Goal: Transaction & Acquisition: Purchase product/service

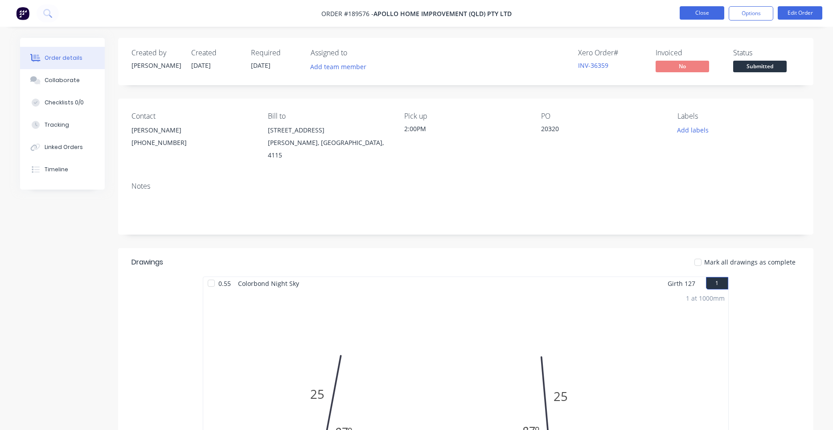
click at [701, 17] on button "Close" at bounding box center [702, 12] width 45 height 13
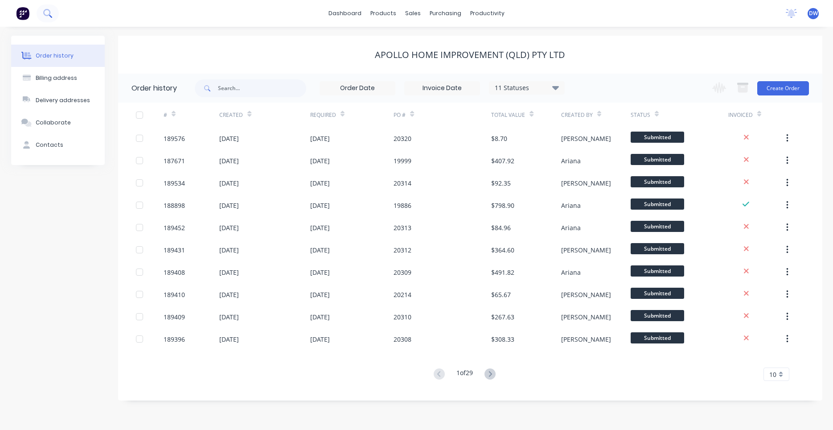
click at [52, 11] on button at bounding box center [48, 13] width 22 height 18
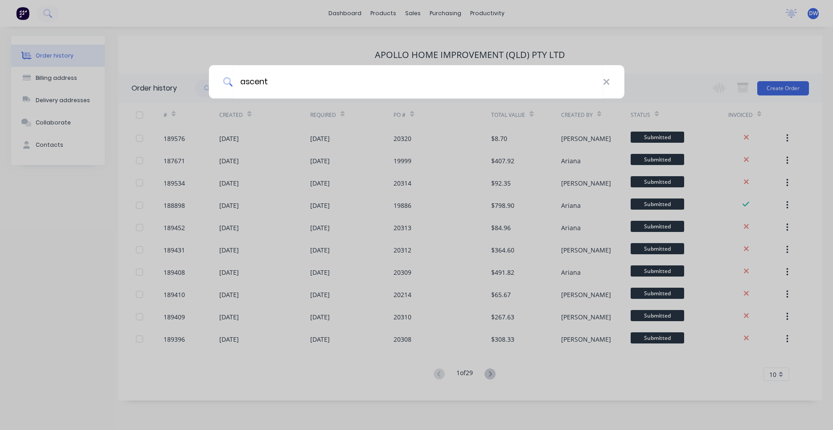
type input "ascent"
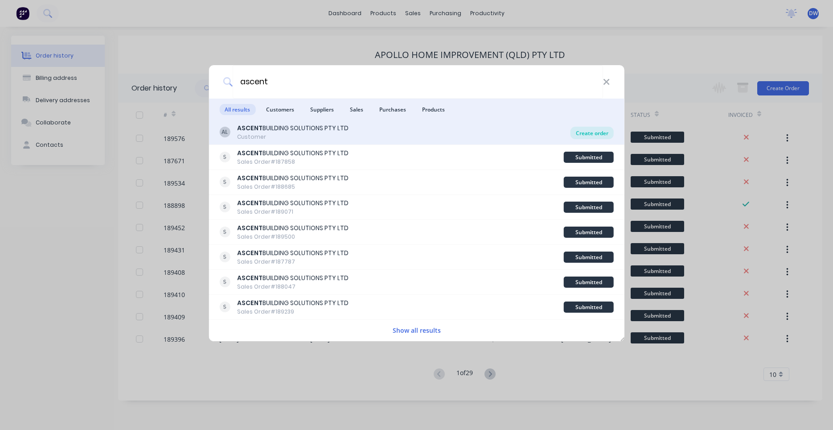
click at [579, 132] on div "Create order" at bounding box center [592, 133] width 43 height 12
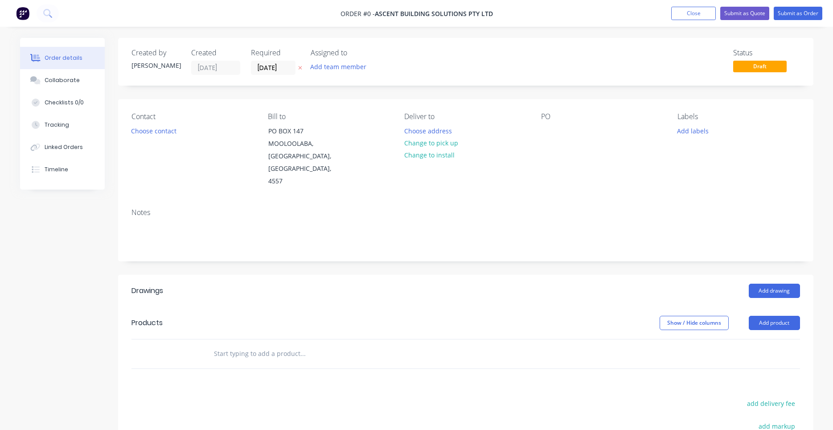
click at [194, 128] on div "Contact Choose contact" at bounding box center [193, 149] width 122 height 75
click at [168, 135] on button "Choose contact" at bounding box center [153, 130] width 55 height 12
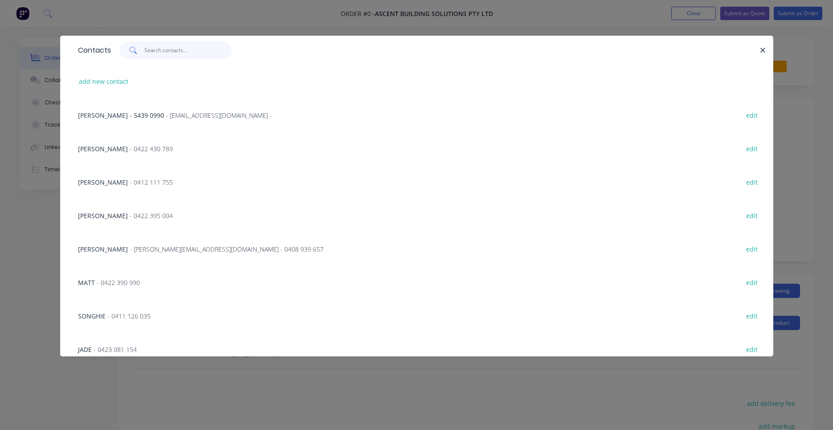
click at [196, 54] on input "text" at bounding box center [187, 50] width 87 height 18
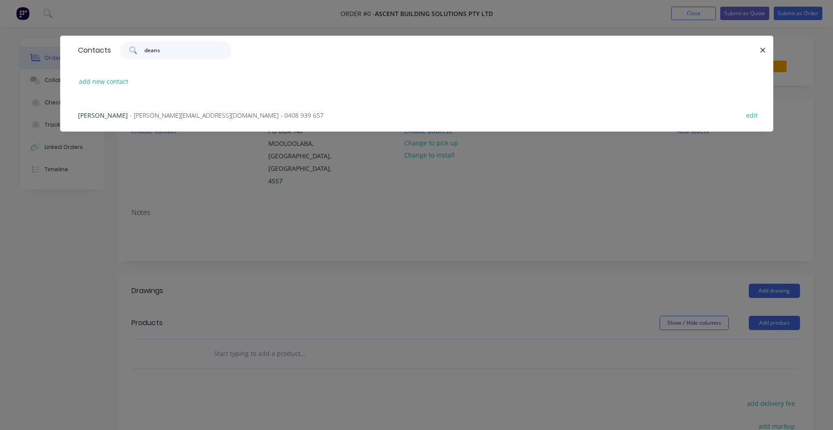
type input "deans"
click at [211, 119] on div "KEN DEANS - ken@ascentonline.com.au - 0408 939 657 edit" at bounding box center [417, 114] width 687 height 33
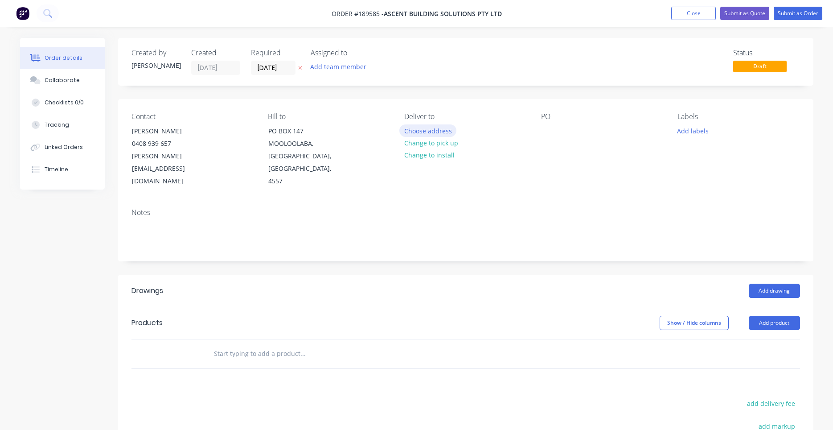
click at [429, 132] on button "Choose address" at bounding box center [428, 130] width 57 height 12
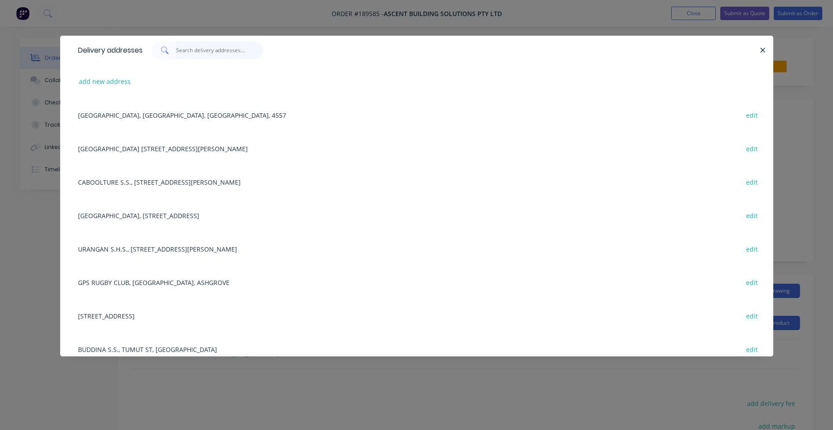
click at [228, 52] on input "text" at bounding box center [219, 50] width 87 height 18
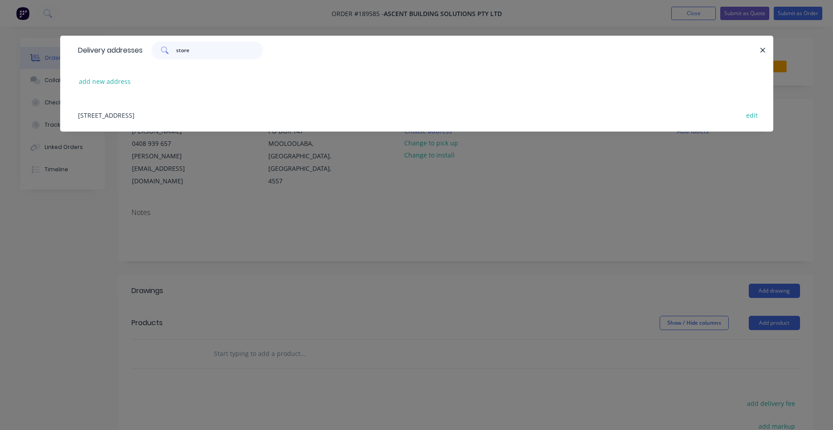
type input "store"
click at [213, 113] on div "57 CALOUNDRA ST, (STORE), LANDSBOROUGH, Queensland, Australia edit" at bounding box center [417, 114] width 687 height 33
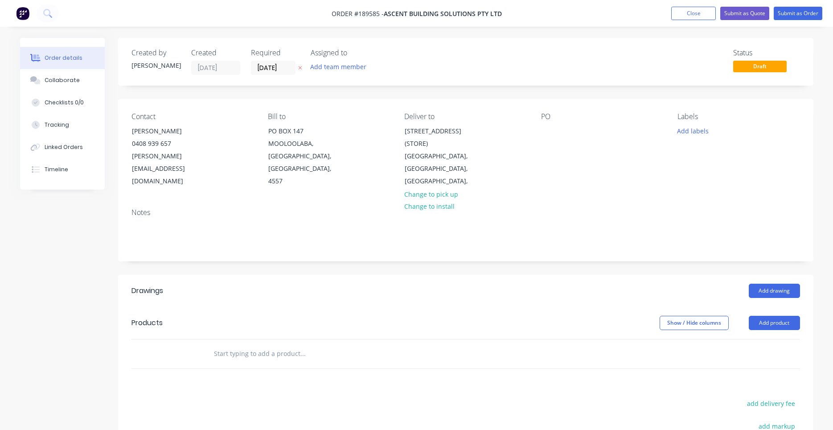
click at [559, 128] on div "PO" at bounding box center [602, 149] width 122 height 75
click at [550, 130] on div at bounding box center [548, 130] width 14 height 13
click at [704, 132] on button "Add labels" at bounding box center [693, 130] width 41 height 12
click at [709, 154] on input "text" at bounding box center [751, 157] width 93 height 18
type input "6"
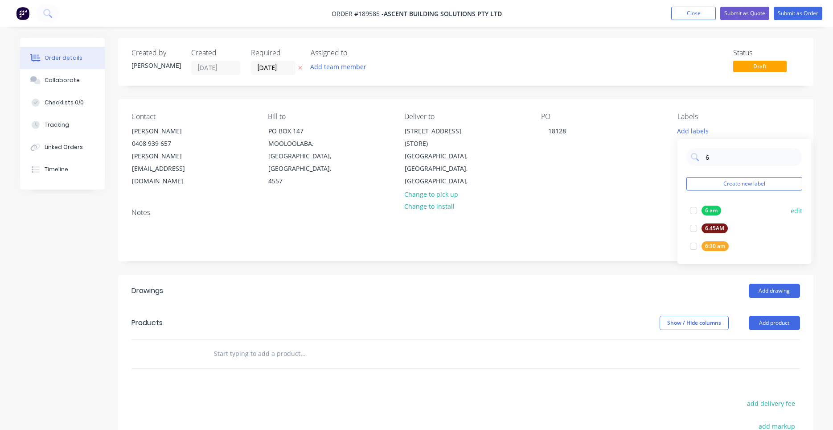
click at [694, 208] on div at bounding box center [694, 211] width 18 height 18
click at [657, 208] on div "Notes" at bounding box center [466, 212] width 669 height 8
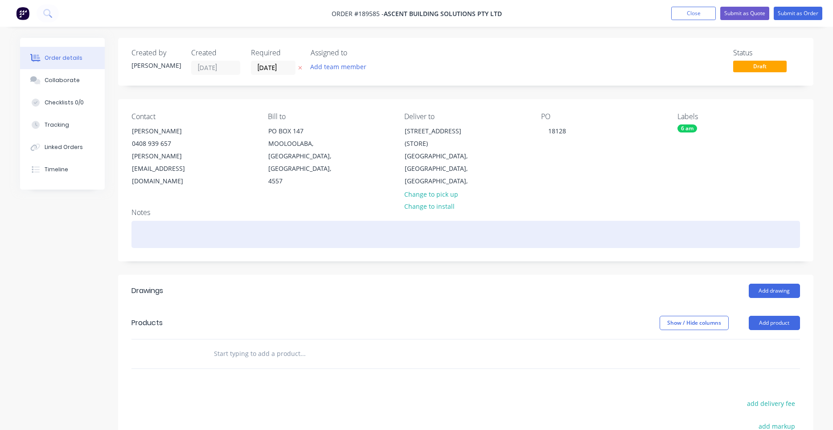
click at [478, 232] on div at bounding box center [466, 234] width 669 height 27
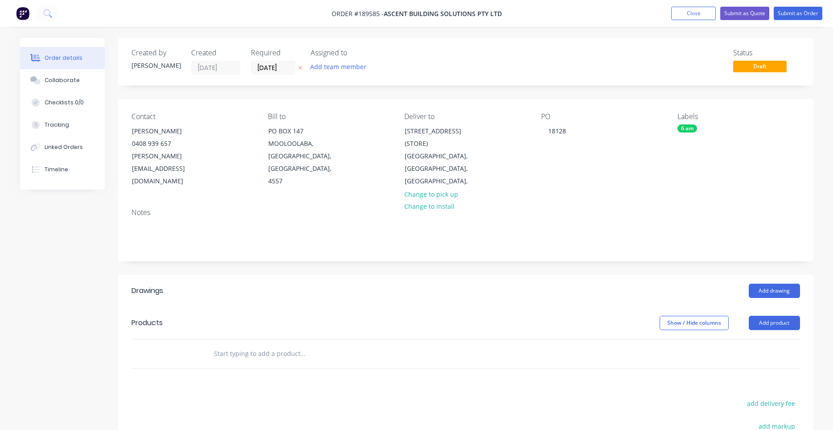
click at [501, 208] on div "Notes" at bounding box center [466, 212] width 669 height 8
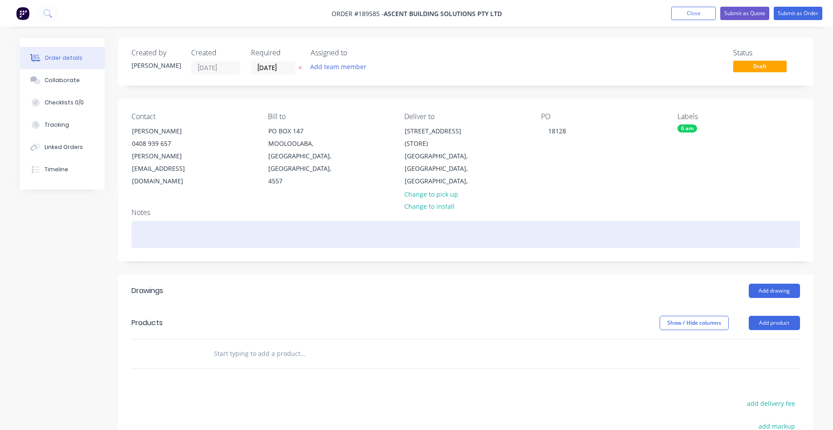
click at [493, 221] on div at bounding box center [466, 234] width 669 height 27
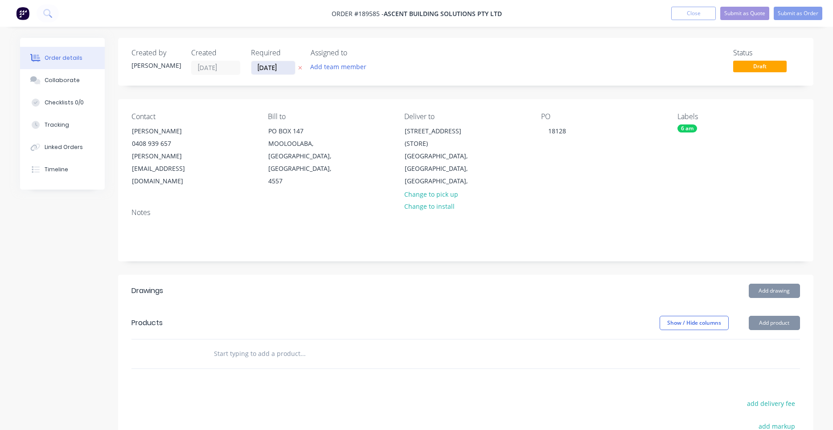
click at [284, 69] on input "12/08/25" at bounding box center [273, 67] width 44 height 13
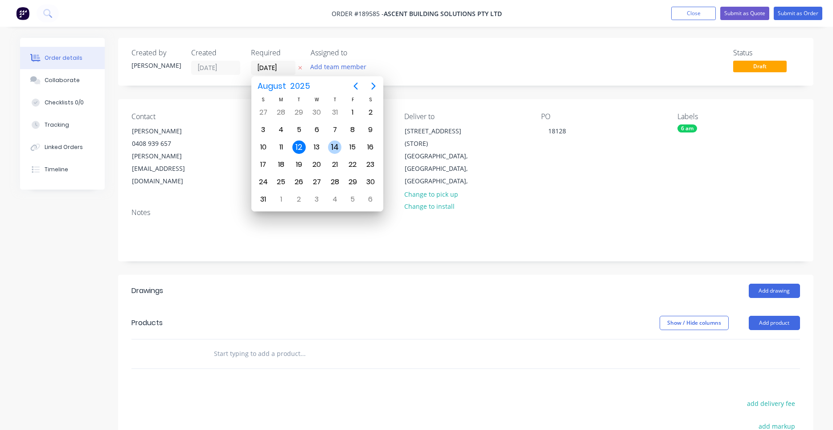
click at [334, 149] on div "14" at bounding box center [334, 146] width 13 height 13
type input "14/08/25"
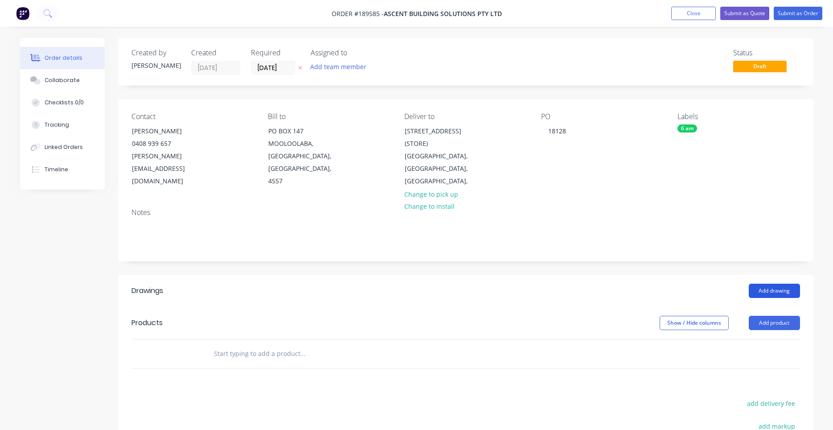
click at [762, 284] on button "Add drawing" at bounding box center [774, 291] width 51 height 14
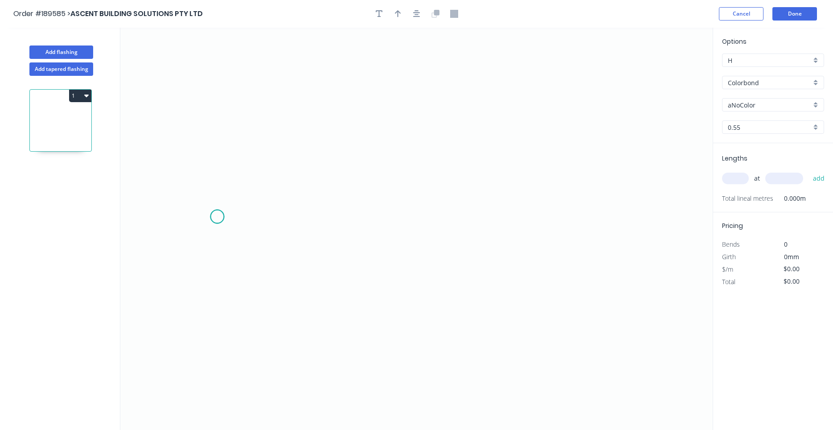
click at [217, 217] on icon "0" at bounding box center [416, 229] width 593 height 402
click at [266, 179] on icon "0" at bounding box center [416, 229] width 593 height 402
click at [268, 179] on circle at bounding box center [266, 178] width 13 height 13
drag, startPoint x: 219, startPoint y: 218, endPoint x: 226, endPoint y: 221, distance: 6.6
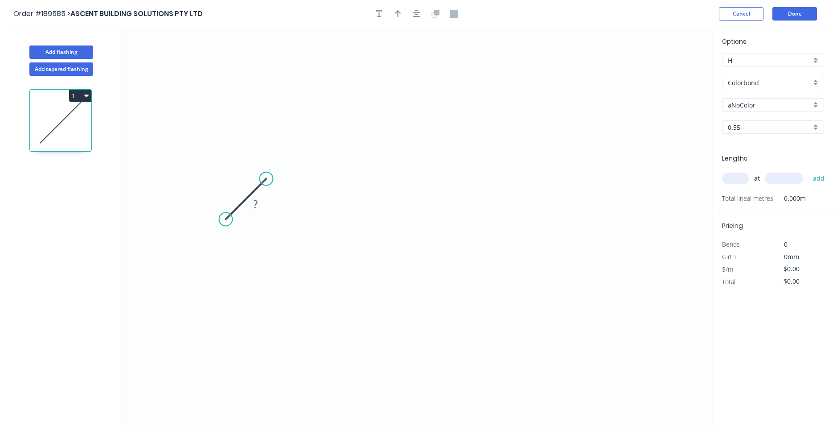
click at [226, 221] on circle at bounding box center [225, 219] width 13 height 13
click at [267, 182] on circle at bounding box center [266, 178] width 13 height 13
click at [501, 177] on icon "0 ?" at bounding box center [416, 229] width 593 height 402
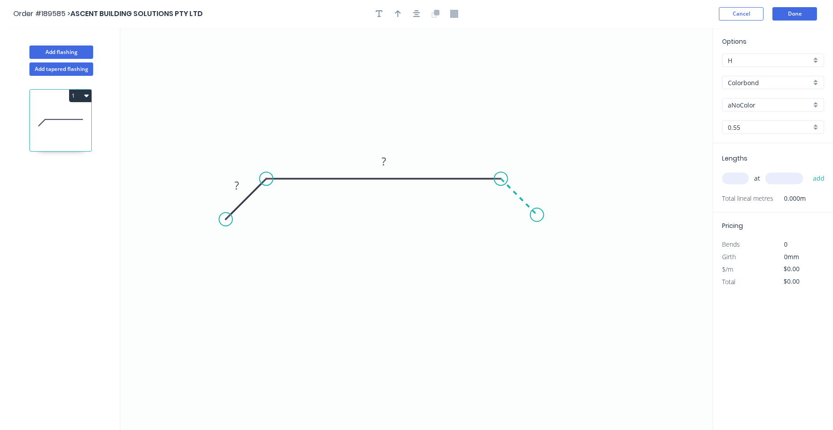
click at [537, 213] on icon "0 ? ?" at bounding box center [416, 229] width 593 height 402
click at [537, 213] on circle at bounding box center [537, 214] width 13 height 13
click at [531, 181] on tspan "?" at bounding box center [528, 183] width 4 height 15
type input "$16.02"
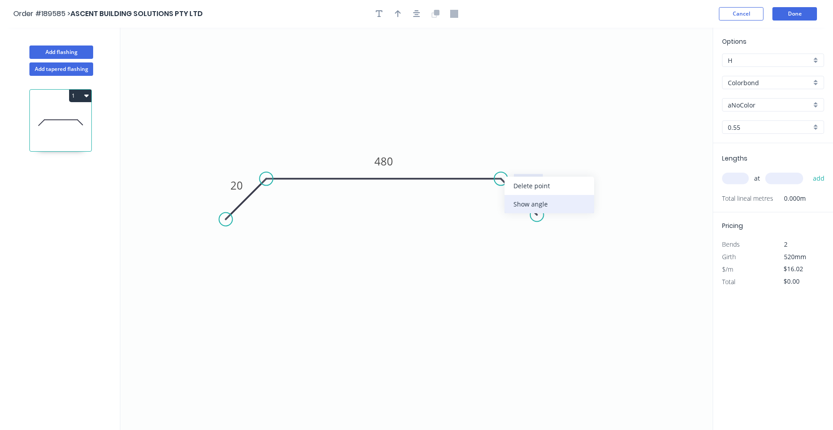
click at [519, 202] on div "Show angle" at bounding box center [550, 204] width 90 height 18
click at [275, 212] on div "Show angle" at bounding box center [306, 211] width 90 height 18
click at [272, 202] on tspan "?" at bounding box center [273, 198] width 5 height 15
click at [507, 206] on div "Show angle" at bounding box center [545, 211] width 90 height 18
click at [492, 201] on tspan "?" at bounding box center [490, 198] width 5 height 15
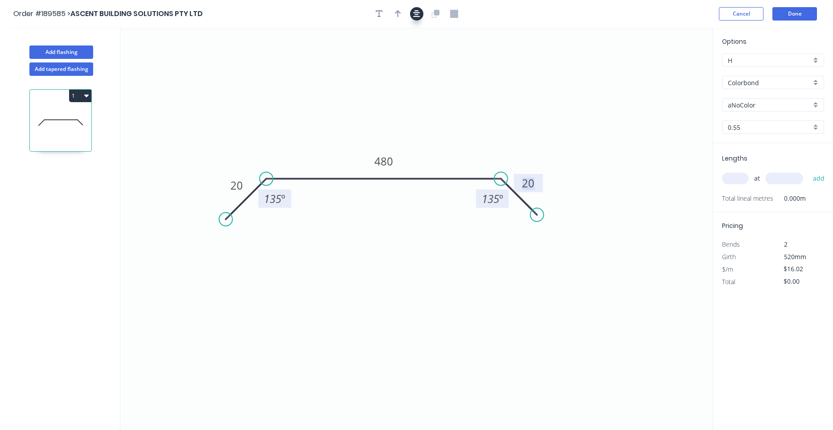
click at [413, 13] on button "button" at bounding box center [416, 13] width 13 height 13
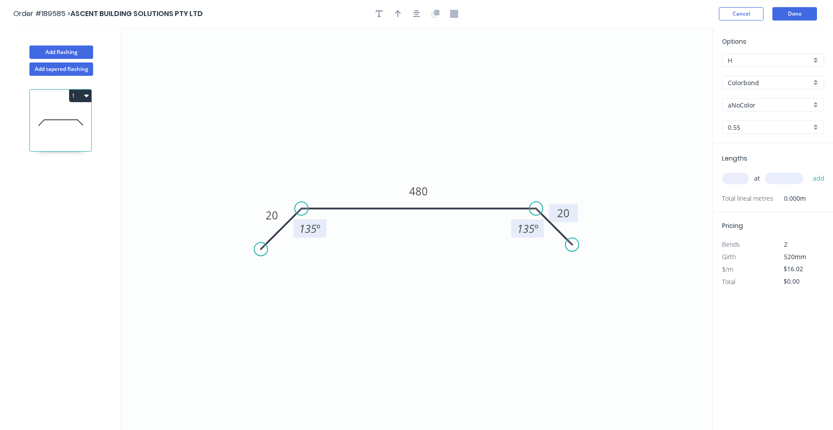
click at [405, 12] on div at bounding box center [417, 13] width 94 height 13
click at [398, 15] on icon "button" at bounding box center [398, 14] width 6 height 8
drag, startPoint x: 669, startPoint y: 70, endPoint x: 314, endPoint y: 142, distance: 362.2
click at [314, 142] on icon at bounding box center [314, 132] width 8 height 29
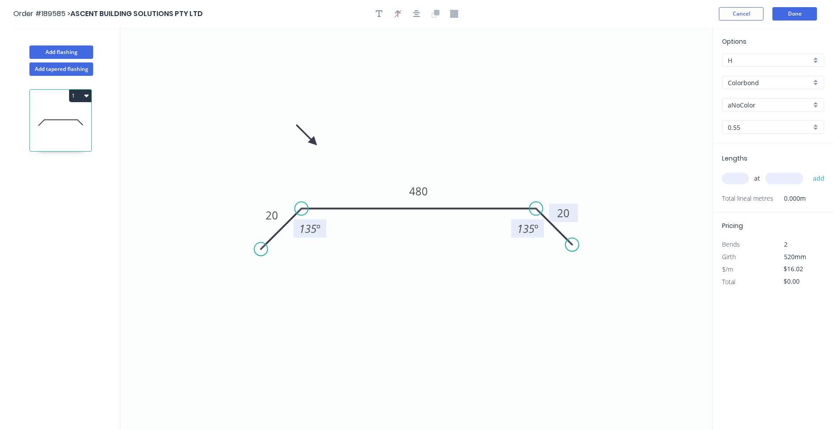
click at [757, 107] on input "aNoColor" at bounding box center [769, 104] width 83 height 9
click at [746, 119] on div "Woodland Grey" at bounding box center [773, 122] width 101 height 16
type input "Woodland Grey"
click at [748, 129] on input "0.55" at bounding box center [769, 127] width 83 height 9
click at [751, 145] on div "0.55" at bounding box center [773, 144] width 101 height 16
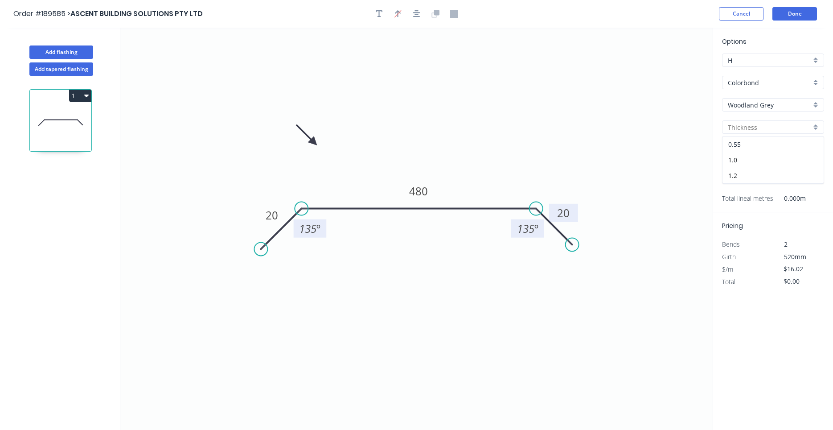
type input "0.55"
click at [742, 174] on input "text" at bounding box center [735, 179] width 27 height 12
click at [739, 184] on input "text" at bounding box center [735, 179] width 27 height 12
type input "1"
type input "5000"
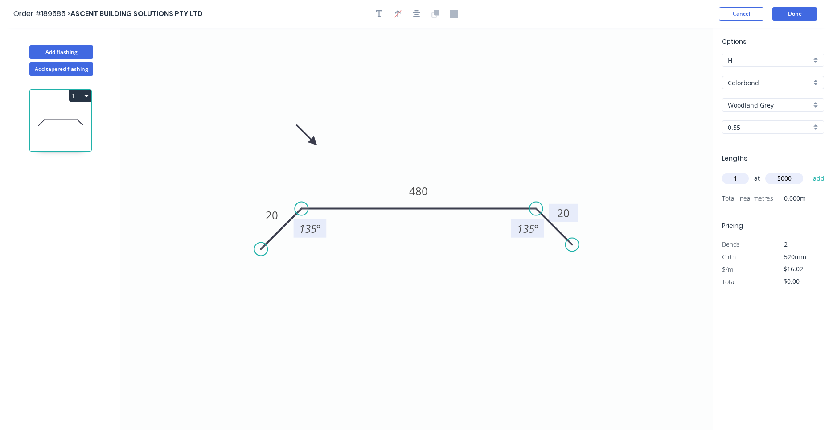
click at [809, 171] on button "add" at bounding box center [819, 178] width 21 height 15
type input "$80.10"
click at [799, 19] on button "Done" at bounding box center [795, 13] width 45 height 13
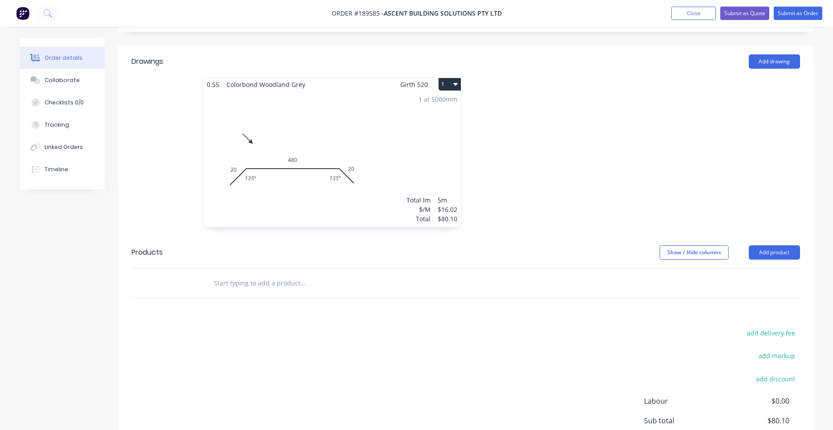
scroll to position [161, 0]
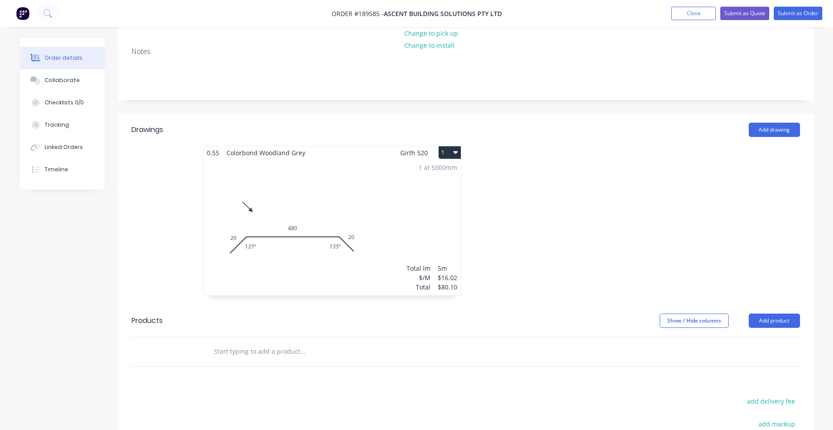
click at [452, 146] on button "1" at bounding box center [450, 152] width 22 height 12
click at [445, 168] on div "Use larger box size" at bounding box center [418, 174] width 69 height 13
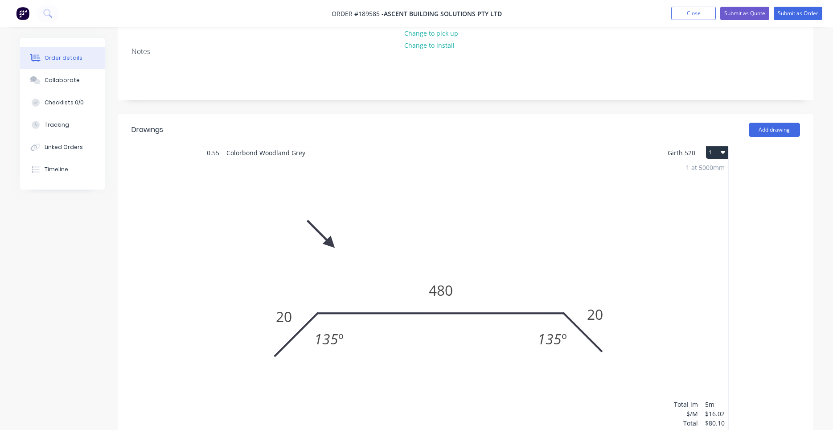
scroll to position [0, 0]
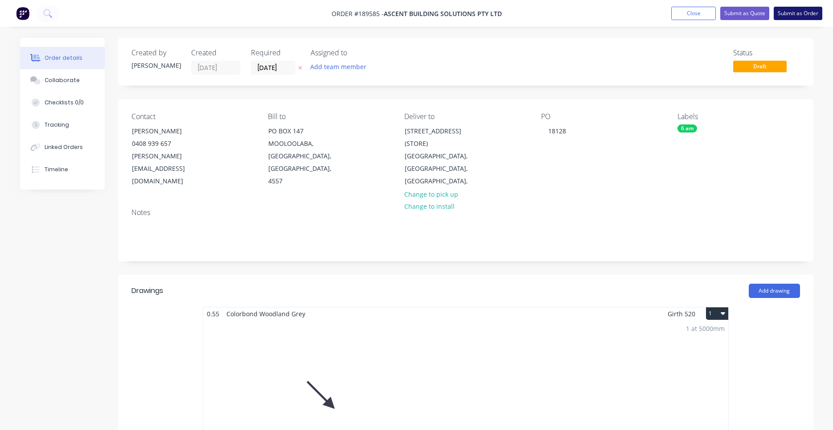
click at [784, 19] on button "Submit as Order" at bounding box center [798, 13] width 49 height 13
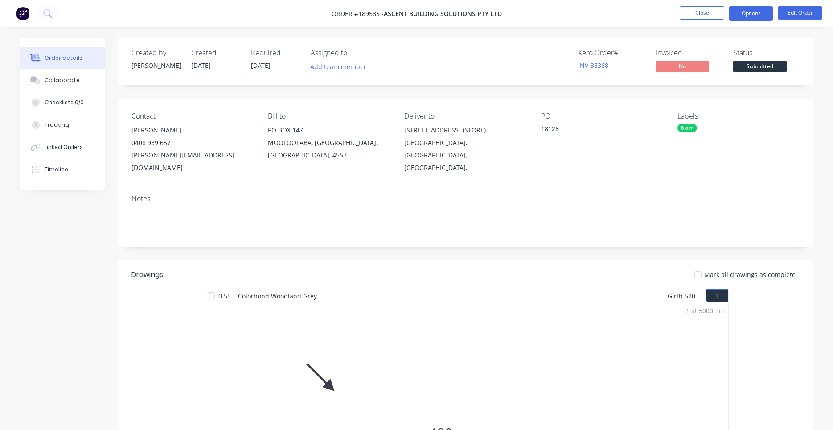
click at [741, 15] on button "Options" at bounding box center [751, 13] width 45 height 14
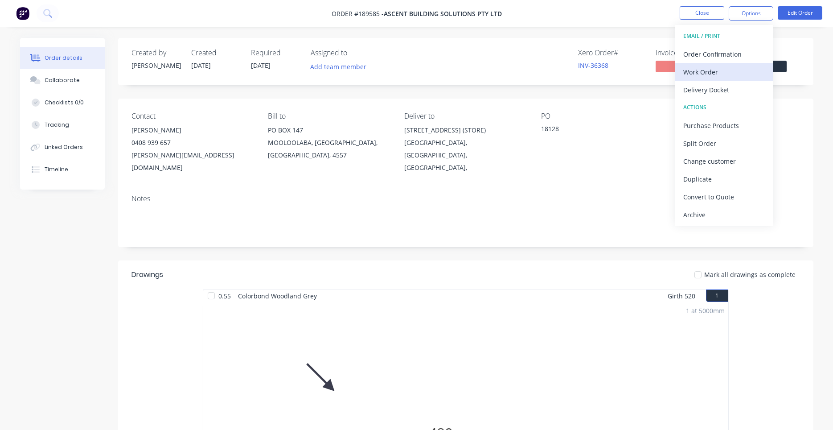
click at [725, 66] on div "Work Order" at bounding box center [725, 72] width 82 height 13
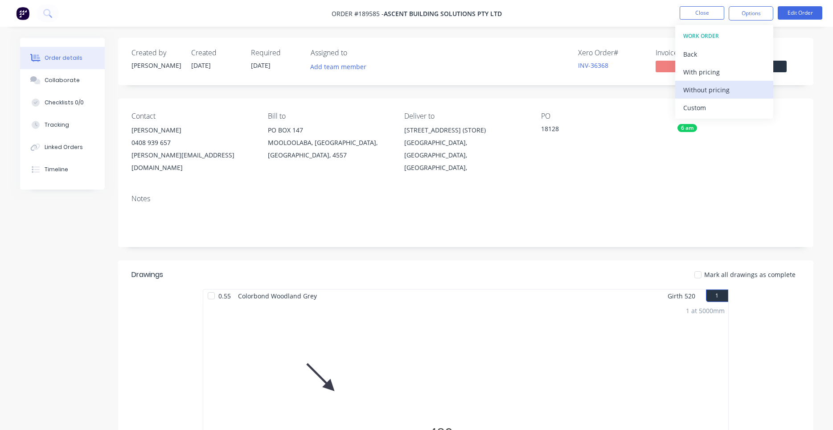
click at [690, 90] on div "Without pricing" at bounding box center [725, 89] width 82 height 13
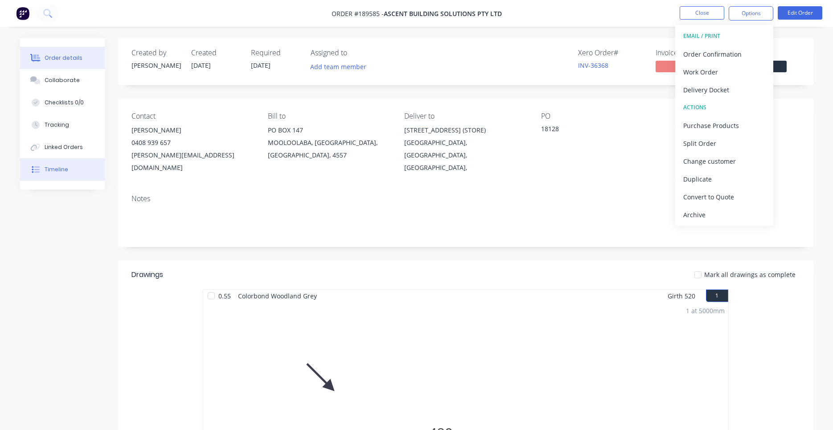
click at [60, 165] on div "Timeline" at bounding box center [57, 169] width 24 height 8
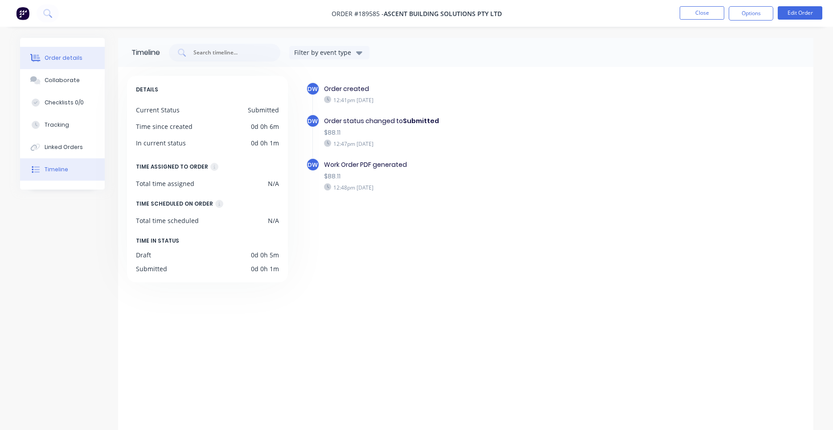
click at [48, 64] on button "Order details" at bounding box center [62, 58] width 85 height 22
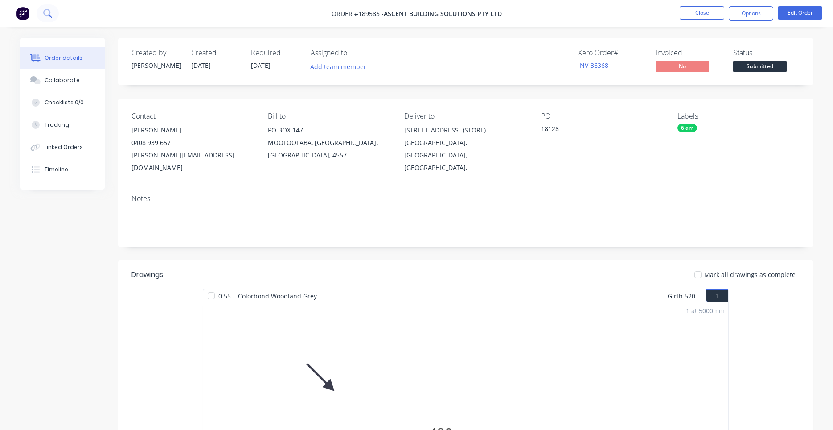
click at [53, 12] on button at bounding box center [48, 13] width 22 height 18
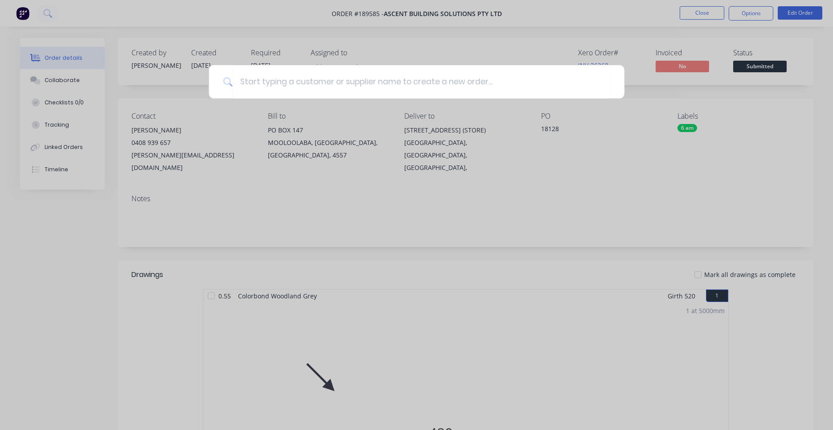
click at [737, 12] on div at bounding box center [416, 215] width 833 height 430
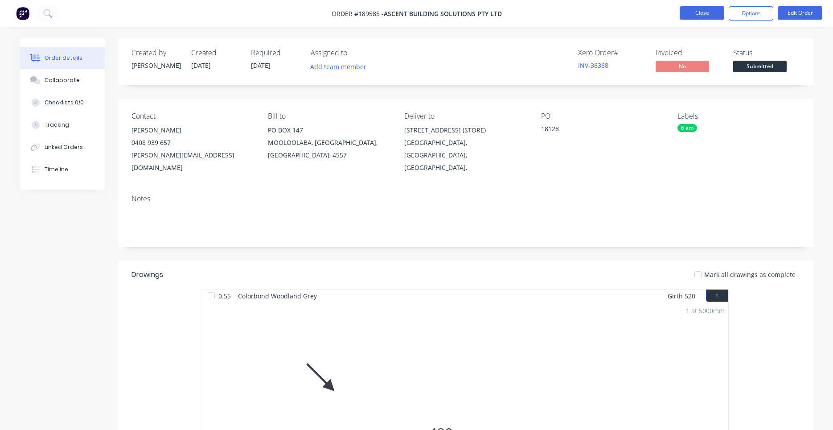
click at [723, 12] on button "Close" at bounding box center [702, 12] width 45 height 13
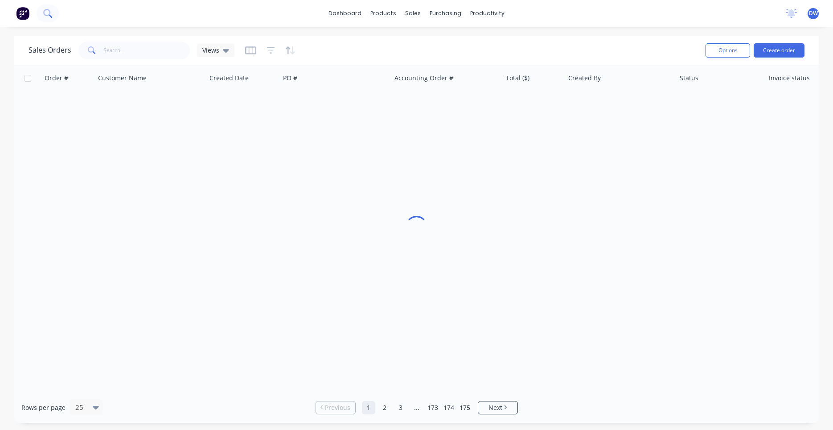
click at [54, 14] on button at bounding box center [48, 13] width 22 height 18
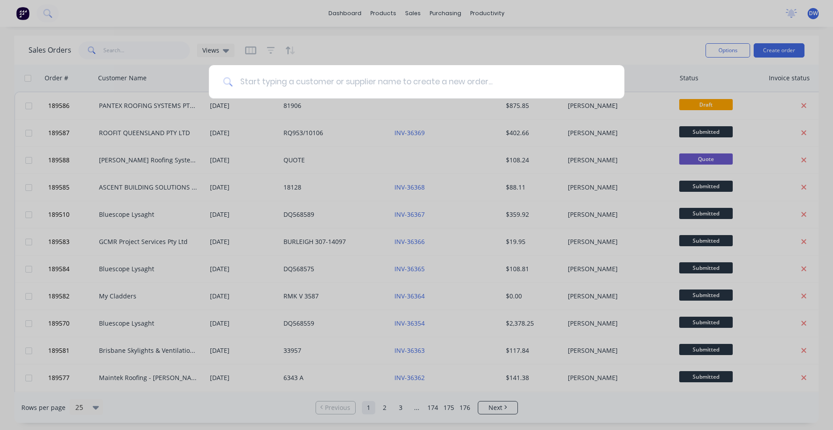
click at [297, 93] on input at bounding box center [422, 81] width 378 height 33
type input "simpson"
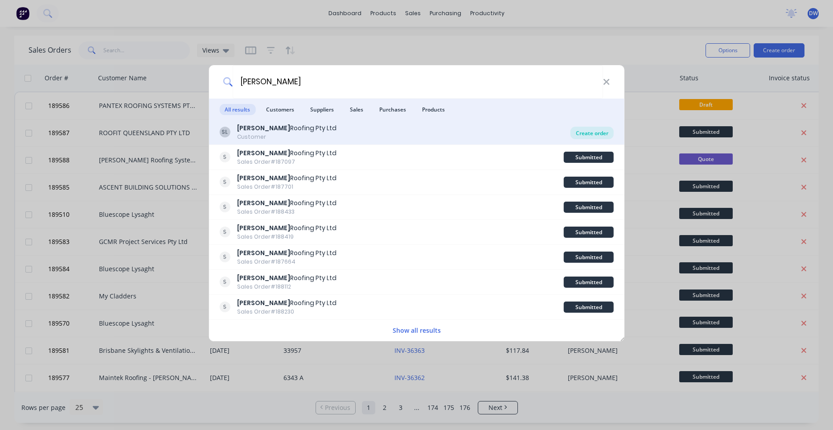
click at [581, 134] on div "Create order" at bounding box center [592, 133] width 43 height 12
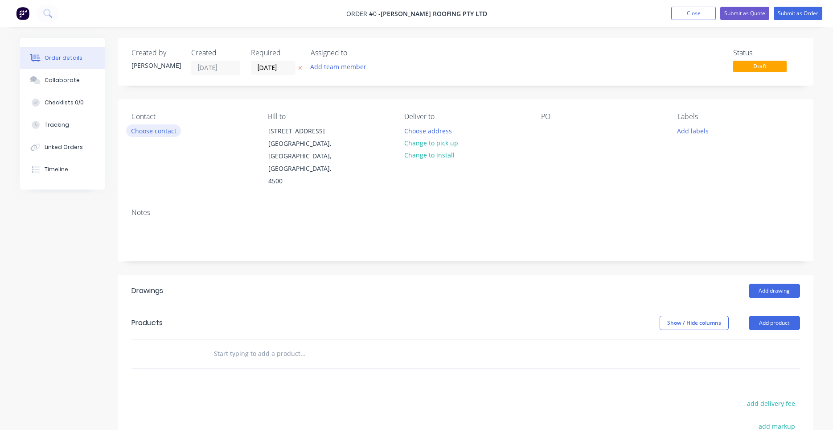
click at [164, 131] on button "Choose contact" at bounding box center [153, 130] width 55 height 12
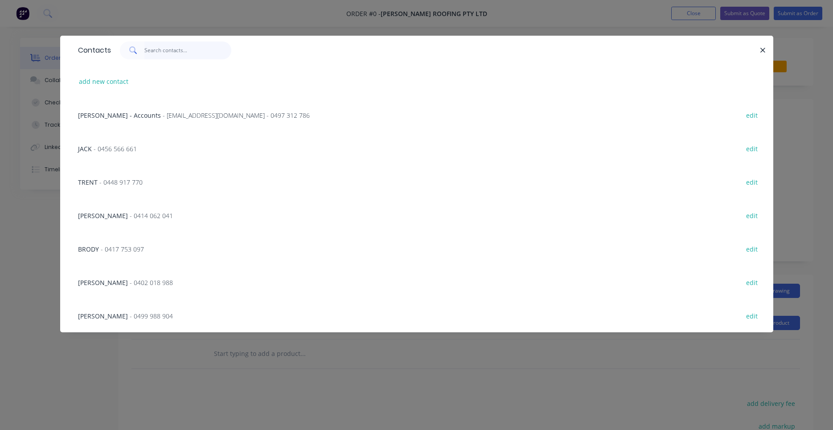
click at [187, 54] on input "text" at bounding box center [187, 50] width 87 height 18
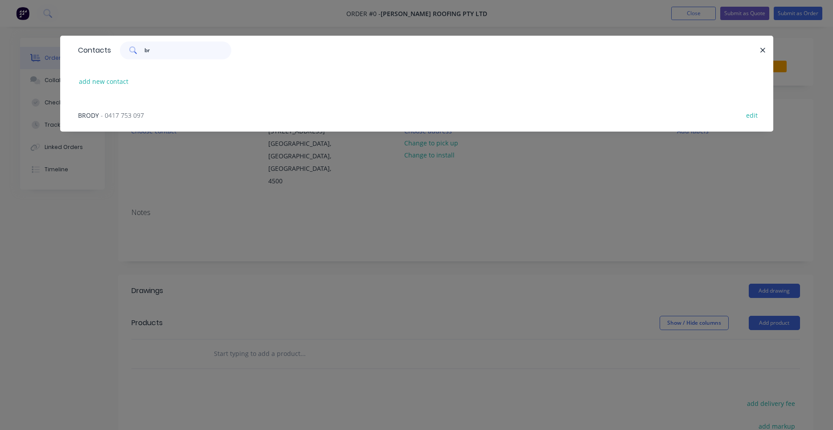
type input "b"
drag, startPoint x: 163, startPoint y: 52, endPoint x: 81, endPoint y: 49, distance: 82.1
click at [144, 49] on input "brody" at bounding box center [187, 50] width 87 height 18
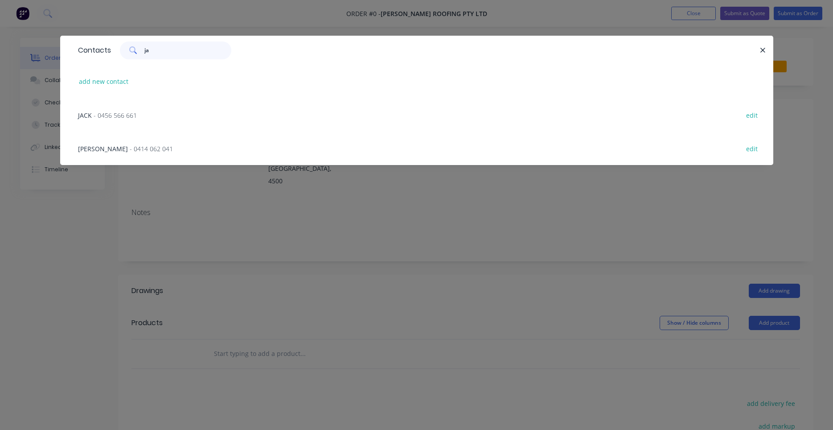
type input "j"
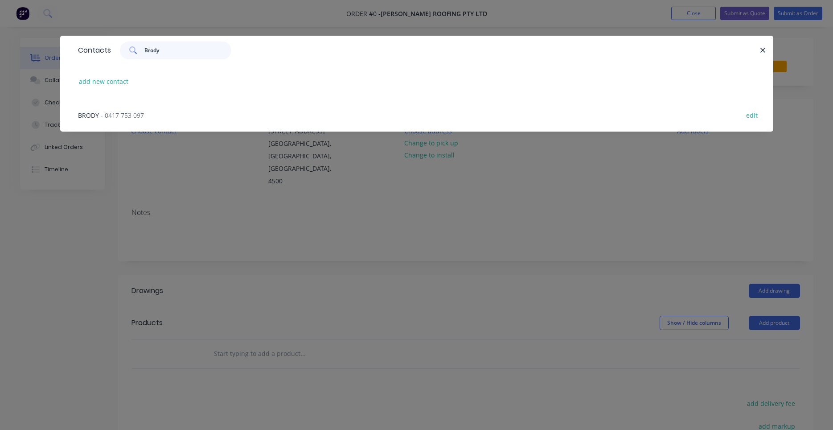
type input "Brody"
click at [127, 120] on div "BRODY - 0417 753 097 edit" at bounding box center [417, 114] width 687 height 33
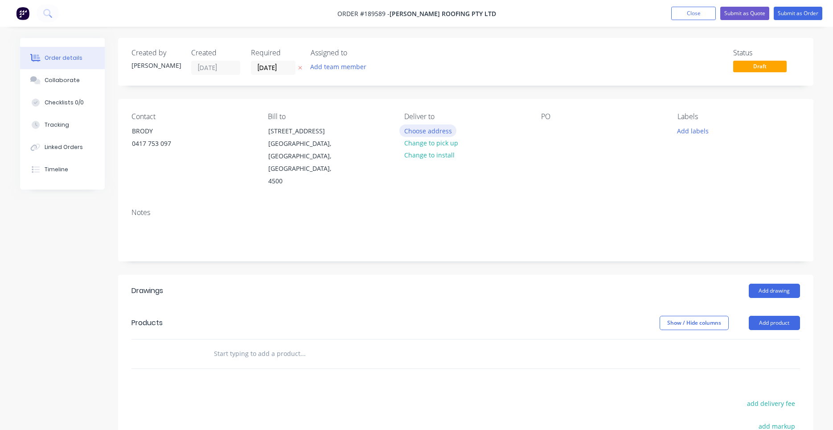
click at [412, 133] on button "Choose address" at bounding box center [428, 130] width 57 height 12
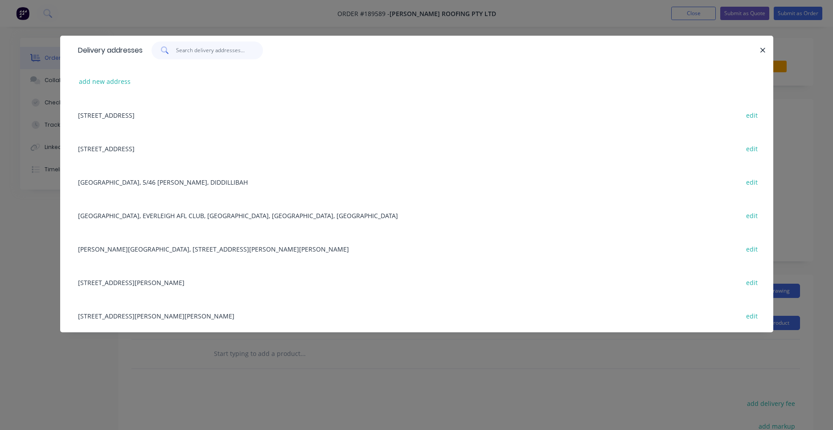
click at [217, 49] on input "text" at bounding box center [219, 50] width 87 height 18
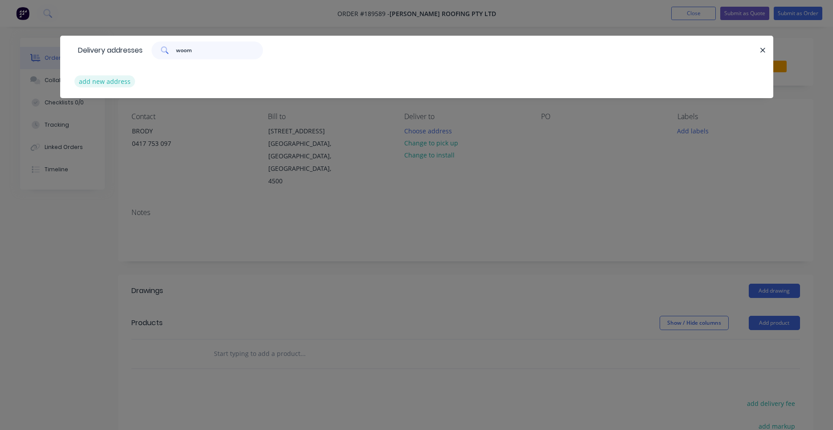
type input "woom"
click at [103, 79] on button "add new address" at bounding box center [104, 81] width 61 height 12
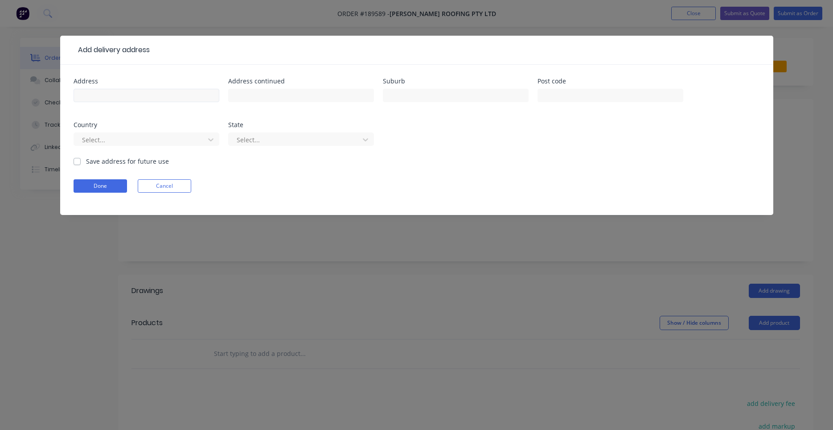
click at [111, 89] on div at bounding box center [147, 100] width 146 height 26
click at [113, 99] on input "text" at bounding box center [147, 95] width 146 height 13
type input "2 McKENZIE RD"
type input "WOOMBYE"
type input "a"
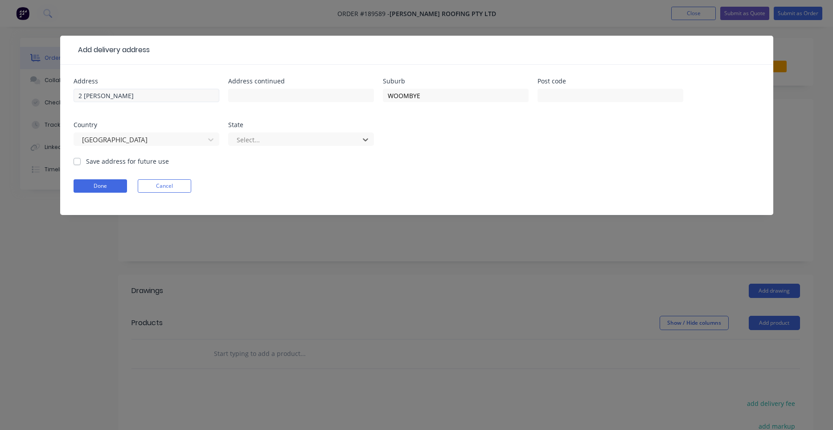
type input "q"
click at [98, 181] on button "Done" at bounding box center [101, 185] width 54 height 13
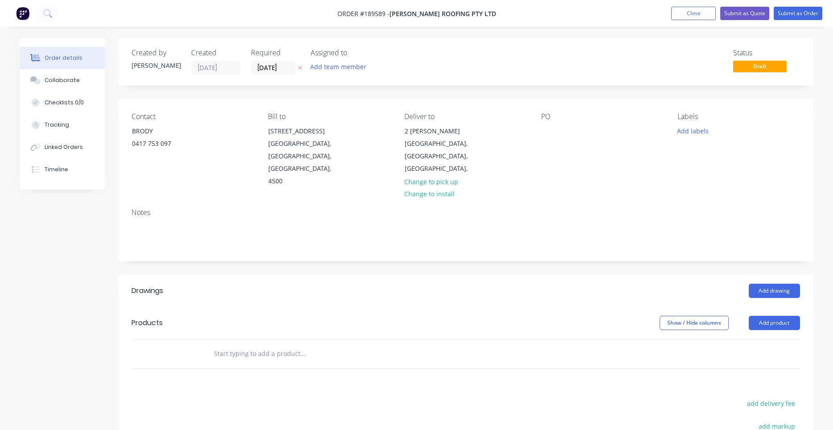
click at [536, 129] on div "Contact BRODY 0417 753 097 Bill to 13 Montclare Court Cashmere, Queensland, Aus…" at bounding box center [466, 150] width 696 height 102
click at [542, 128] on div at bounding box center [548, 130] width 14 height 13
click at [698, 131] on button "Add labels" at bounding box center [693, 130] width 41 height 12
click at [721, 158] on input "text" at bounding box center [751, 157] width 93 height 18
type input "7"
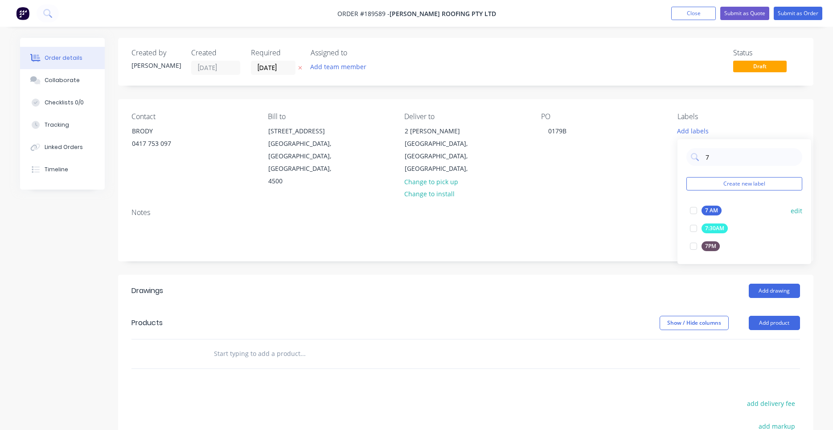
click at [692, 211] on div at bounding box center [694, 211] width 18 height 18
click at [653, 201] on div "Notes" at bounding box center [466, 231] width 696 height 60
click at [767, 284] on button "Add drawing" at bounding box center [774, 291] width 51 height 14
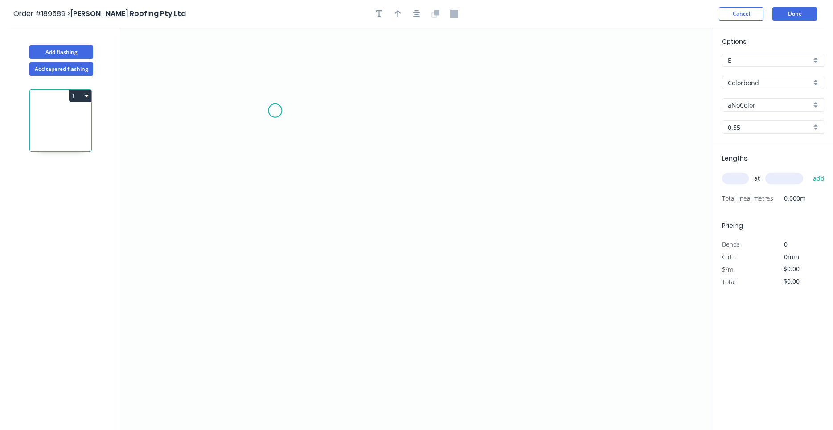
click at [276, 111] on icon "0" at bounding box center [416, 229] width 593 height 402
click at [312, 115] on icon "0" at bounding box center [416, 229] width 593 height 402
click at [316, 182] on icon "0 ?" at bounding box center [416, 229] width 593 height 402
click at [296, 197] on icon "0 ? ?" at bounding box center [416, 229] width 593 height 402
click at [296, 197] on circle at bounding box center [295, 198] width 13 height 13
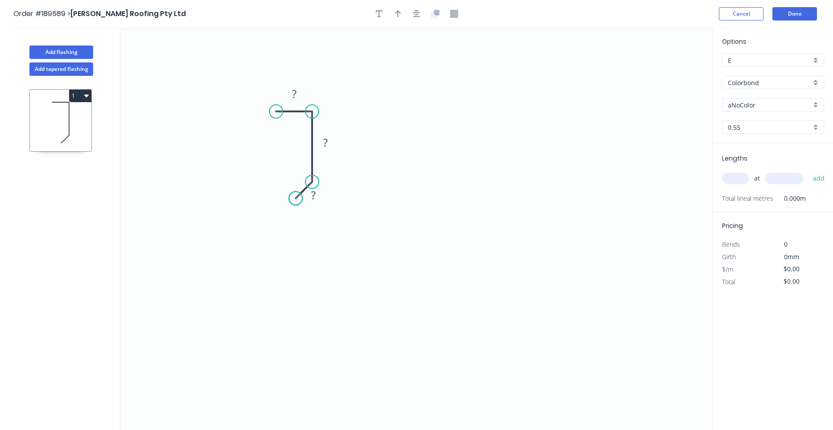
click at [296, 197] on circle at bounding box center [295, 198] width 13 height 13
click at [297, 97] on rect at bounding box center [294, 94] width 18 height 12
click at [84, 93] on button "1" at bounding box center [80, 96] width 22 height 12
click at [81, 121] on div "Duplicate" at bounding box center [49, 117] width 69 height 13
click at [78, 123] on icon at bounding box center [61, 122] width 62 height 57
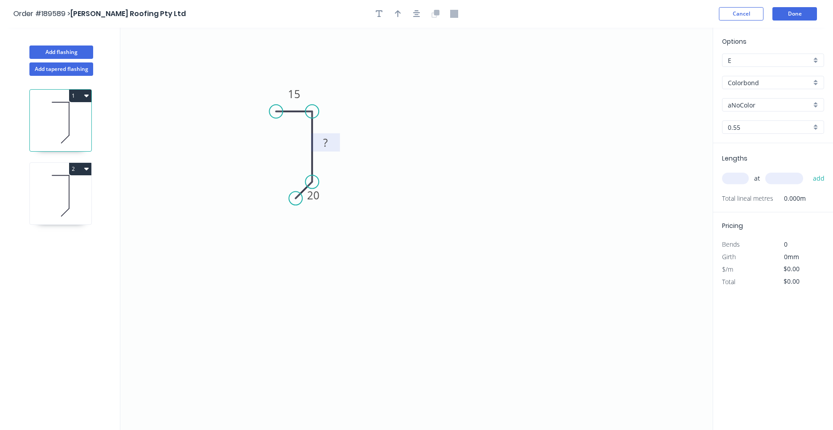
click at [322, 142] on rect at bounding box center [326, 143] width 18 height 12
click at [327, 145] on tspan "?" at bounding box center [325, 142] width 4 height 15
click at [744, 174] on input "text" at bounding box center [735, 179] width 27 height 12
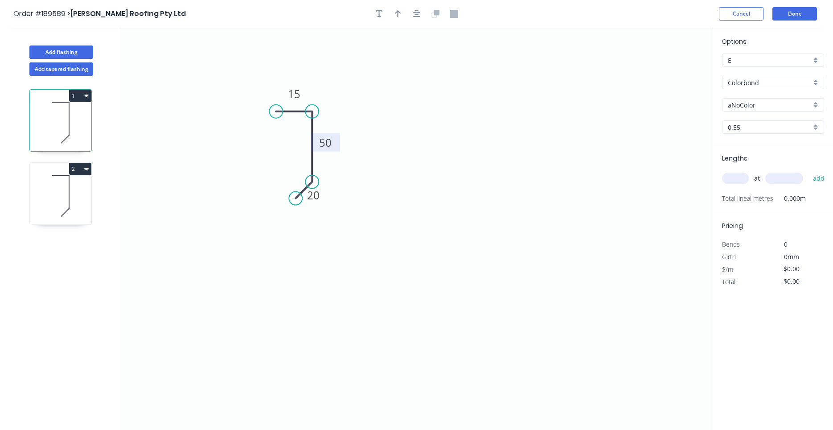
type input "$6.68"
type input "1"
type input "1300"
click at [809, 171] on button "add" at bounding box center [819, 178] width 21 height 15
type input "$8.68"
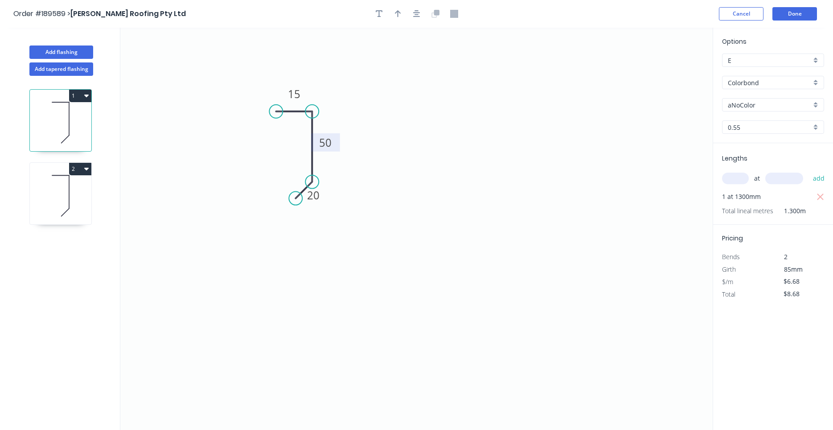
click at [65, 185] on icon at bounding box center [61, 195] width 62 height 57
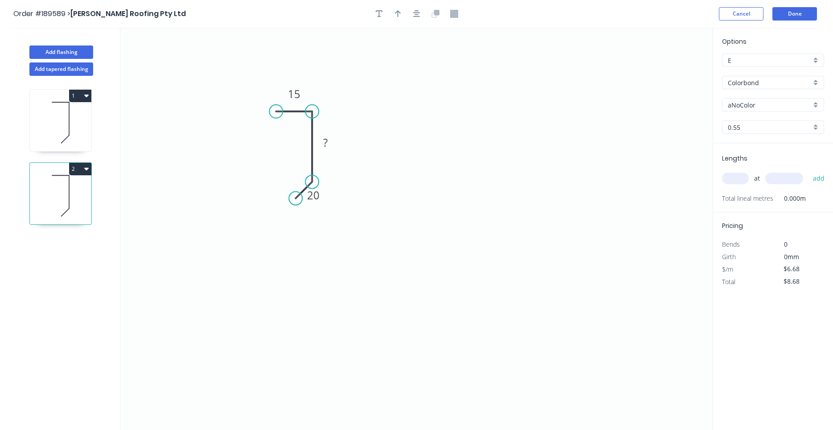
type input "$0.00"
click at [87, 164] on button "2" at bounding box center [80, 169] width 22 height 12
click at [81, 188] on div "Duplicate" at bounding box center [49, 191] width 69 height 13
click at [80, 192] on icon at bounding box center [61, 195] width 62 height 57
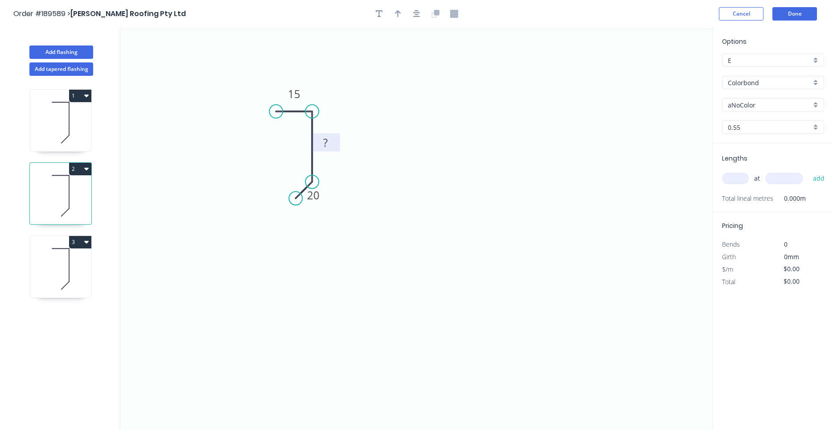
click at [321, 150] on rect at bounding box center [325, 142] width 29 height 18
click at [328, 144] on tspan "?" at bounding box center [325, 142] width 4 height 15
click at [738, 174] on input "text" at bounding box center [735, 179] width 27 height 12
type input "$8.85"
type input "1"
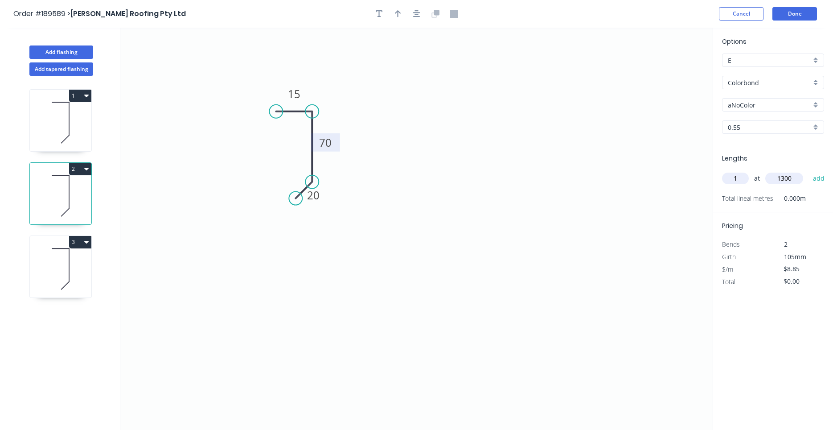
type input "1300"
click at [809, 171] on button "add" at bounding box center [819, 178] width 21 height 15
type input "$11.51"
click at [53, 281] on icon at bounding box center [61, 268] width 62 height 57
type input "$0.00"
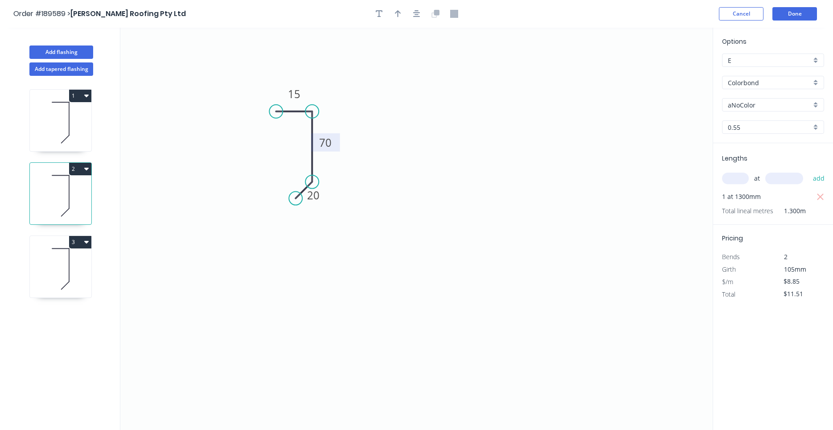
type input "$0.00"
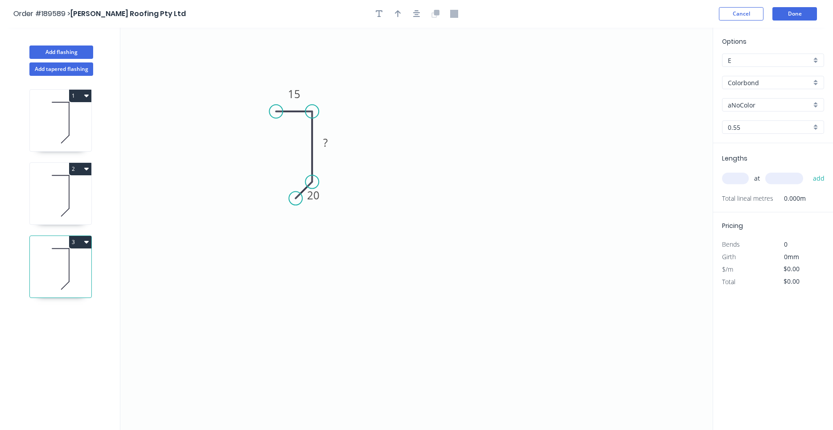
click at [87, 242] on icon "button" at bounding box center [86, 242] width 4 height 3
click at [78, 257] on button "Duplicate" at bounding box center [49, 264] width 85 height 18
click at [81, 285] on icon at bounding box center [61, 268] width 62 height 57
click at [70, 204] on icon at bounding box center [61, 195] width 62 height 57
type input "$8.85"
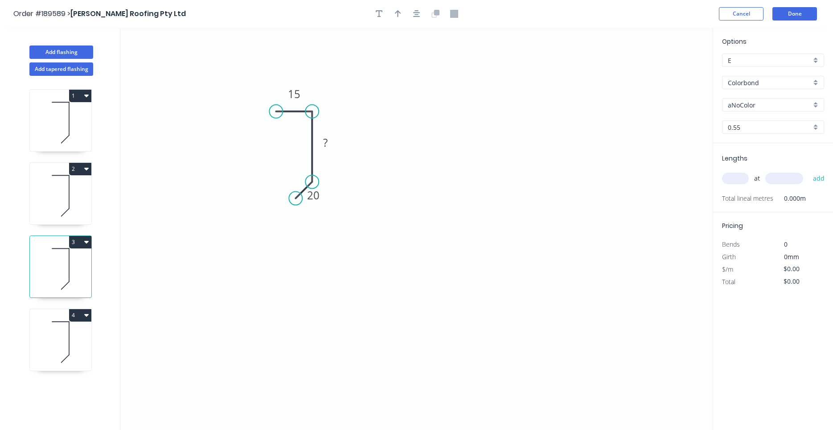
type input "$11.51"
click at [66, 139] on icon at bounding box center [61, 122] width 62 height 57
type input "$6.68"
type input "$8.68"
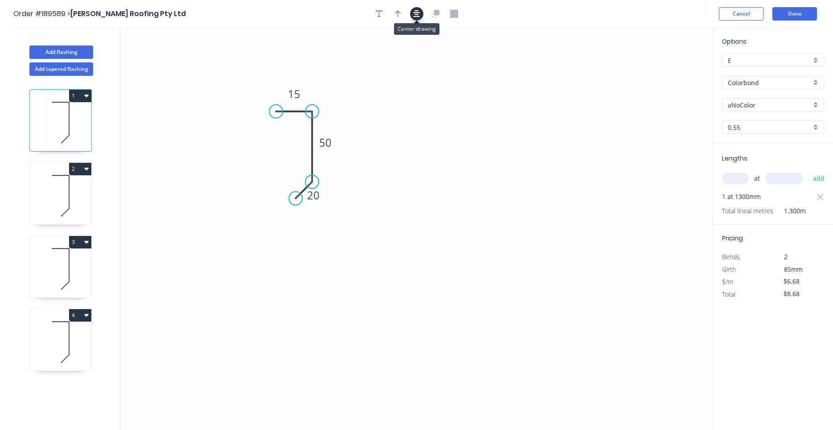
click at [415, 16] on icon "button" at bounding box center [416, 14] width 7 height 8
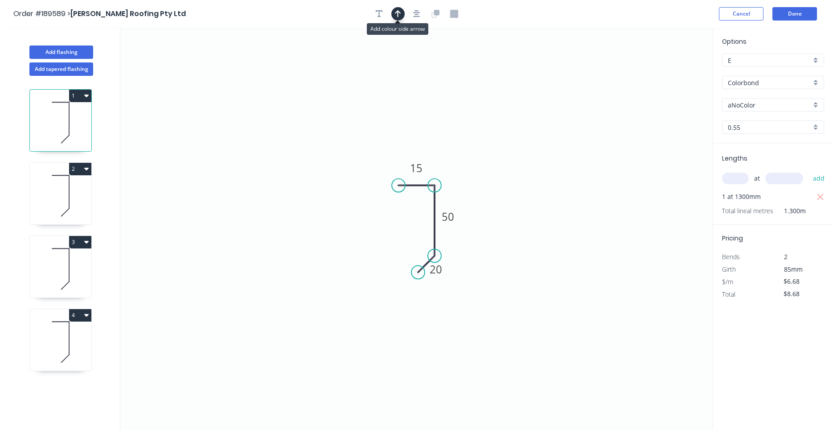
click at [400, 16] on icon "button" at bounding box center [398, 14] width 6 height 8
drag, startPoint x: 662, startPoint y: 72, endPoint x: 667, endPoint y: 75, distance: 5.8
click at [666, 74] on icon "0 15 50 20" at bounding box center [416, 229] width 593 height 402
click at [667, 75] on icon "0 15 50 20" at bounding box center [416, 229] width 593 height 402
click at [669, 72] on icon at bounding box center [668, 62] width 8 height 29
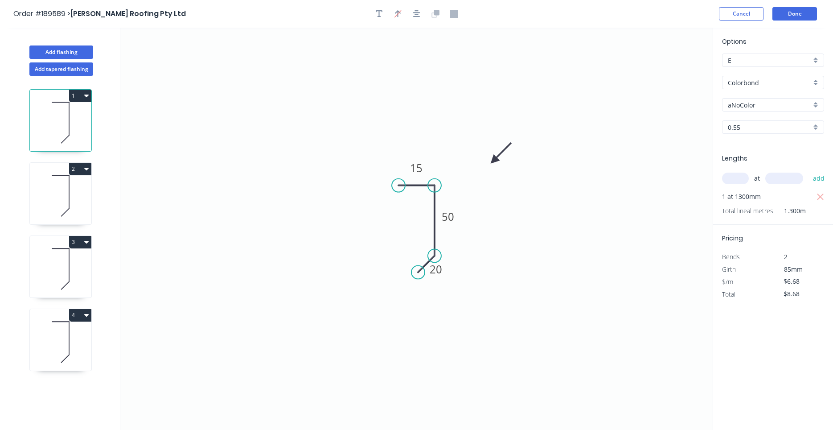
drag, startPoint x: 669, startPoint y: 72, endPoint x: 466, endPoint y: 169, distance: 225.0
click at [488, 166] on icon at bounding box center [501, 153] width 26 height 26
click at [63, 191] on icon at bounding box center [61, 195] width 62 height 57
type input "$8.85"
type input "$11.51"
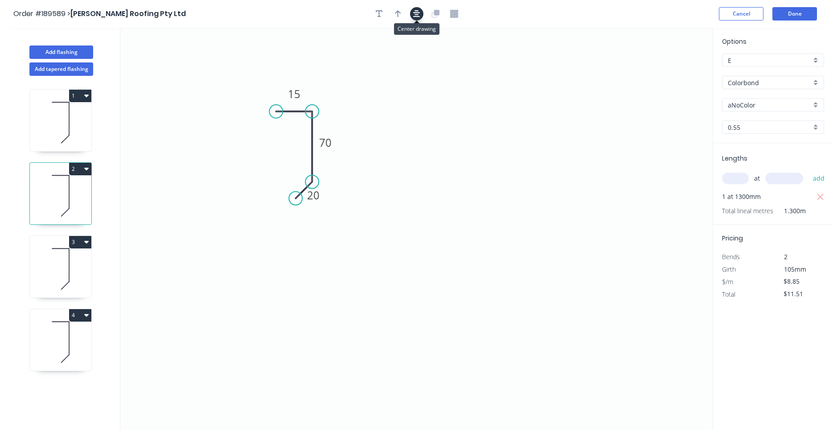
click at [421, 12] on button "button" at bounding box center [416, 13] width 13 height 13
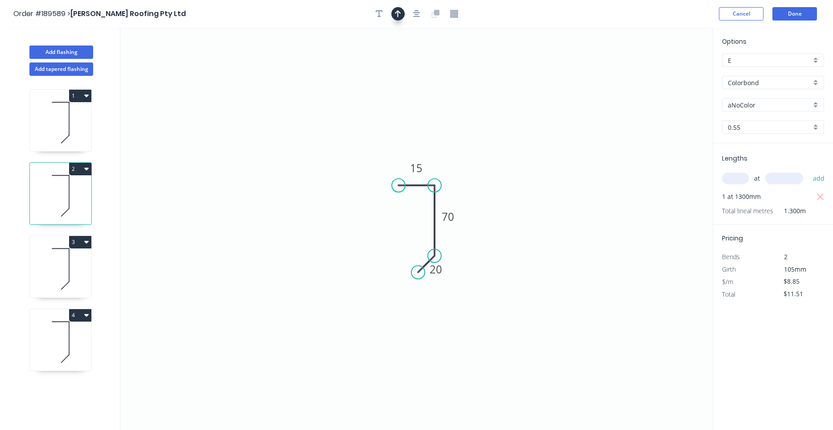
click at [401, 14] on button "button" at bounding box center [397, 13] width 13 height 13
click at [671, 73] on icon "0 15 70 20" at bounding box center [416, 229] width 593 height 402
click at [665, 70] on icon at bounding box center [668, 62] width 8 height 29
drag, startPoint x: 666, startPoint y: 71, endPoint x: 467, endPoint y: 154, distance: 215.1
click at [467, 154] on icon "0 15 70 20" at bounding box center [416, 229] width 593 height 402
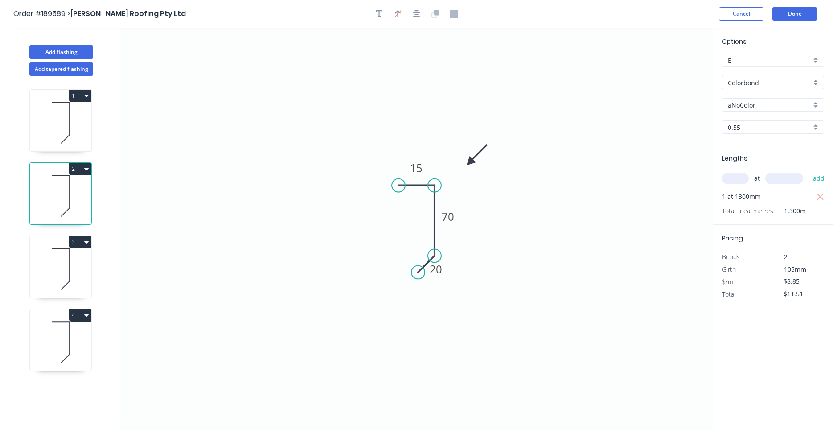
drag, startPoint x: 668, startPoint y: 71, endPoint x: 461, endPoint y: 163, distance: 226.4
click at [464, 163] on icon at bounding box center [477, 155] width 26 height 26
click at [62, 257] on icon at bounding box center [61, 268] width 62 height 57
type input "$0.00"
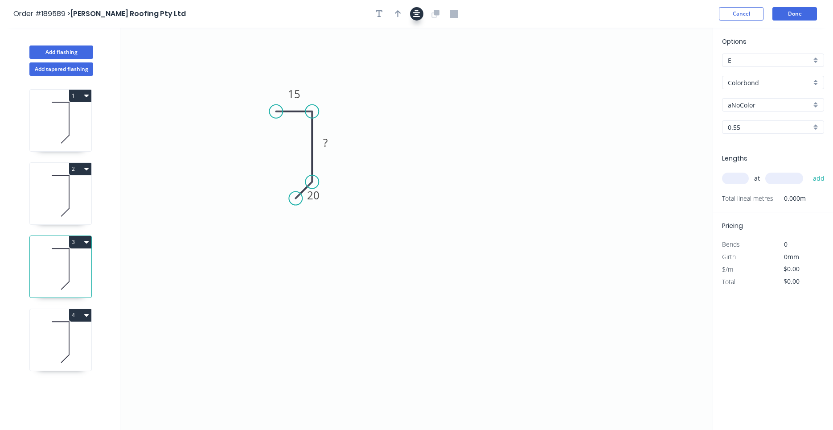
click at [422, 17] on button "button" at bounding box center [416, 13] width 13 height 13
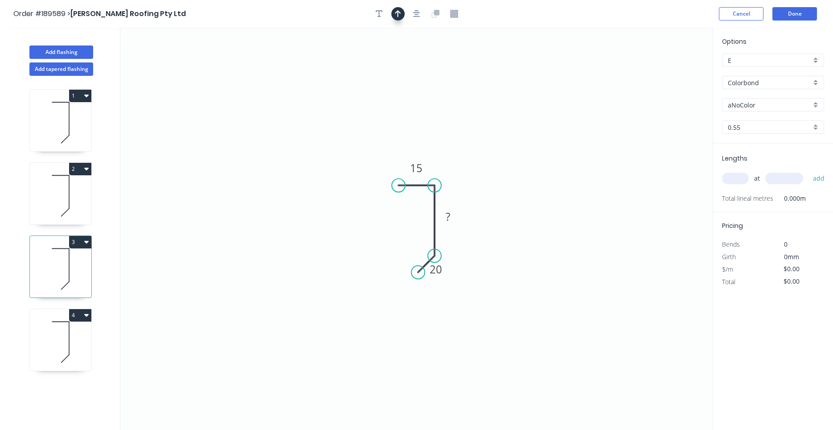
click at [404, 15] on button "button" at bounding box center [397, 13] width 13 height 13
click at [666, 70] on icon at bounding box center [668, 62] width 8 height 29
drag, startPoint x: 666, startPoint y: 70, endPoint x: 610, endPoint y: 119, distance: 74.6
click at [610, 119] on icon "0 15 ? 20" at bounding box center [416, 229] width 593 height 402
drag, startPoint x: 668, startPoint y: 71, endPoint x: 478, endPoint y: 165, distance: 211.2
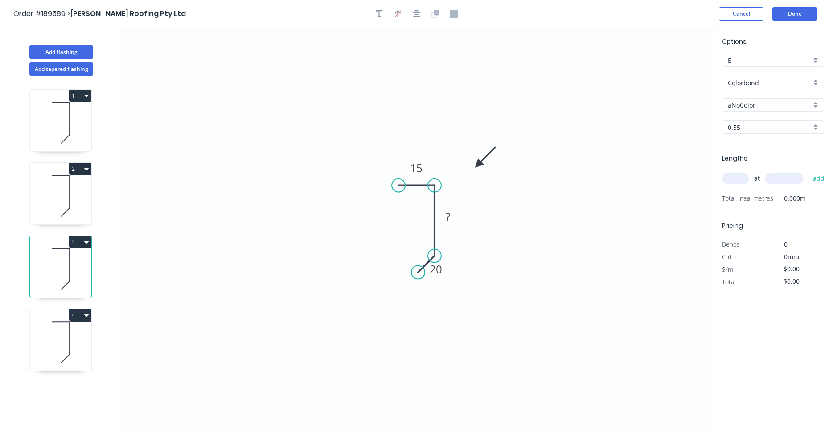
click at [478, 165] on icon at bounding box center [486, 157] width 26 height 26
click at [86, 337] on icon at bounding box center [61, 341] width 62 height 57
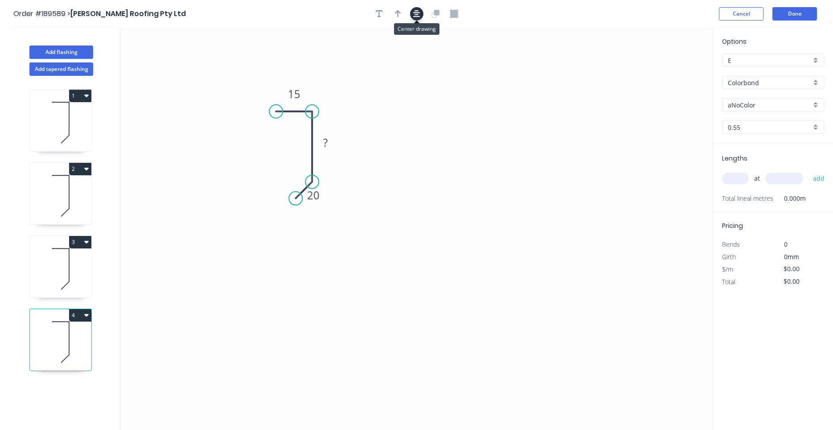
click at [421, 20] on button "button" at bounding box center [416, 13] width 13 height 13
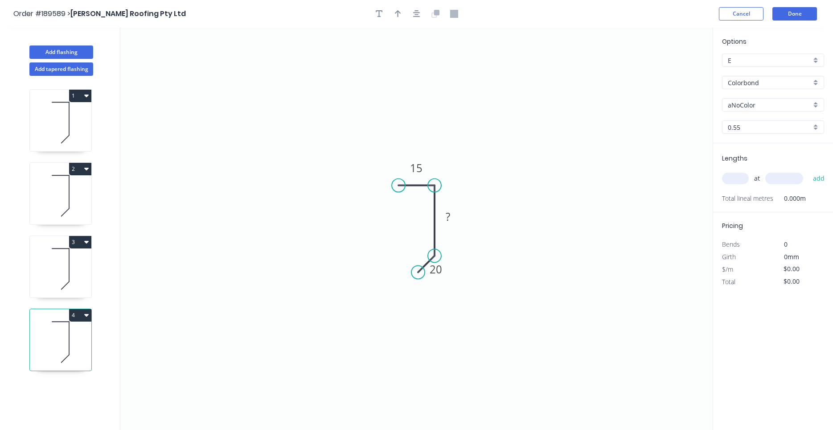
click at [405, 14] on div at bounding box center [417, 13] width 94 height 13
click at [403, 14] on button "button" at bounding box center [397, 13] width 13 height 13
click at [671, 67] on icon "0 15 ? 20" at bounding box center [416, 229] width 593 height 402
click at [670, 69] on icon at bounding box center [668, 62] width 8 height 29
click at [669, 70] on icon at bounding box center [670, 58] width 8 height 29
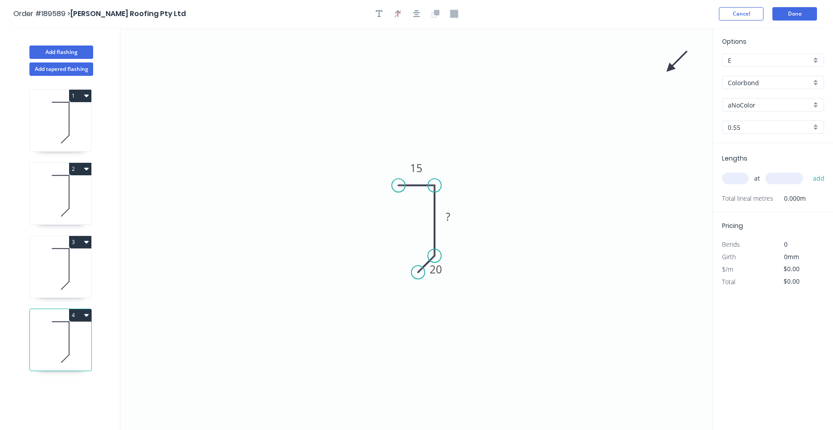
click at [669, 70] on icon at bounding box center [677, 62] width 26 height 26
drag, startPoint x: 669, startPoint y: 70, endPoint x: 473, endPoint y: 171, distance: 221.2
click at [473, 171] on icon at bounding box center [480, 163] width 26 height 26
click at [69, 261] on icon at bounding box center [61, 268] width 62 height 57
click at [66, 203] on icon at bounding box center [61, 195] width 62 height 57
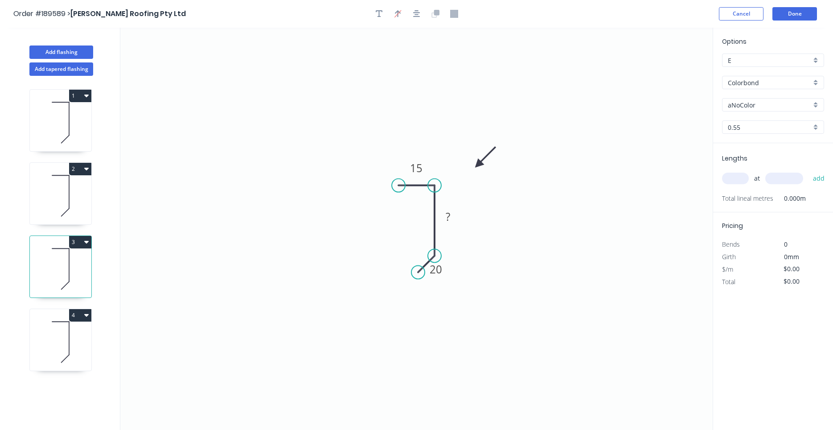
type input "$8.85"
type input "$11.51"
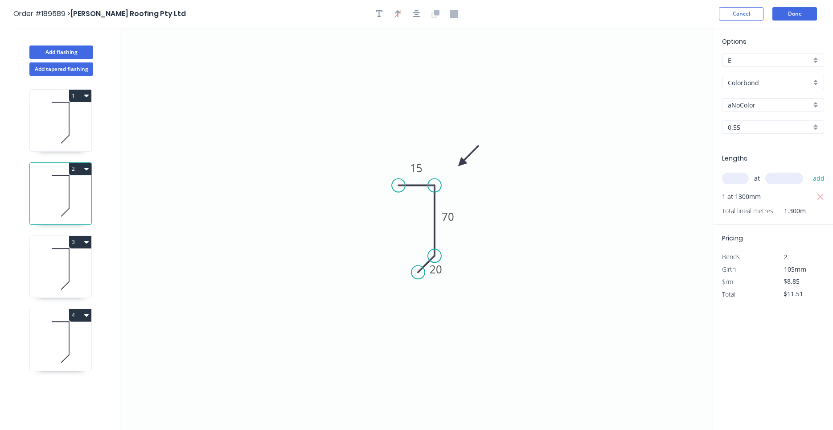
click at [66, 274] on icon at bounding box center [61, 268] width 62 height 57
type input "$0.00"
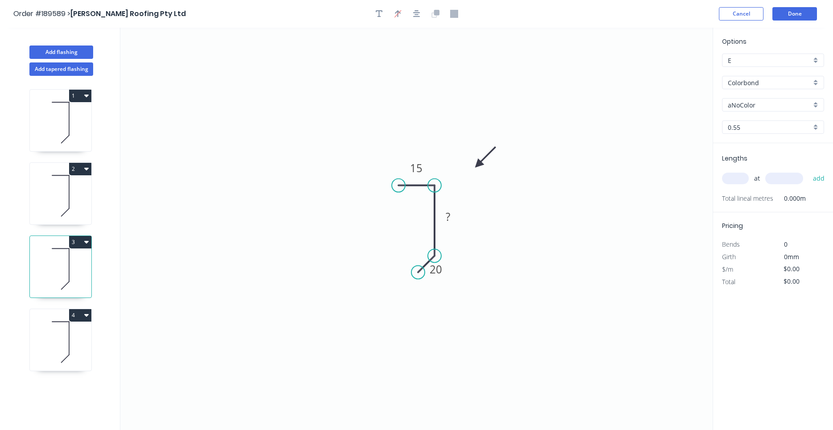
click at [54, 343] on icon at bounding box center [61, 341] width 62 height 57
click at [68, 286] on icon at bounding box center [61, 268] width 62 height 57
click at [449, 212] on tspan "?" at bounding box center [448, 216] width 4 height 15
click at [59, 209] on icon at bounding box center [61, 195] width 62 height 57
type input "$8.85"
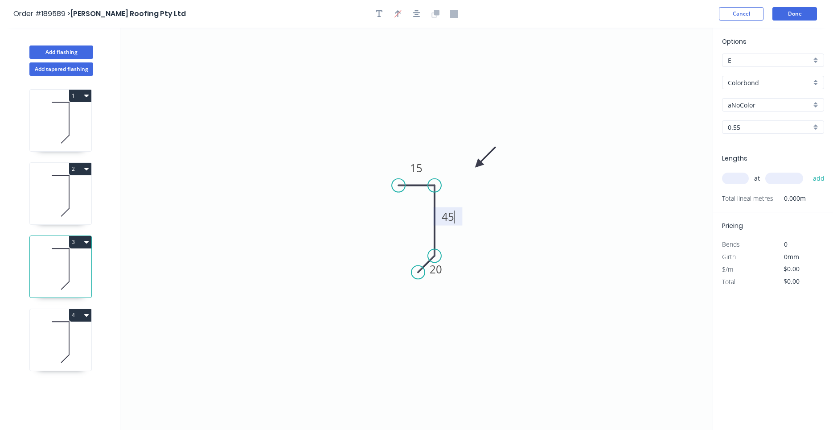
type input "$11.51"
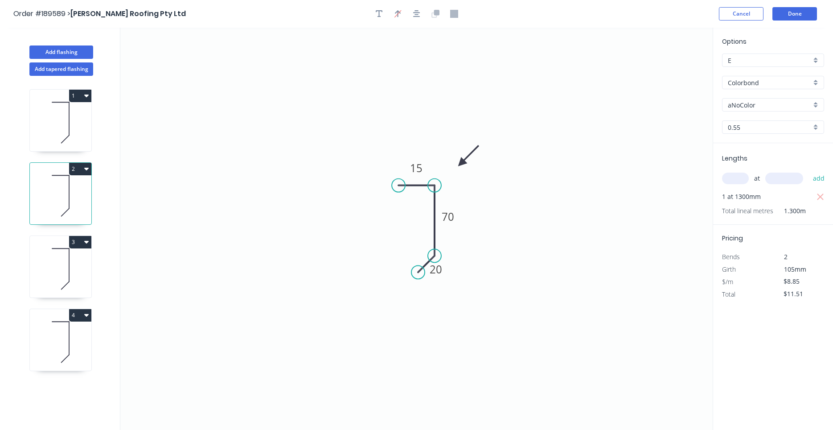
click at [49, 265] on icon at bounding box center [61, 268] width 62 height 57
type input "$6.68"
type input "$0.00"
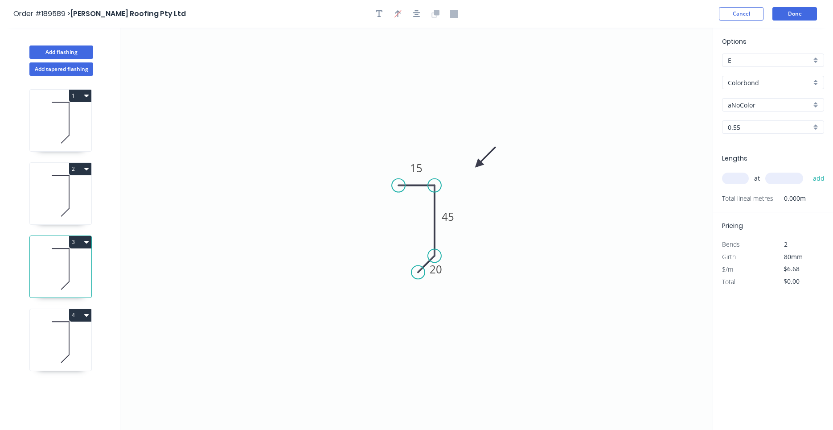
click at [735, 177] on input "text" at bounding box center [735, 179] width 27 height 12
type input "2"
type input "1300"
click at [809, 171] on button "add" at bounding box center [819, 178] width 21 height 15
type input "$17.37"
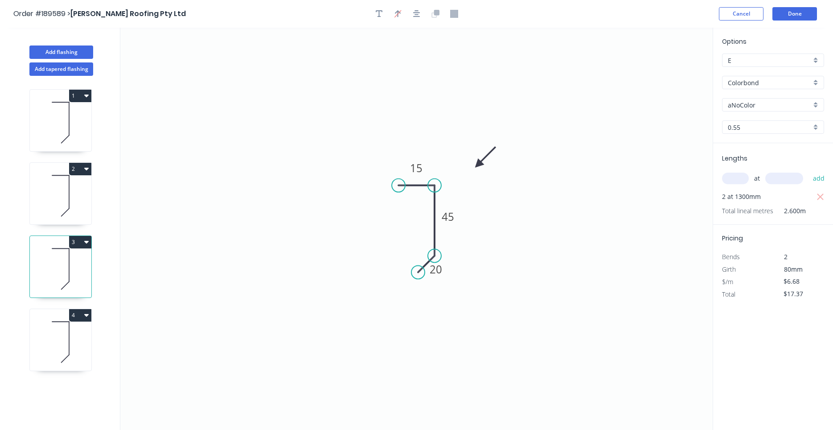
click at [54, 336] on icon at bounding box center [61, 341] width 62 height 57
type input "$0.00"
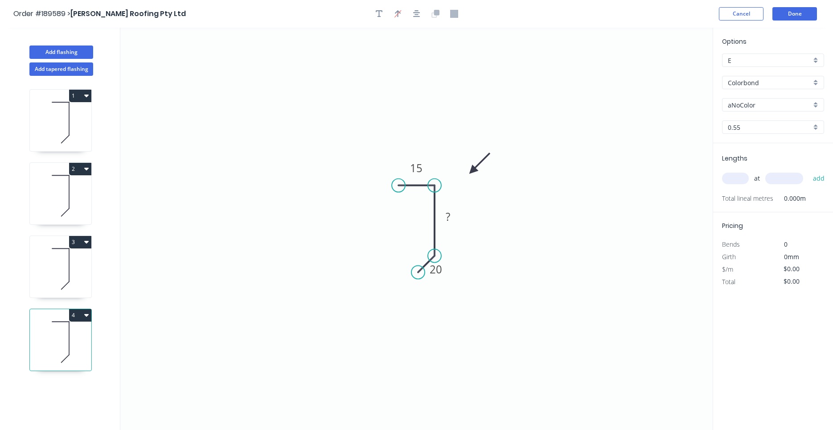
click at [87, 316] on icon "button" at bounding box center [86, 315] width 4 height 3
click at [83, 336] on div "Duplicate" at bounding box center [49, 337] width 69 height 13
click at [86, 332] on icon at bounding box center [61, 341] width 62 height 57
click at [448, 215] on tspan "?" at bounding box center [448, 216] width 4 height 15
click at [739, 178] on input "text" at bounding box center [735, 179] width 27 height 12
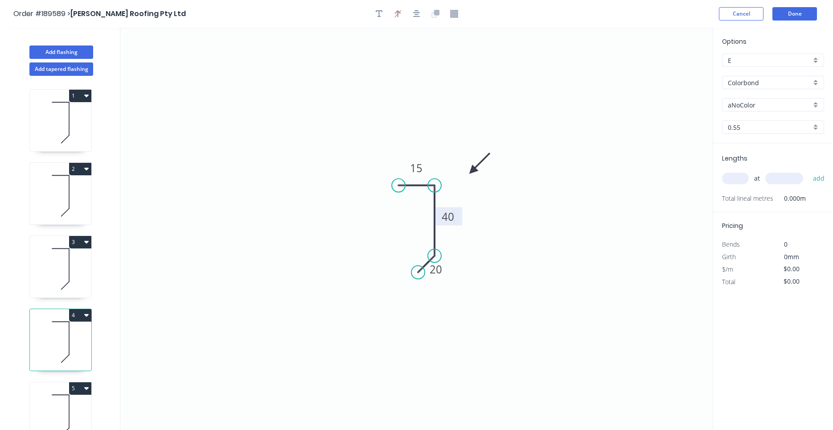
type input "$6.68"
type input "1"
type input "1300"
click at [809, 171] on button "add" at bounding box center [819, 178] width 21 height 15
type input "$8.68"
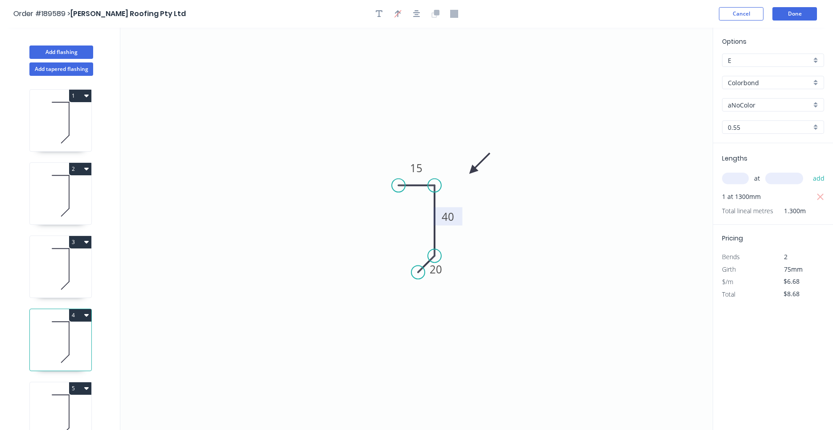
scroll to position [8, 0]
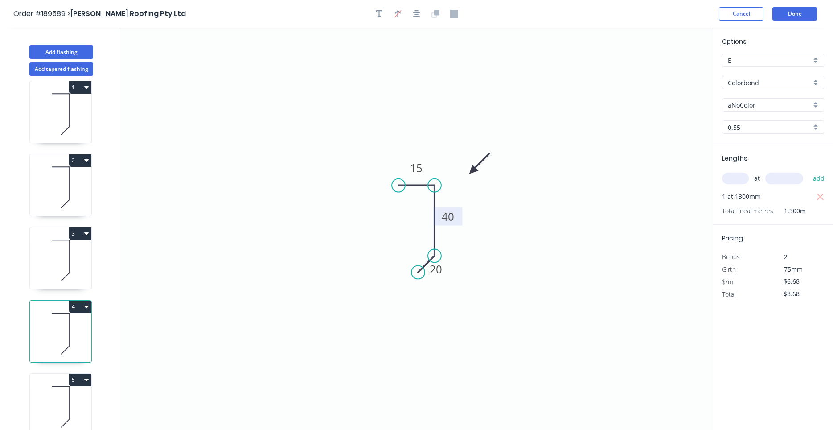
click at [68, 404] on icon at bounding box center [61, 406] width 62 height 57
type input "$0.00"
click at [91, 374] on button "5" at bounding box center [80, 380] width 22 height 12
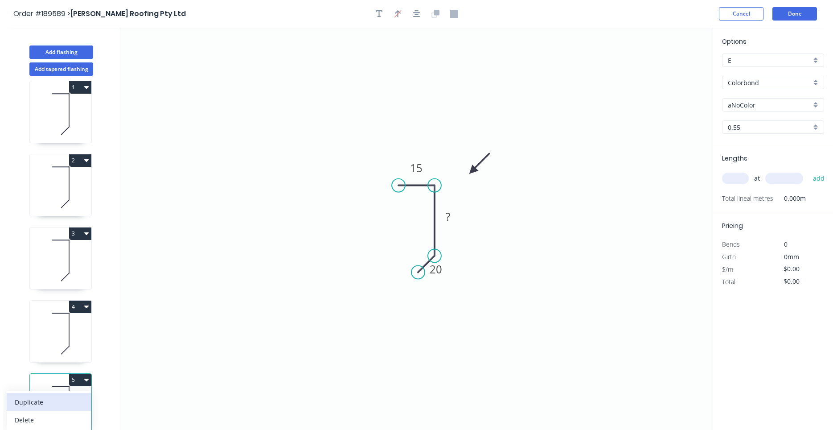
click at [84, 400] on button "Duplicate" at bounding box center [49, 402] width 85 height 18
click at [72, 401] on icon at bounding box center [61, 406] width 62 height 57
click at [741, 180] on input "text" at bounding box center [735, 179] width 27 height 12
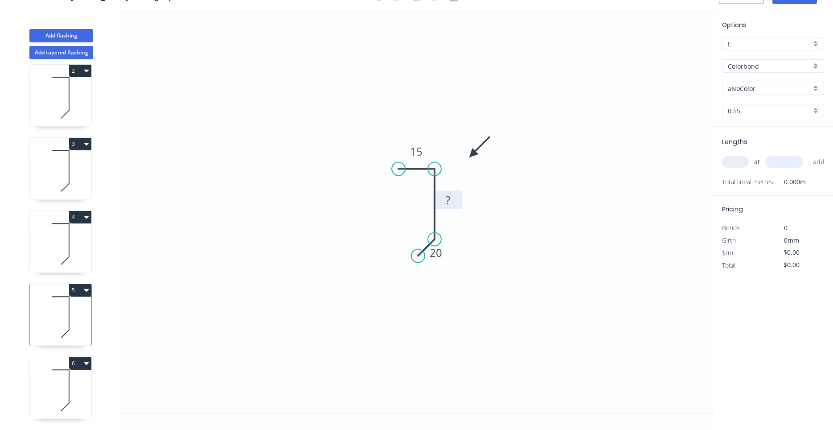
click at [447, 203] on tspan "?" at bounding box center [448, 200] width 4 height 15
click at [734, 163] on input "text" at bounding box center [735, 162] width 27 height 12
type input "$6.68"
click at [734, 166] on input "text" at bounding box center [735, 162] width 27 height 12
type input "1"
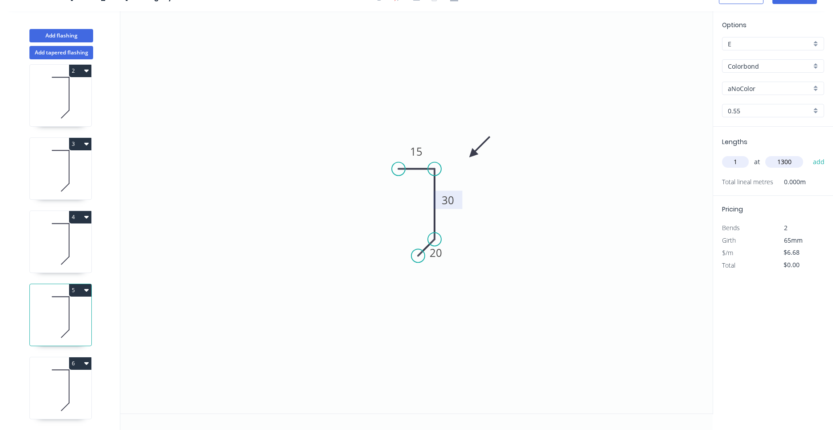
type input "1300"
click at [809, 154] on button "add" at bounding box center [819, 161] width 21 height 15
type input "$8.68"
click at [89, 388] on icon at bounding box center [61, 390] width 62 height 57
type input "$0.00"
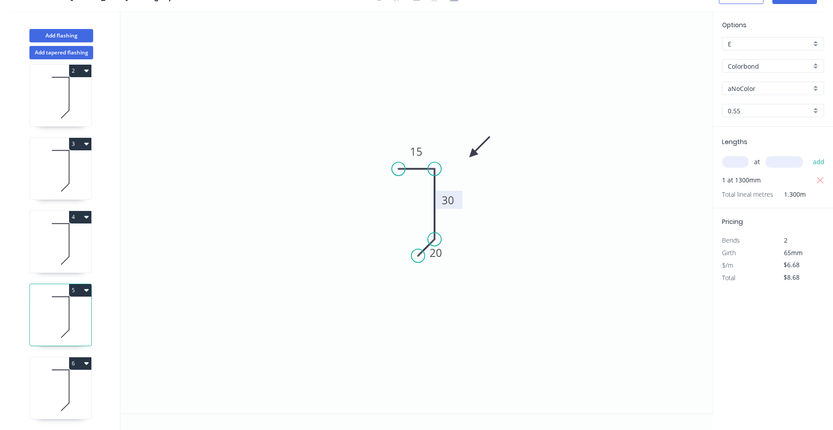
type input "$0.00"
click at [88, 365] on icon "button" at bounding box center [86, 362] width 4 height 7
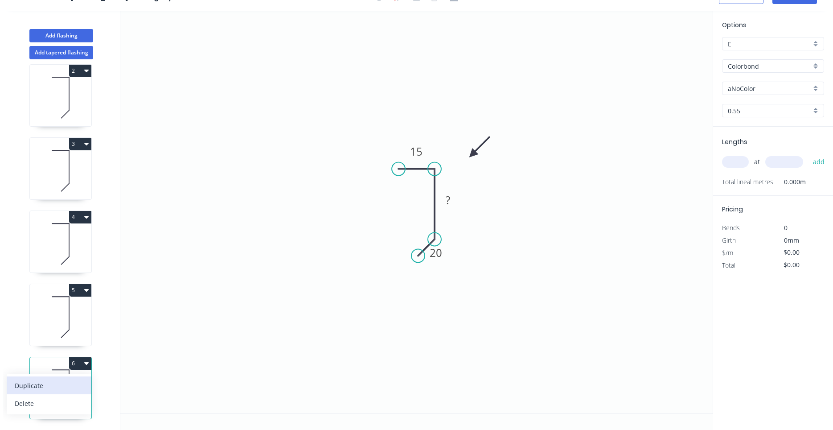
click at [79, 383] on div "Duplicate" at bounding box center [49, 385] width 69 height 13
click at [75, 384] on icon at bounding box center [61, 390] width 62 height 57
click at [450, 202] on tspan "?" at bounding box center [448, 200] width 4 height 15
type input "$8.85"
click at [741, 95] on div "aNoColor" at bounding box center [773, 88] width 102 height 13
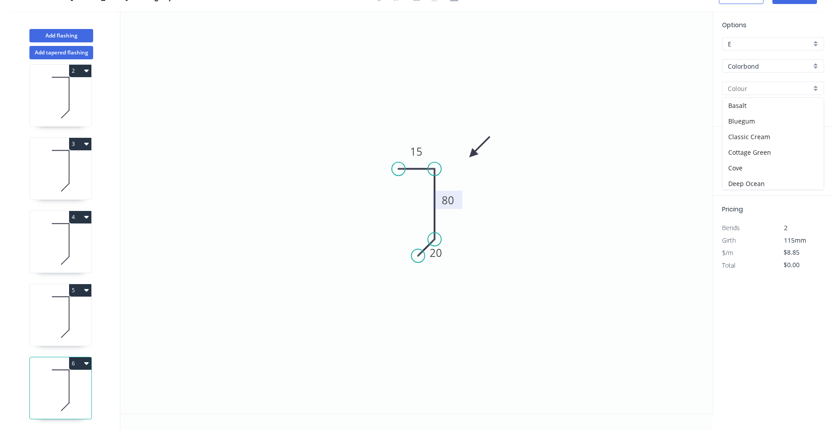
click at [792, 84] on input "text" at bounding box center [769, 88] width 83 height 9
type input "aNoColor"
click at [791, 85] on input "aNoColor" at bounding box center [769, 88] width 83 height 9
click at [767, 100] on div "Monument" at bounding box center [773, 106] width 101 height 16
click at [60, 313] on icon at bounding box center [61, 316] width 62 height 57
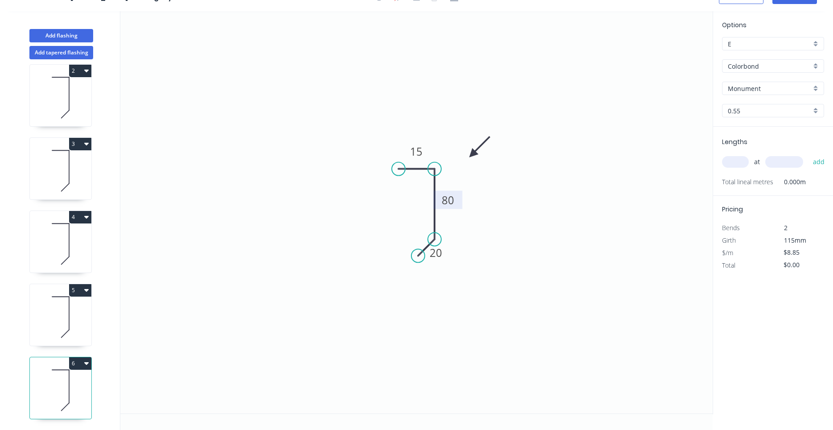
type input "aNoColor"
type input "$6.68"
type input "$8.68"
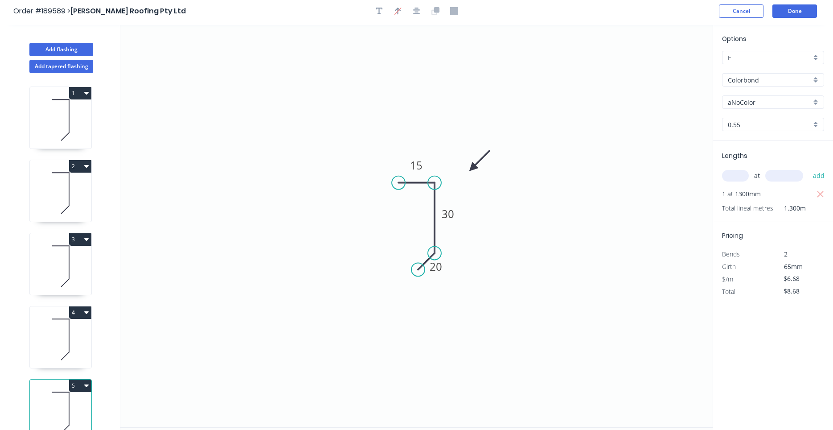
scroll to position [0, 0]
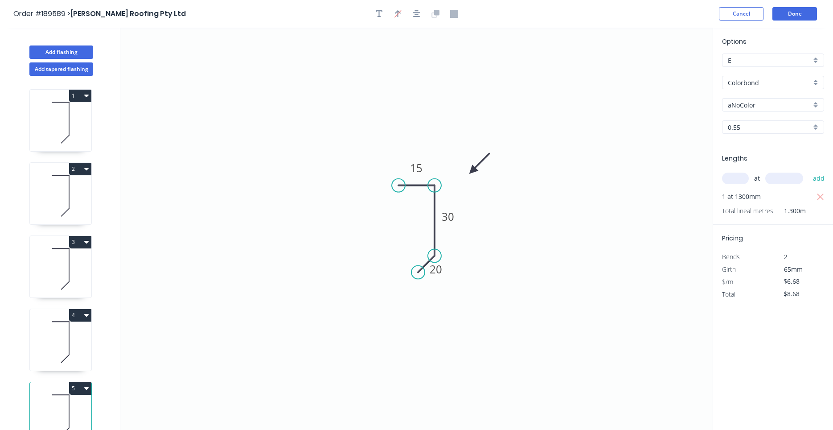
click at [65, 139] on icon at bounding box center [61, 122] width 62 height 57
click at [750, 110] on div "aNoColor" at bounding box center [773, 104] width 102 height 13
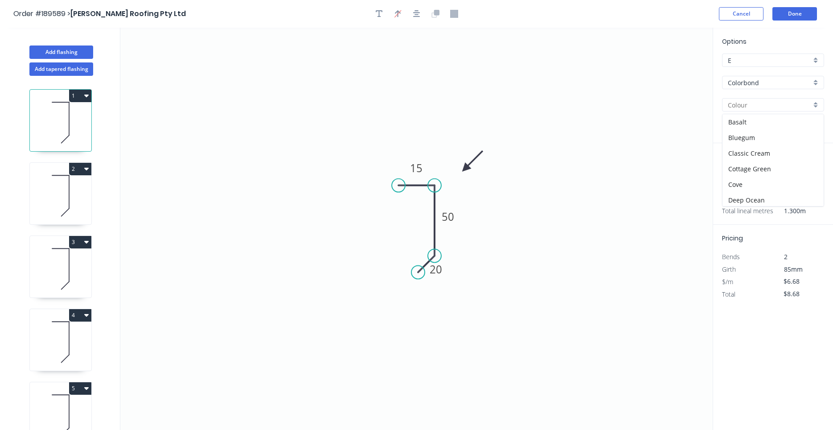
click at [754, 107] on input "text" at bounding box center [769, 104] width 83 height 9
click at [755, 107] on input "aNoColormo" at bounding box center [769, 104] width 83 height 9
type input "aNoColor"
click at [755, 107] on input "aNoColor" at bounding box center [769, 104] width 83 height 9
click at [752, 119] on div "Monument" at bounding box center [773, 122] width 101 height 16
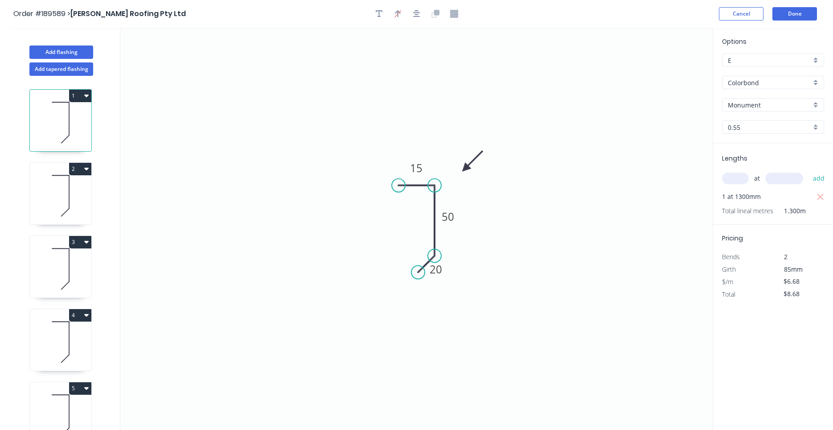
click at [74, 191] on icon at bounding box center [61, 195] width 62 height 57
type input "aNoColor"
type input "$8.85"
type input "$11.51"
click at [768, 106] on input "aNoColor" at bounding box center [769, 104] width 83 height 9
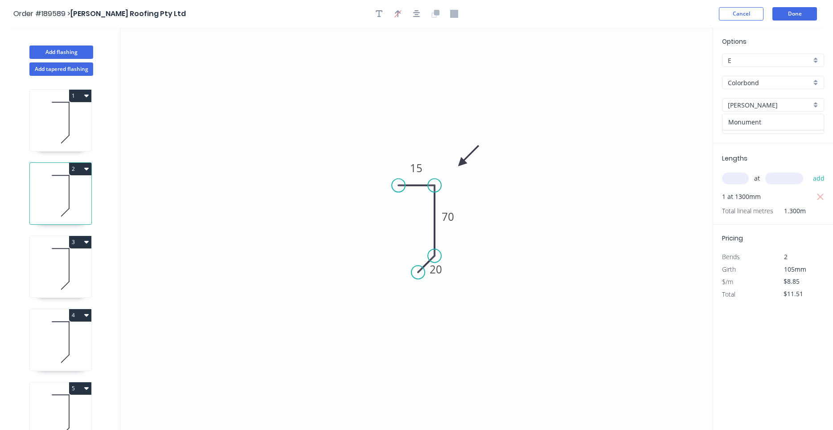
click at [758, 125] on div "Monument" at bounding box center [773, 122] width 101 height 16
click at [72, 273] on icon at bounding box center [61, 268] width 62 height 57
type input "aNoColor"
type input "$6.68"
type input "$17.37"
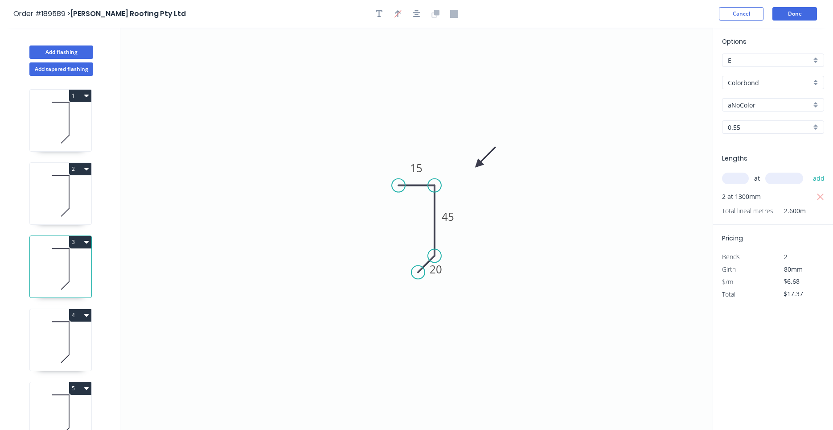
click at [760, 107] on input "aNoColor" at bounding box center [769, 104] width 83 height 9
type input ","
click at [754, 128] on div "Monument" at bounding box center [773, 122] width 101 height 16
click at [68, 348] on icon at bounding box center [61, 341] width 62 height 57
type input "aNoColor"
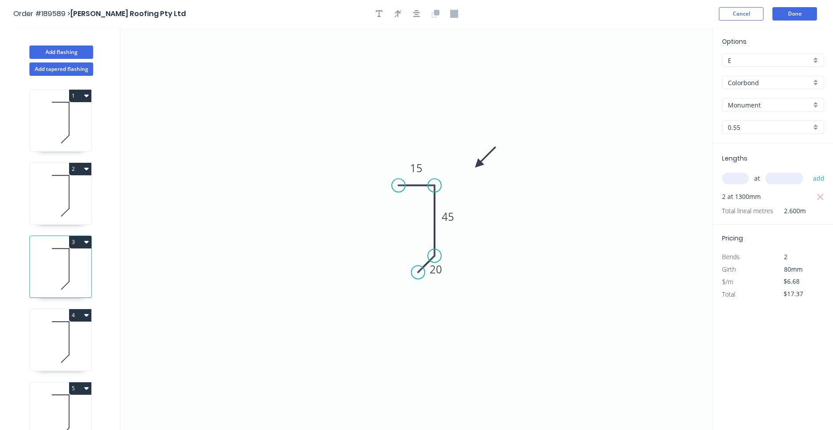
type input "$8.68"
click at [779, 111] on div "aNoColor" at bounding box center [773, 104] width 102 height 13
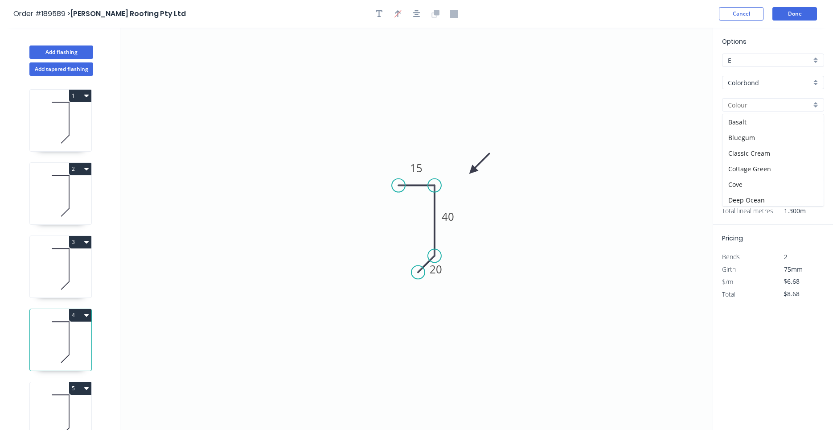
click at [781, 106] on input "text" at bounding box center [769, 104] width 83 height 9
type input "aNoColor"
click at [781, 106] on input "aNoColor" at bounding box center [769, 104] width 83 height 9
click at [768, 126] on div "Monument" at bounding box center [773, 122] width 101 height 16
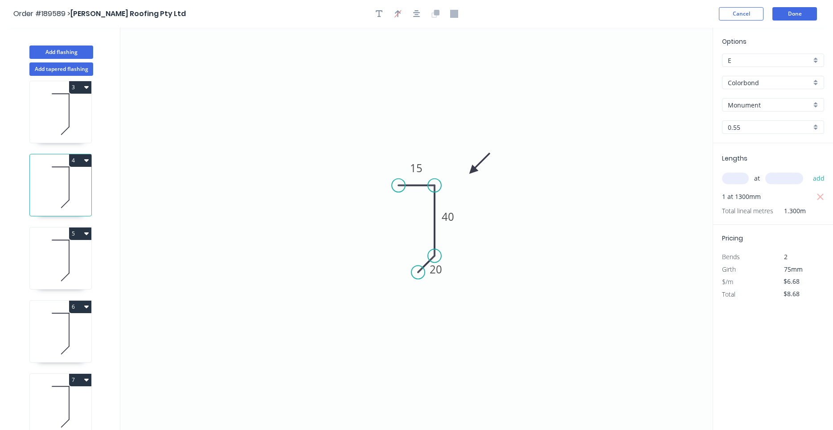
click at [80, 268] on icon at bounding box center [61, 260] width 62 height 57
type input "aNoColor"
click at [750, 108] on input "aNoColor" at bounding box center [769, 104] width 83 height 9
click at [748, 127] on div "Monument" at bounding box center [773, 122] width 101 height 16
type input "Monument"
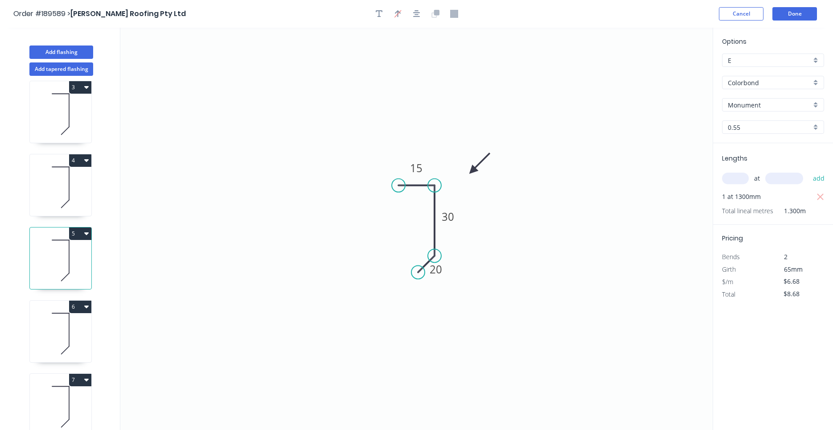
click at [76, 330] on icon at bounding box center [61, 333] width 62 height 57
type input "$8.85"
type input "$0.00"
click at [78, 400] on icon at bounding box center [61, 406] width 62 height 57
type input "aNoColor"
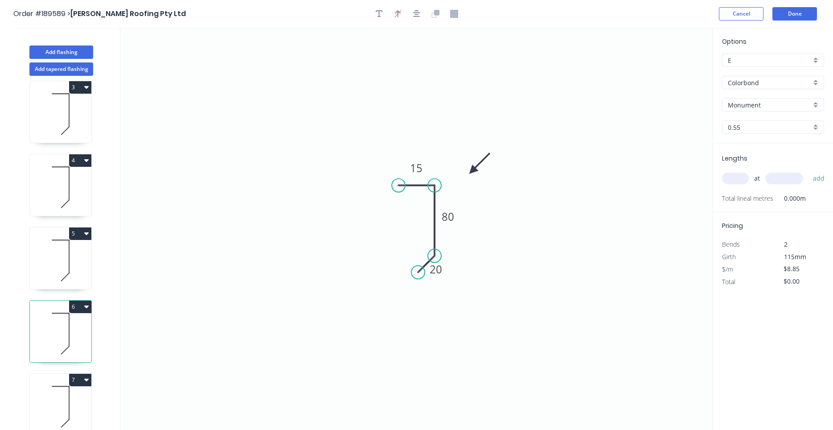
type input "$0.00"
click at [688, 185] on icon "0 15 ? 20" at bounding box center [416, 229] width 593 height 402
click at [757, 103] on input "aNoColor" at bounding box center [769, 104] width 83 height 9
click at [765, 121] on div "Monument" at bounding box center [773, 122] width 101 height 16
type input "Monument"
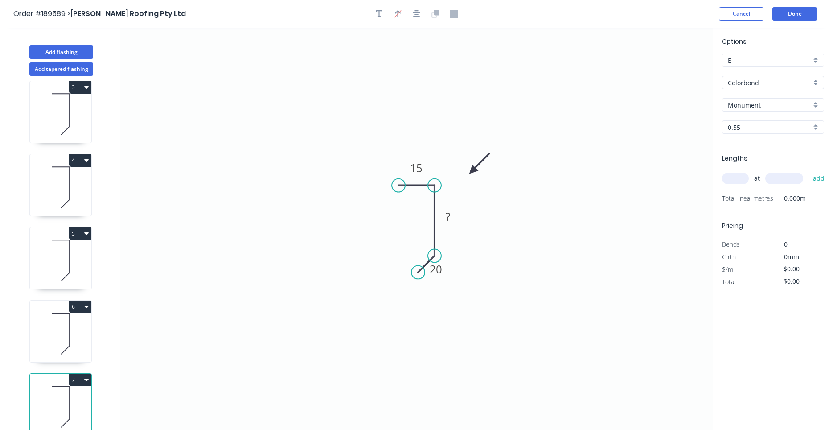
scroll to position [16, 0]
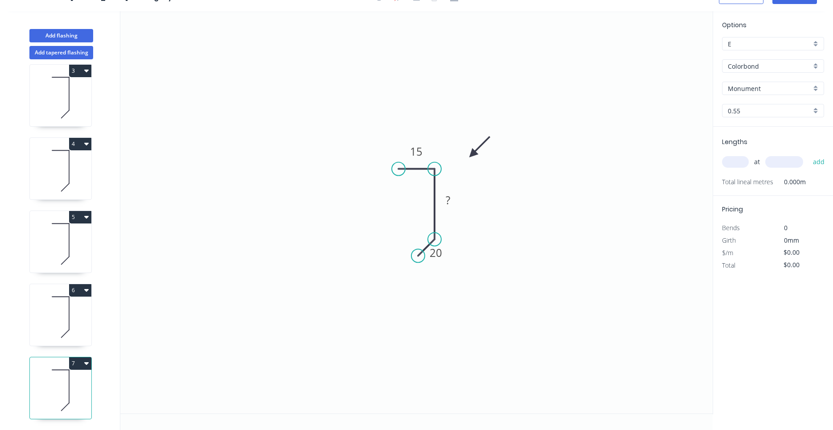
click at [70, 337] on icon at bounding box center [61, 316] width 62 height 57
click at [65, 381] on icon at bounding box center [61, 390] width 62 height 57
click at [70, 336] on icon at bounding box center [61, 316] width 62 height 57
click at [53, 261] on icon at bounding box center [61, 243] width 62 height 57
type input "$6.68"
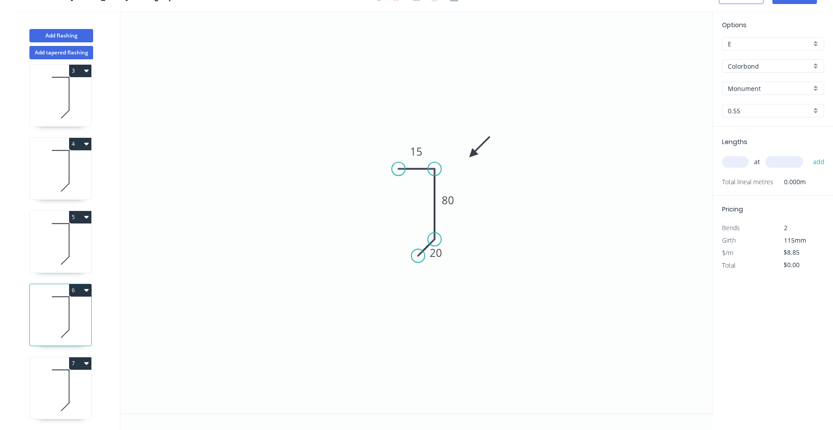
type input "$8.68"
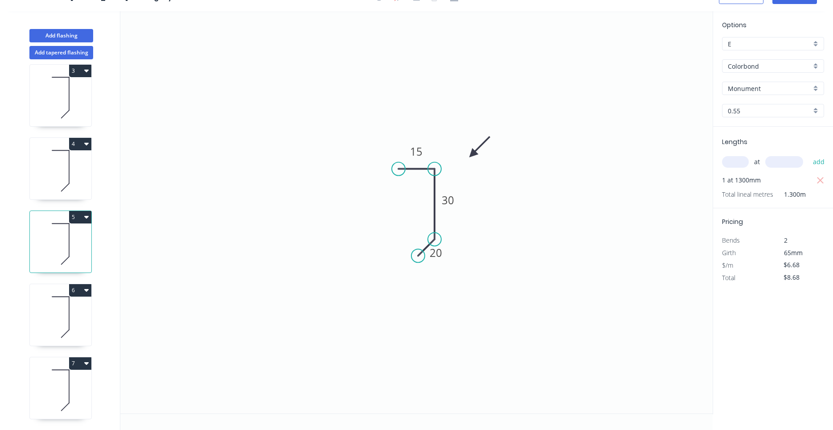
click at [41, 309] on icon at bounding box center [61, 316] width 62 height 57
type input "$8.85"
type input "$0.00"
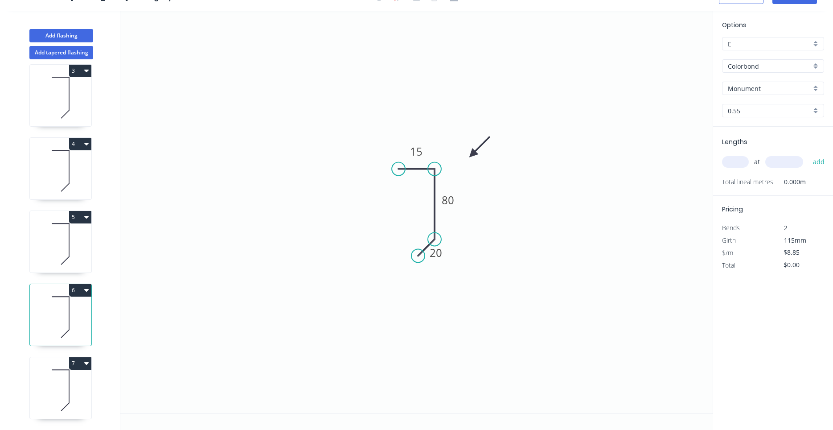
click at [49, 370] on icon at bounding box center [61, 390] width 62 height 57
click at [91, 369] on button "7" at bounding box center [80, 363] width 22 height 12
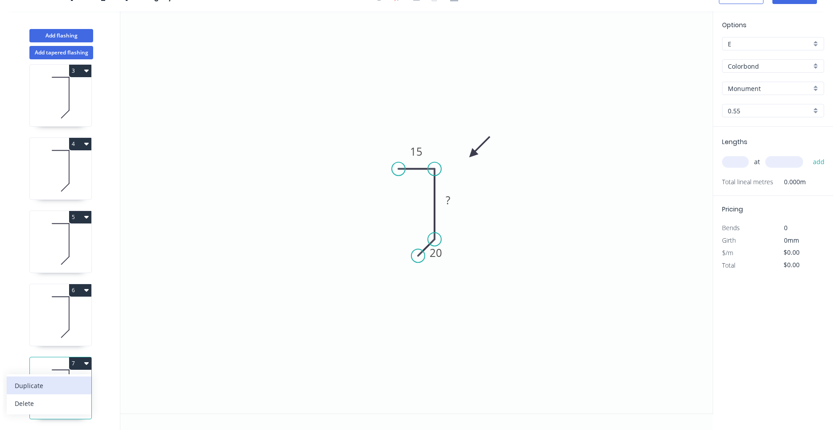
click at [79, 382] on div "Duplicate" at bounding box center [49, 385] width 69 height 13
click at [84, 342] on icon at bounding box center [61, 316] width 62 height 57
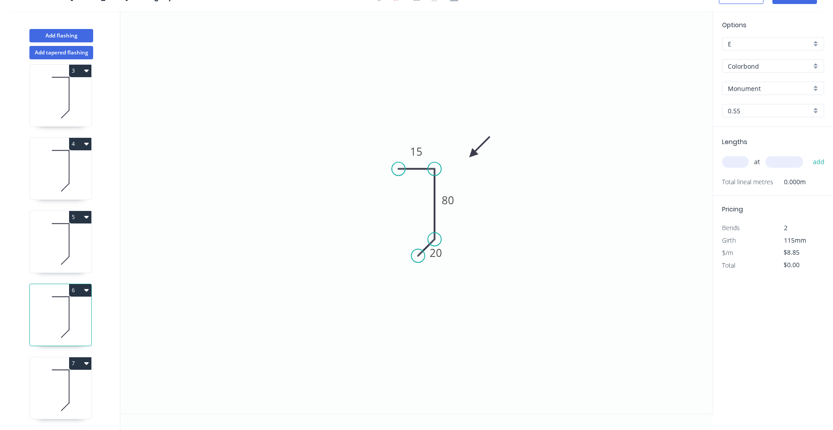
click at [66, 254] on icon at bounding box center [61, 243] width 62 height 57
type input "$6.68"
type input "$8.68"
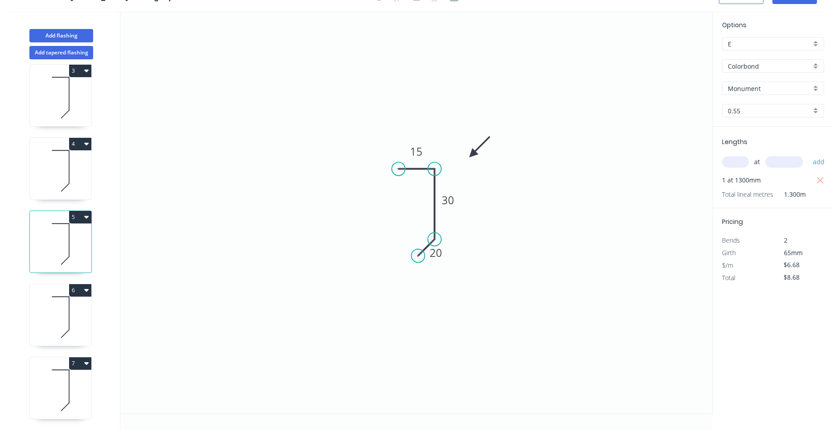
click at [63, 304] on icon at bounding box center [61, 316] width 62 height 57
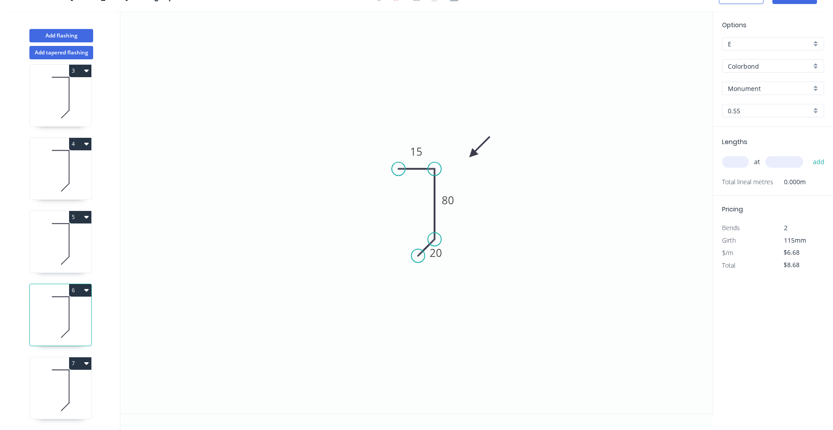
type input "$8.85"
type input "$0.00"
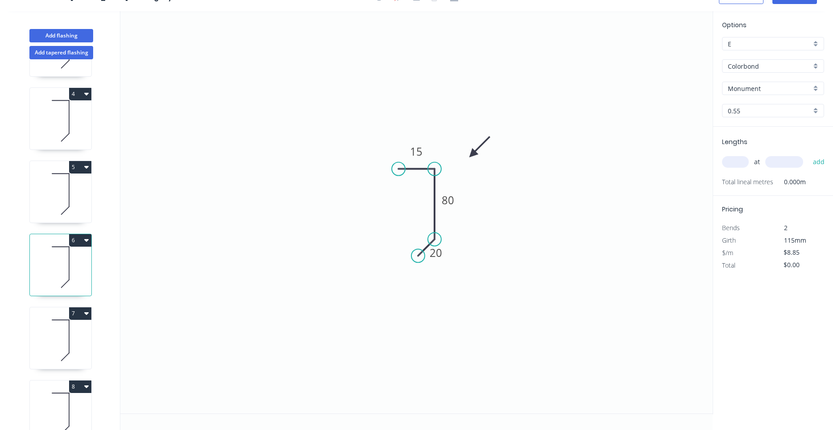
scroll to position [228, 0]
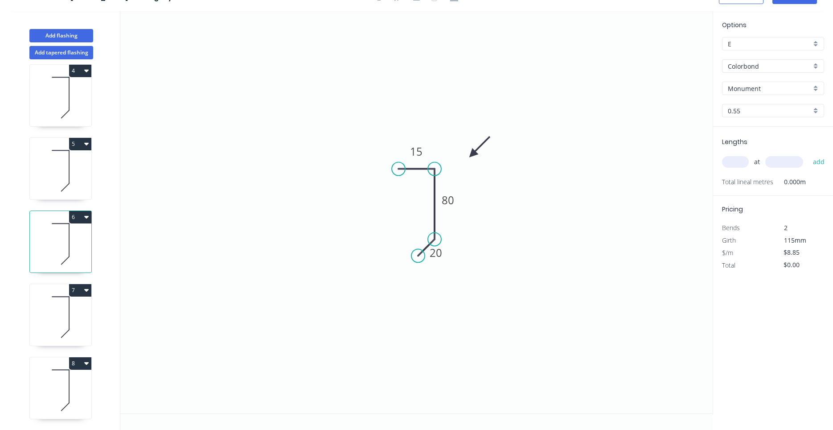
click at [64, 312] on icon at bounding box center [61, 316] width 62 height 57
click at [42, 364] on div "8" at bounding box center [61, 363] width 62 height 12
drag, startPoint x: 41, startPoint y: 370, endPoint x: 41, endPoint y: 365, distance: 5.4
click at [41, 370] on div "8" at bounding box center [60, 388] width 62 height 62
click at [45, 337] on icon at bounding box center [61, 316] width 62 height 57
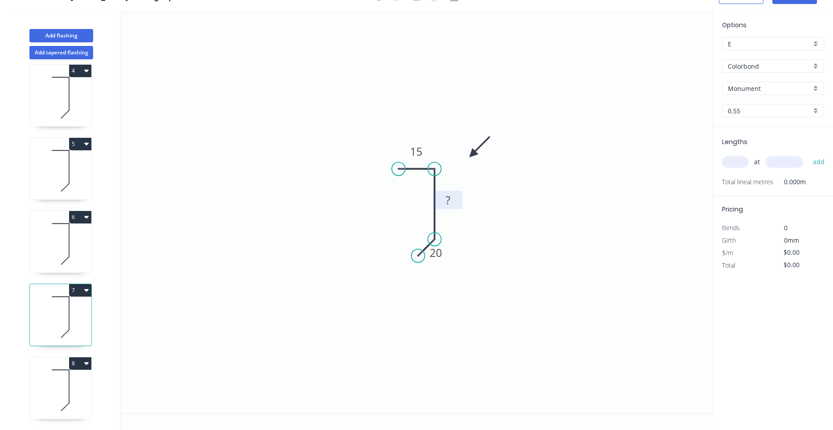
click at [453, 200] on rect at bounding box center [448, 200] width 18 height 12
click at [737, 163] on input "text" at bounding box center [735, 162] width 27 height 12
type input "$6.68"
type input "1"
type input "1300"
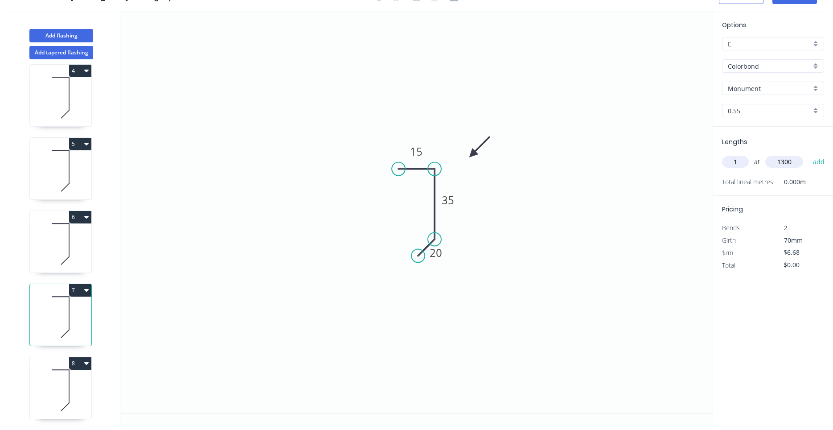
click at [809, 154] on button "add" at bounding box center [819, 161] width 21 height 15
type input "$8.68"
click at [80, 259] on icon at bounding box center [61, 243] width 62 height 57
type input "$8.85"
type input "$0.00"
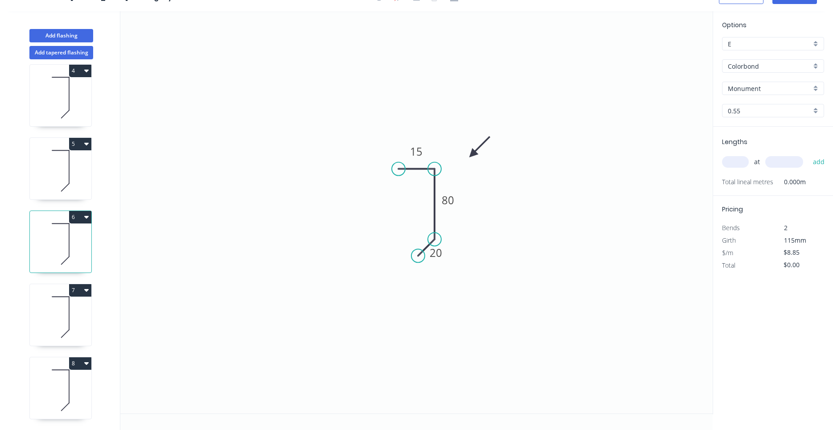
click at [82, 376] on icon at bounding box center [61, 390] width 62 height 57
click at [88, 360] on icon "button" at bounding box center [86, 362] width 4 height 7
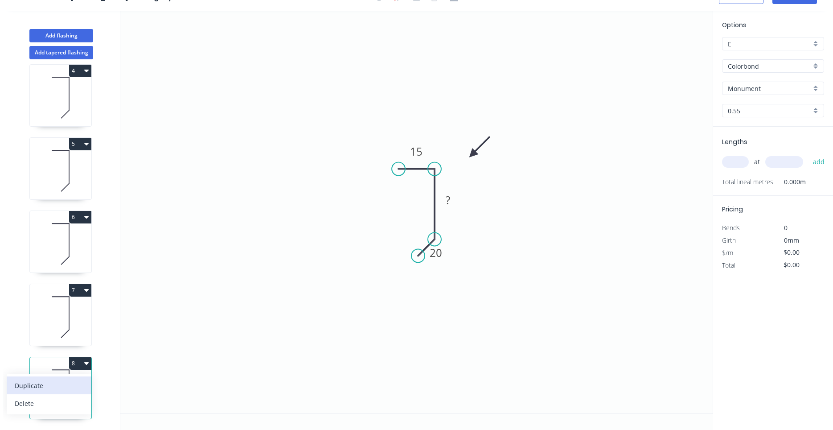
click at [87, 378] on button "Duplicate" at bounding box center [49, 385] width 85 height 18
click at [84, 383] on icon at bounding box center [61, 390] width 62 height 57
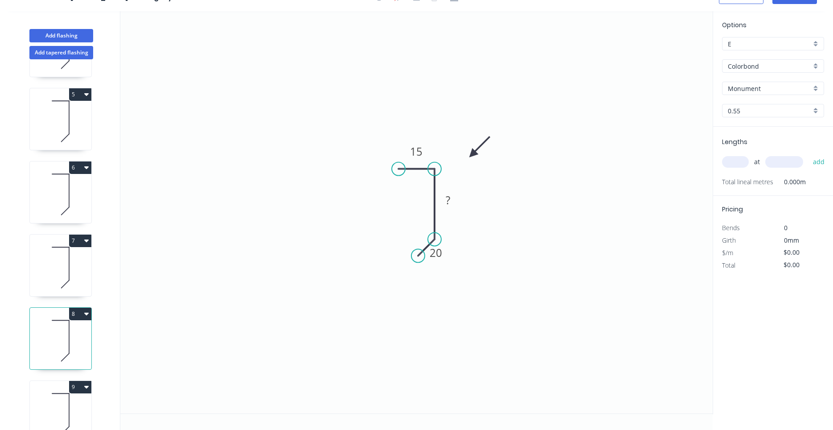
scroll to position [301, 0]
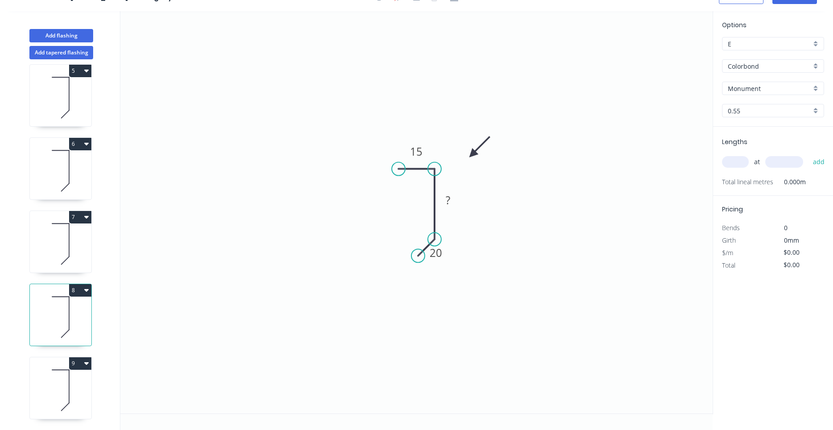
click at [447, 213] on icon "0 15 ? 20" at bounding box center [416, 212] width 593 height 402
click at [445, 202] on rect at bounding box center [448, 200] width 18 height 12
type input "$8.85"
click at [738, 159] on input "text" at bounding box center [735, 162] width 27 height 12
type input "1"
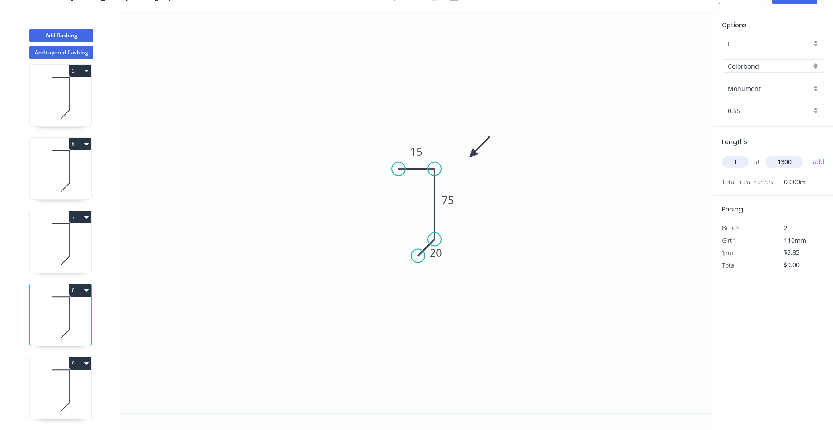
type input "1300"
click at [809, 154] on button "add" at bounding box center [819, 161] width 21 height 15
type input "$11.51"
click at [76, 371] on icon at bounding box center [61, 390] width 62 height 57
type input "$0.00"
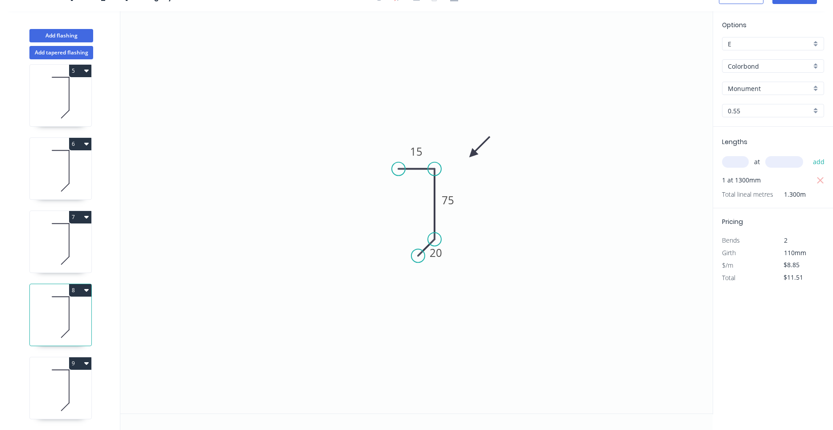
type input "$0.00"
click at [449, 203] on tspan "?" at bounding box center [448, 200] width 4 height 15
click at [80, 316] on icon at bounding box center [61, 316] width 62 height 57
type input "$8.85"
type input "$11.51"
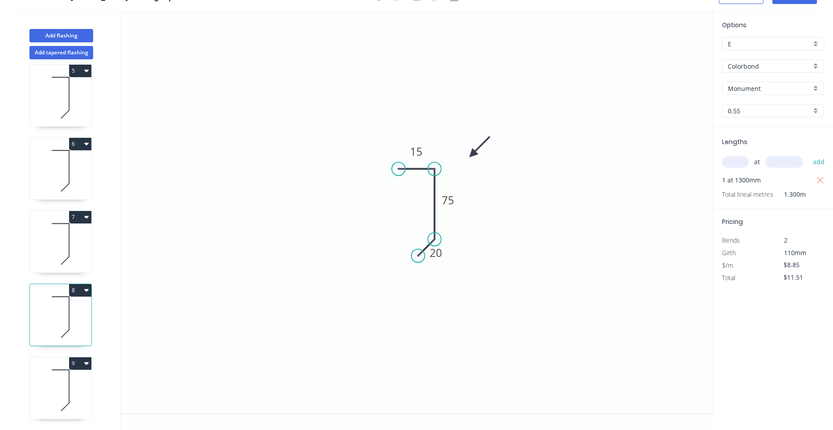
click at [73, 376] on icon at bounding box center [61, 390] width 62 height 57
type input "$0.00"
click at [444, 208] on rect at bounding box center [447, 199] width 29 height 18
click at [446, 206] on tspan "?" at bounding box center [448, 199] width 4 height 15
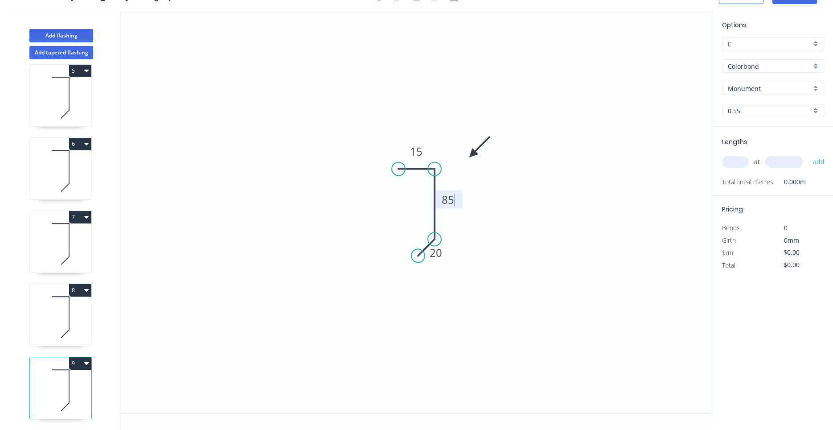
click at [742, 161] on input "text" at bounding box center [735, 162] width 27 height 12
type input "$8.85"
type input "2"
type input "1300"
click at [809, 154] on button "add" at bounding box center [819, 161] width 21 height 15
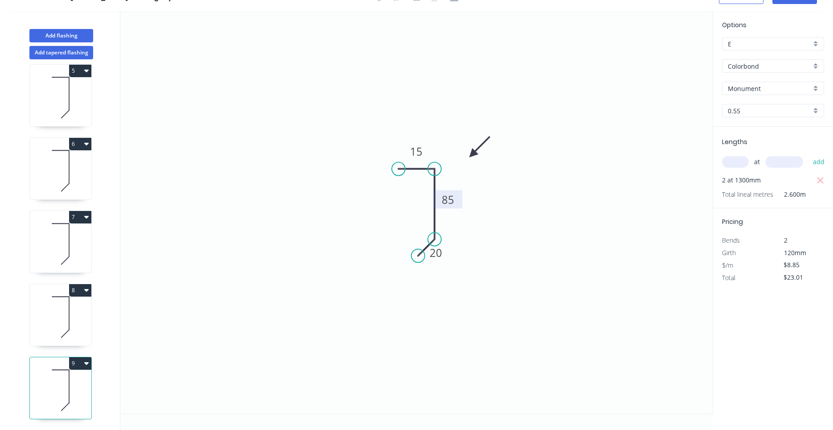
click at [90, 362] on button "9" at bounding box center [80, 363] width 22 height 12
click at [84, 381] on button "Duplicate" at bounding box center [49, 385] width 85 height 18
click at [445, 198] on tspan "85" at bounding box center [448, 199] width 12 height 15
click at [75, 385] on icon at bounding box center [61, 390] width 62 height 57
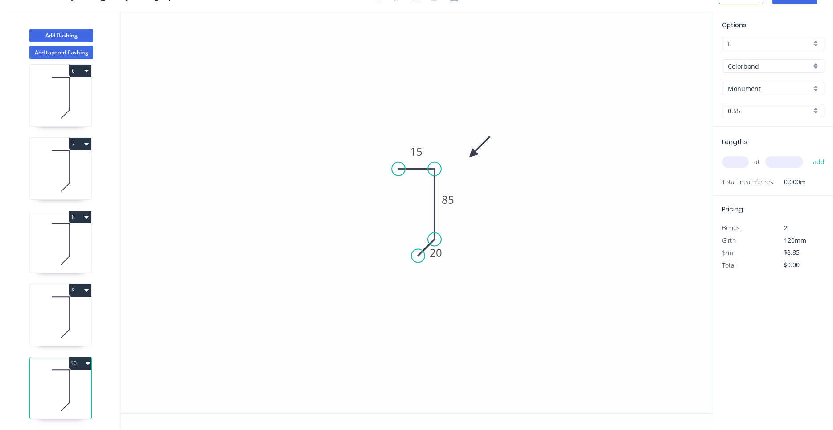
click at [77, 330] on icon at bounding box center [61, 316] width 62 height 57
click at [74, 383] on icon at bounding box center [61, 390] width 62 height 57
type input "$0.00"
click at [436, 216] on icon "0 15 85 20" at bounding box center [416, 212] width 593 height 402
drag, startPoint x: 434, startPoint y: 218, endPoint x: 418, endPoint y: 208, distance: 18.8
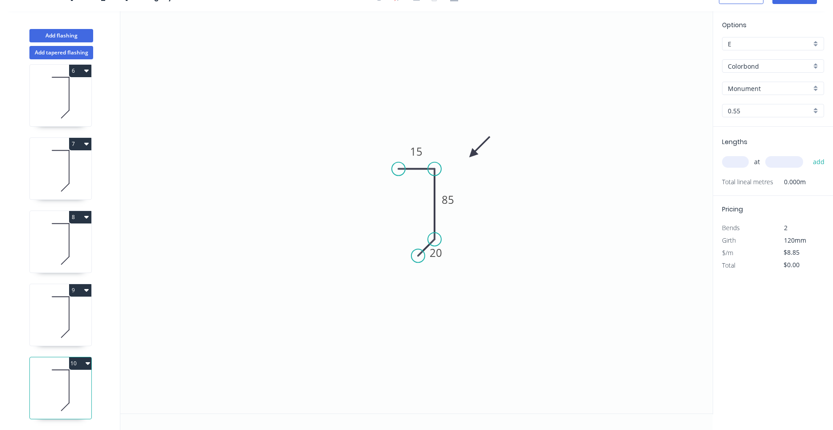
click at [739, 169] on div "at add" at bounding box center [774, 161] width 104 height 15
click at [735, 165] on input "text" at bounding box center [735, 162] width 27 height 12
type input "2"
type input "1300"
click at [809, 154] on button "add" at bounding box center [819, 161] width 21 height 15
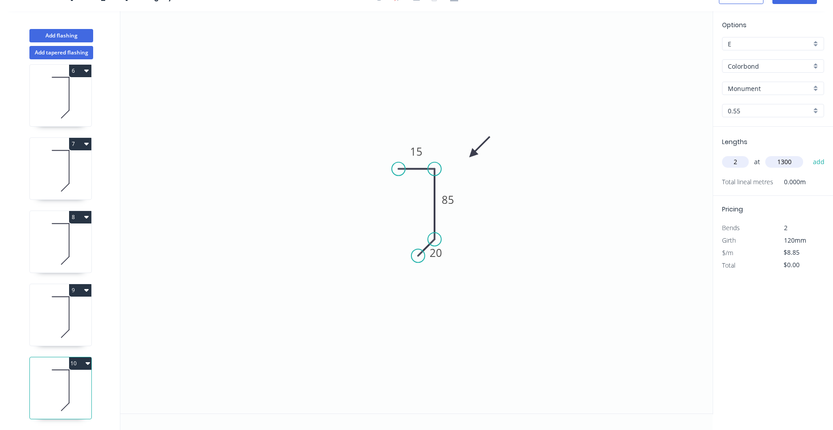
type input "$23.01"
click at [77, 330] on icon at bounding box center [61, 316] width 62 height 57
click at [74, 388] on icon at bounding box center [61, 390] width 62 height 57
click at [81, 338] on icon at bounding box center [61, 316] width 62 height 57
click at [73, 393] on icon at bounding box center [61, 390] width 62 height 57
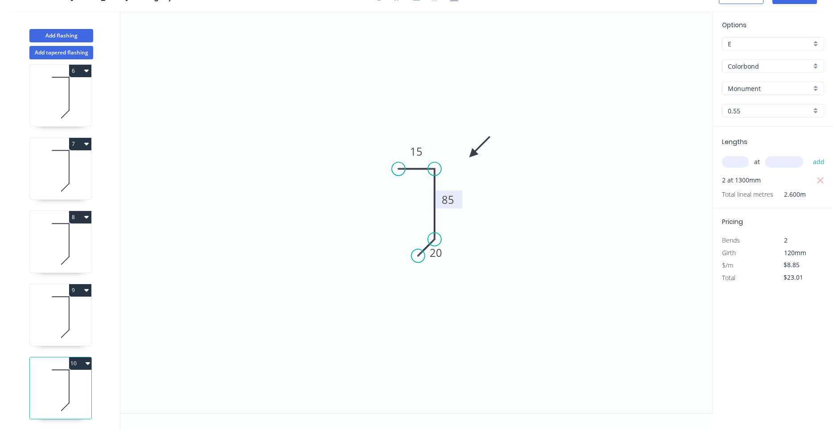
click at [453, 200] on tspan "85" at bounding box center [448, 199] width 12 height 15
click at [740, 163] on input "text" at bounding box center [735, 162] width 27 height 12
type input "$6.68"
type input "$17.37"
type input "0"
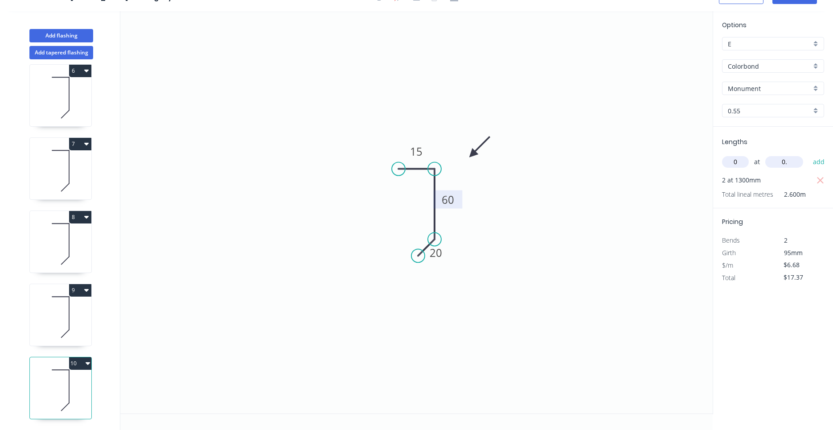
type input "0."
drag, startPoint x: 742, startPoint y: 160, endPoint x: 695, endPoint y: 164, distance: 47.4
click at [722, 163] on input "0" at bounding box center [735, 162] width 27 height 12
type input "1"
type input "1300"
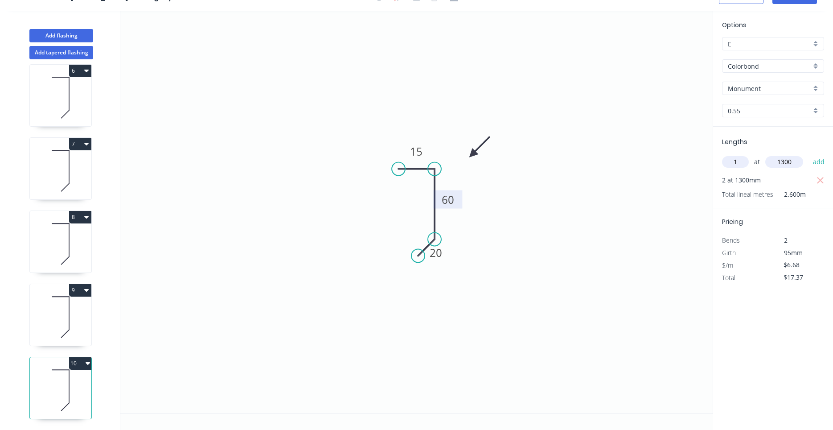
click at [809, 154] on button "add" at bounding box center [819, 161] width 21 height 15
click at [820, 177] on icon "button" at bounding box center [821, 180] width 8 height 11
click at [86, 359] on button "10" at bounding box center [80, 363] width 22 height 12
click at [76, 382] on div "Duplicate" at bounding box center [49, 385] width 69 height 13
type input "$0.00"
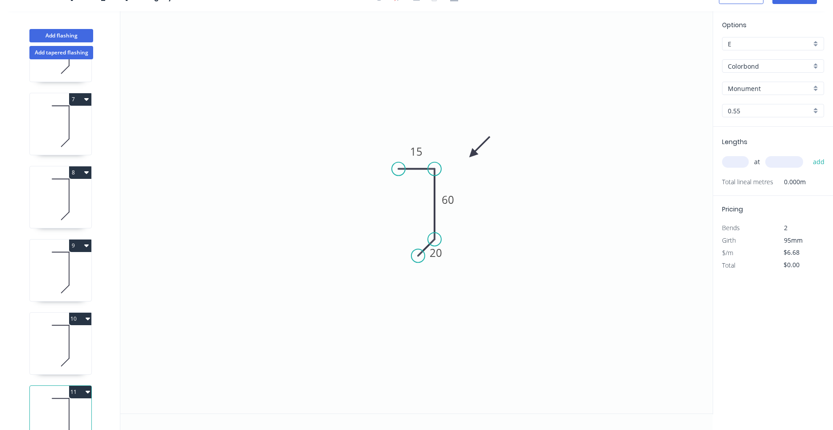
scroll to position [447, 0]
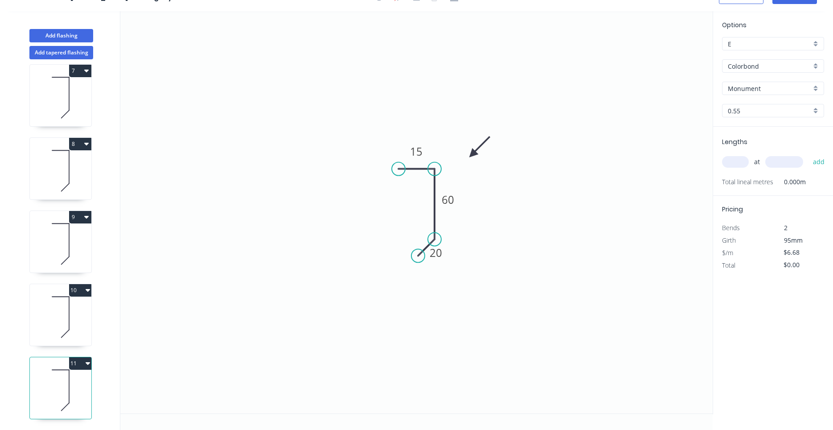
click at [74, 388] on icon at bounding box center [61, 390] width 62 height 57
click at [733, 161] on input "text" at bounding box center [735, 162] width 27 height 12
click at [449, 202] on tspan "60" at bounding box center [448, 199] width 12 height 15
click at [737, 168] on input "text" at bounding box center [735, 162] width 27 height 12
type input "1"
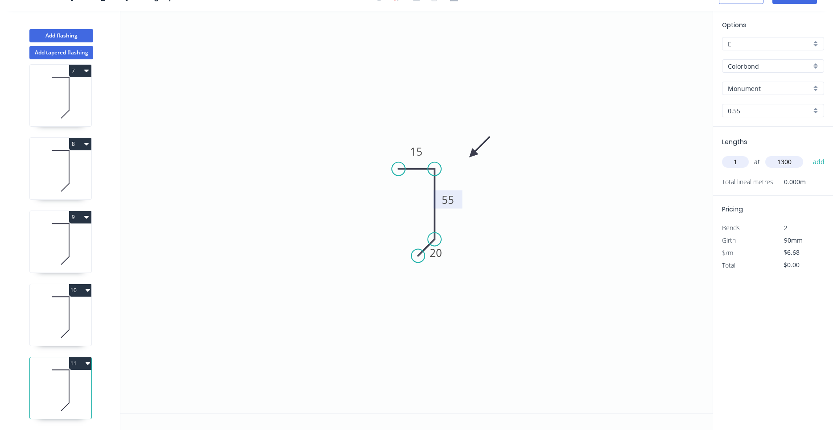
type input "1300"
click at [809, 154] on button "add" at bounding box center [819, 161] width 21 height 15
type input "$8.68"
click at [78, 324] on icon at bounding box center [61, 316] width 62 height 57
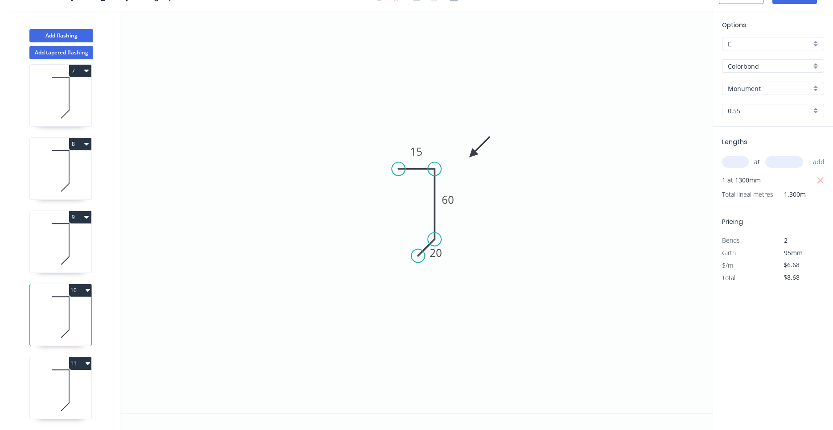
click at [66, 259] on icon at bounding box center [61, 243] width 62 height 57
type input "$8.85"
type input "$23.01"
click at [67, 337] on icon at bounding box center [61, 316] width 62 height 57
type input "$6.68"
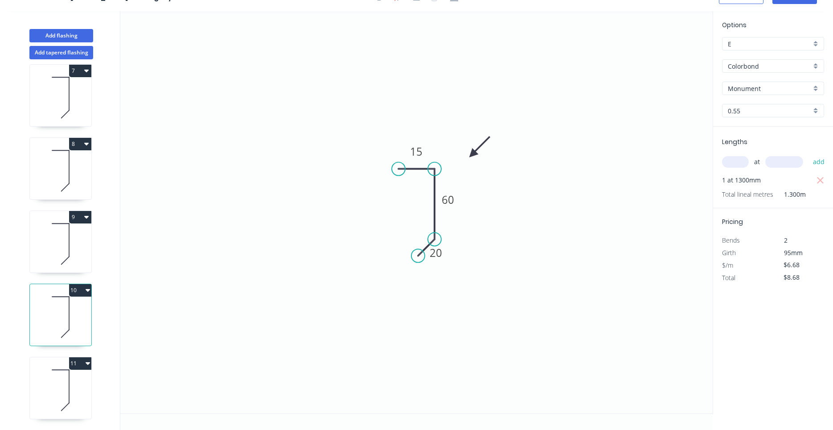
click at [68, 418] on icon at bounding box center [61, 390] width 62 height 57
click at [90, 363] on icon "button" at bounding box center [88, 363] width 4 height 3
click at [81, 376] on div "Duplicate Delete" at bounding box center [49, 394] width 85 height 40
click at [86, 376] on div "Duplicate Delete" at bounding box center [49, 394] width 85 height 40
click at [88, 380] on button "Duplicate" at bounding box center [49, 385] width 85 height 18
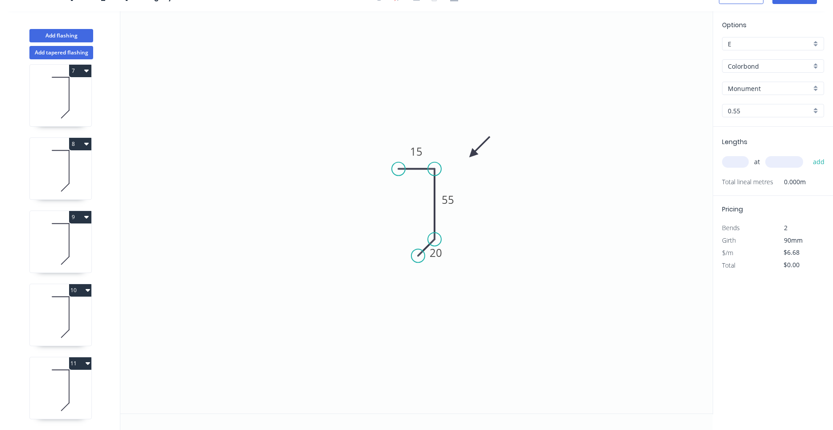
click at [52, 334] on icon at bounding box center [61, 316] width 62 height 57
click at [61, 375] on icon at bounding box center [61, 390] width 62 height 57
click at [61, 382] on icon at bounding box center [61, 390] width 62 height 57
type input "$0.00"
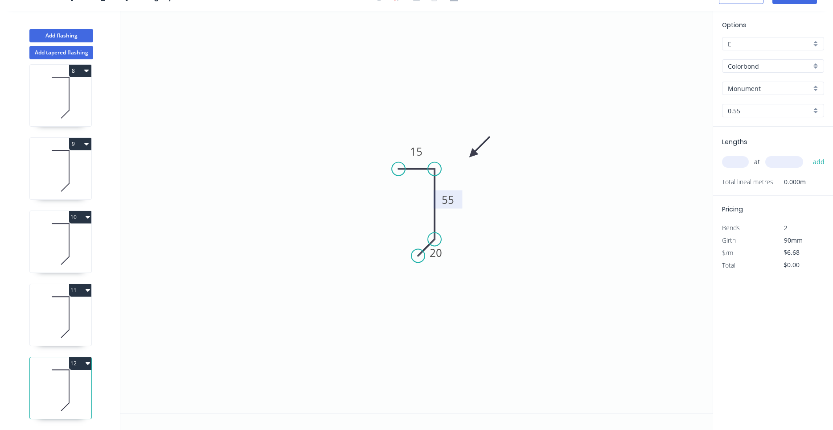
click at [453, 200] on tspan "55" at bounding box center [448, 199] width 12 height 15
click at [726, 164] on input "text" at bounding box center [735, 162] width 27 height 12
type input "1"
type input "1300"
click at [809, 154] on button "add" at bounding box center [819, 161] width 21 height 15
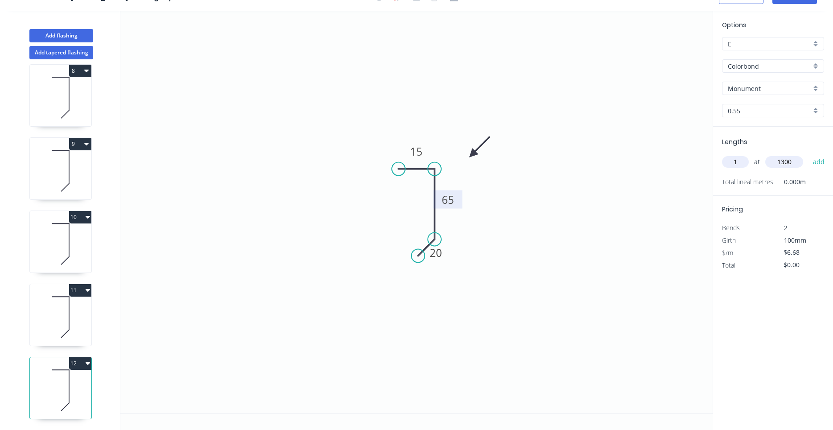
type input "$8.68"
click at [76, 329] on icon at bounding box center [61, 316] width 62 height 57
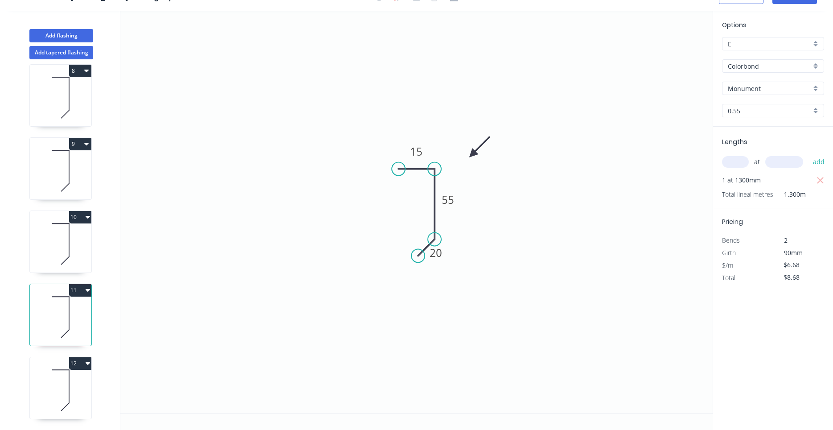
click at [60, 397] on icon at bounding box center [61, 390] width 62 height 57
click at [65, 342] on icon at bounding box center [61, 316] width 62 height 57
click at [60, 261] on icon at bounding box center [61, 243] width 62 height 57
click at [55, 199] on div "9" at bounding box center [60, 168] width 62 height 62
type input "$8.85"
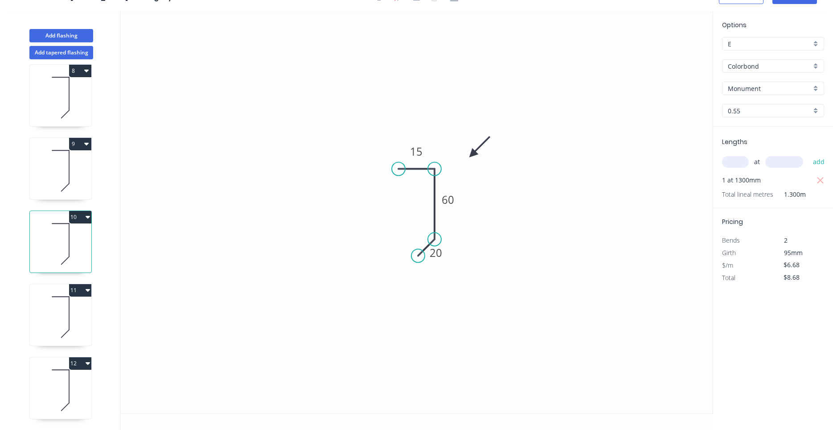
type input "$23.01"
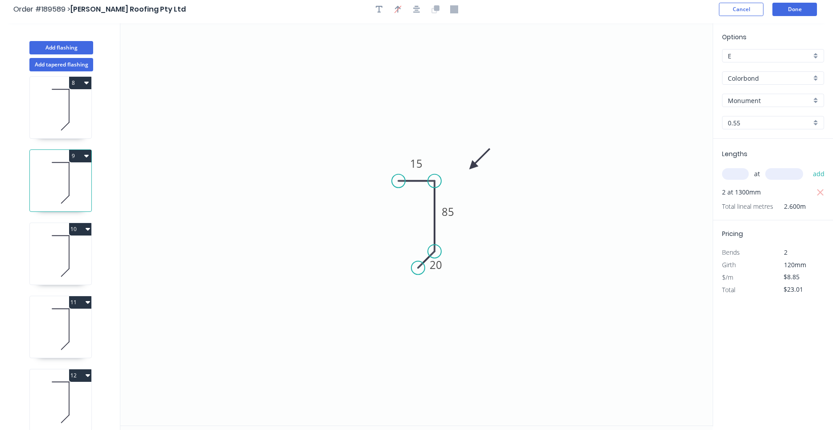
scroll to position [0, 0]
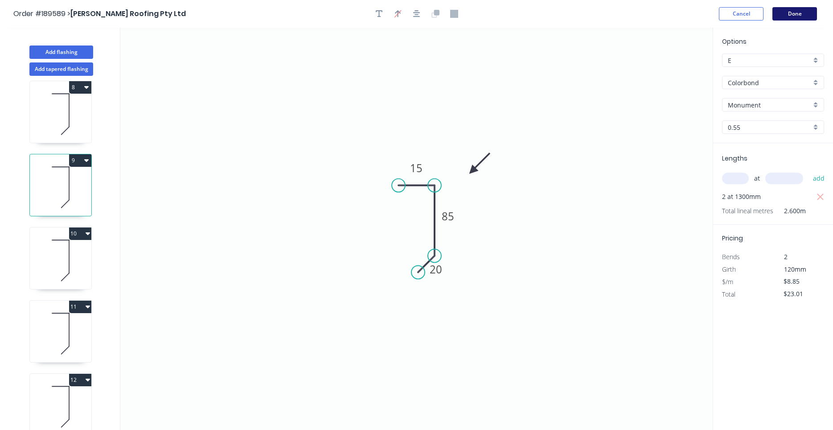
click at [802, 11] on button "Done" at bounding box center [795, 13] width 45 height 13
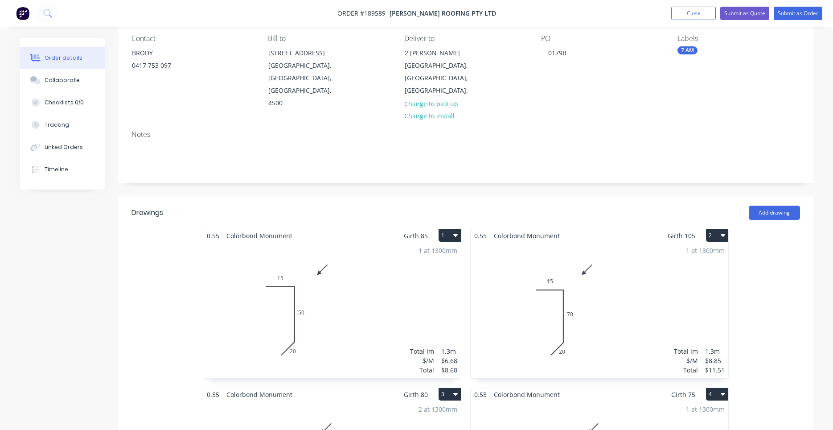
scroll to position [108, 0]
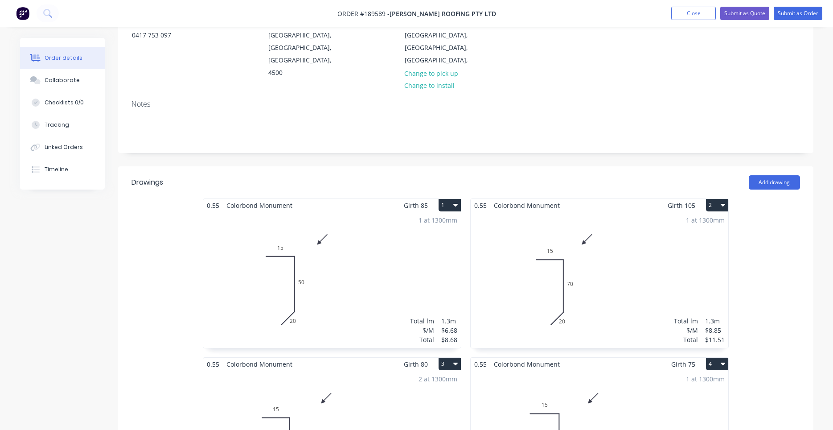
click at [645, 166] on header "Drawings Add drawing" at bounding box center [466, 182] width 696 height 32
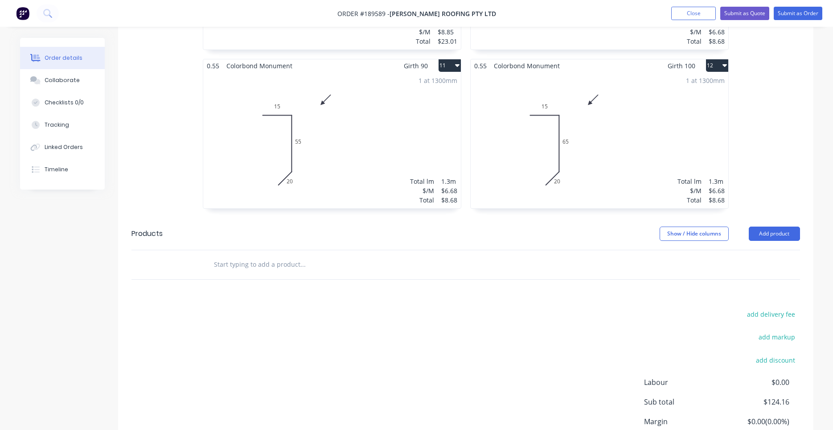
scroll to position [1018, 0]
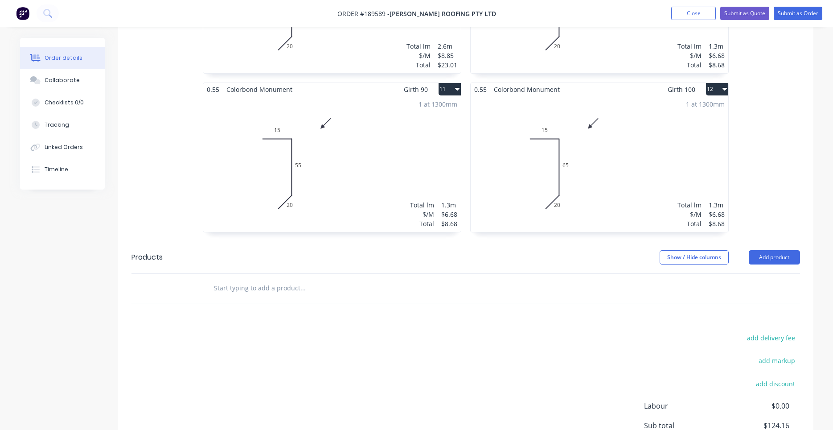
click at [379, 241] on header "Products Show / Hide columns Add product" at bounding box center [466, 257] width 696 height 32
click at [83, 172] on button "Timeline" at bounding box center [62, 169] width 85 height 22
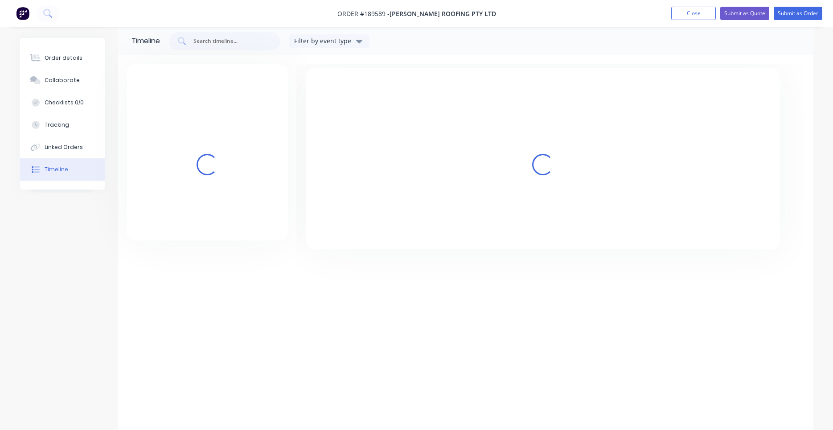
scroll to position [12, 0]
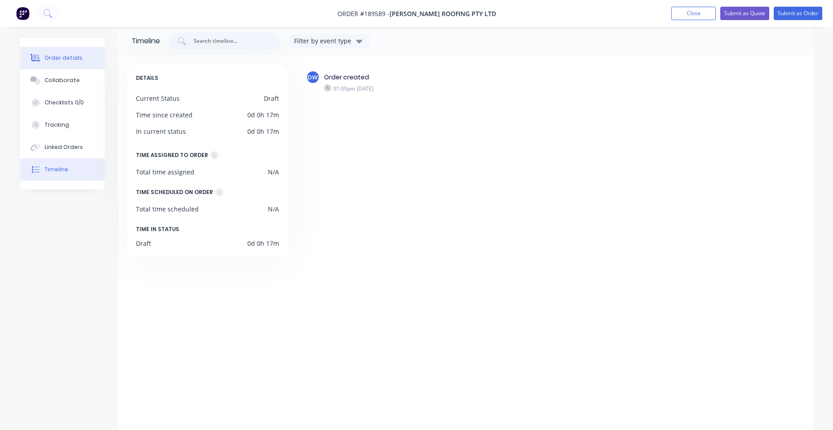
click at [70, 63] on button "Order details" at bounding box center [62, 58] width 85 height 22
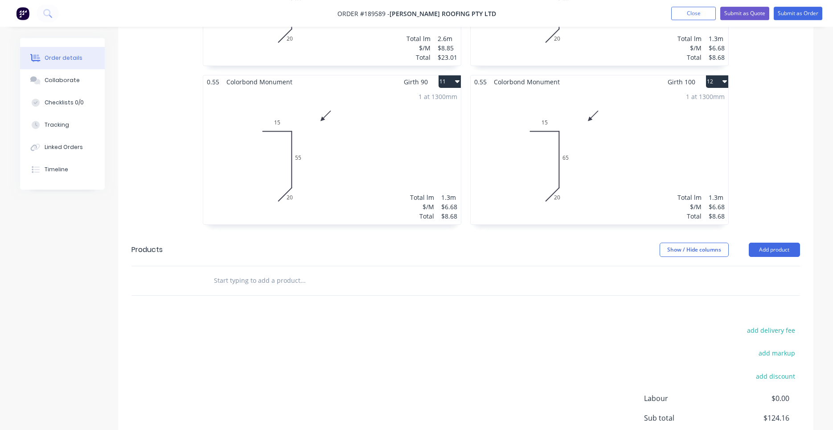
scroll to position [1094, 0]
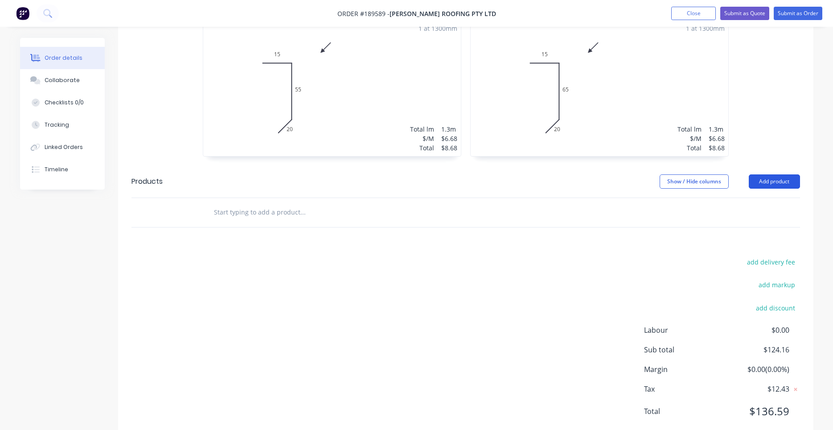
click at [766, 174] on button "Add product" at bounding box center [774, 181] width 51 height 14
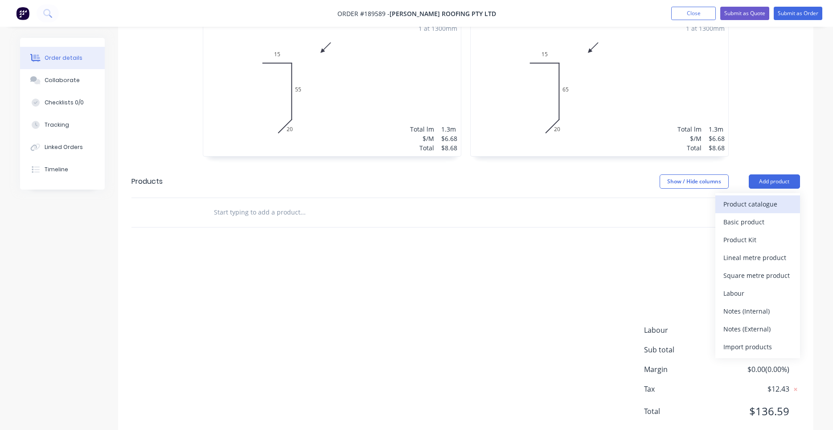
click at [749, 198] on div "Product catalogue" at bounding box center [758, 204] width 69 height 13
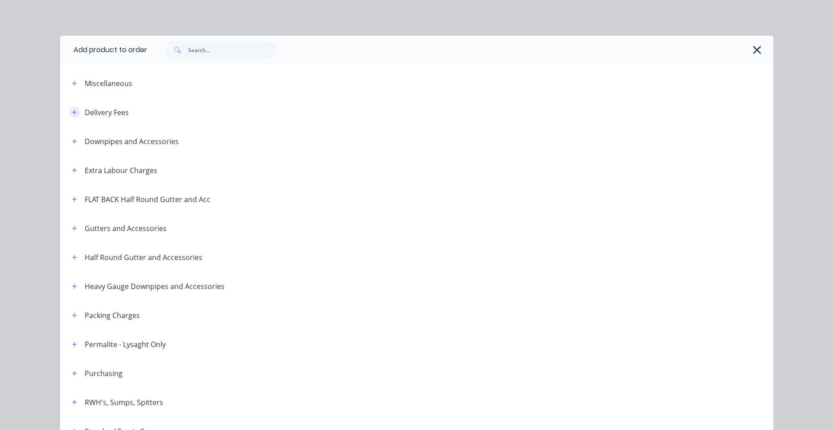
click at [78, 115] on button "button" at bounding box center [74, 112] width 11 height 11
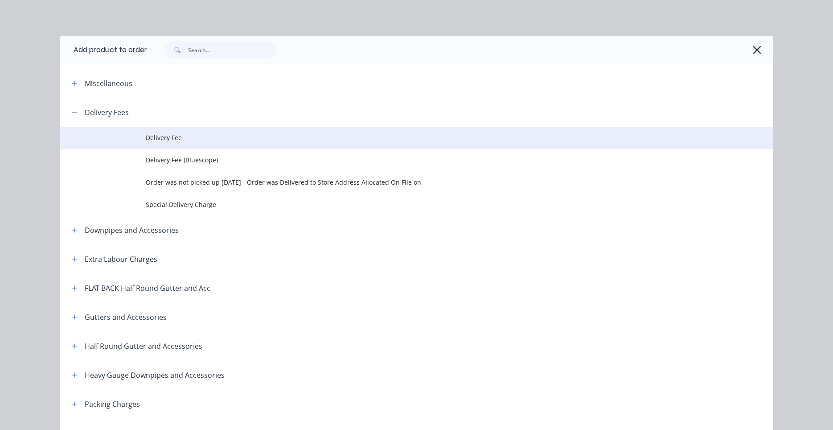
click at [162, 136] on span "Delivery Fee" at bounding box center [397, 137] width 502 height 9
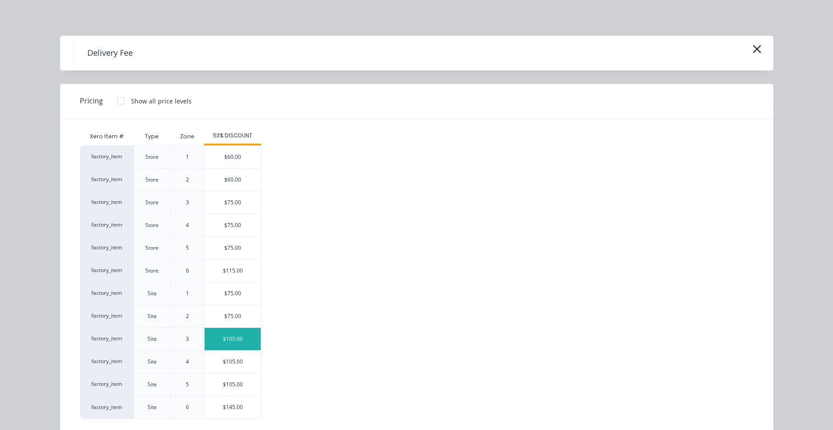
click at [227, 345] on div "$105.00" at bounding box center [233, 339] width 56 height 22
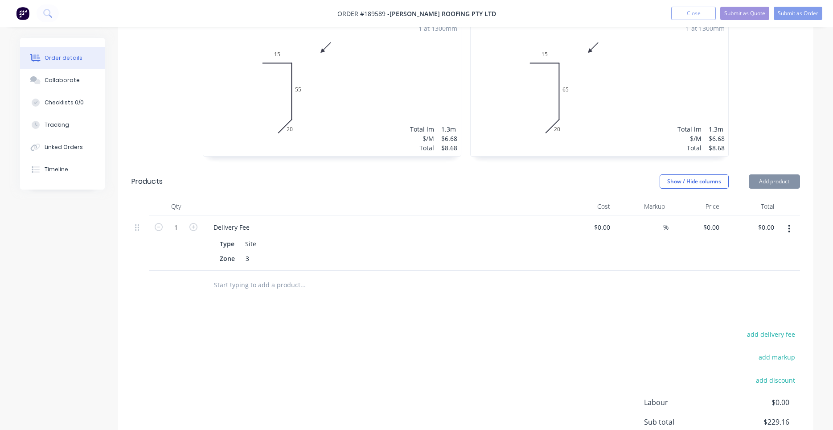
type input "$105.00"
drag, startPoint x: 556, startPoint y: 213, endPoint x: 548, endPoint y: 218, distance: 9.4
click at [546, 235] on div "Type Site Zone 3" at bounding box center [381, 249] width 350 height 29
drag, startPoint x: 544, startPoint y: 219, endPoint x: 525, endPoint y: 232, distance: 23.5
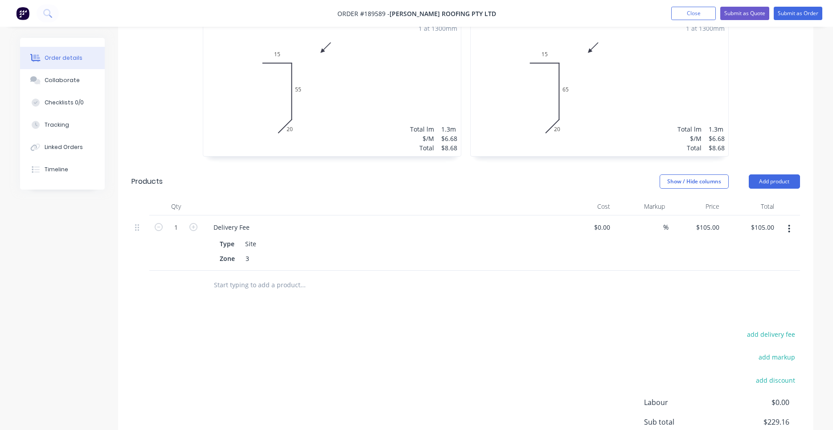
click at [519, 215] on div "Delivery Fee Type Site Zone 3" at bounding box center [381, 242] width 357 height 55
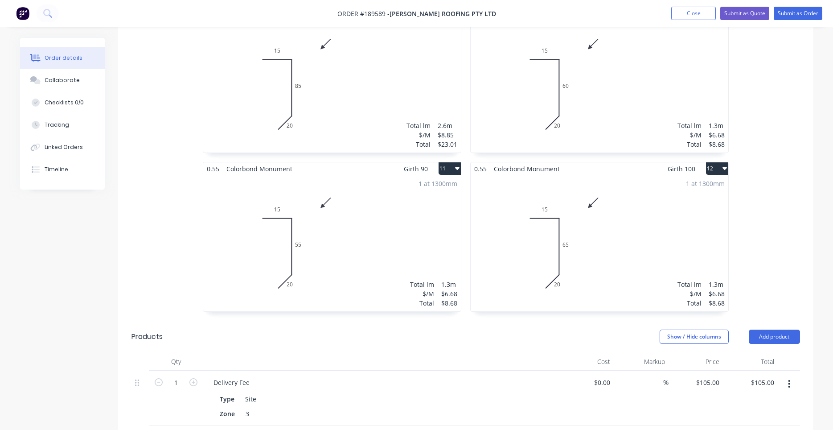
scroll to position [1014, 0]
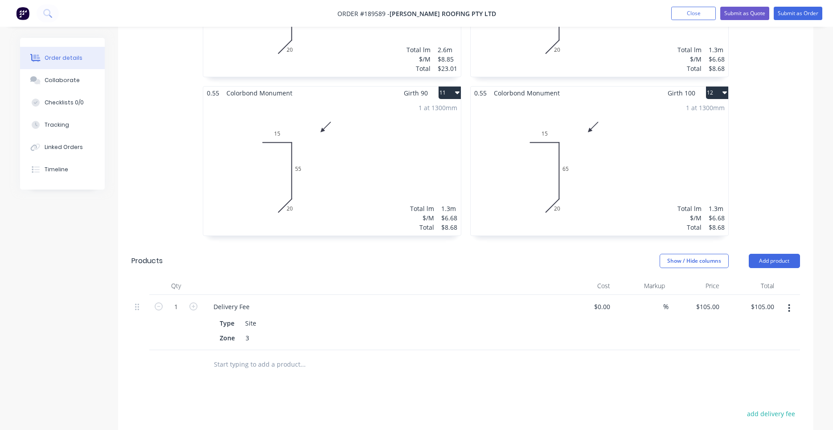
click at [248, 254] on div "Products" at bounding box center [203, 261] width 142 height 14
click at [658, 166] on div "1 at 1300mm Total lm $/M Total 1.3m $6.68 $8.68" at bounding box center [600, 167] width 258 height 136
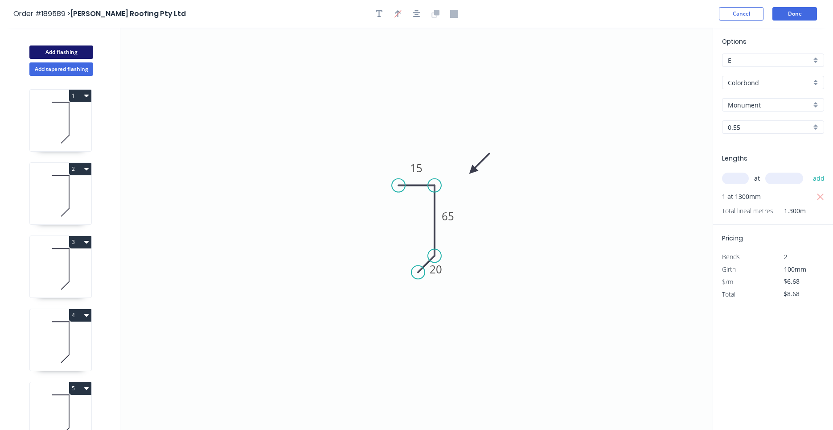
click at [78, 56] on button "Add flashing" at bounding box center [61, 51] width 64 height 13
type input "$0.00"
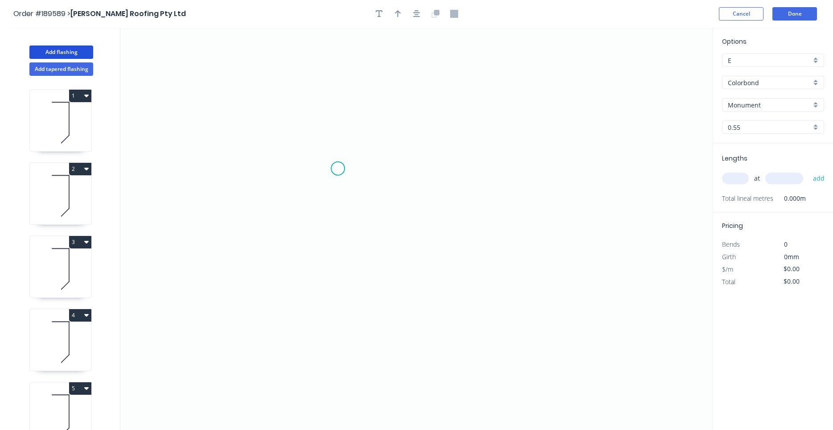
click at [338, 169] on icon "0" at bounding box center [416, 229] width 593 height 402
click at [392, 167] on icon "0" at bounding box center [416, 229] width 593 height 402
click at [398, 282] on icon "0 ?" at bounding box center [416, 229] width 593 height 402
click at [398, 282] on circle at bounding box center [391, 281] width 13 height 13
click at [363, 159] on rect at bounding box center [364, 151] width 29 height 18
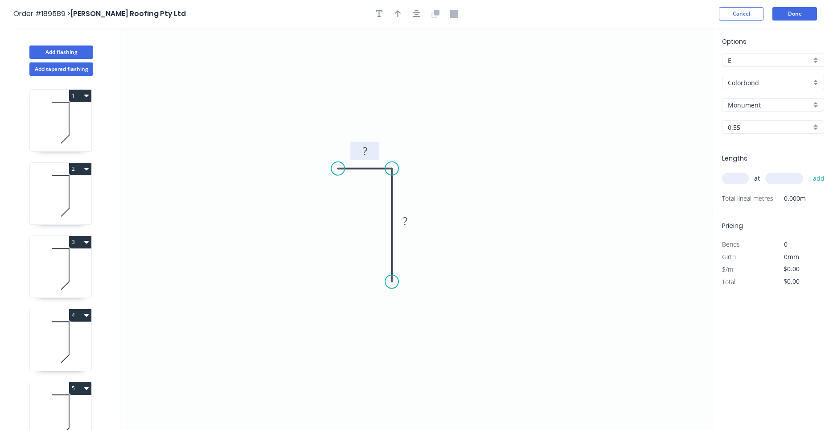
click at [363, 155] on tspan "?" at bounding box center [365, 151] width 4 height 15
click at [411, 350] on div "Feather" at bounding box center [440, 351] width 90 height 18
type input "$8.85"
click at [380, 264] on tspan "15" at bounding box center [378, 265] width 12 height 15
click at [728, 181] on input "text" at bounding box center [735, 179] width 27 height 12
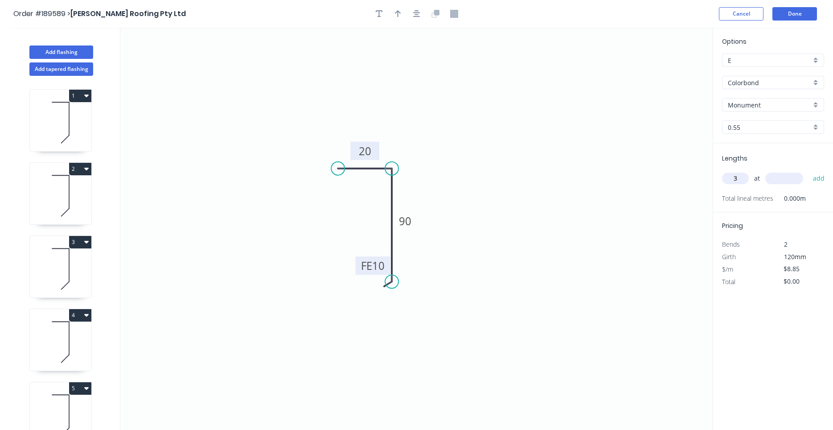
type input "3"
type input "4200"
click at [809, 171] on button "add" at bounding box center [819, 178] width 21 height 15
type input "$111.51"
type input "2"
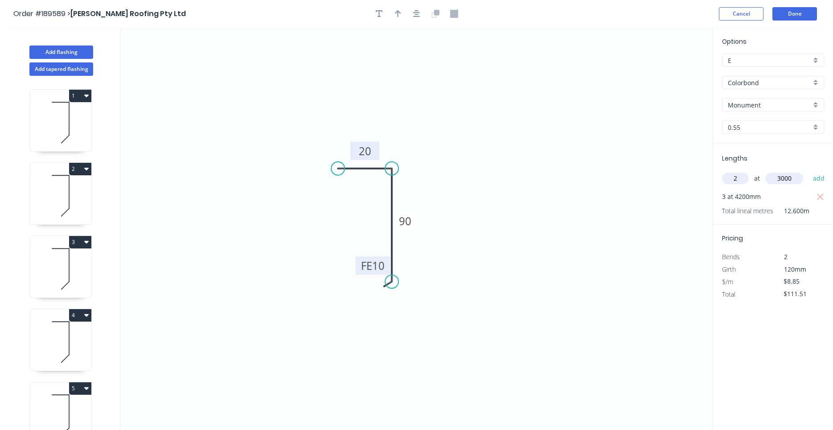
type input "3000"
click at [809, 171] on button "add" at bounding box center [819, 178] width 21 height 15
type input "$164.61"
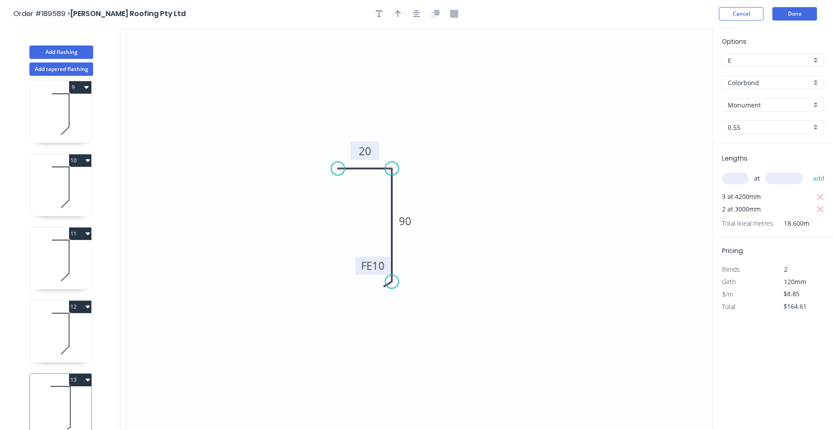
scroll to position [16, 0]
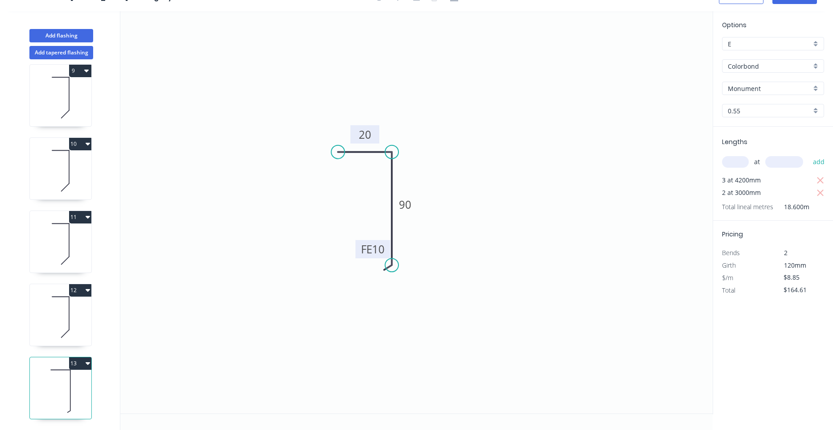
click at [74, 324] on icon at bounding box center [61, 316] width 62 height 57
type input "$6.68"
type input "$8.68"
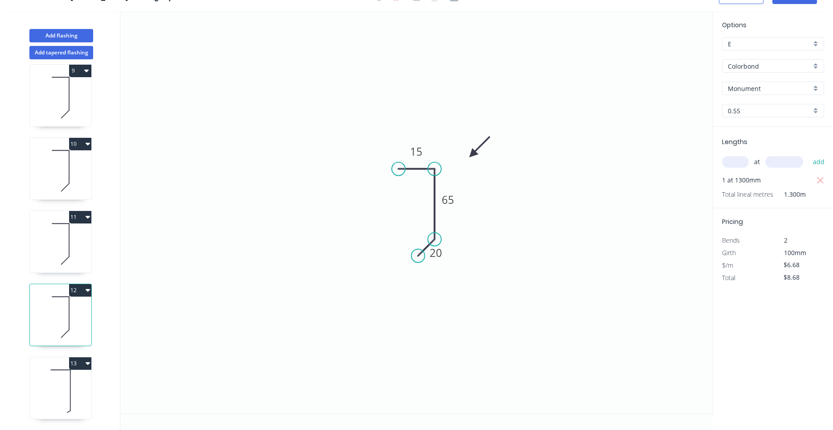
click at [69, 384] on icon at bounding box center [61, 390] width 62 height 57
type input "$8.85"
type input "$164.61"
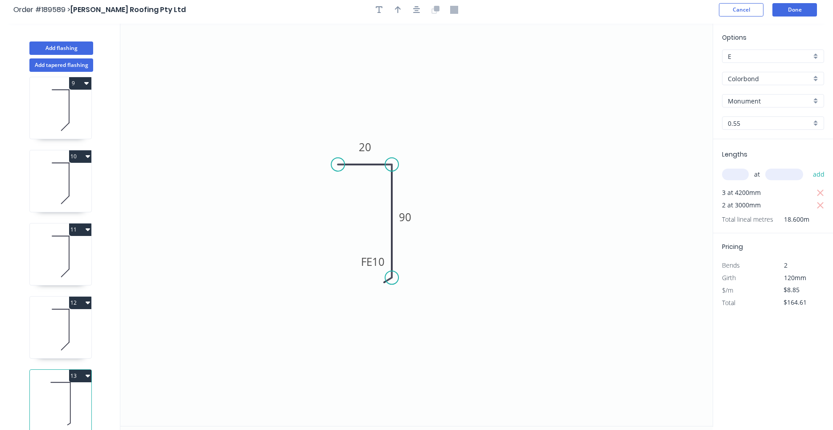
scroll to position [0, 0]
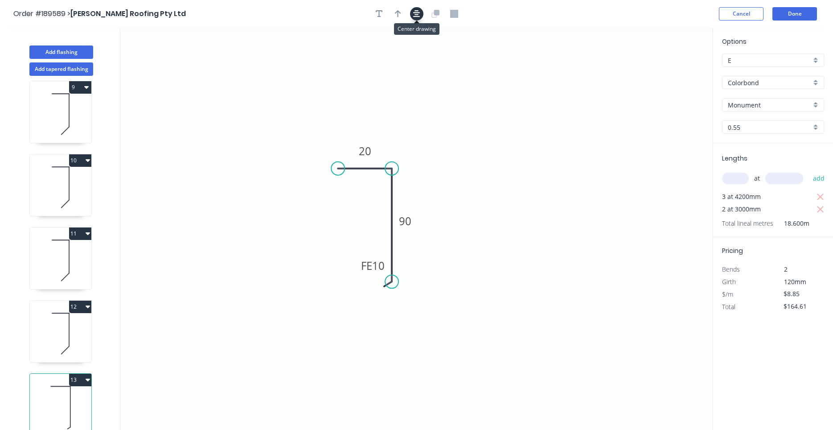
click at [413, 12] on button "button" at bounding box center [416, 13] width 13 height 13
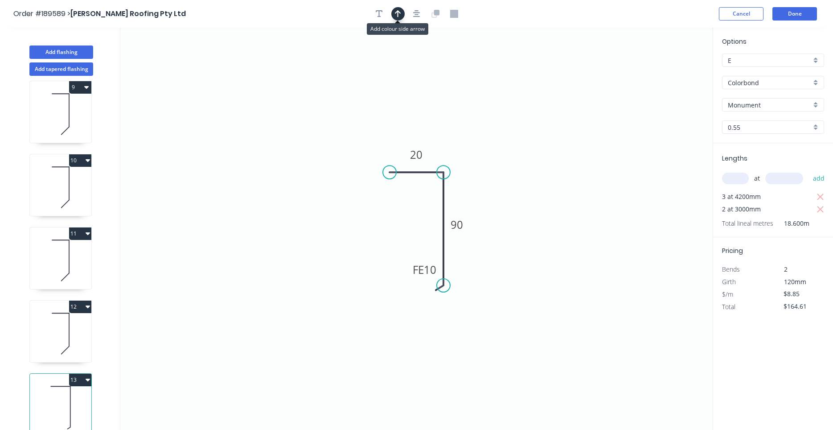
click at [402, 17] on button "button" at bounding box center [397, 13] width 13 height 13
click at [669, 68] on icon at bounding box center [668, 62] width 8 height 29
drag, startPoint x: 667, startPoint y: 71, endPoint x: 446, endPoint y: 143, distance: 232.8
click at [446, 143] on icon at bounding box center [453, 136] width 26 height 26
click at [84, 54] on button "Add flashing" at bounding box center [61, 51] width 64 height 13
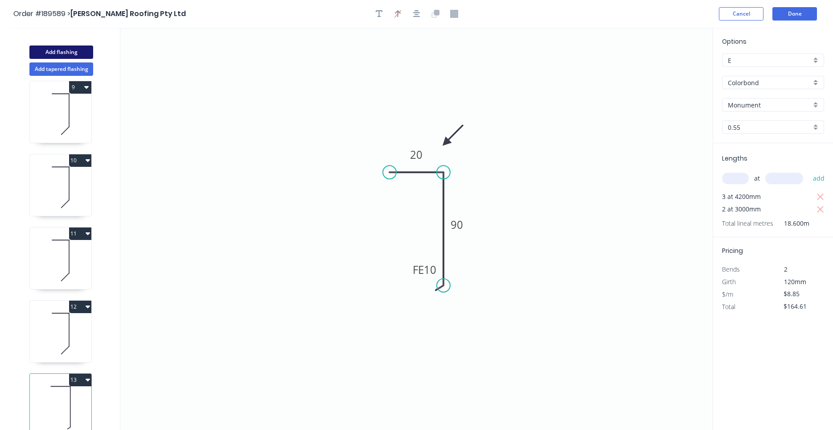
type input "$0.00"
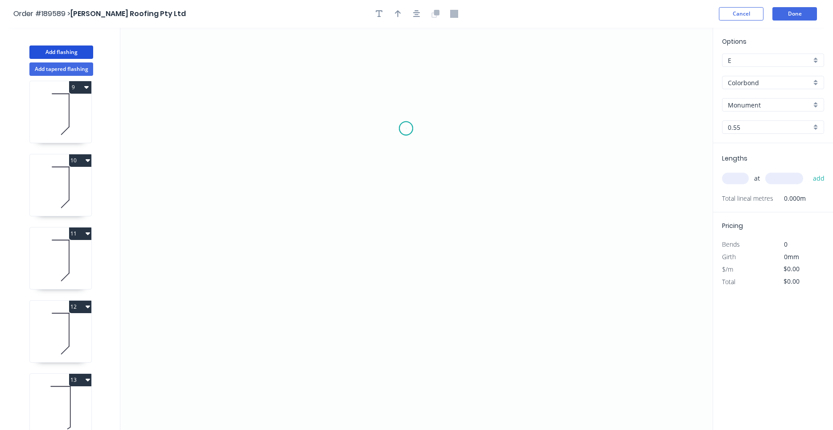
click at [406, 128] on icon "0" at bounding box center [416, 229] width 593 height 402
click at [405, 204] on icon "0" at bounding box center [416, 229] width 593 height 402
click at [453, 204] on icon "0 ?" at bounding box center [416, 229] width 593 height 402
click at [453, 247] on icon "0 ? ?" at bounding box center [416, 229] width 593 height 402
click at [288, 245] on icon "0 ? ? ?" at bounding box center [416, 229] width 593 height 402
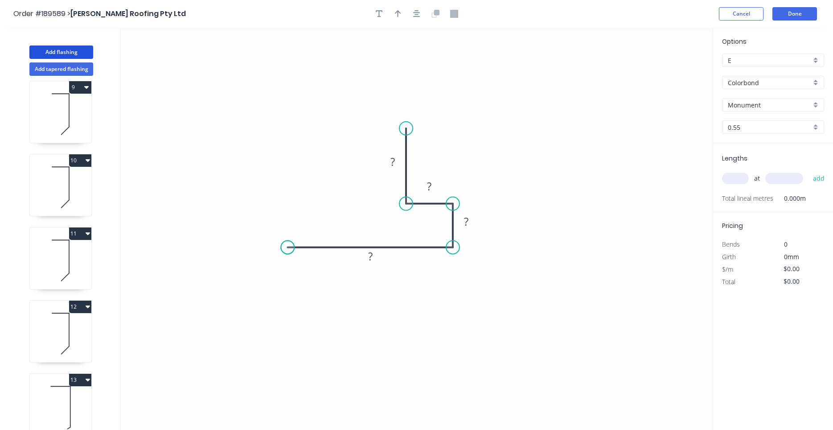
click at [288, 245] on circle at bounding box center [287, 246] width 13 height 13
click at [418, 17] on icon "button" at bounding box center [416, 14] width 7 height 8
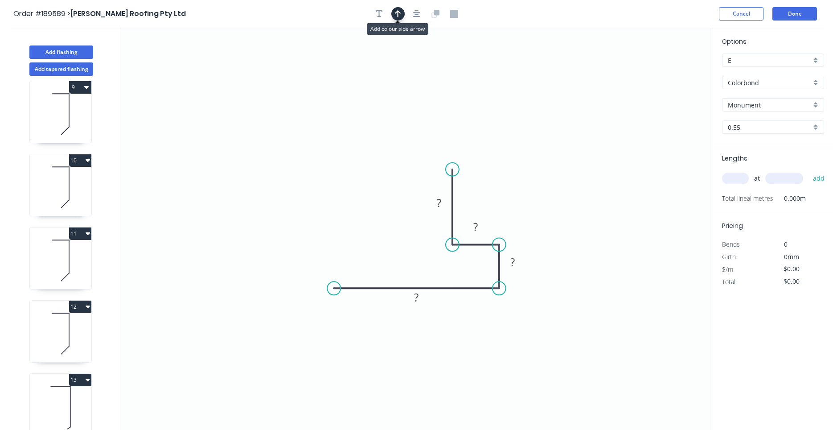
click at [400, 19] on button "button" at bounding box center [397, 13] width 13 height 13
click at [668, 67] on icon at bounding box center [668, 62] width 8 height 29
drag, startPoint x: 668, startPoint y: 69, endPoint x: 565, endPoint y: 178, distance: 150.1
click at [565, 178] on icon at bounding box center [572, 171] width 26 height 26
click at [441, 209] on tspan "?" at bounding box center [439, 202] width 4 height 15
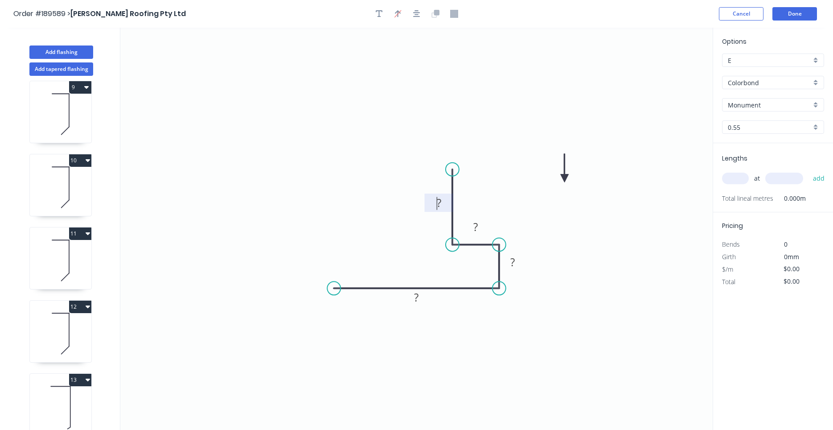
click at [437, 209] on tspan "?" at bounding box center [439, 202] width 4 height 15
type input "$11.86"
click at [565, 178] on icon at bounding box center [565, 168] width 8 height 29
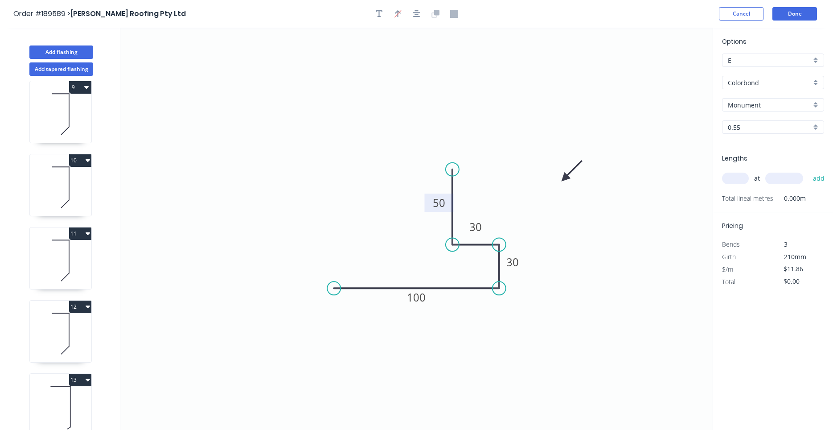
drag, startPoint x: 560, startPoint y: 181, endPoint x: 515, endPoint y: 199, distance: 49.0
click at [515, 199] on icon "0 100 30 30 50" at bounding box center [416, 229] width 593 height 402
drag, startPoint x: 585, startPoint y: 177, endPoint x: 558, endPoint y: 190, distance: 30.5
click at [558, 190] on icon "0 100 30 30 50" at bounding box center [416, 229] width 593 height 402
click at [548, 191] on icon "0 100 30 30 50" at bounding box center [416, 229] width 593 height 402
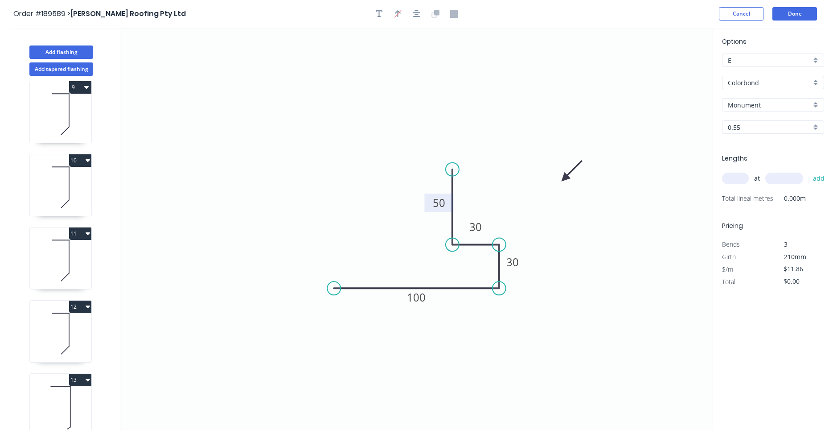
click at [548, 191] on icon "0 100 30 30 50" at bounding box center [416, 229] width 593 height 402
click at [743, 182] on input "text" at bounding box center [735, 179] width 27 height 12
type input "1"
type input "2000"
click at [809, 171] on button "add" at bounding box center [819, 178] width 21 height 15
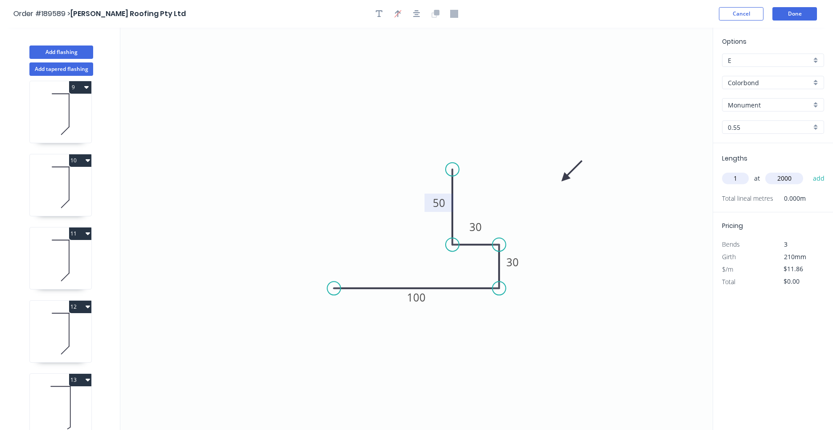
type input "$23.72"
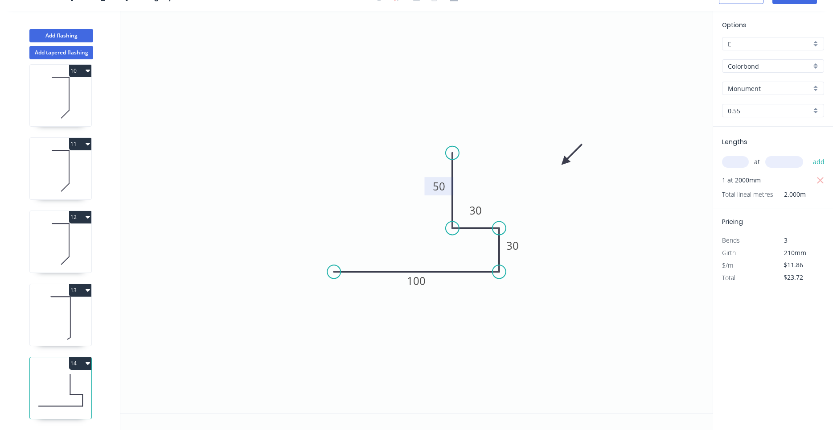
click at [77, 319] on icon at bounding box center [61, 316] width 62 height 57
type input "$8.85"
type input "$164.61"
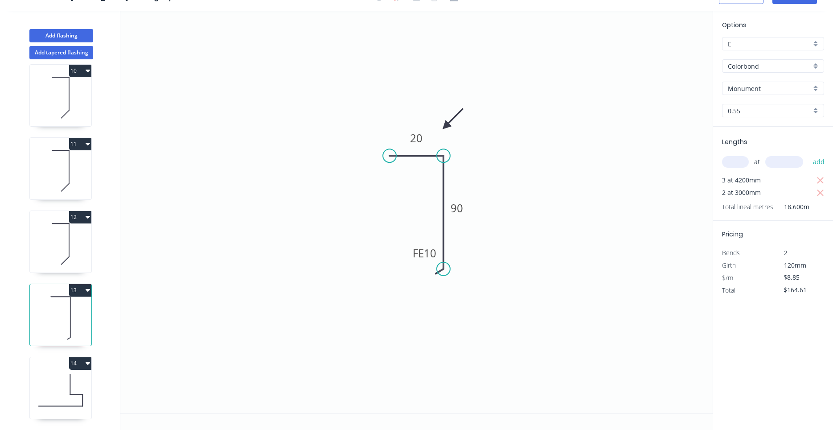
click at [66, 381] on icon at bounding box center [61, 390] width 62 height 57
type input "$11.86"
type input "$23.72"
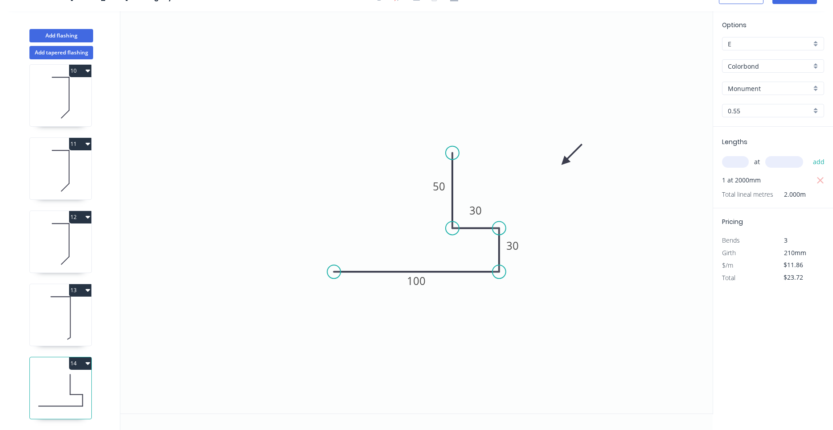
click at [62, 339] on icon at bounding box center [61, 316] width 62 height 57
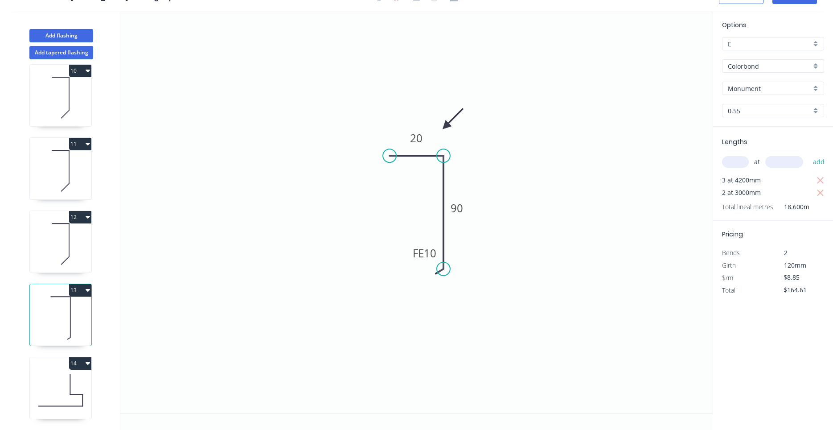
click at [62, 387] on icon at bounding box center [61, 390] width 62 height 57
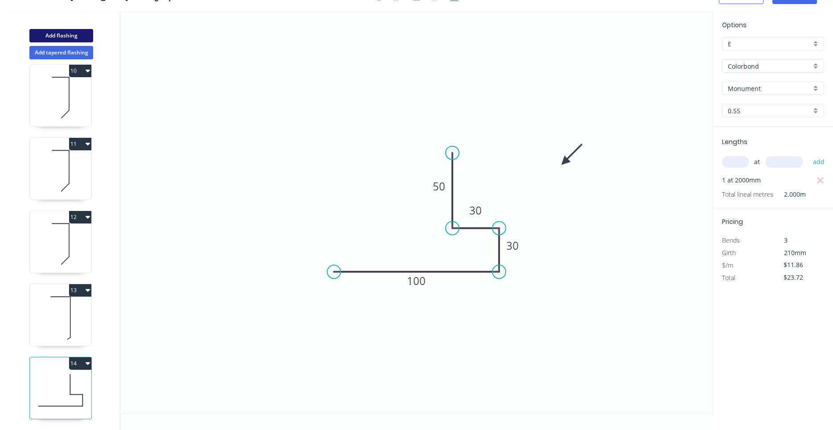
click at [75, 34] on button "Add flashing" at bounding box center [61, 35] width 64 height 13
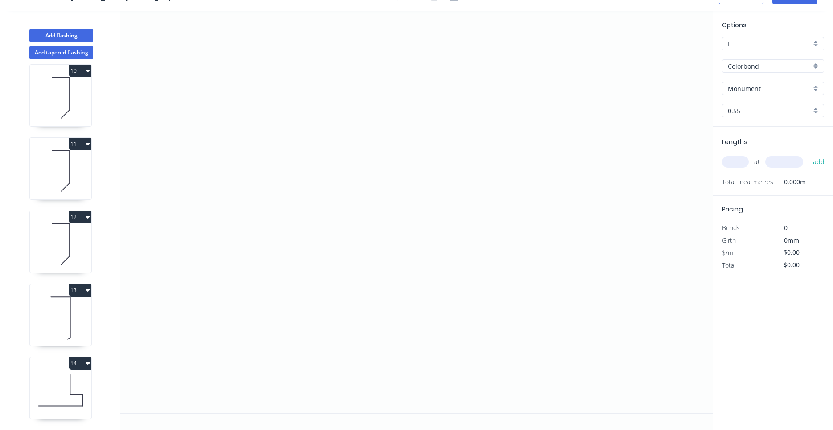
click at [758, 87] on input "Monument" at bounding box center [769, 88] width 83 height 9
click at [766, 99] on div "Surfmist" at bounding box center [773, 106] width 101 height 16
click at [282, 251] on icon "0" at bounding box center [416, 212] width 593 height 402
click at [291, 130] on icon "0" at bounding box center [416, 212] width 593 height 402
click at [413, 114] on icon "0 ?" at bounding box center [416, 212] width 593 height 402
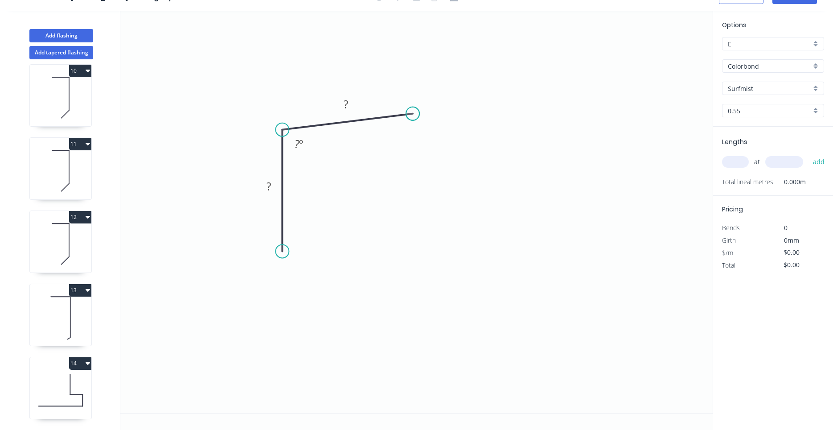
click at [413, 114] on circle at bounding box center [412, 113] width 13 height 13
click at [435, 179] on div "Feather" at bounding box center [458, 180] width 90 height 18
click at [427, 146] on div "Flip bend" at bounding box center [458, 141] width 90 height 18
click at [304, 317] on div "Feather" at bounding box center [328, 319] width 90 height 18
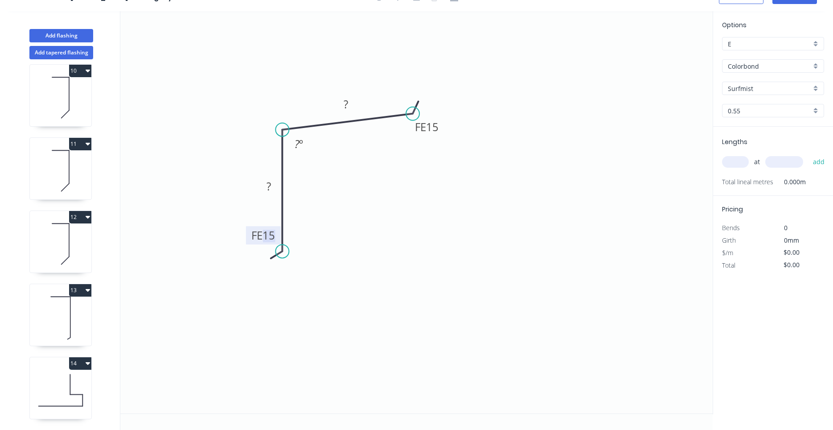
click at [270, 236] on tspan "15" at bounding box center [269, 235] width 12 height 15
drag, startPoint x: 730, startPoint y: 170, endPoint x: 736, endPoint y: 162, distance: 9.8
click at [730, 169] on div "at add" at bounding box center [774, 162] width 104 height 24
click at [736, 162] on input "text" at bounding box center [735, 162] width 27 height 12
click at [809, 154] on button "add" at bounding box center [819, 161] width 21 height 15
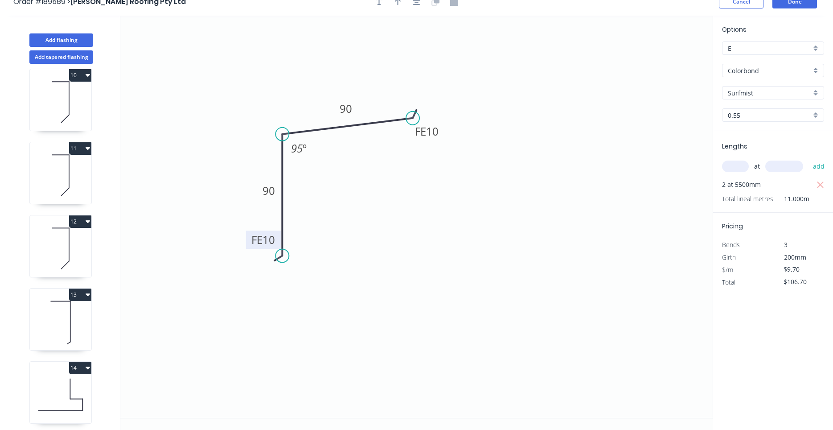
scroll to position [0, 0]
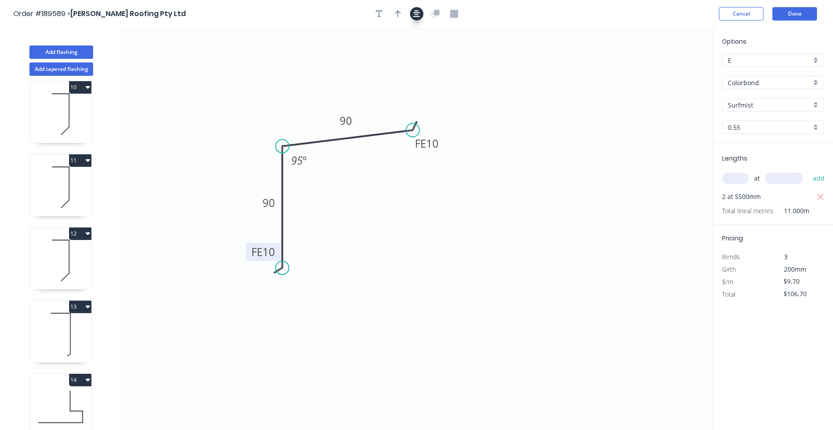
click at [415, 19] on button "button" at bounding box center [416, 13] width 13 height 13
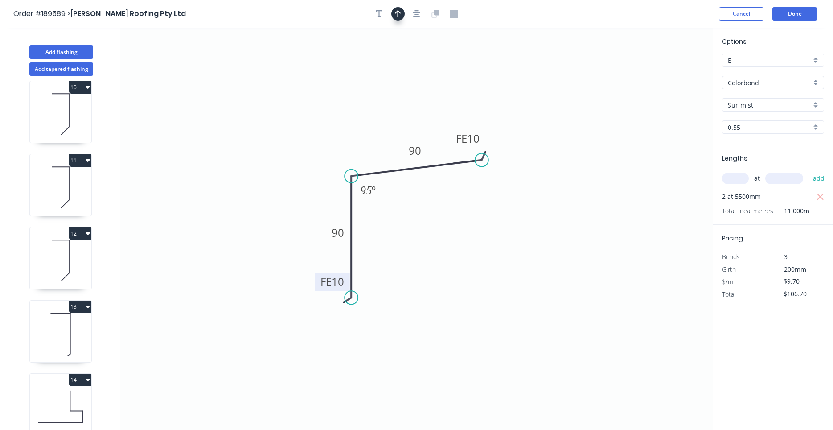
click at [398, 14] on icon "button" at bounding box center [398, 13] width 6 height 7
click at [670, 69] on icon at bounding box center [668, 62] width 8 height 29
click at [670, 70] on icon at bounding box center [676, 65] width 26 height 26
drag, startPoint x: 670, startPoint y: 70, endPoint x: 613, endPoint y: 166, distance: 111.7
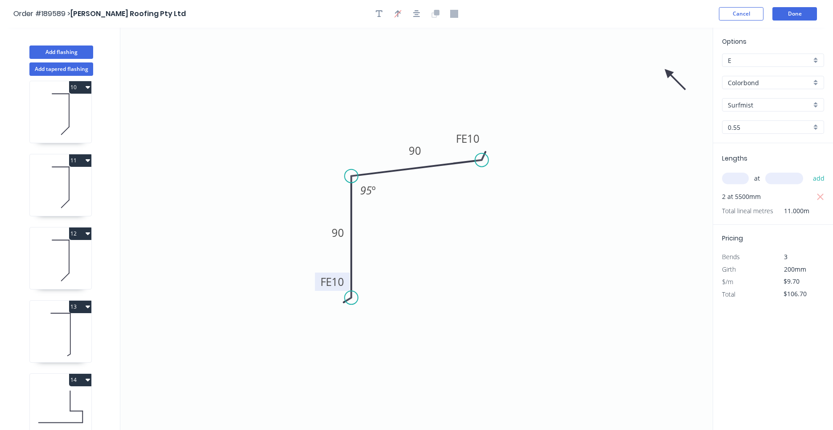
click at [613, 166] on icon "0 FE 10 90 FE 10 90 95 º" at bounding box center [416, 229] width 593 height 402
drag, startPoint x: 670, startPoint y: 73, endPoint x: 433, endPoint y: 216, distance: 277.0
click at [433, 216] on icon at bounding box center [440, 223] width 26 height 26
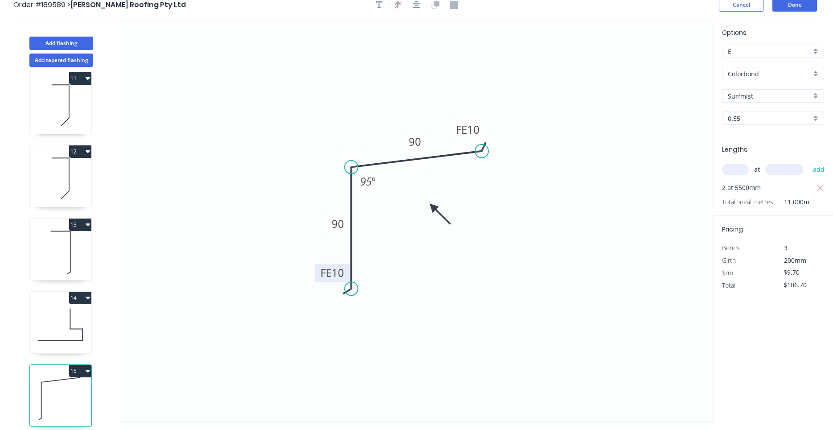
scroll to position [16, 0]
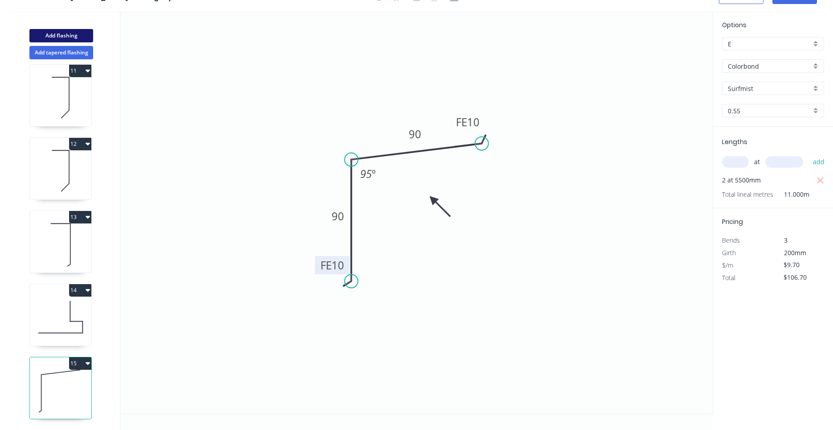
click at [75, 37] on button "Add flashing" at bounding box center [61, 35] width 64 height 13
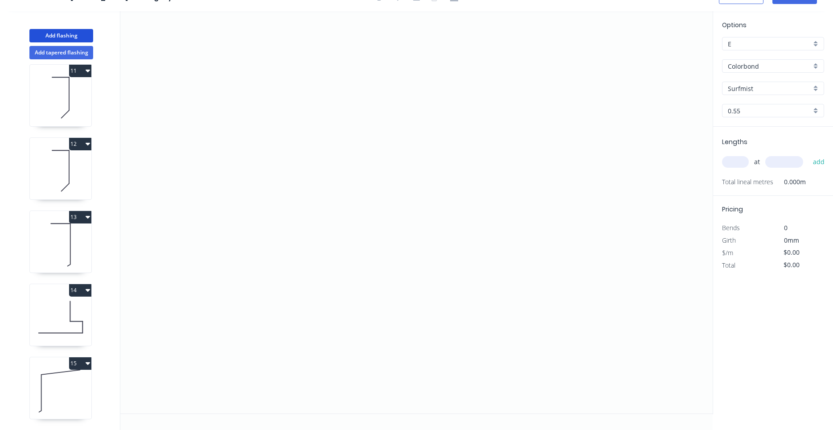
scroll to position [813, 0]
click at [341, 80] on icon "0" at bounding box center [416, 212] width 593 height 402
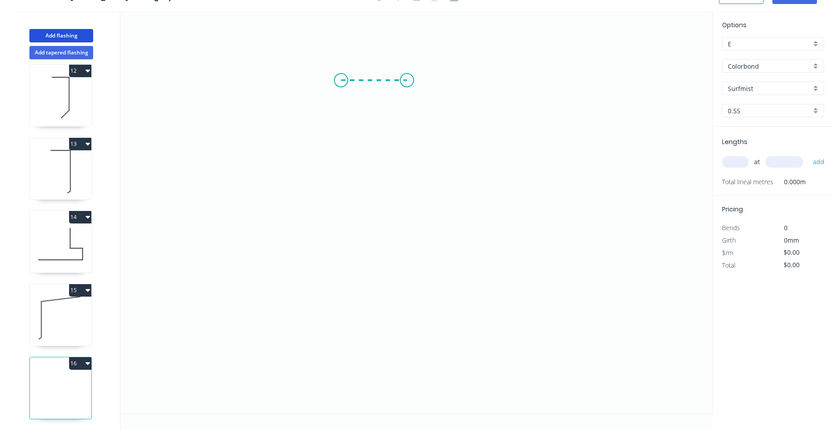
click at [407, 78] on icon "0" at bounding box center [416, 212] width 593 height 402
click at [395, 240] on icon "0 ?" at bounding box center [416, 212] width 593 height 402
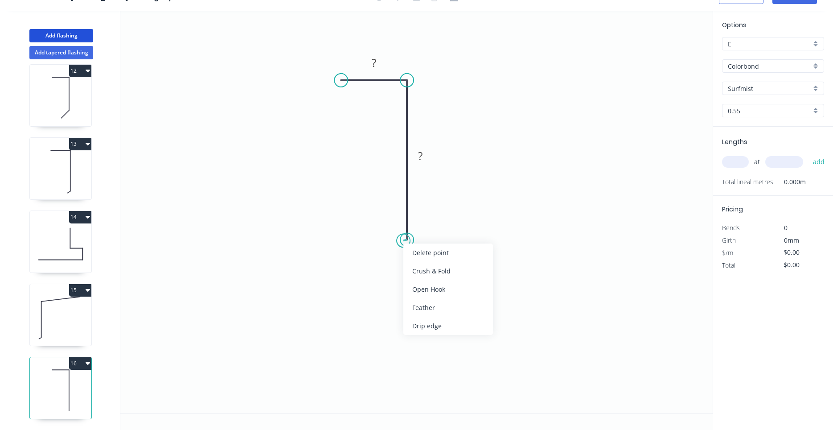
click at [404, 241] on circle at bounding box center [406, 239] width 13 height 13
click at [419, 305] on div "Feather" at bounding box center [449, 307] width 90 height 18
click at [400, 227] on tspan "15" at bounding box center [393, 223] width 12 height 15
click at [737, 158] on input "text" at bounding box center [735, 162] width 27 height 12
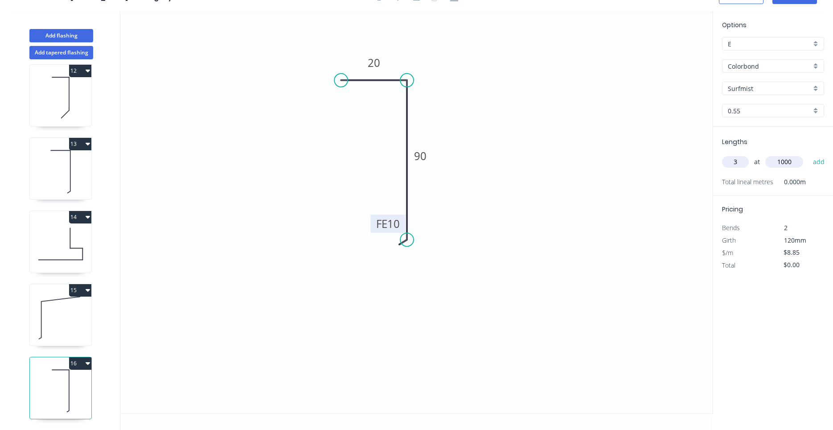
click at [809, 154] on button "add" at bounding box center [819, 161] width 21 height 15
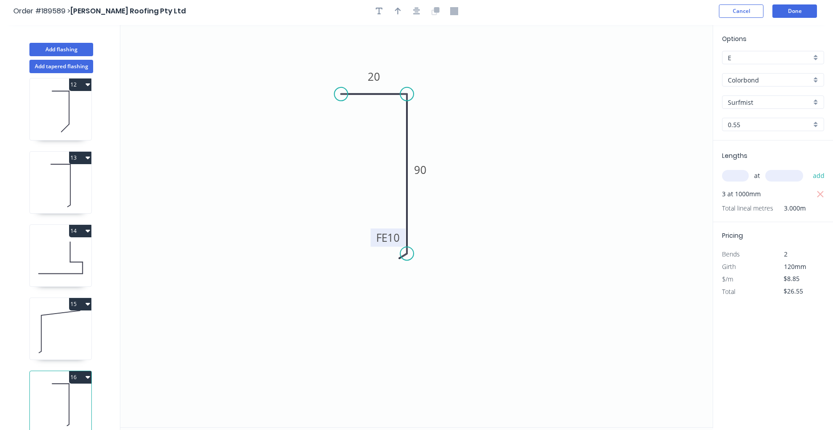
scroll to position [0, 0]
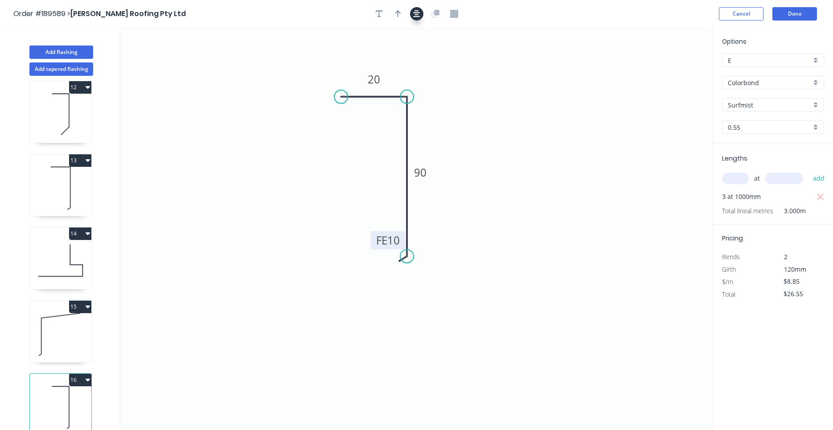
click at [416, 16] on icon "button" at bounding box center [416, 14] width 7 height 8
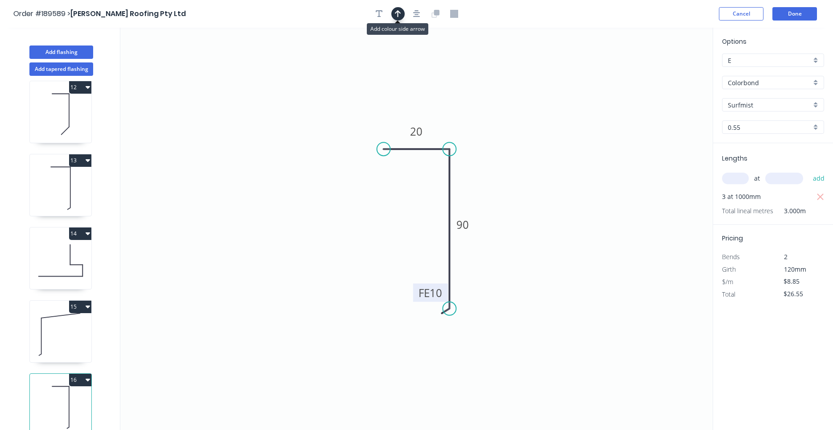
click at [398, 16] on icon "button" at bounding box center [398, 13] width 6 height 7
click at [668, 72] on icon at bounding box center [668, 62] width 8 height 29
click at [668, 72] on icon at bounding box center [667, 61] width 8 height 29
drag, startPoint x: 668, startPoint y: 72, endPoint x: 495, endPoint y: 134, distance: 183.4
click at [495, 134] on icon at bounding box center [503, 126] width 26 height 26
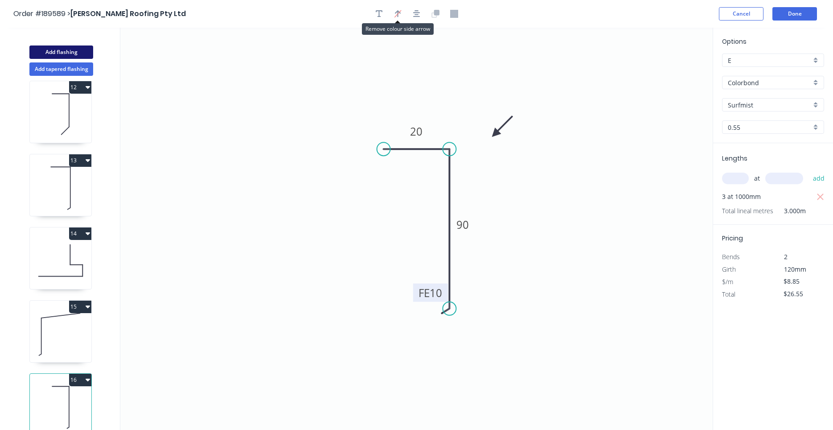
click at [84, 58] on button "Add flashing" at bounding box center [61, 51] width 64 height 13
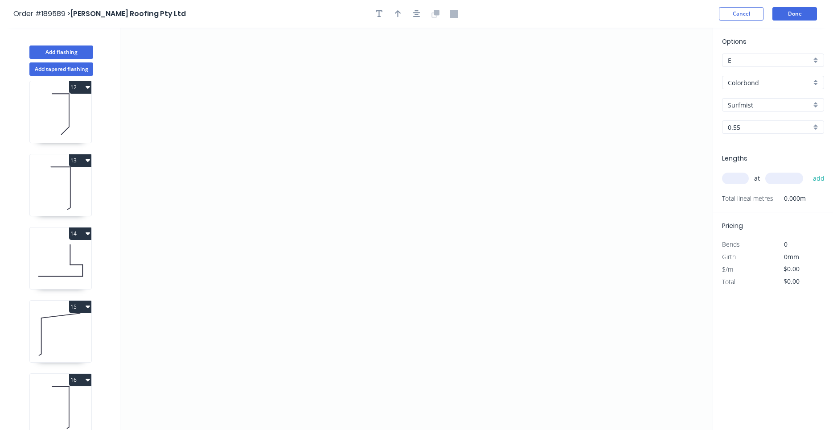
click at [773, 107] on input "Surfmist" at bounding box center [769, 104] width 83 height 9
click at [768, 122] on div "Monument" at bounding box center [773, 122] width 101 height 16
click at [610, 321] on icon "0" at bounding box center [416, 229] width 593 height 402
click at [619, 330] on div "Delete point" at bounding box center [657, 331] width 90 height 18
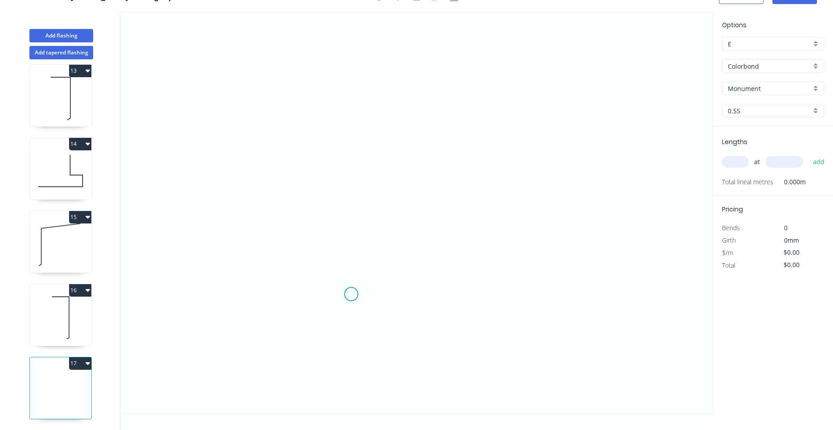
click at [351, 294] on icon "0" at bounding box center [416, 212] width 593 height 402
click at [330, 268] on icon "0" at bounding box center [416, 212] width 593 height 402
click at [334, 167] on icon "0 ?" at bounding box center [416, 212] width 593 height 402
click at [551, 165] on icon "0 ? ?" at bounding box center [416, 212] width 593 height 402
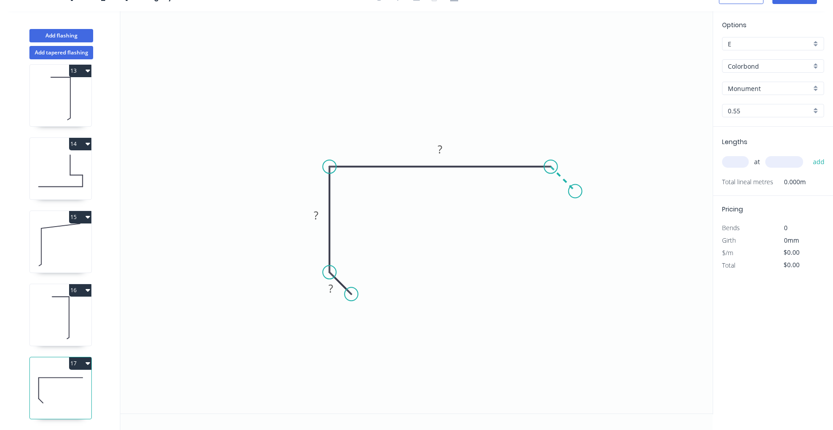
click at [575, 190] on icon "0 ? ? ?" at bounding box center [416, 212] width 593 height 402
click at [575, 190] on circle at bounding box center [575, 190] width 13 height 13
click at [573, 168] on tspan "?" at bounding box center [572, 164] width 4 height 15
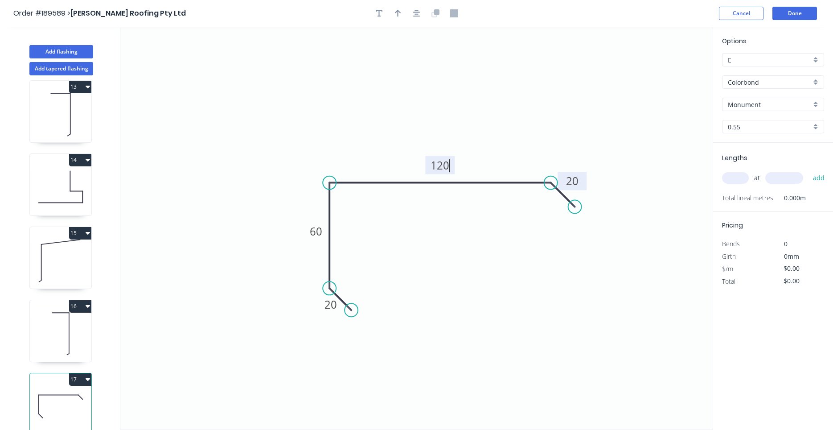
scroll to position [0, 0]
drag, startPoint x: 419, startPoint y: 13, endPoint x: 411, endPoint y: 14, distance: 8.1
click at [418, 14] on icon "button" at bounding box center [416, 14] width 7 height 8
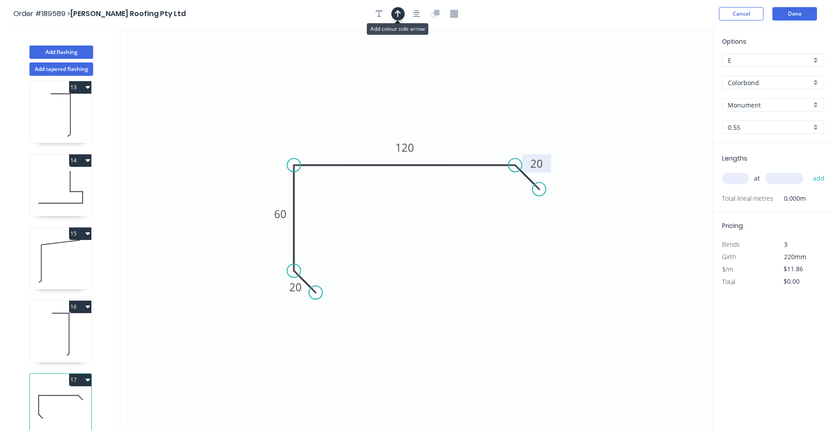
click at [395, 12] on button "button" at bounding box center [397, 13] width 13 height 13
click at [667, 67] on icon "0 20 60 120 20" at bounding box center [416, 229] width 593 height 402
click at [667, 69] on icon at bounding box center [668, 62] width 8 height 29
drag, startPoint x: 667, startPoint y: 69, endPoint x: 507, endPoint y: 113, distance: 165.9
click at [507, 113] on icon at bounding box center [514, 106] width 26 height 26
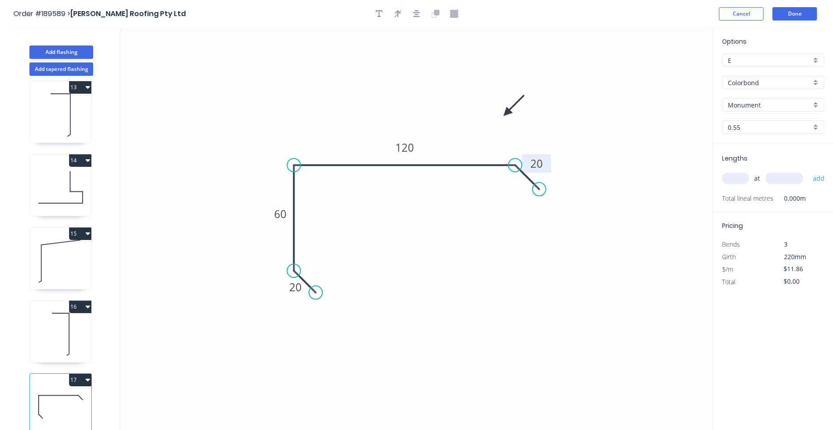
click at [730, 182] on input "text" at bounding box center [735, 179] width 27 height 12
click at [809, 171] on button "add" at bounding box center [819, 178] width 21 height 15
click at [79, 345] on icon at bounding box center [61, 333] width 62 height 57
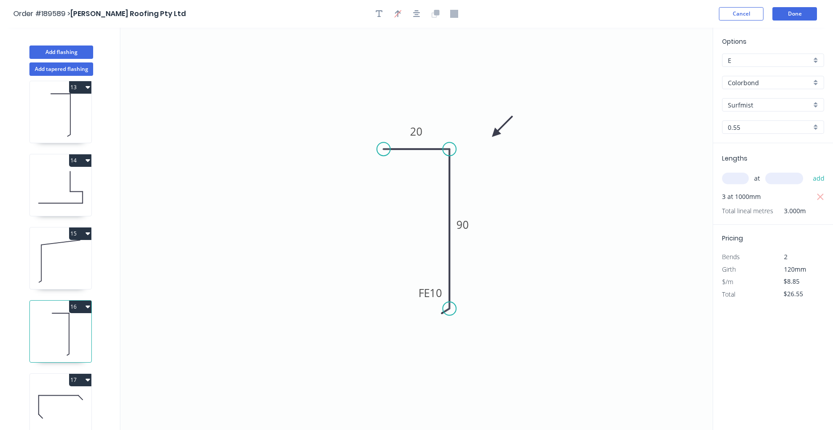
click at [70, 274] on icon at bounding box center [61, 260] width 62 height 57
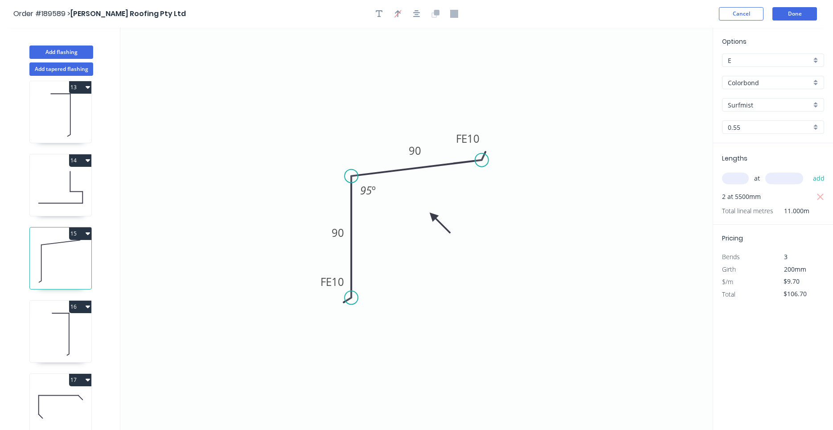
click at [59, 194] on icon at bounding box center [61, 187] width 62 height 57
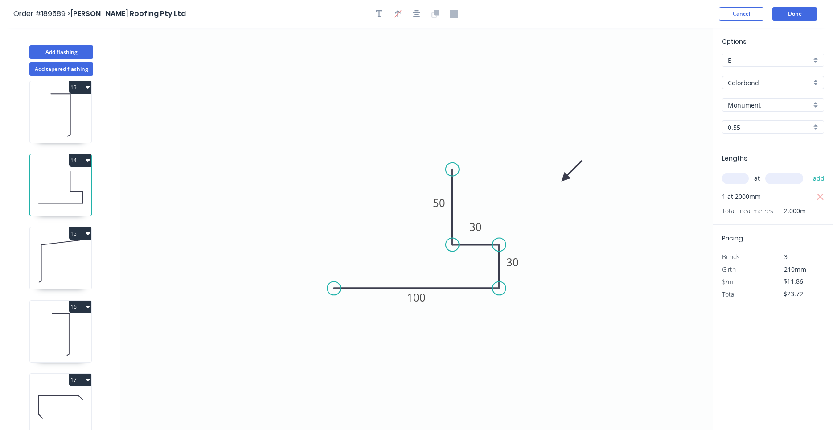
scroll to position [16, 0]
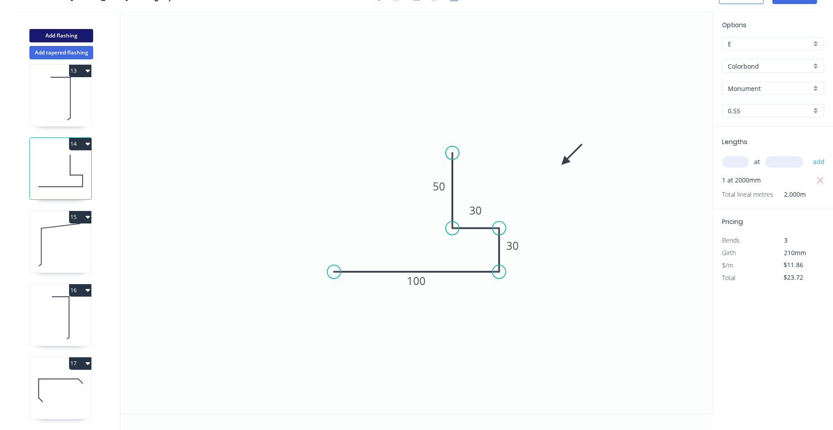
click at [68, 35] on button "Add flashing" at bounding box center [61, 35] width 64 height 13
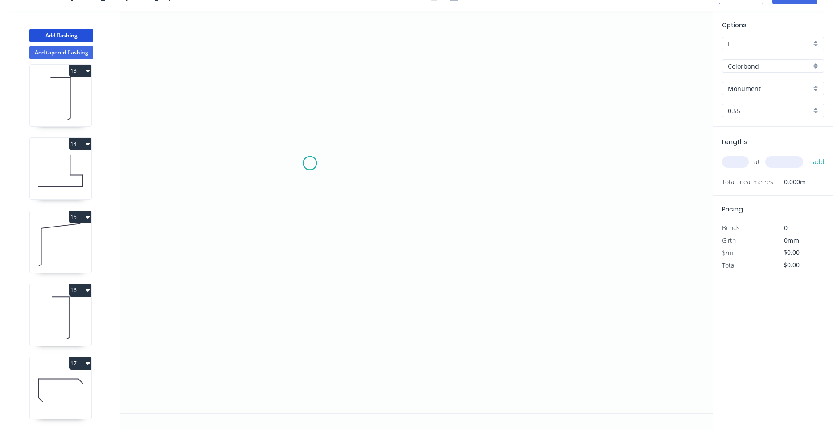
click at [310, 163] on icon "0" at bounding box center [416, 212] width 593 height 402
click at [336, 134] on icon "0" at bounding box center [416, 212] width 593 height 402
click at [433, 135] on icon "0 ?" at bounding box center [416, 212] width 593 height 402
click at [441, 358] on icon "0 ? ?" at bounding box center [416, 212] width 593 height 402
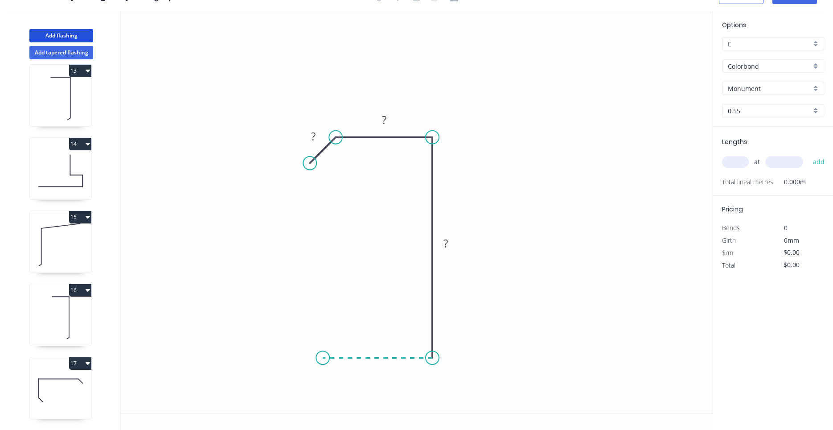
click at [323, 354] on icon "0 ? ? ?" at bounding box center [416, 212] width 593 height 402
click at [333, 365] on div "Crush & Fold" at bounding box center [368, 368] width 90 height 18
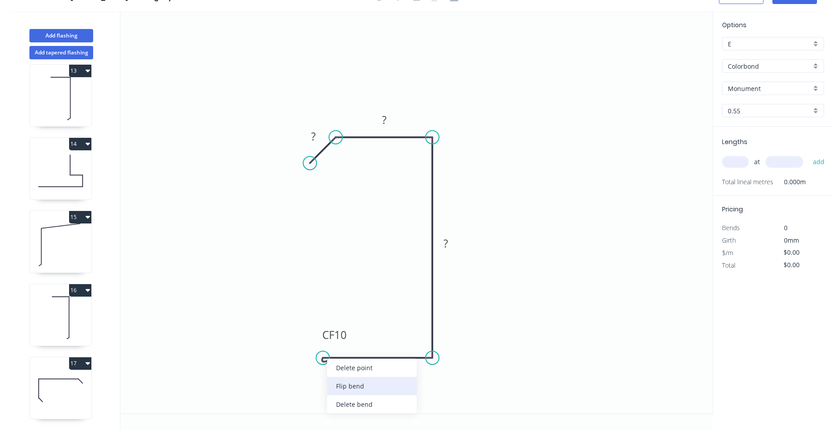
click at [334, 383] on div "Flip bend" at bounding box center [372, 386] width 90 height 18
click at [334, 376] on text "CF 10" at bounding box center [334, 372] width 25 height 15
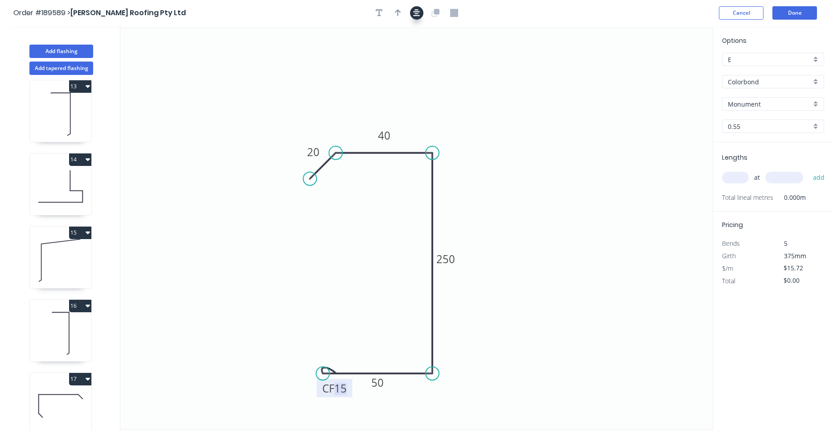
scroll to position [0, 0]
drag, startPoint x: 407, startPoint y: 10, endPoint x: 410, endPoint y: 13, distance: 4.7
click at [407, 11] on div at bounding box center [417, 13] width 94 height 13
click at [411, 14] on button "button" at bounding box center [416, 13] width 13 height 13
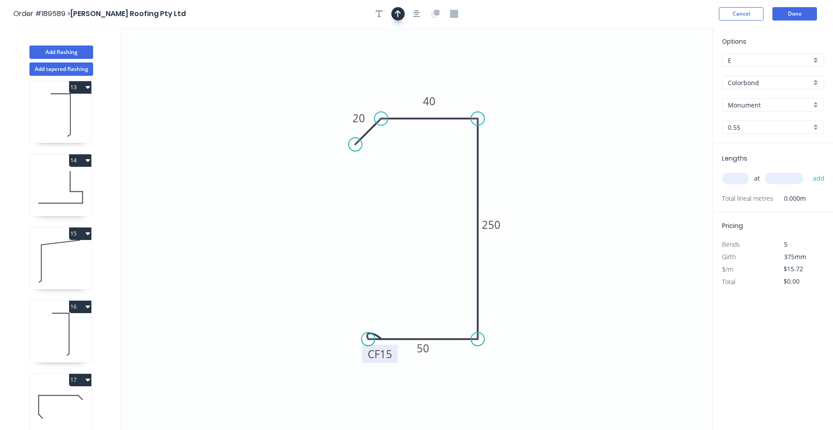
click at [397, 13] on icon "button" at bounding box center [398, 14] width 6 height 8
click at [664, 75] on icon "0 20 40 250 CF 15 50" at bounding box center [416, 229] width 593 height 402
click at [667, 73] on icon "0 20 40 250 CF 15 50" at bounding box center [416, 229] width 593 height 402
drag, startPoint x: 667, startPoint y: 73, endPoint x: 520, endPoint y: 91, distance: 147.7
click at [520, 91] on icon at bounding box center [528, 83] width 26 height 26
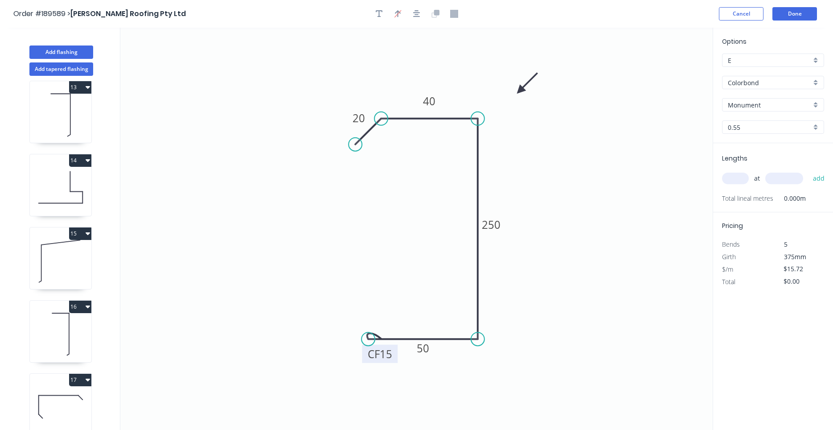
click at [733, 183] on input "text" at bounding box center [735, 179] width 27 height 12
click at [809, 171] on button "add" at bounding box center [819, 178] width 21 height 15
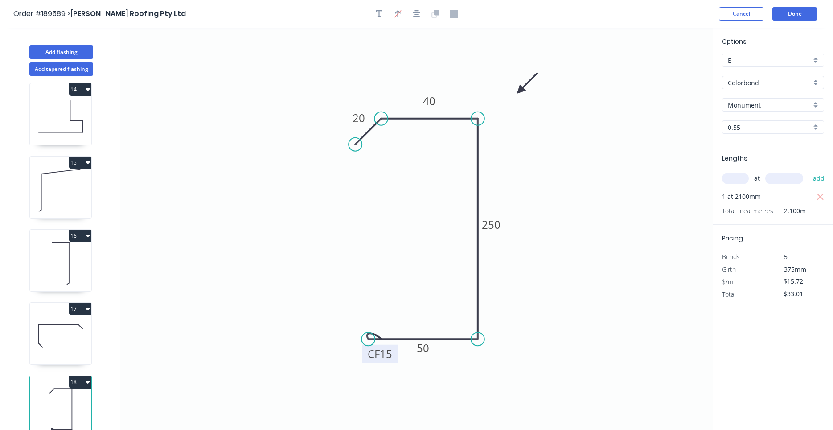
scroll to position [959, 0]
click at [83, 53] on button "Add flashing" at bounding box center [61, 51] width 64 height 13
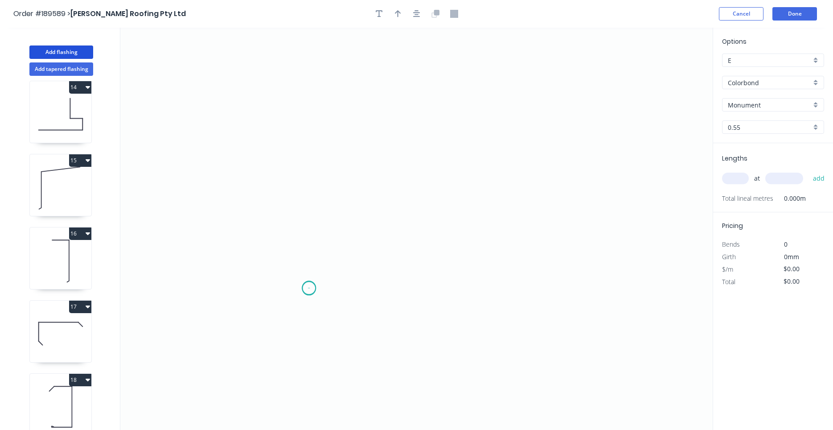
click at [309, 288] on icon "0" at bounding box center [416, 229] width 593 height 402
click at [405, 290] on icon "0" at bounding box center [416, 229] width 593 height 402
click at [407, 121] on icon "0 ?" at bounding box center [416, 229] width 593 height 402
click at [407, 121] on circle at bounding box center [405, 121] width 13 height 13
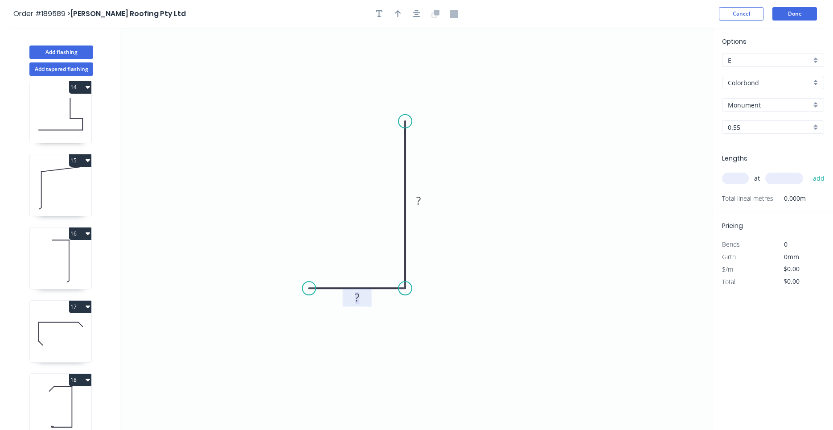
click at [365, 298] on rect at bounding box center [357, 298] width 18 height 12
click at [416, 198] on tspan "?" at bounding box center [418, 200] width 4 height 15
click at [325, 318] on div "Crush & Fold" at bounding box center [356, 314] width 90 height 18
click at [317, 314] on div "Flip bend" at bounding box center [353, 318] width 90 height 18
click at [327, 305] on tspan "10" at bounding box center [327, 303] width 12 height 15
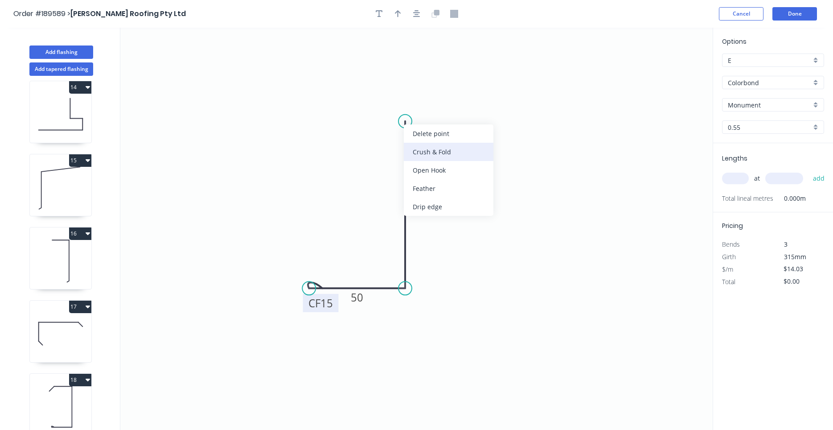
click at [420, 153] on div "Crush & Fold" at bounding box center [449, 152] width 90 height 18
click at [400, 108] on rect at bounding box center [387, 105] width 36 height 18
click at [394, 106] on tspan "10" at bounding box center [392, 105] width 12 height 15
click at [465, 261] on icon "0 CF 15 50 CF 15 250" at bounding box center [416, 229] width 593 height 402
click at [730, 186] on div "at add" at bounding box center [774, 178] width 104 height 24
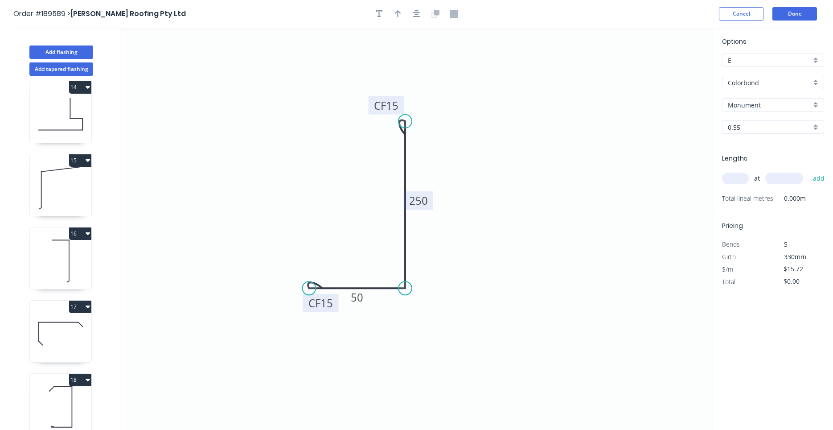
click at [733, 181] on input "text" at bounding box center [735, 179] width 27 height 12
click at [809, 171] on button "add" at bounding box center [819, 178] width 21 height 15
click at [420, 14] on icon "button" at bounding box center [416, 14] width 7 height 8
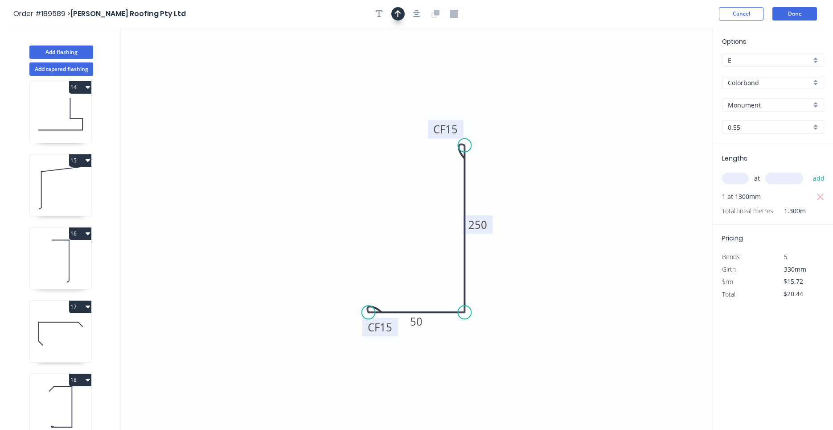
click at [401, 17] on button "button" at bounding box center [397, 13] width 13 height 13
click at [666, 74] on icon "0 CF 15 50 CF 15 250" at bounding box center [416, 229] width 593 height 402
click at [667, 74] on icon "0 CF 15 50 CF 15 250" at bounding box center [416, 229] width 593 height 402
click at [667, 74] on icon at bounding box center [676, 65] width 26 height 26
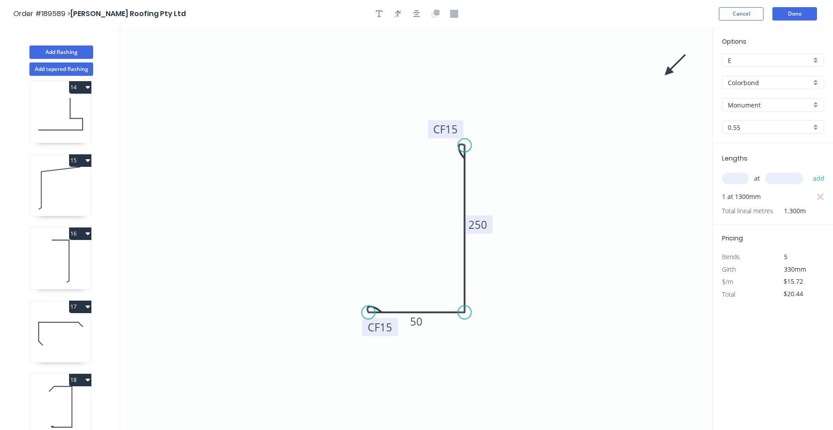
click at [667, 74] on icon "0 CF 15 50 CF 15 250" at bounding box center [416, 229] width 593 height 402
click at [668, 74] on icon "0 CF 15 50 CF 15 250" at bounding box center [416, 229] width 593 height 402
click at [670, 74] on icon at bounding box center [678, 72] width 29 height 8
click at [670, 73] on icon at bounding box center [679, 74] width 29 height 8
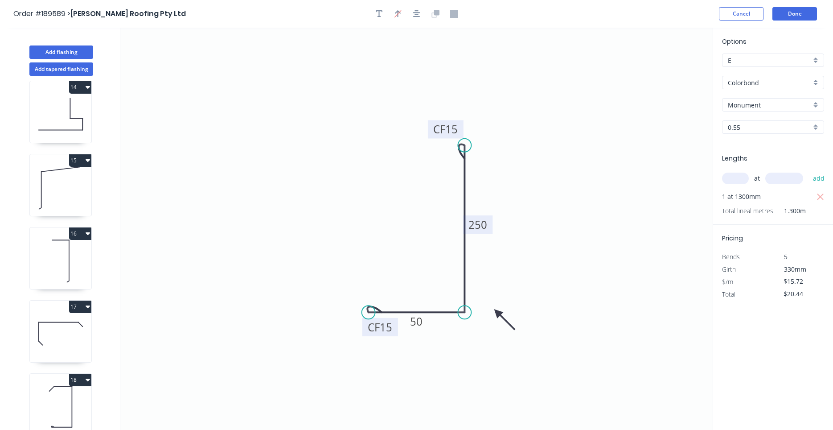
drag, startPoint x: 670, startPoint y: 73, endPoint x: 498, endPoint y: 313, distance: 294.9
click at [498, 313] on icon at bounding box center [505, 320] width 26 height 26
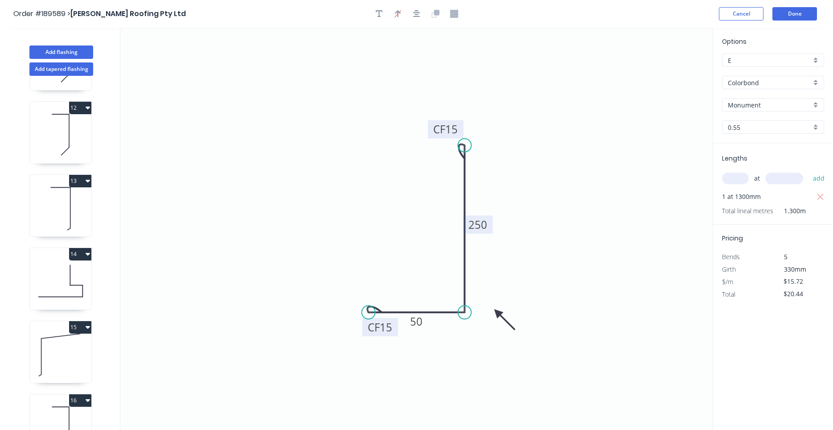
scroll to position [762, 0]
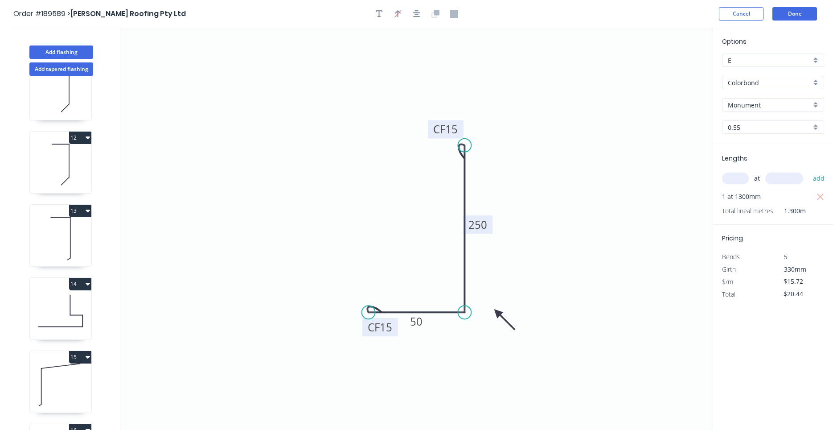
click at [76, 225] on icon at bounding box center [61, 237] width 62 height 57
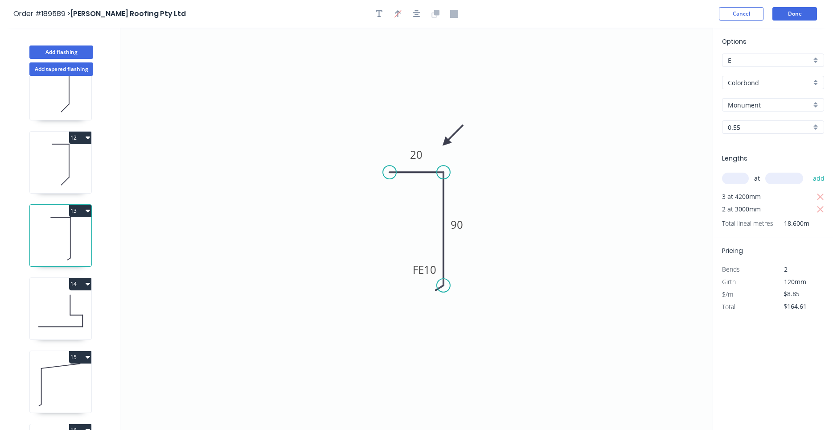
click at [87, 210] on icon "button" at bounding box center [88, 211] width 4 height 3
click at [84, 230] on button "Duplicate" at bounding box center [49, 233] width 85 height 18
click at [737, 181] on input "text" at bounding box center [735, 179] width 27 height 12
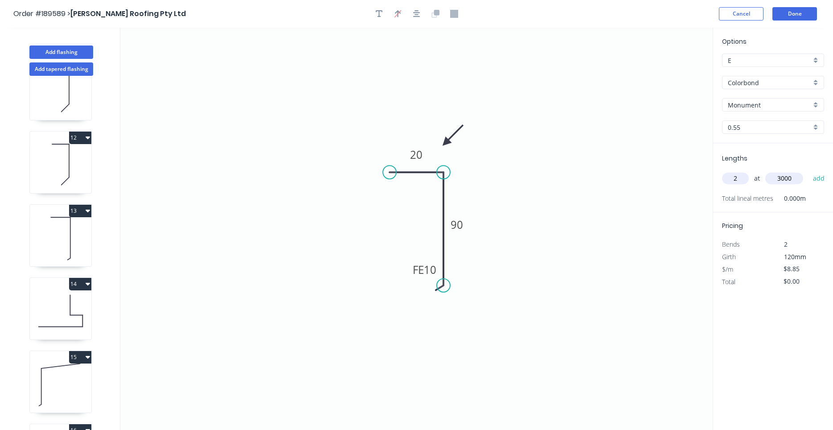
click at [809, 171] on button "add" at bounding box center [819, 178] width 21 height 15
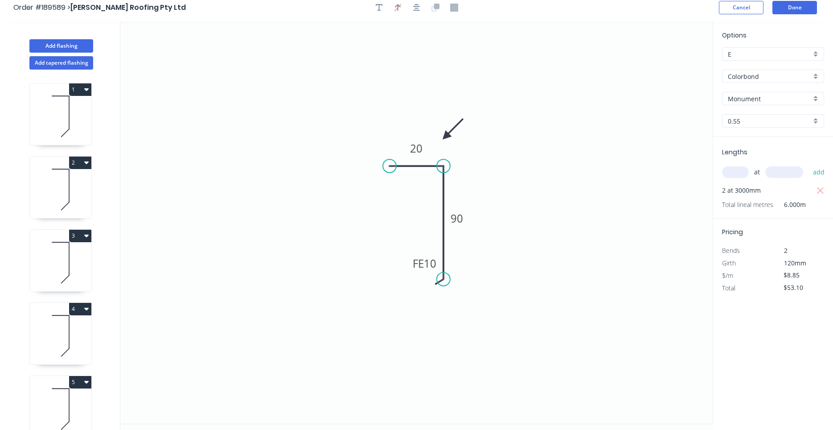
scroll to position [0, 0]
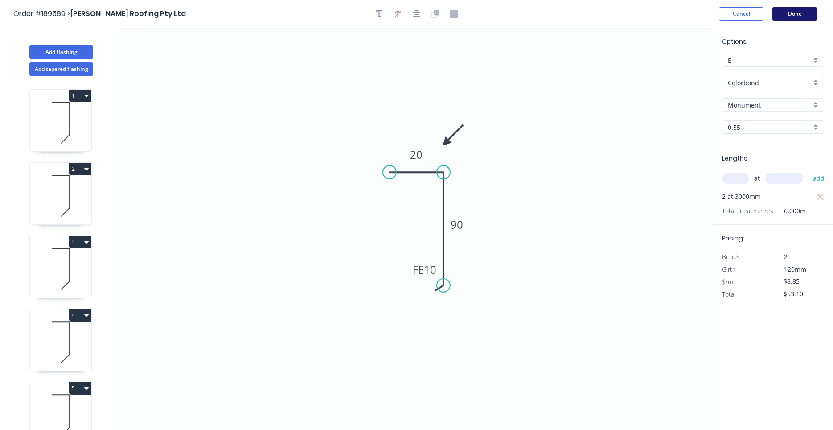
click at [793, 12] on button "Done" at bounding box center [795, 13] width 45 height 13
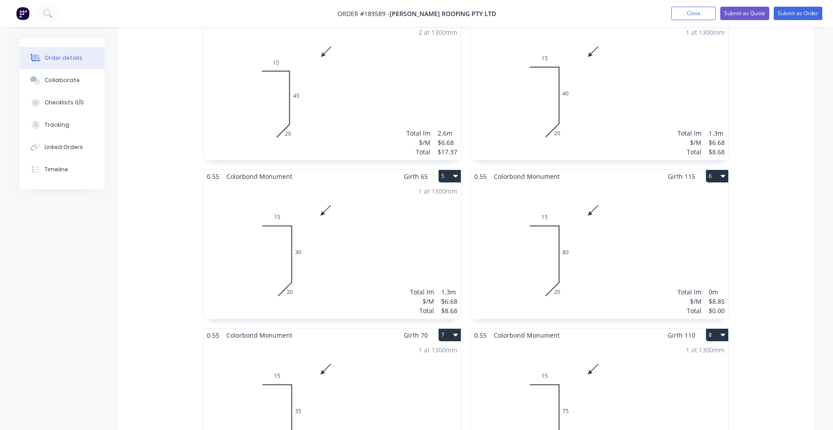
scroll to position [379, 0]
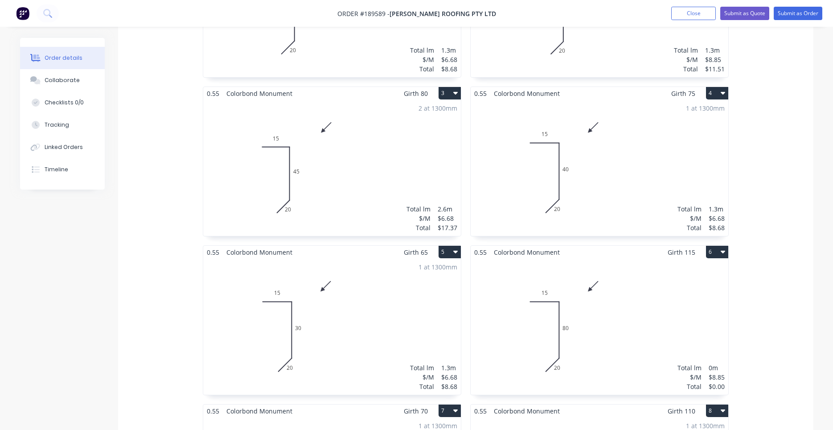
click at [606, 287] on div "Total lm $/M Total 0m $8.85 $0.00" at bounding box center [600, 327] width 258 height 136
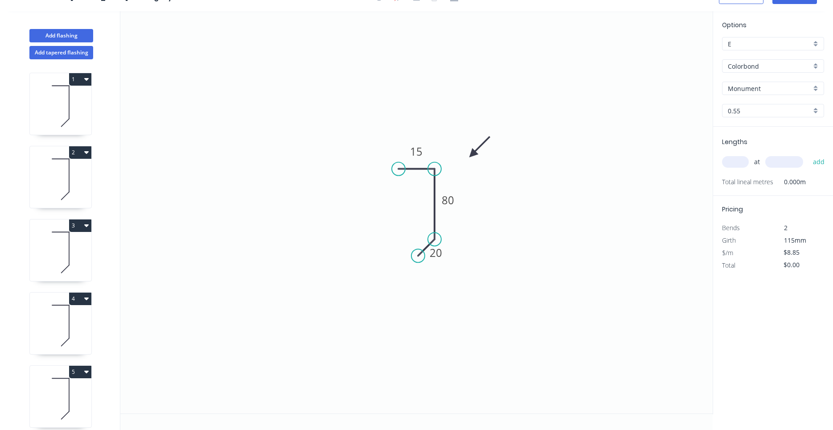
scroll to position [16, 0]
click at [746, 169] on div "at add" at bounding box center [774, 161] width 104 height 15
click at [742, 163] on input "text" at bounding box center [735, 162] width 27 height 12
click at [809, 154] on button "add" at bounding box center [819, 161] width 21 height 15
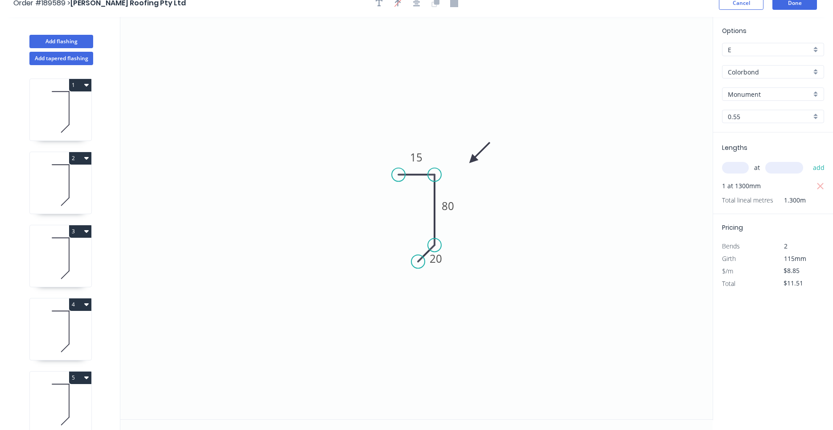
scroll to position [0, 0]
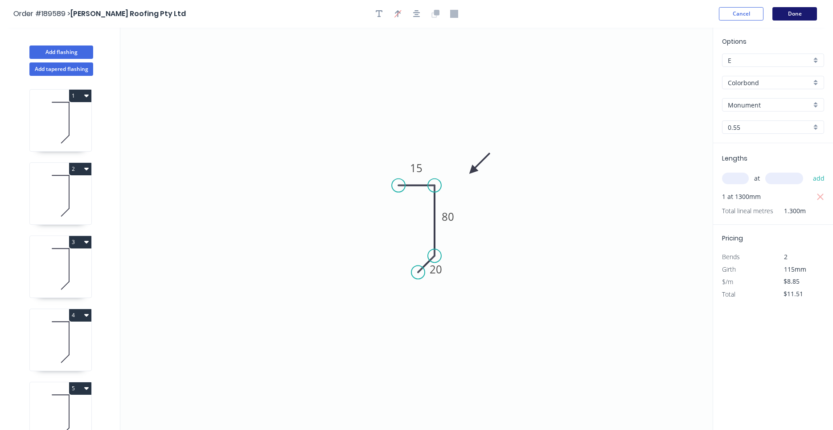
click at [799, 12] on button "Done" at bounding box center [795, 13] width 45 height 13
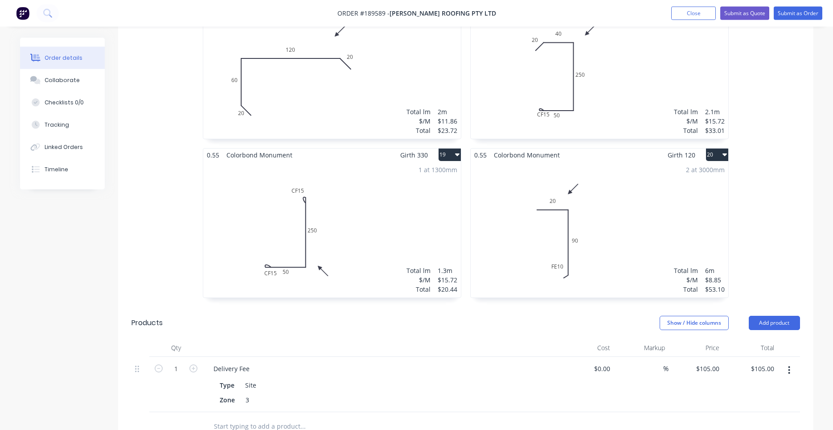
scroll to position [1574, 0]
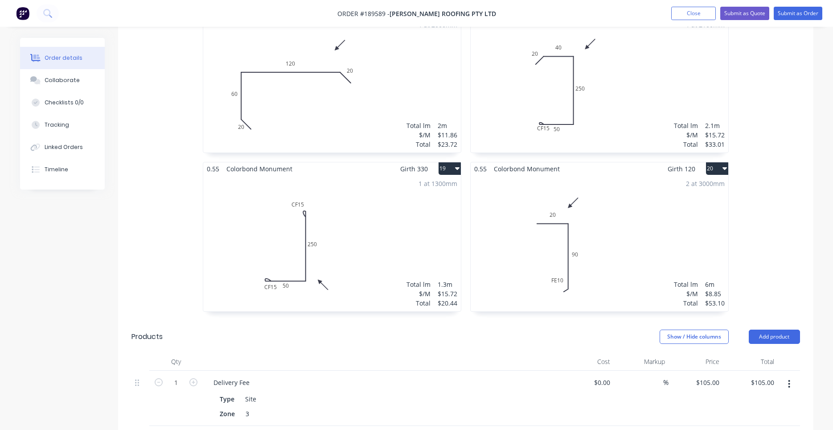
click at [535, 330] on div "Show / Hide columns Add product" at bounding box center [536, 337] width 527 height 14
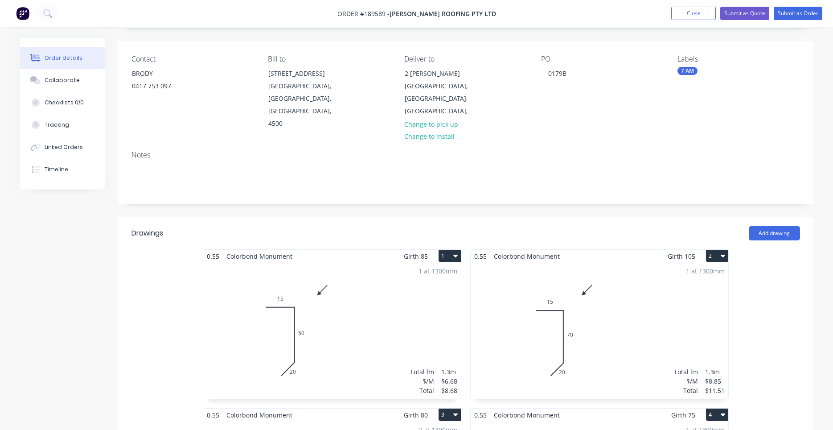
scroll to position [0, 0]
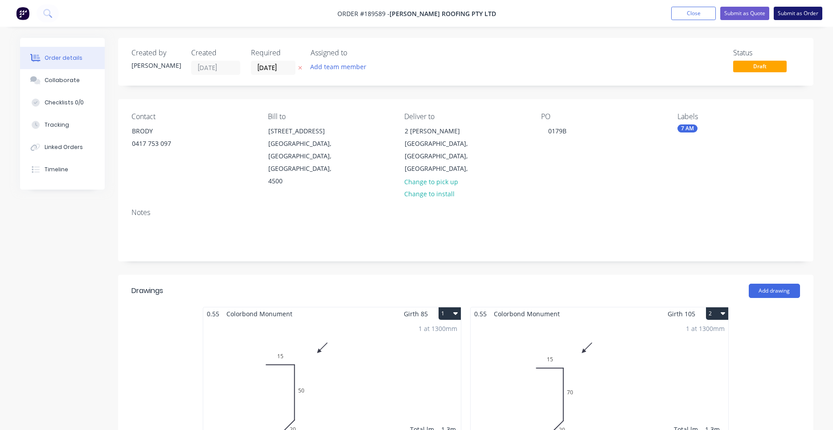
click at [791, 11] on button "Submit as Order" at bounding box center [798, 13] width 49 height 13
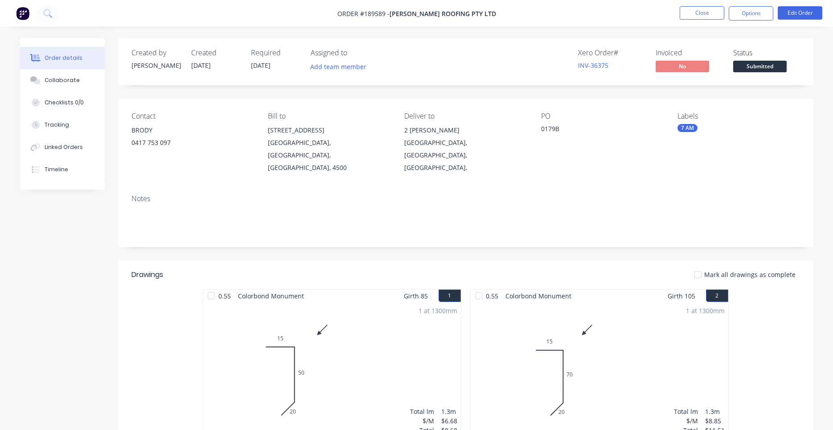
click at [677, 336] on div "1 at 1300mm Total lm $/M Total 1.3m $8.85 $11.51" at bounding box center [600, 370] width 258 height 136
click at [695, 22] on nav "Order #189589 - Simpson Roofing Pty Ltd Close Options Edit Order" at bounding box center [416, 13] width 833 height 27
click at [699, 12] on button "Close" at bounding box center [702, 12] width 45 height 13
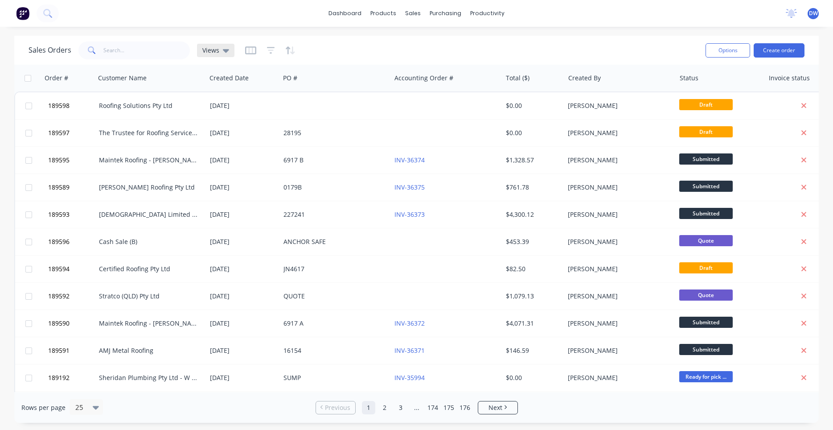
click at [227, 54] on icon at bounding box center [226, 50] width 6 height 10
click at [220, 144] on button "New Hires" at bounding box center [251, 144] width 102 height 10
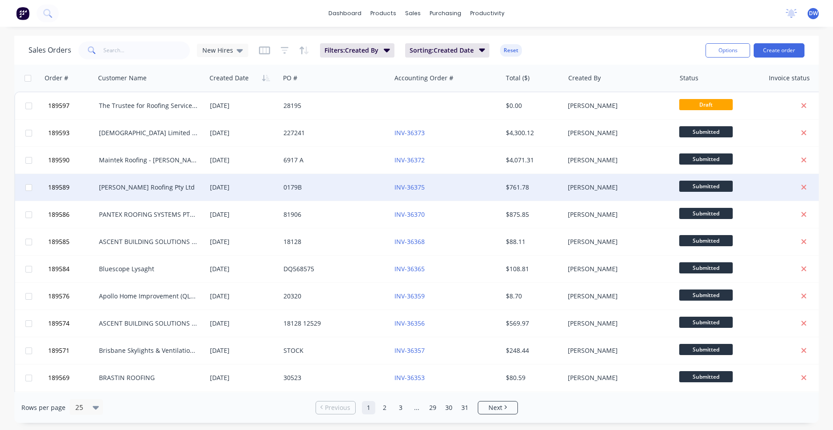
click at [317, 187] on div "0179B" at bounding box center [333, 187] width 99 height 9
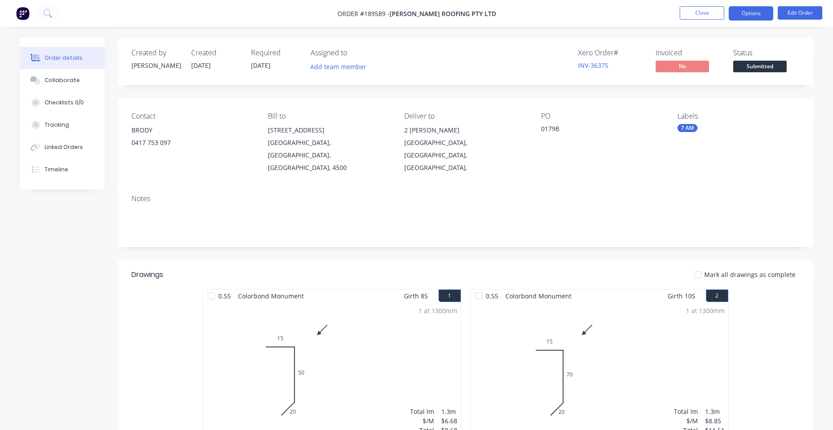
click at [738, 11] on button "Options" at bounding box center [751, 13] width 45 height 14
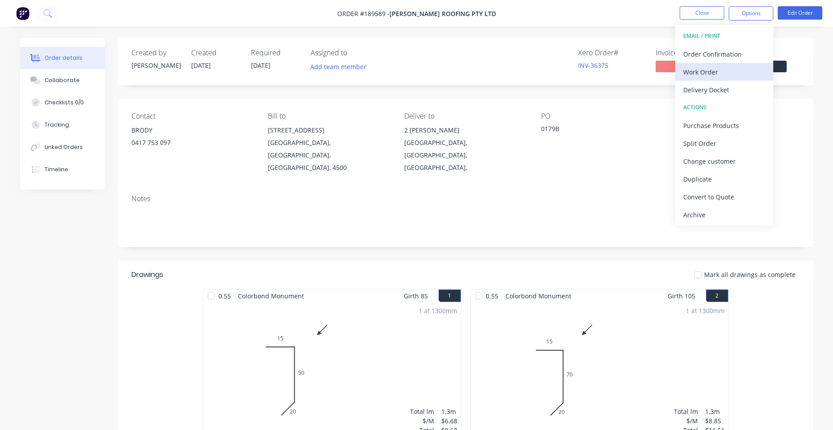
click at [712, 70] on div "Work Order" at bounding box center [725, 72] width 82 height 13
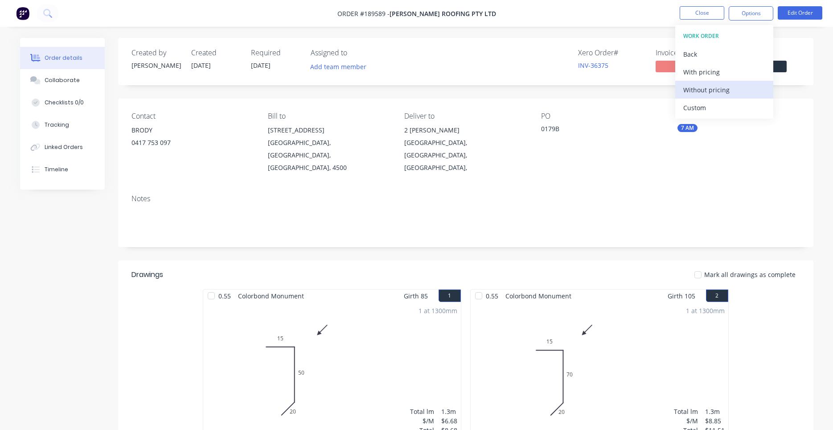
click at [690, 91] on div "Without pricing" at bounding box center [725, 89] width 82 height 13
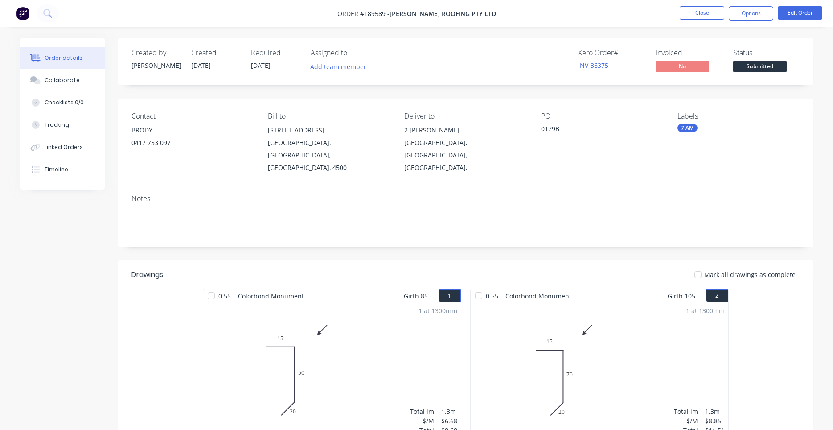
click at [591, 142] on div "PO 0179B" at bounding box center [602, 143] width 122 height 62
click at [266, 66] on span "12/08/25" at bounding box center [261, 65] width 20 height 8
click at [803, 13] on button "Edit Order" at bounding box center [800, 12] width 45 height 13
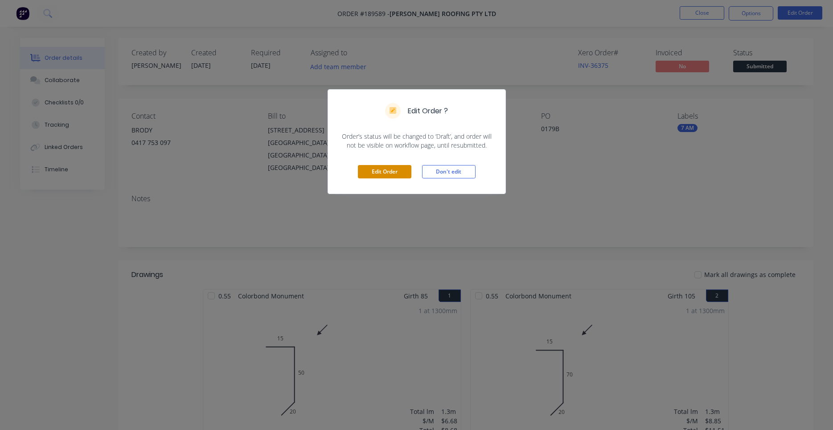
click at [385, 173] on button "Edit Order" at bounding box center [385, 171] width 54 height 13
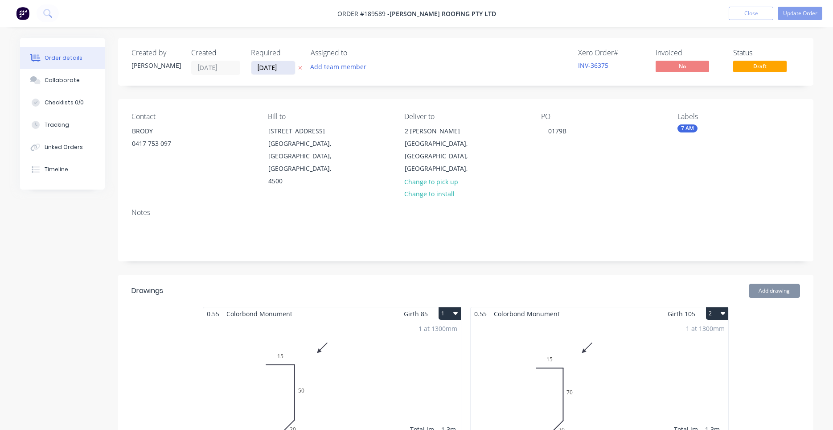
click at [271, 70] on input "12/08/25" at bounding box center [273, 67] width 44 height 13
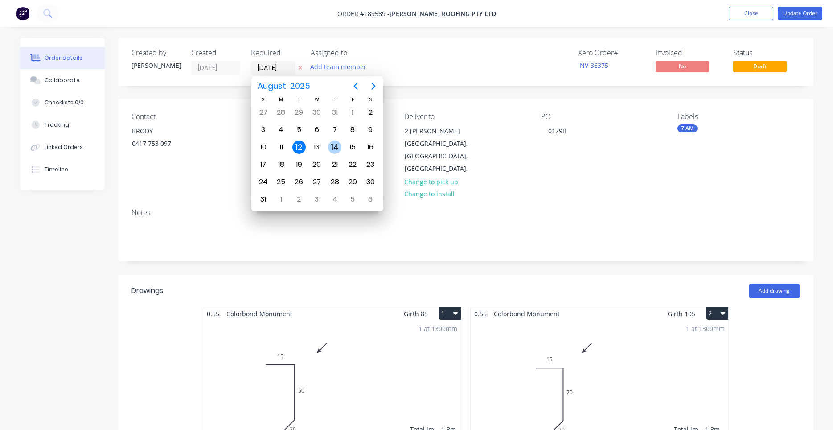
click at [339, 147] on div "14" at bounding box center [334, 146] width 13 height 13
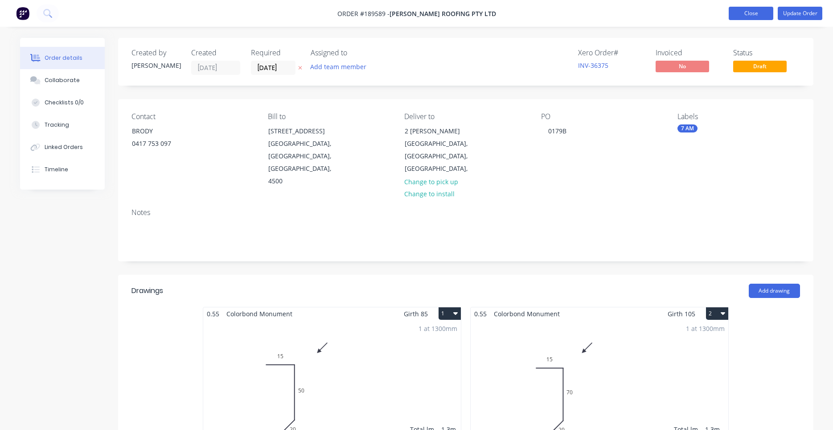
click at [760, 18] on button "Close" at bounding box center [751, 13] width 45 height 13
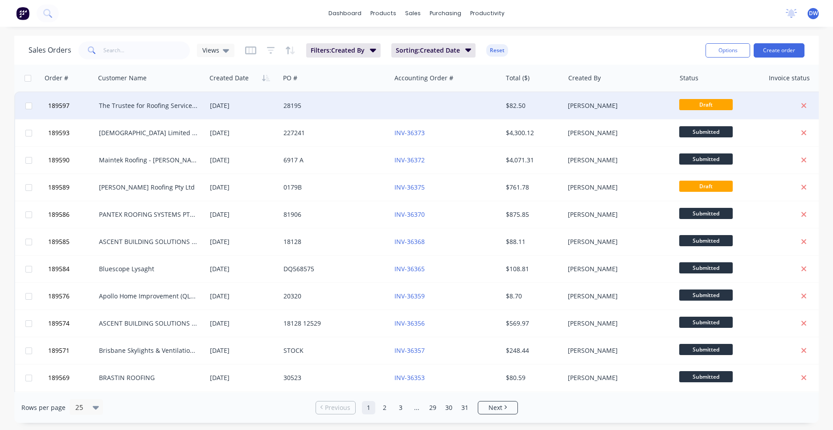
click at [339, 115] on div "28195" at bounding box center [335, 105] width 111 height 27
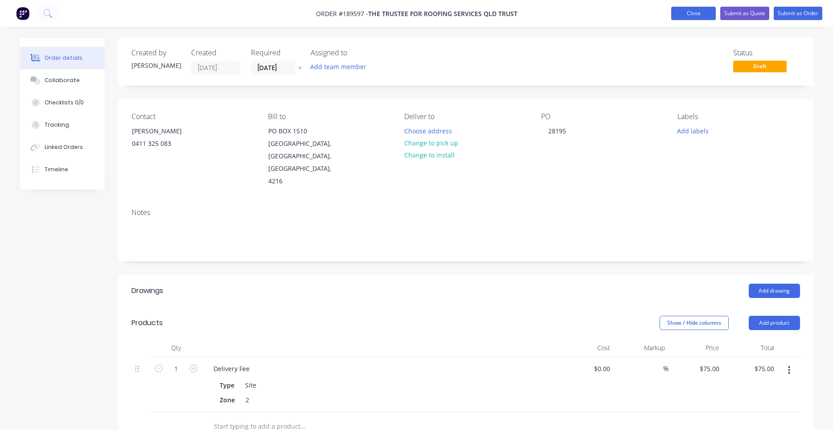
click at [675, 10] on button "Close" at bounding box center [694, 13] width 45 height 13
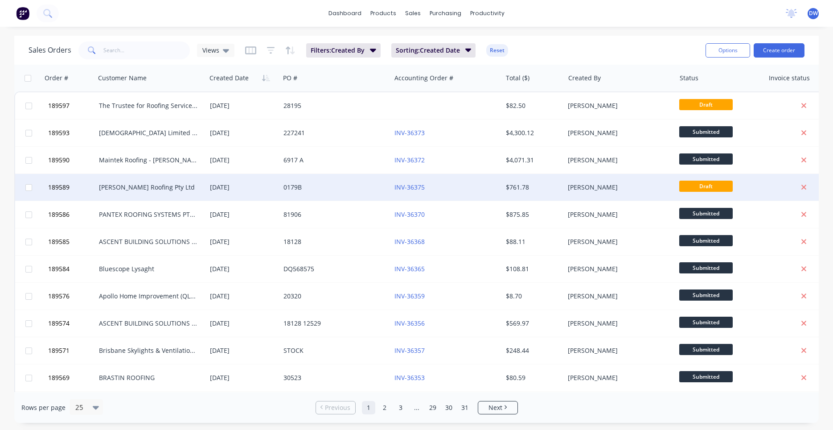
click at [354, 179] on div "0179B" at bounding box center [335, 187] width 111 height 27
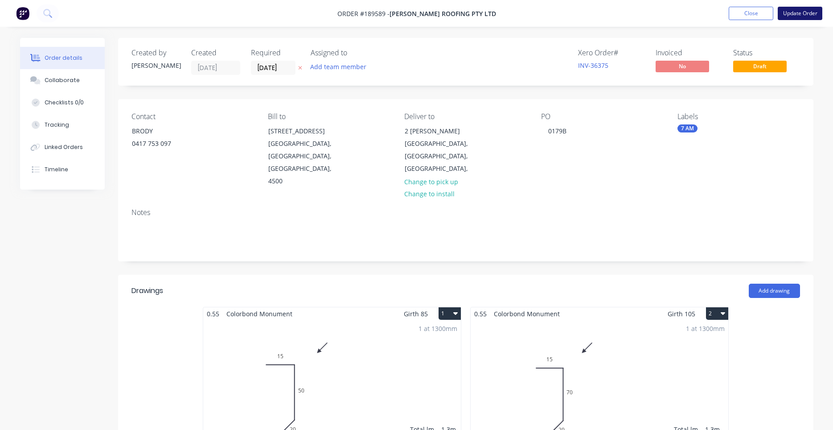
click at [798, 12] on button "Update Order" at bounding box center [800, 13] width 45 height 13
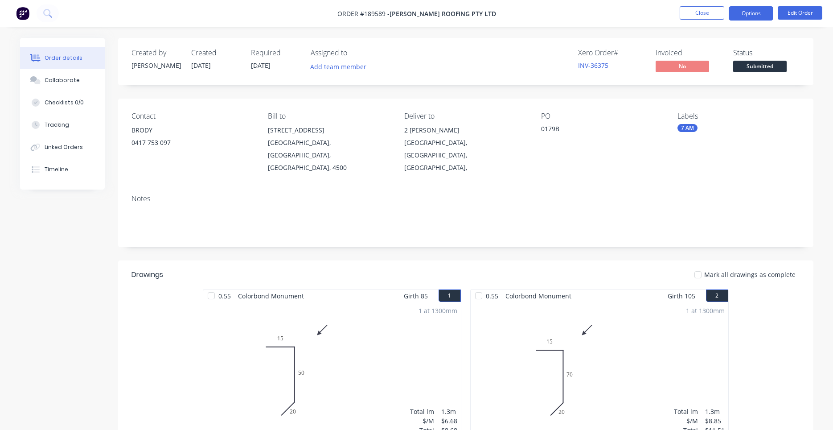
click at [758, 17] on button "Options" at bounding box center [751, 13] width 45 height 14
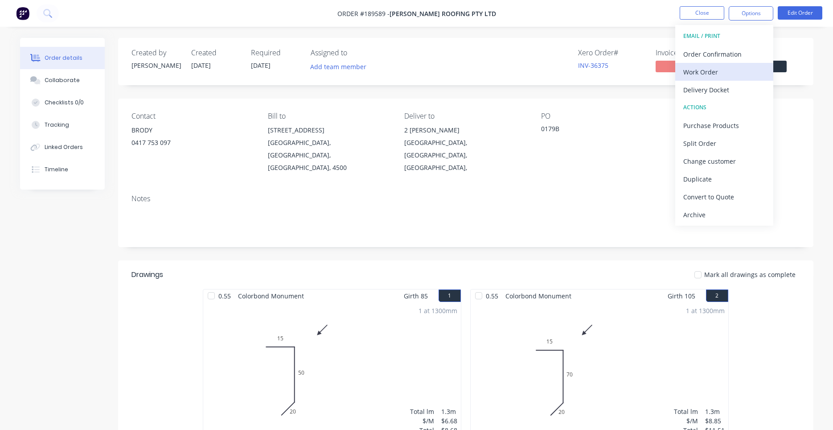
click at [724, 75] on div "Work Order" at bounding box center [725, 72] width 82 height 13
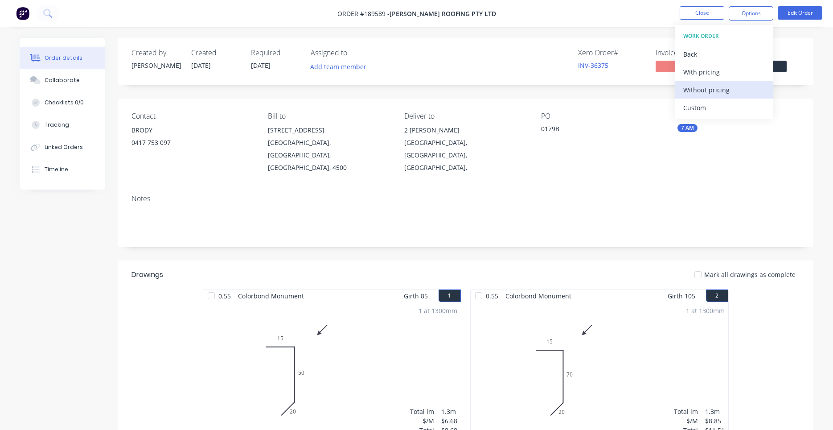
click at [701, 96] on button "Without pricing" at bounding box center [725, 90] width 98 height 18
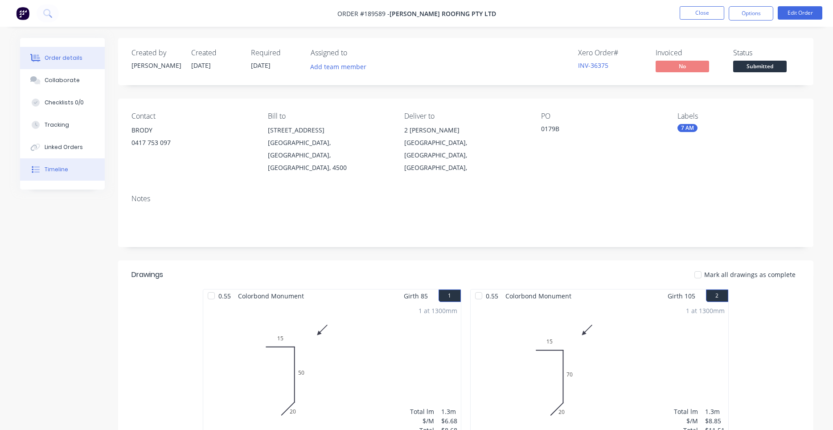
click at [63, 166] on div "Timeline" at bounding box center [57, 169] width 24 height 8
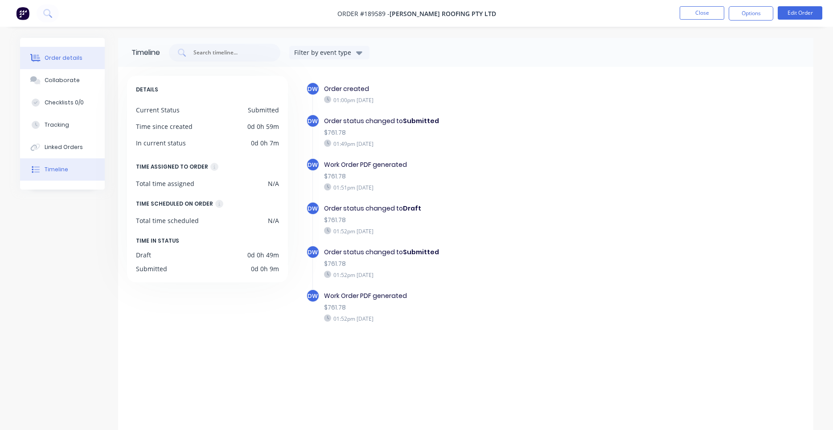
click at [60, 62] on button "Order details" at bounding box center [62, 58] width 85 height 22
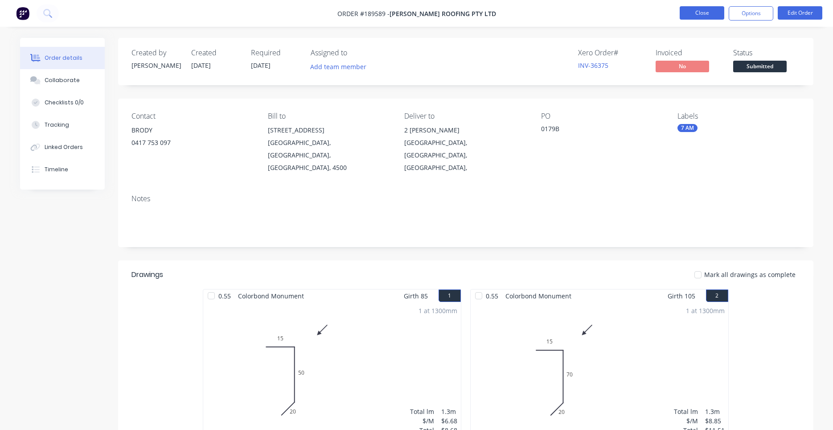
click at [687, 15] on button "Close" at bounding box center [702, 12] width 45 height 13
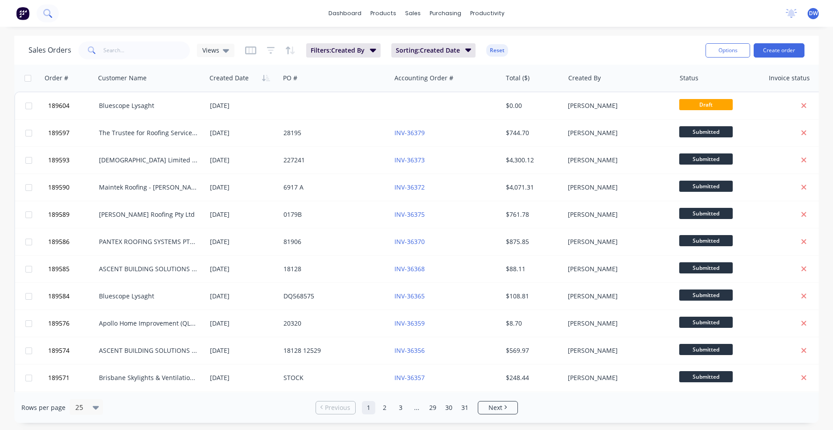
click at [48, 17] on icon at bounding box center [47, 13] width 8 height 8
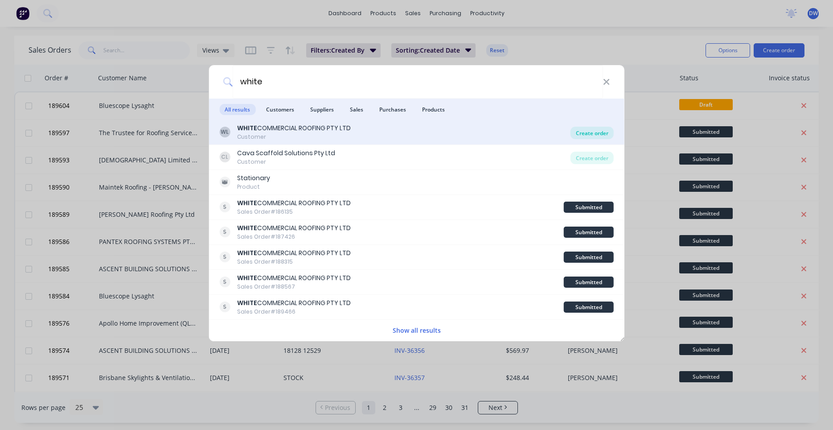
click at [593, 132] on div "Create order" at bounding box center [592, 133] width 43 height 12
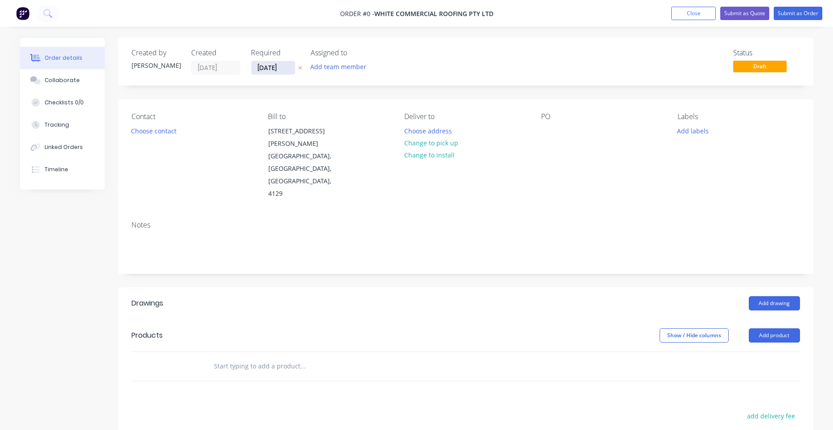
click at [276, 72] on input "12/08/25" at bounding box center [273, 67] width 44 height 13
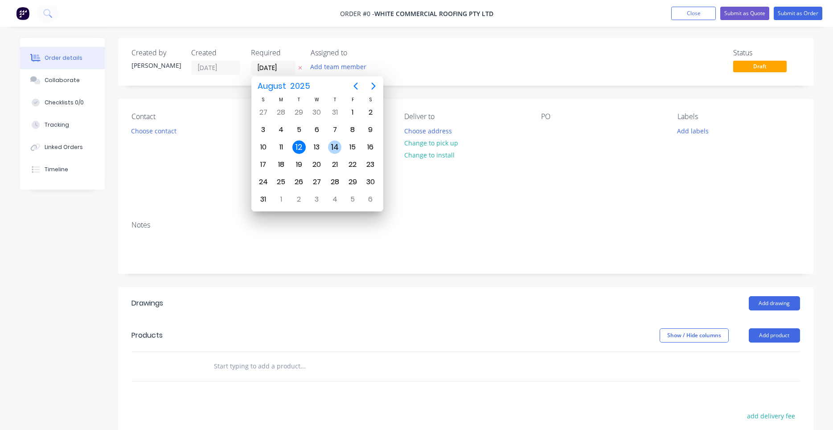
click at [331, 150] on div "14" at bounding box center [334, 146] width 13 height 13
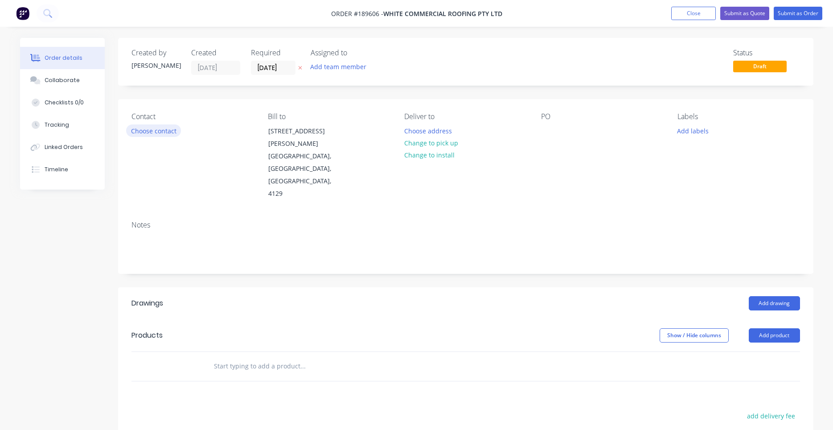
click at [165, 128] on button "Choose contact" at bounding box center [153, 130] width 55 height 12
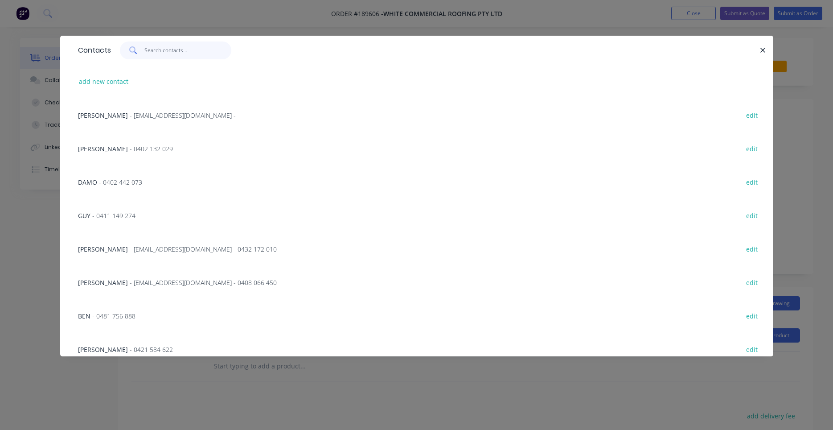
click at [177, 56] on input "text" at bounding box center [187, 50] width 87 height 18
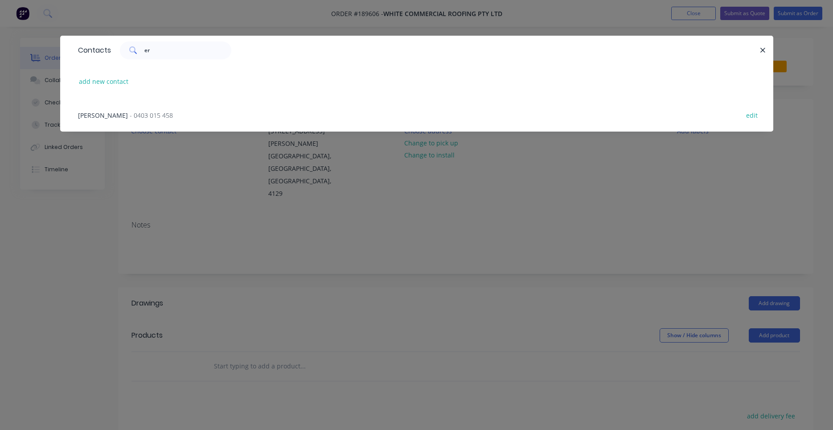
click at [142, 119] on div "ERIC - 0403 015 458 edit" at bounding box center [417, 114] width 687 height 33
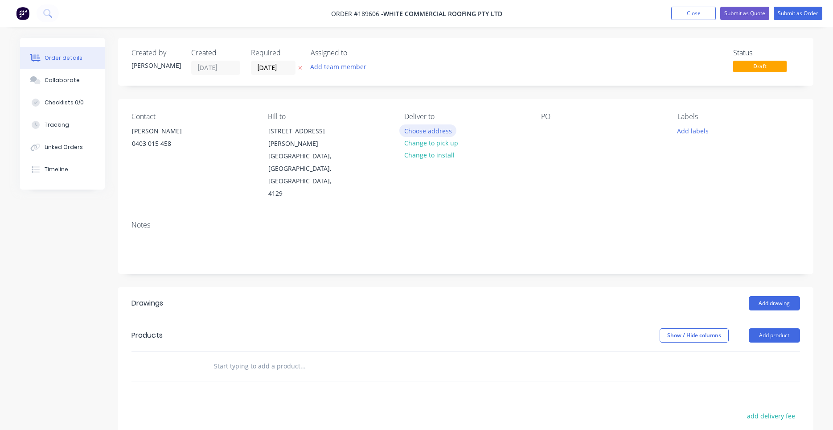
click at [413, 128] on button "Choose address" at bounding box center [428, 130] width 57 height 12
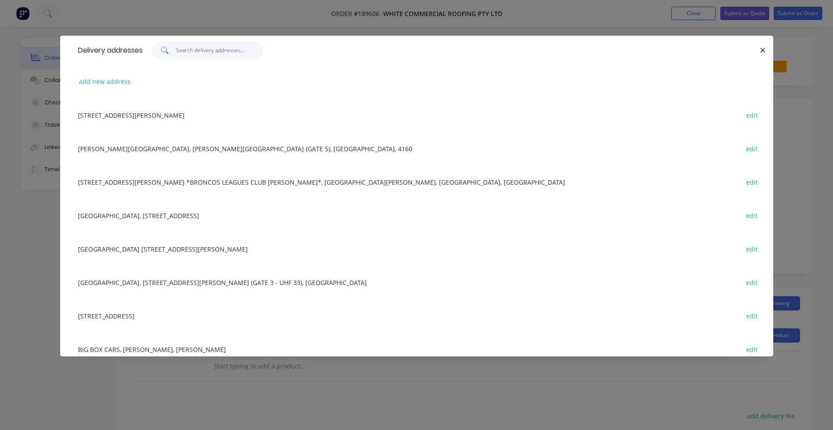
click at [208, 52] on input "text" at bounding box center [219, 50] width 87 height 18
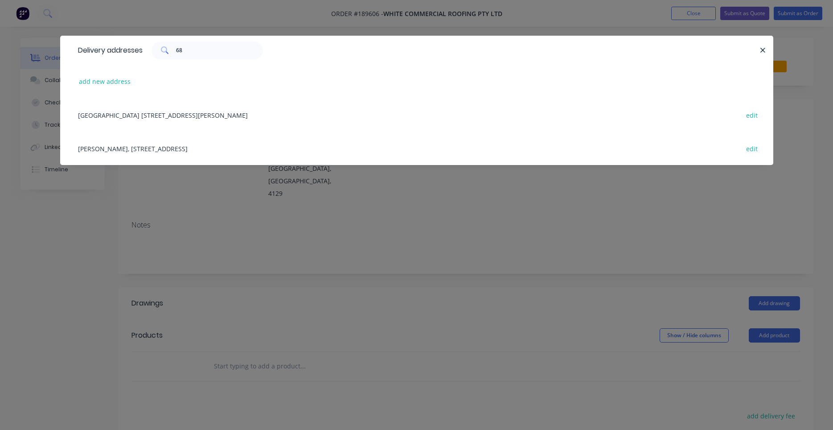
click at [201, 119] on div "Kings College 68 Gemvale Rd, REEDY CREEK edit" at bounding box center [417, 114] width 687 height 33
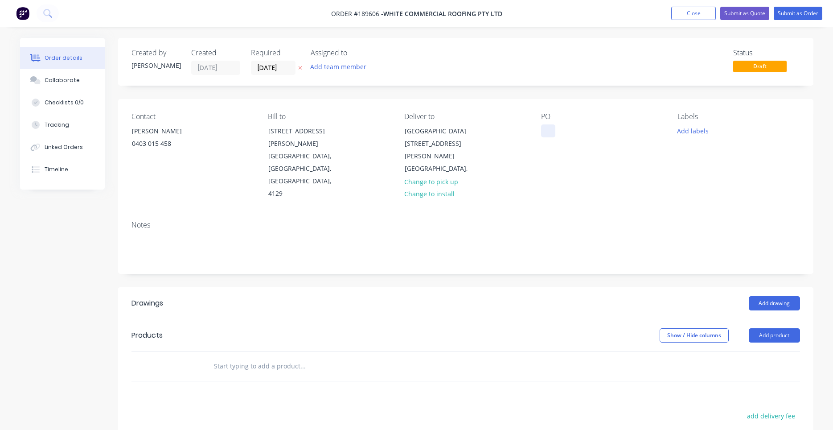
click at [543, 128] on div "Contact ERIC 0403 015 458 Bill to 57 Dewar Drive LOGANHOLME, Queensland, Austra…" at bounding box center [466, 156] width 696 height 115
click at [543, 128] on div at bounding box center [548, 130] width 14 height 13
click at [552, 182] on div "Contact ERIC 0403 015 458 Bill to 57 Dewar Drive LOGANHOLME, Queensland, Austra…" at bounding box center [466, 156] width 696 height 115
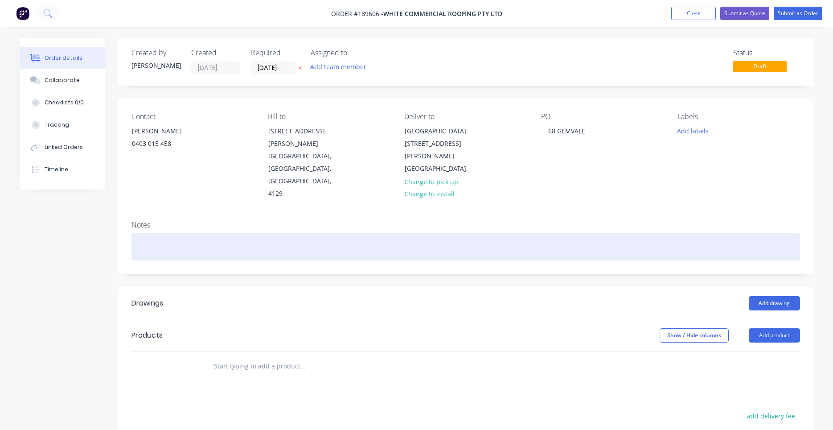
click at [349, 233] on div at bounding box center [466, 246] width 669 height 27
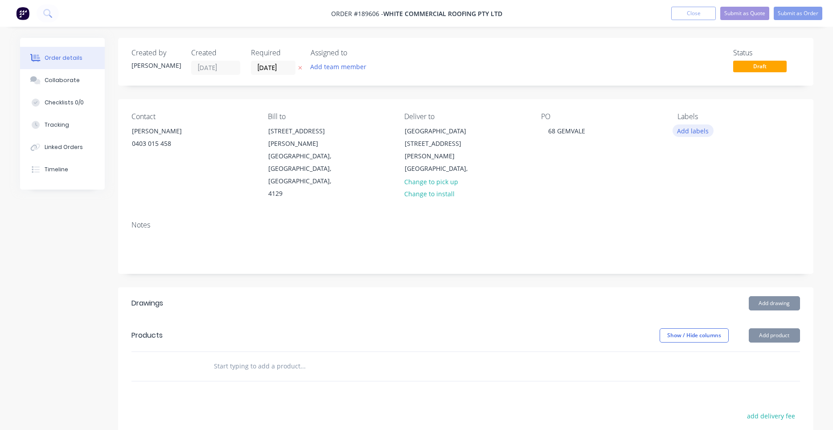
click at [683, 130] on button "Add labels" at bounding box center [693, 130] width 41 height 12
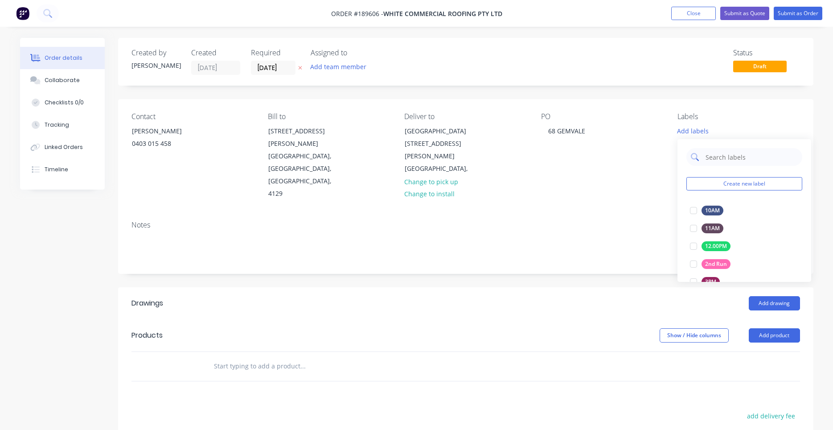
click at [707, 159] on input "text" at bounding box center [751, 157] width 93 height 18
click at [695, 247] on div at bounding box center [694, 246] width 18 height 18
click at [632, 214] on div "Notes" at bounding box center [466, 244] width 696 height 60
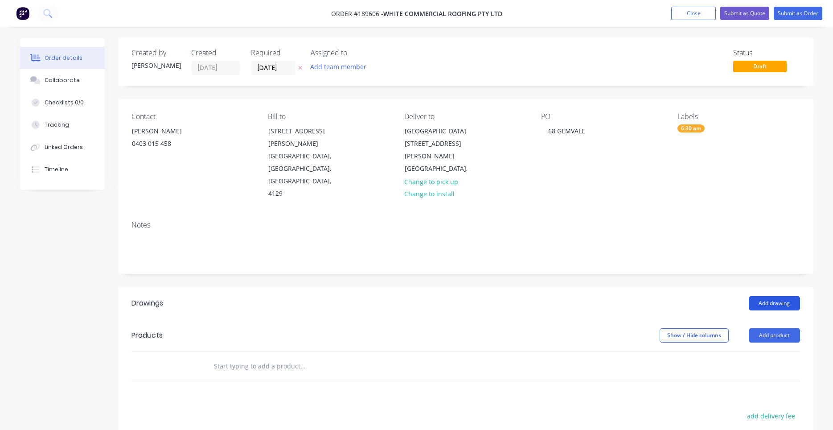
click at [778, 296] on button "Add drawing" at bounding box center [774, 303] width 51 height 14
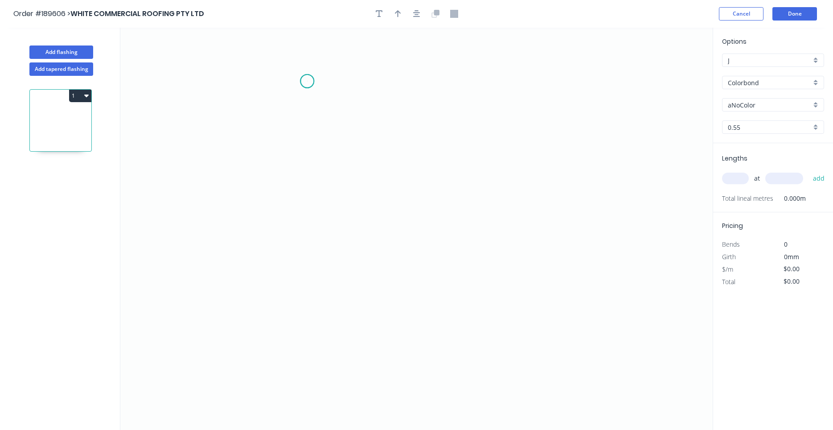
click at [307, 81] on icon "0" at bounding box center [416, 229] width 593 height 402
click at [363, 84] on icon "0" at bounding box center [416, 229] width 593 height 402
click at [364, 81] on circle at bounding box center [363, 80] width 13 height 13
click at [364, 82] on circle at bounding box center [363, 80] width 13 height 13
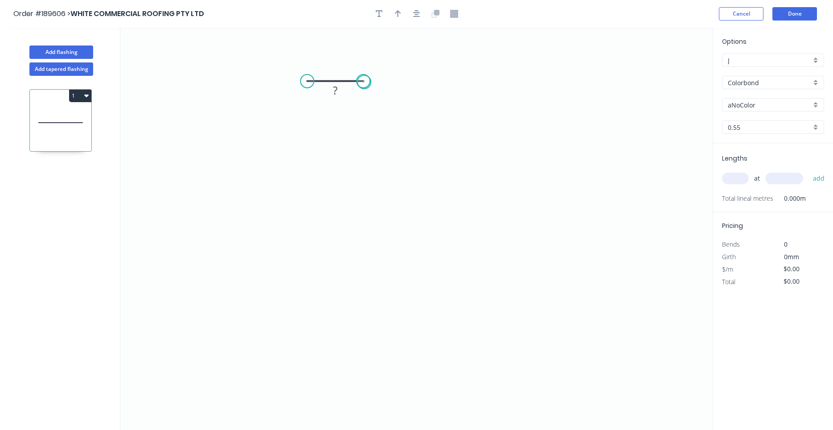
click at [364, 82] on circle at bounding box center [363, 80] width 13 height 13
drag, startPoint x: 306, startPoint y: 85, endPoint x: 323, endPoint y: 82, distance: 16.7
click at [323, 82] on circle at bounding box center [322, 80] width 13 height 13
drag, startPoint x: 364, startPoint y: 81, endPoint x: 358, endPoint y: 80, distance: 6.3
click at [358, 80] on circle at bounding box center [357, 80] width 13 height 13
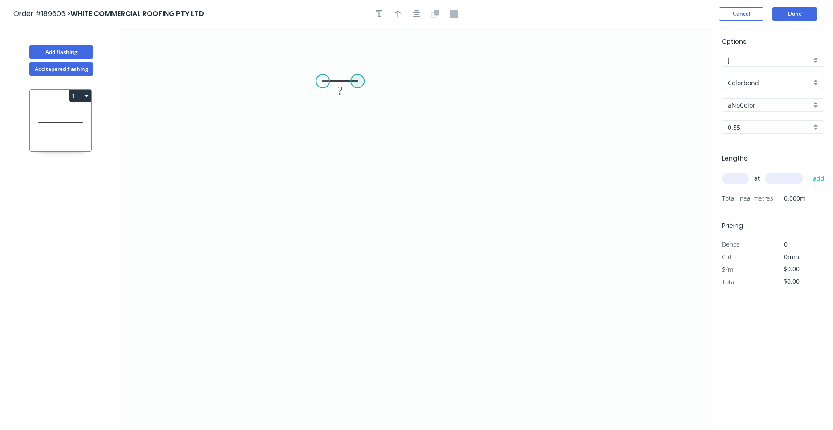
click at [358, 80] on circle at bounding box center [357, 80] width 13 height 13
click at [366, 210] on icon "0 ?" at bounding box center [416, 229] width 593 height 402
click at [347, 219] on icon "0 ? ?" at bounding box center [416, 229] width 593 height 402
click at [344, 326] on icon "0 ? ? ?" at bounding box center [416, 229] width 593 height 402
click at [344, 326] on circle at bounding box center [347, 325] width 13 height 13
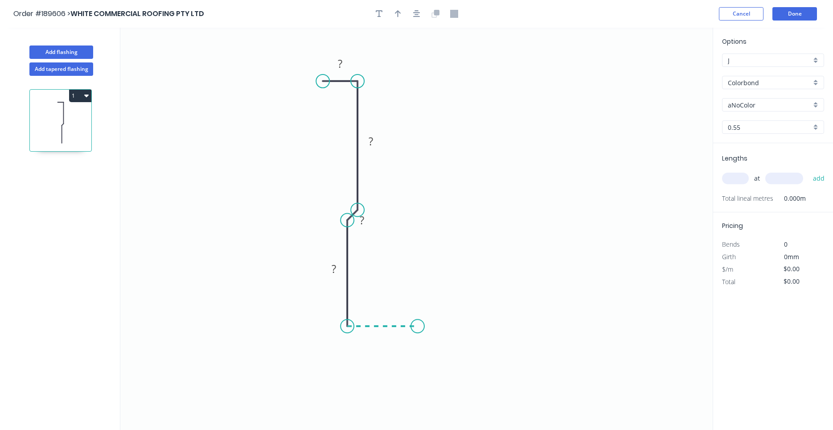
click at [418, 329] on icon "0 ? ? ? ?" at bounding box center [416, 229] width 593 height 402
click at [414, 282] on icon "0 ? ? ? ? ?" at bounding box center [416, 229] width 593 height 402
click at [411, 281] on circle at bounding box center [413, 281] width 13 height 13
drag, startPoint x: 411, startPoint y: 281, endPoint x: 417, endPoint y: 283, distance: 6.2
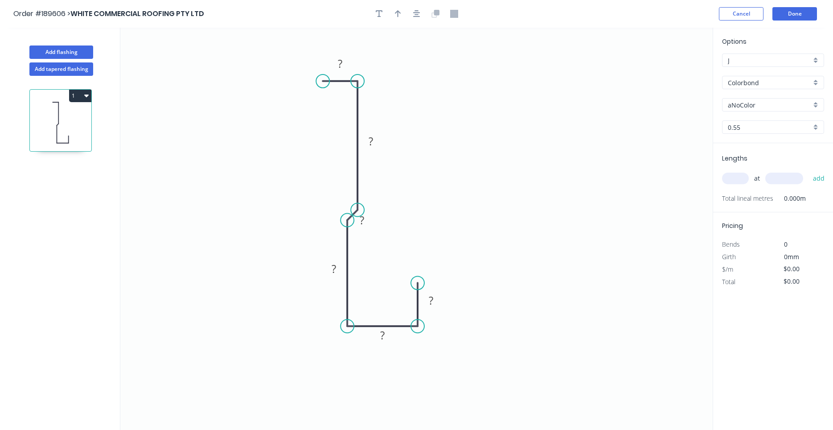
click at [417, 283] on circle at bounding box center [417, 282] width 13 height 13
click at [500, 280] on icon "0 ? ? ? ? ? ?" at bounding box center [416, 229] width 593 height 402
click at [500, 281] on circle at bounding box center [500, 282] width 13 height 13
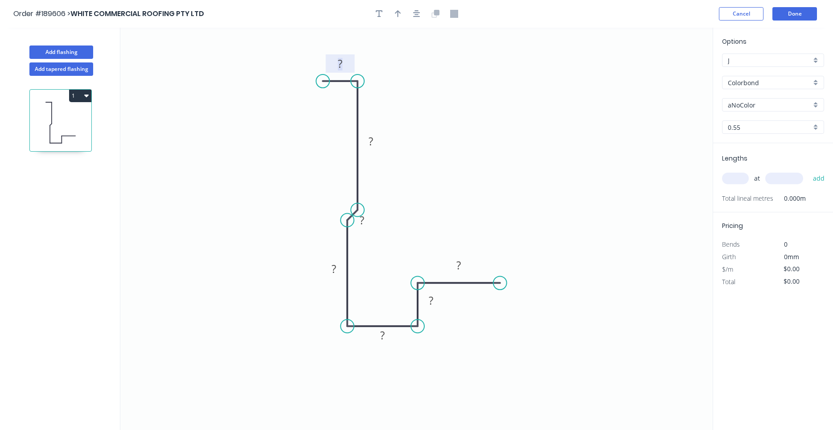
click at [341, 70] on tspan "?" at bounding box center [340, 63] width 4 height 15
click at [746, 101] on input "aNoColor" at bounding box center [769, 104] width 83 height 9
click at [753, 120] on div "Ironstone" at bounding box center [773, 122] width 101 height 16
click at [739, 181] on input "text" at bounding box center [735, 179] width 27 height 12
click at [809, 171] on button "add" at bounding box center [819, 178] width 21 height 15
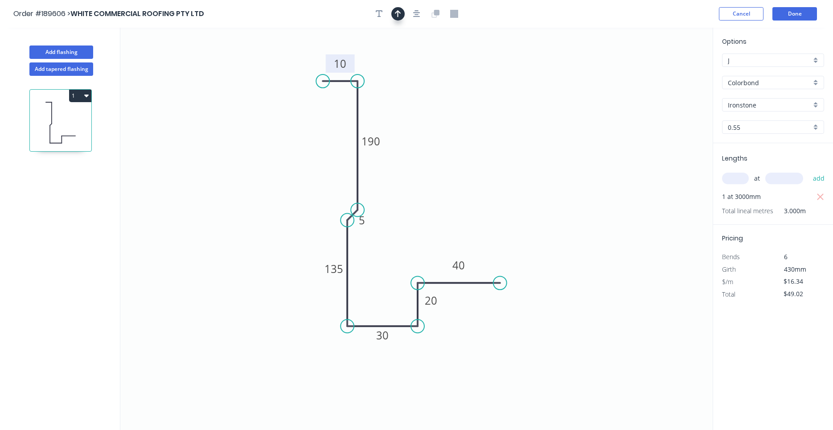
click at [399, 16] on icon "button" at bounding box center [398, 14] width 6 height 8
drag, startPoint x: 669, startPoint y: 73, endPoint x: 661, endPoint y: 82, distance: 12.3
click at [661, 82] on icon at bounding box center [660, 71] width 8 height 29
drag, startPoint x: 661, startPoint y: 69, endPoint x: 321, endPoint y: 330, distance: 428.6
click at [321, 330] on icon at bounding box center [321, 319] width 8 height 29
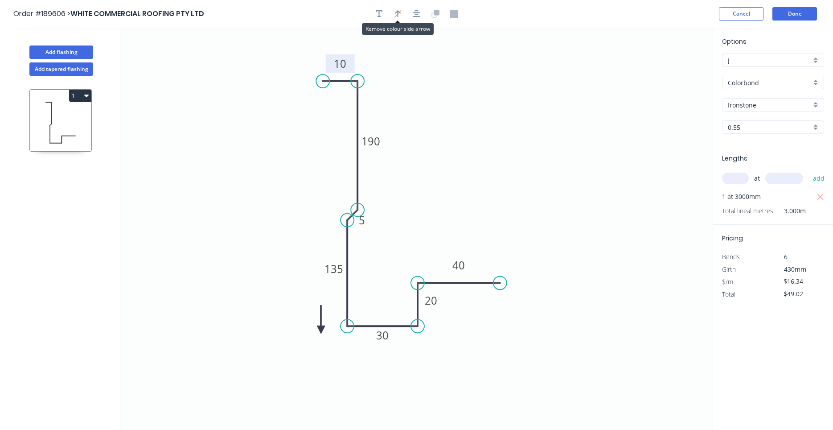
click at [321, 330] on icon at bounding box center [321, 319] width 8 height 29
click at [323, 330] on icon at bounding box center [329, 322] width 26 height 26
drag, startPoint x: 325, startPoint y: 329, endPoint x: 320, endPoint y: 325, distance: 6.3
click at [322, 329] on icon at bounding box center [323, 340] width 8 height 29
drag, startPoint x: 324, startPoint y: 333, endPoint x: 332, endPoint y: 329, distance: 9.2
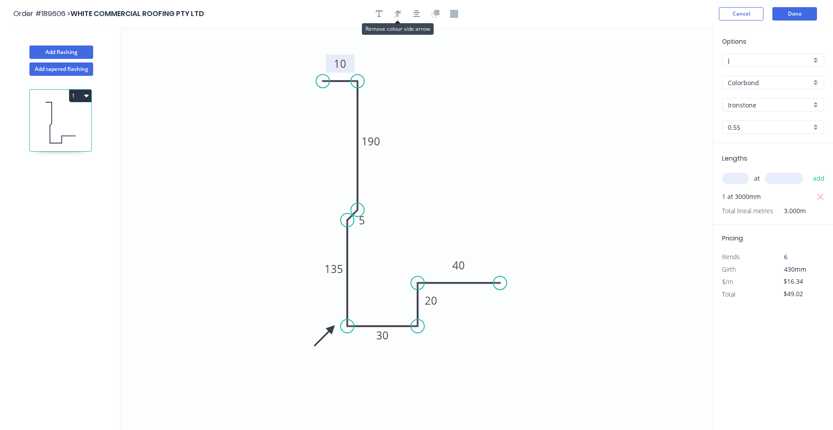
click at [332, 329] on icon at bounding box center [325, 336] width 26 height 26
click at [80, 49] on button "Add flashing" at bounding box center [61, 51] width 64 height 13
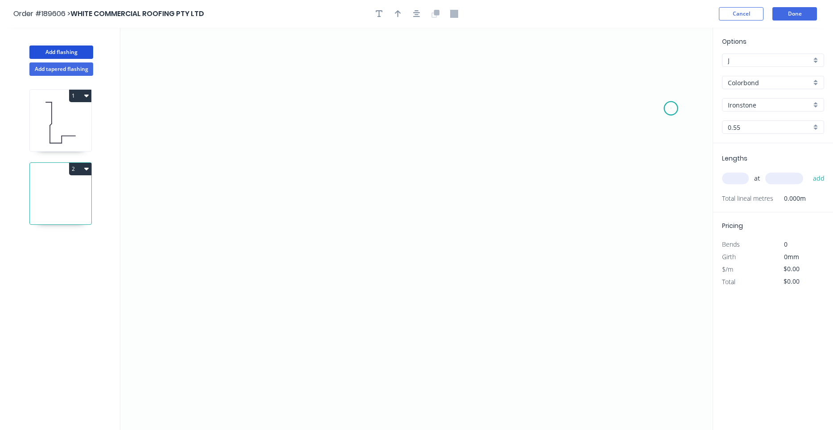
click at [672, 108] on icon "0" at bounding box center [416, 229] width 593 height 402
click at [639, 72] on icon "0" at bounding box center [416, 229] width 593 height 402
click at [358, 52] on icon "0 ?" at bounding box center [416, 229] width 593 height 402
click at [356, 176] on icon "0 ? ?" at bounding box center [416, 229] width 593 height 402
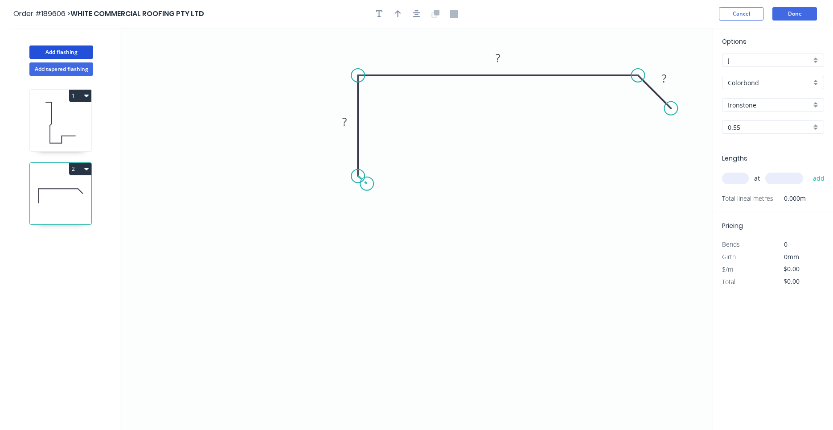
click at [367, 184] on icon "0 ? ? ?" at bounding box center [416, 229] width 593 height 402
click at [366, 185] on circle at bounding box center [366, 183] width 13 height 13
click at [365, 183] on circle at bounding box center [364, 182] width 13 height 13
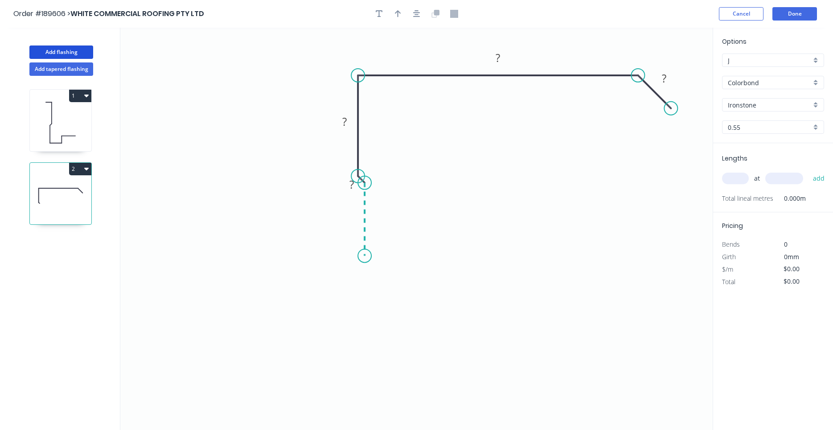
click at [361, 256] on icon "0 ? ? ? ?" at bounding box center [416, 229] width 593 height 402
click at [357, 264] on icon at bounding box center [361, 259] width 8 height 8
click at [353, 356] on icon "0 ? ? ? ? ? ?" at bounding box center [416, 229] width 593 height 402
click at [415, 356] on icon "0 ? ? ? ? ? ? ?" at bounding box center [416, 229] width 593 height 402
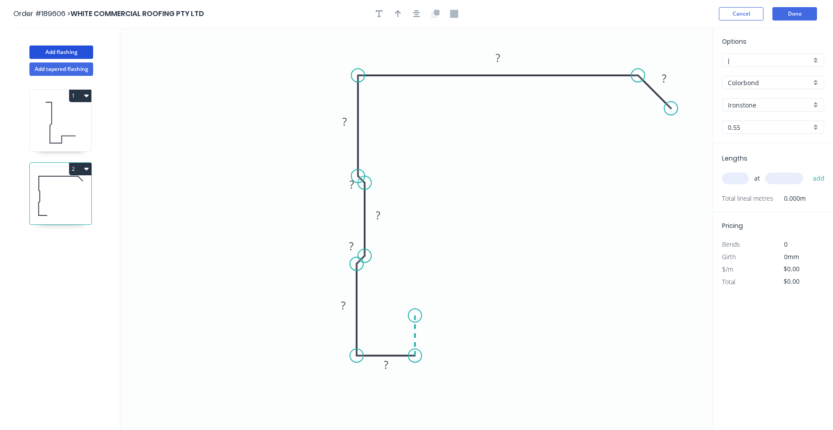
click at [417, 316] on icon "0 ? ? ? ? ? ? ? ?" at bounding box center [416, 229] width 593 height 402
click at [486, 318] on icon "0 ? ? ? ? ? ? ? ? ?" at bounding box center [416, 229] width 593 height 402
click at [486, 318] on circle at bounding box center [485, 315] width 13 height 13
click at [457, 300] on rect at bounding box center [450, 298] width 18 height 12
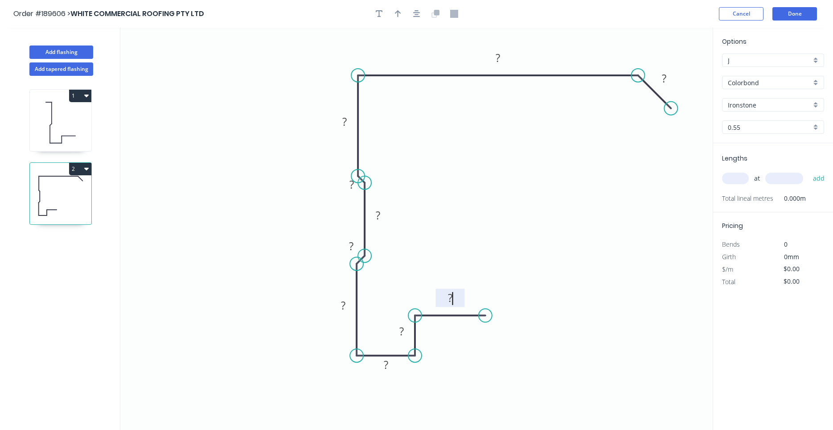
click at [457, 301] on rect at bounding box center [450, 298] width 18 height 12
click at [456, 302] on rect at bounding box center [450, 298] width 18 height 12
click at [455, 302] on rect at bounding box center [450, 298] width 18 height 12
click at [452, 305] on g "?" at bounding box center [450, 297] width 18 height 15
click at [409, 18] on div at bounding box center [417, 13] width 94 height 13
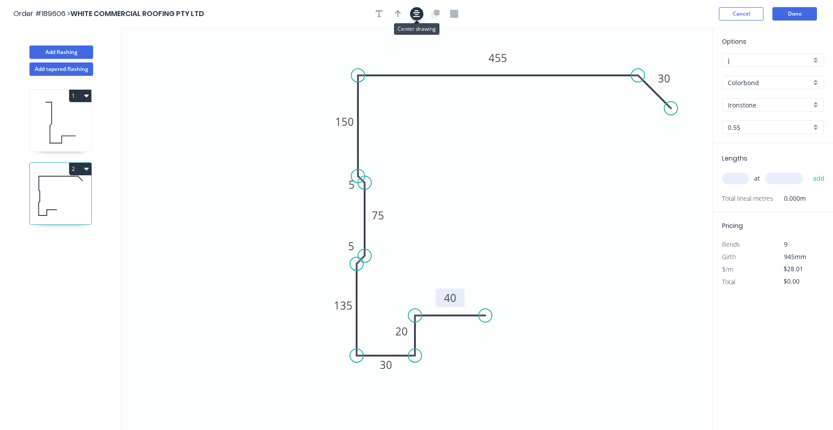
click at [414, 18] on button "button" at bounding box center [416, 13] width 13 height 13
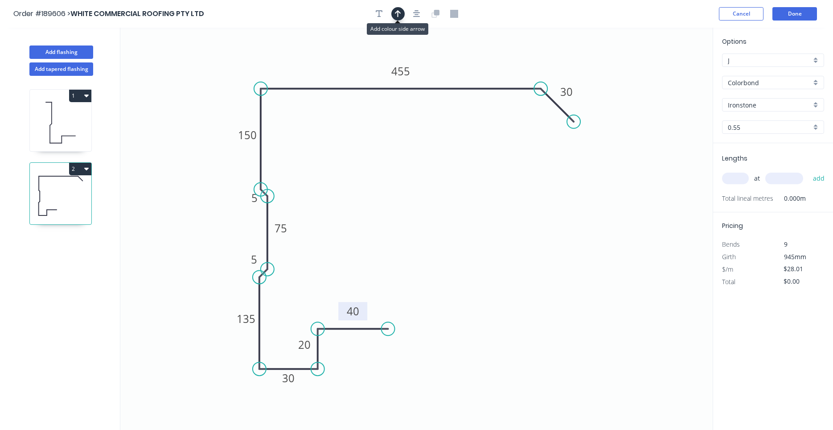
click at [391, 17] on button "button" at bounding box center [397, 13] width 13 height 13
drag, startPoint x: 668, startPoint y: 69, endPoint x: 231, endPoint y: 367, distance: 528.5
click at [231, 366] on icon at bounding box center [231, 354] width 8 height 29
click at [231, 367] on icon at bounding box center [231, 355] width 8 height 29
click at [231, 367] on icon at bounding box center [239, 359] width 26 height 26
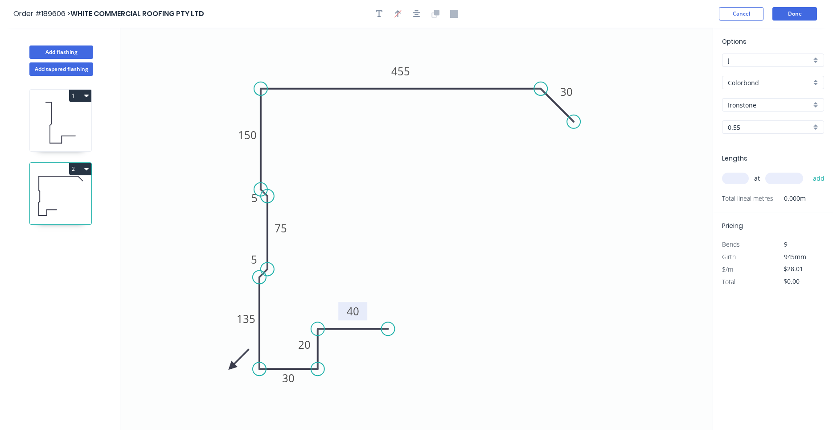
click at [231, 367] on icon at bounding box center [239, 359] width 26 height 26
click at [232, 367] on icon at bounding box center [239, 359] width 26 height 26
click at [233, 367] on icon at bounding box center [242, 367] width 29 height 8
click at [233, 367] on icon at bounding box center [243, 367] width 29 height 8
click at [235, 368] on icon at bounding box center [243, 367] width 29 height 8
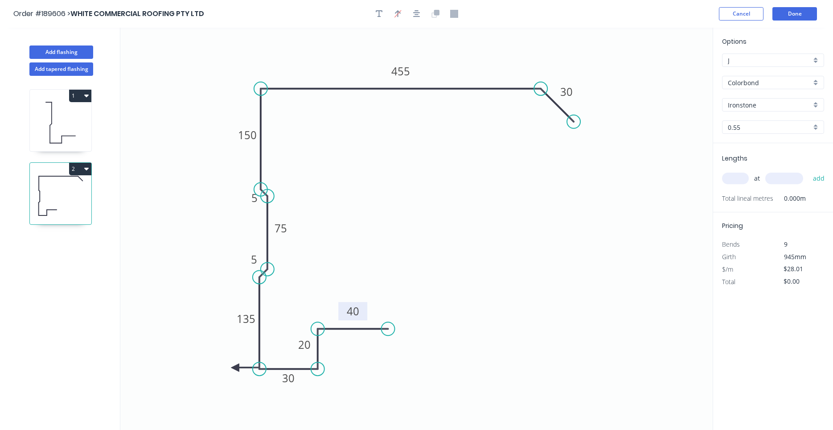
click at [235, 368] on icon at bounding box center [245, 367] width 29 height 8
click at [235, 367] on icon at bounding box center [243, 375] width 26 height 26
click at [235, 367] on icon at bounding box center [235, 377] width 8 height 29
click at [235, 371] on icon at bounding box center [227, 378] width 26 height 26
click at [739, 180] on input "text" at bounding box center [735, 179] width 27 height 12
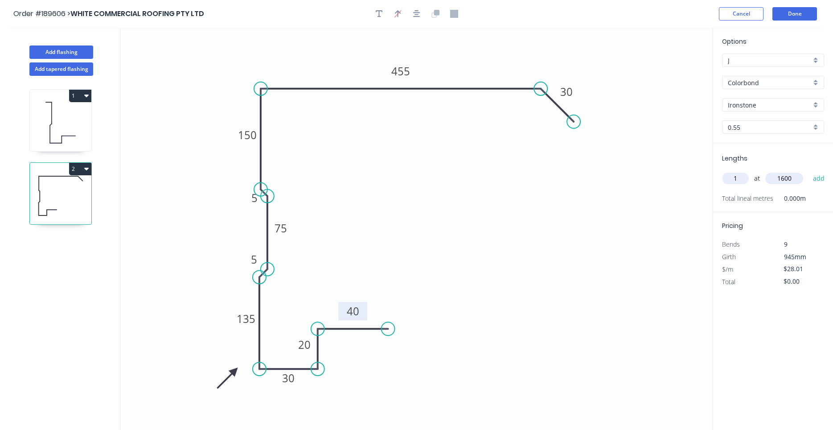
click at [809, 171] on button "add" at bounding box center [819, 178] width 21 height 15
click at [73, 131] on icon at bounding box center [61, 122] width 62 height 57
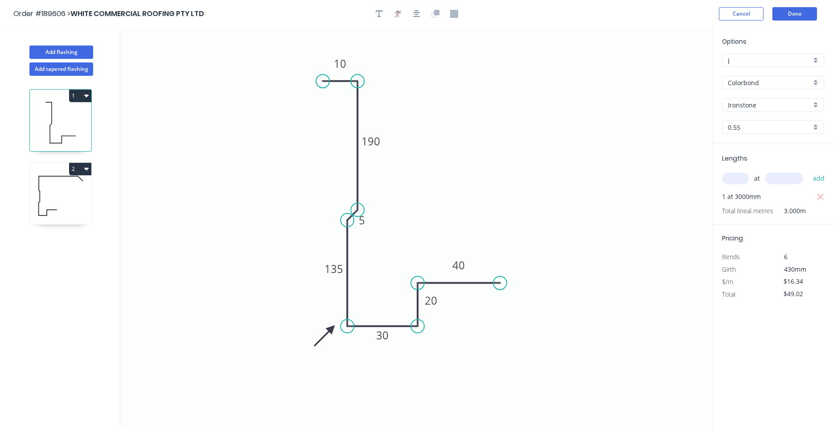
click at [56, 196] on icon at bounding box center [61, 195] width 62 height 57
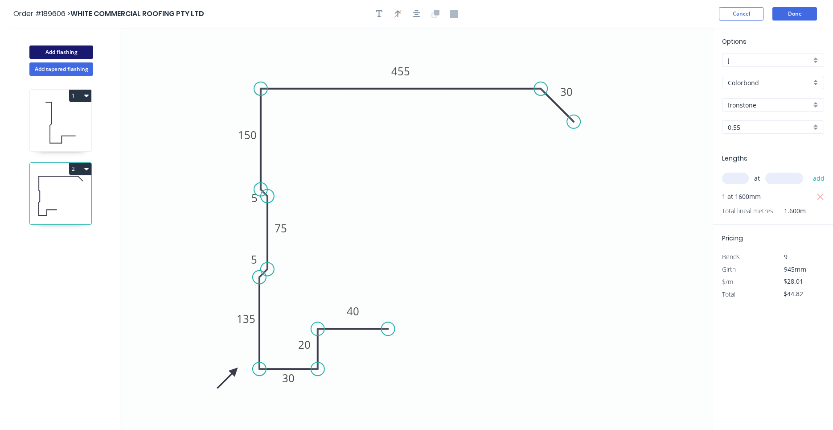
click at [87, 54] on button "Add flashing" at bounding box center [61, 51] width 64 height 13
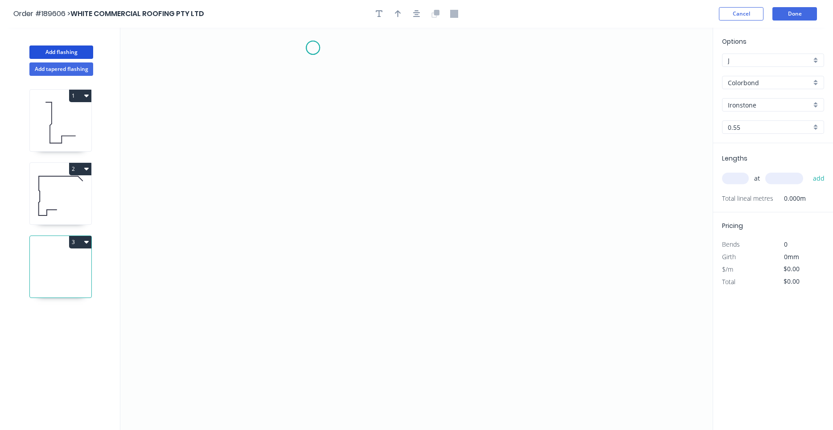
click at [313, 48] on icon "0" at bounding box center [416, 229] width 593 height 402
click at [361, 48] on icon at bounding box center [337, 48] width 48 height 0
click at [366, 172] on icon "0 ?" at bounding box center [416, 229] width 593 height 402
drag, startPoint x: 350, startPoint y: 202, endPoint x: 346, endPoint y: 186, distance: 17.0
click at [350, 183] on icon "0 ? ?" at bounding box center [416, 229] width 593 height 402
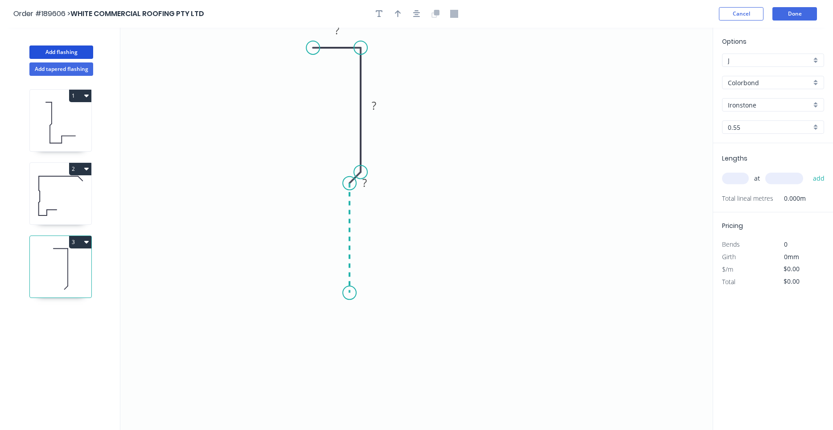
click at [351, 293] on icon "0 ? ? ?" at bounding box center [416, 229] width 593 height 402
click at [434, 292] on icon "0 ? ? ? ?" at bounding box center [416, 229] width 593 height 402
click at [434, 249] on icon "0 ? ? ? ? ?" at bounding box center [416, 229] width 593 height 402
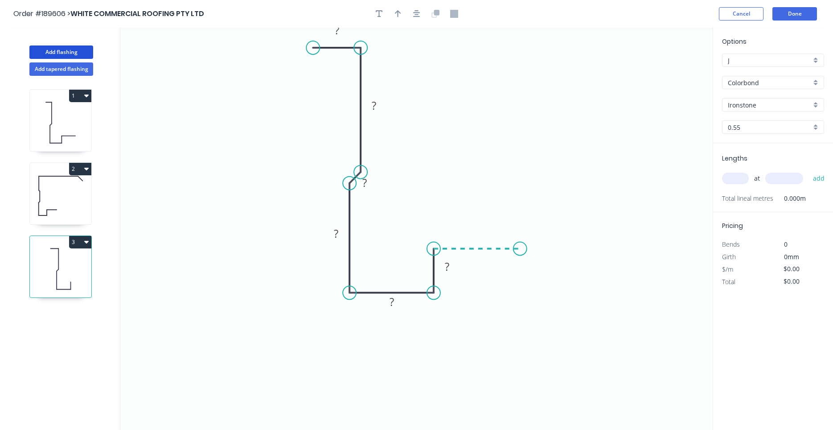
click at [520, 253] on icon "0 ? ? ? ? ? ?" at bounding box center [416, 229] width 593 height 402
click at [520, 253] on circle at bounding box center [520, 248] width 13 height 13
drag, startPoint x: 316, startPoint y: 48, endPoint x: 330, endPoint y: 50, distance: 13.9
click at [330, 50] on circle at bounding box center [328, 49] width 13 height 13
drag, startPoint x: 330, startPoint y: 57, endPoint x: 330, endPoint y: 50, distance: 6.7
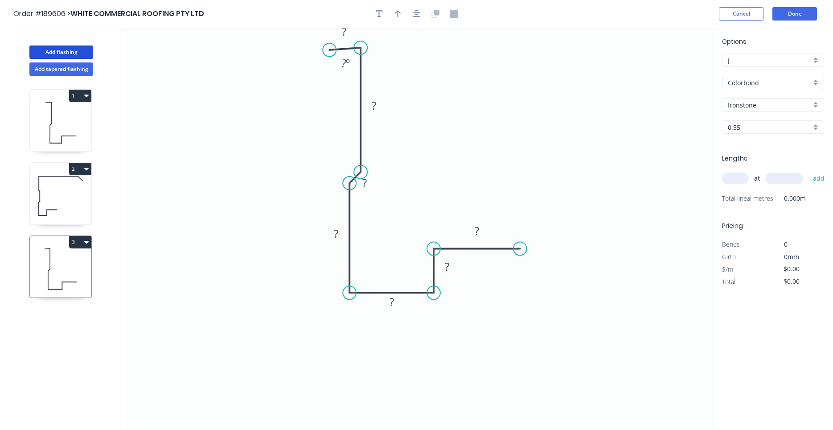
click at [330, 50] on circle at bounding box center [329, 49] width 13 height 13
drag, startPoint x: 332, startPoint y: 62, endPoint x: 333, endPoint y: 85, distance: 23.6
click at [329, 50] on circle at bounding box center [328, 49] width 13 height 13
click at [329, 46] on circle at bounding box center [328, 47] width 13 height 13
drag, startPoint x: 334, startPoint y: 99, endPoint x: 334, endPoint y: 109, distance: 10.3
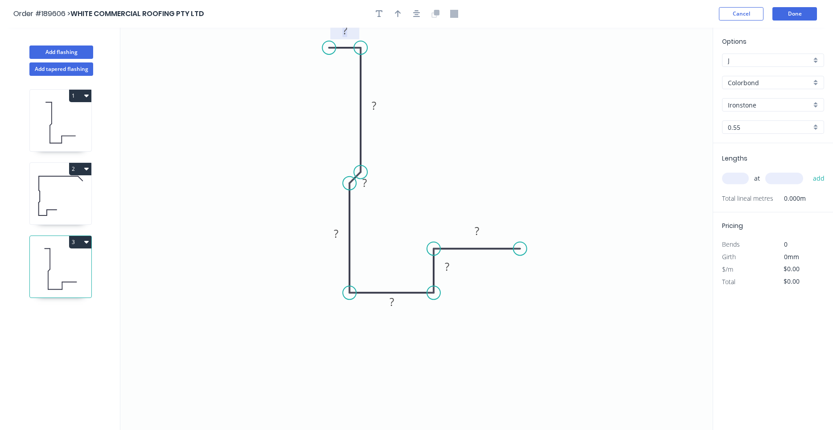
click at [341, 33] on rect at bounding box center [345, 31] width 18 height 12
drag, startPoint x: 331, startPoint y: 31, endPoint x: 329, endPoint y: 63, distance: 32.2
click at [329, 63] on rect at bounding box center [342, 62] width 29 height 18
drag, startPoint x: 334, startPoint y: 70, endPoint x: 319, endPoint y: 79, distance: 17.7
click at [319, 79] on rect at bounding box center [327, 71] width 29 height 18
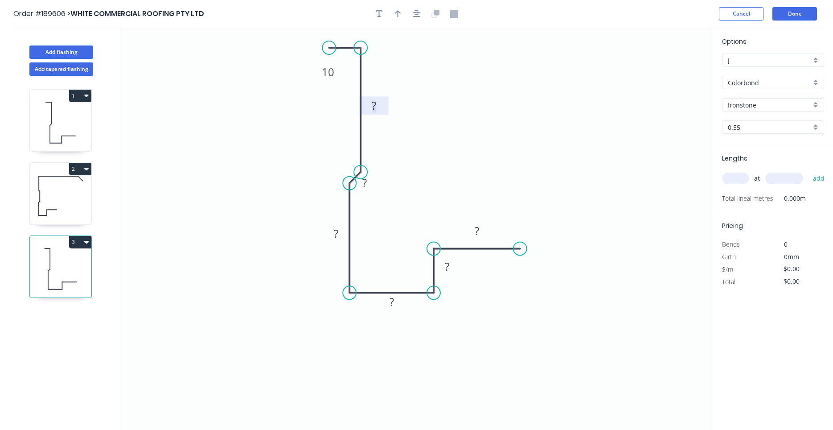
click at [376, 103] on tspan "?" at bounding box center [374, 105] width 4 height 15
click at [365, 185] on tspan "?" at bounding box center [365, 182] width 4 height 15
click at [332, 232] on rect at bounding box center [336, 234] width 18 height 12
click at [818, 282] on icon "button" at bounding box center [821, 282] width 8 height 11
click at [393, 312] on icon "0 10 170 5 110 ? ? ?" at bounding box center [416, 229] width 593 height 402
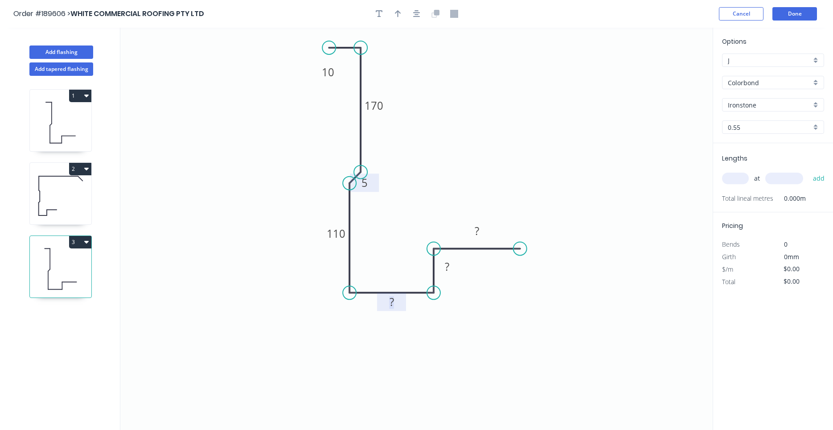
click at [391, 304] on tspan "?" at bounding box center [392, 301] width 4 height 15
click at [732, 177] on input "text" at bounding box center [735, 179] width 27 height 12
click at [809, 171] on button "add" at bounding box center [819, 178] width 21 height 15
click at [418, 17] on icon "button" at bounding box center [416, 14] width 7 height 8
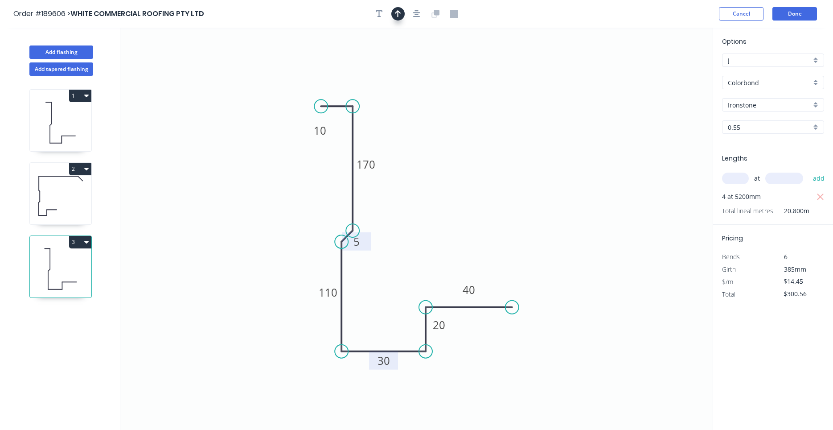
click at [400, 13] on icon "button" at bounding box center [398, 13] width 6 height 7
drag, startPoint x: 666, startPoint y: 70, endPoint x: 305, endPoint y: 373, distance: 471.2
click at [303, 373] on icon at bounding box center [299, 360] width 8 height 29
click at [305, 373] on icon at bounding box center [305, 362] width 8 height 29
click at [305, 373] on icon at bounding box center [313, 365] width 26 height 26
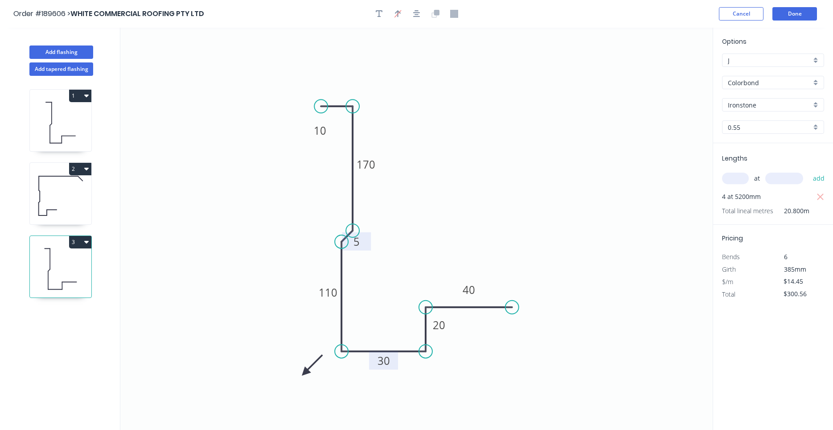
click at [305, 373] on icon at bounding box center [313, 365] width 26 height 26
click at [305, 373] on icon at bounding box center [313, 380] width 26 height 26
click at [305, 373] on icon at bounding box center [305, 382] width 8 height 29
click at [309, 373] on icon at bounding box center [298, 380] width 26 height 26
click at [57, 196] on icon at bounding box center [61, 195] width 62 height 57
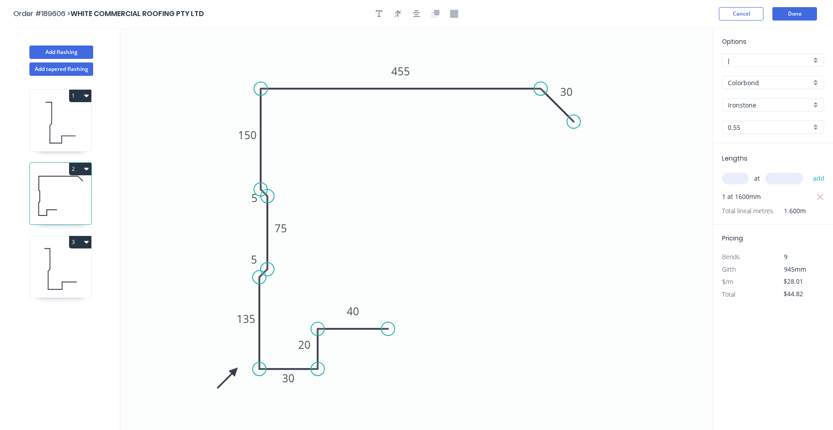
click at [45, 127] on icon at bounding box center [61, 122] width 62 height 57
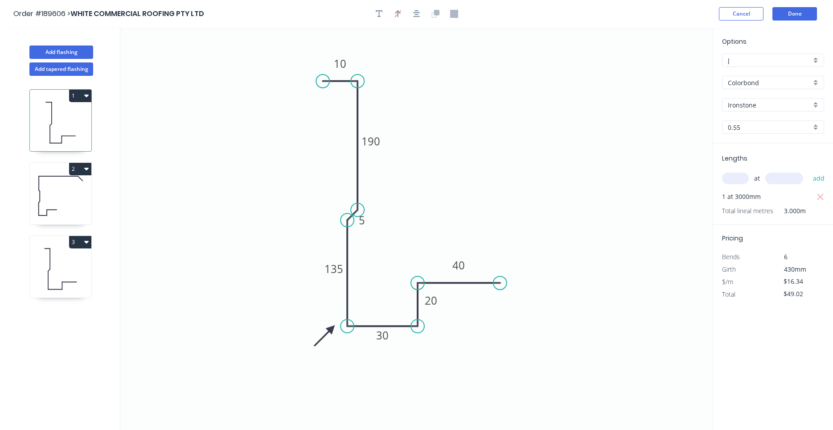
click at [59, 265] on icon at bounding box center [61, 268] width 62 height 57
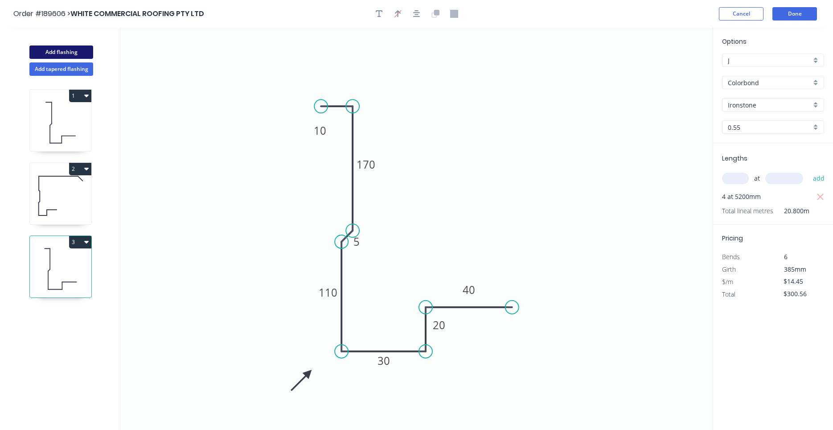
click at [78, 54] on button "Add flashing" at bounding box center [61, 51] width 64 height 13
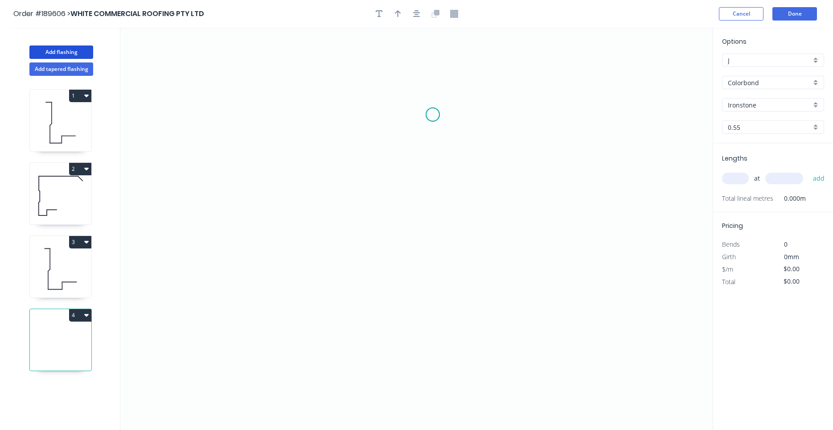
click at [433, 115] on icon "0" at bounding box center [416, 229] width 593 height 402
click at [383, 114] on icon "0" at bounding box center [416, 229] width 593 height 402
click at [388, 237] on icon "0 ?" at bounding box center [416, 229] width 593 height 402
click at [388, 237] on circle at bounding box center [382, 236] width 13 height 13
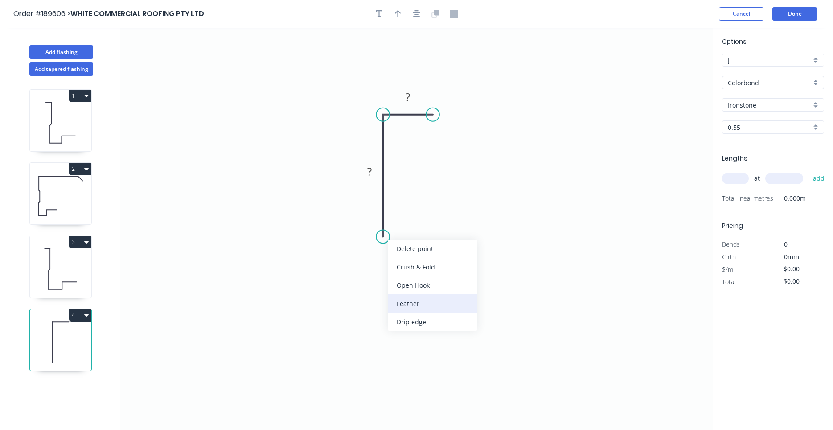
click at [404, 300] on div "Feather" at bounding box center [433, 303] width 90 height 18
click at [398, 260] on div "Flip bend" at bounding box center [432, 266] width 90 height 18
click at [400, 230] on rect at bounding box center [402, 220] width 35 height 18
click at [402, 225] on tspan "15" at bounding box center [407, 220] width 12 height 15
click at [741, 179] on input "text" at bounding box center [735, 179] width 27 height 12
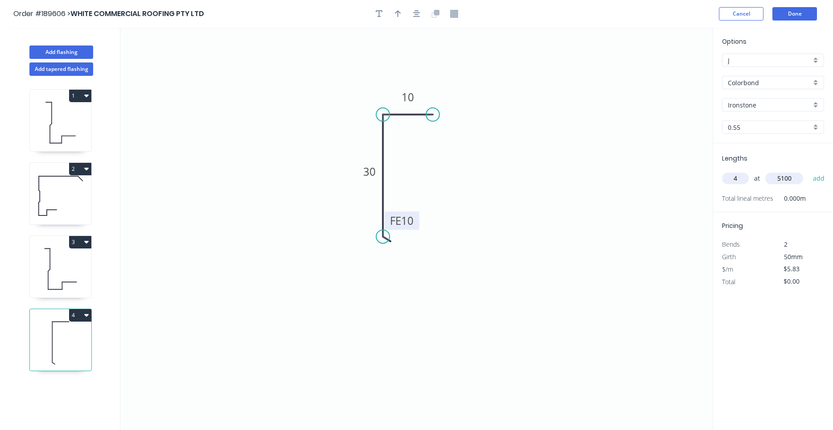
click at [809, 171] on button "add" at bounding box center [819, 178] width 21 height 15
click at [415, 16] on icon "button" at bounding box center [416, 13] width 7 height 7
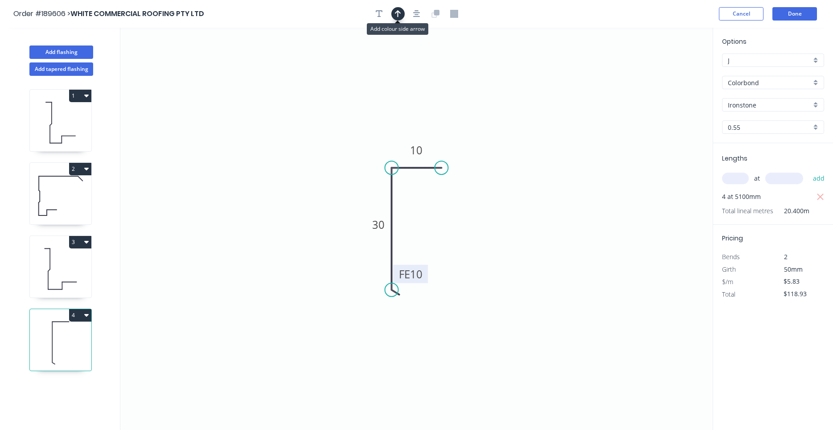
click at [400, 18] on button "button" at bounding box center [397, 13] width 13 height 13
click at [670, 70] on icon at bounding box center [668, 62] width 8 height 29
click at [666, 69] on icon "0 FE 10 30 10" at bounding box center [416, 229] width 593 height 402
drag, startPoint x: 662, startPoint y: 71, endPoint x: 666, endPoint y: 74, distance: 4.6
drag, startPoint x: 667, startPoint y: 74, endPoint x: 375, endPoint y: 149, distance: 301.3
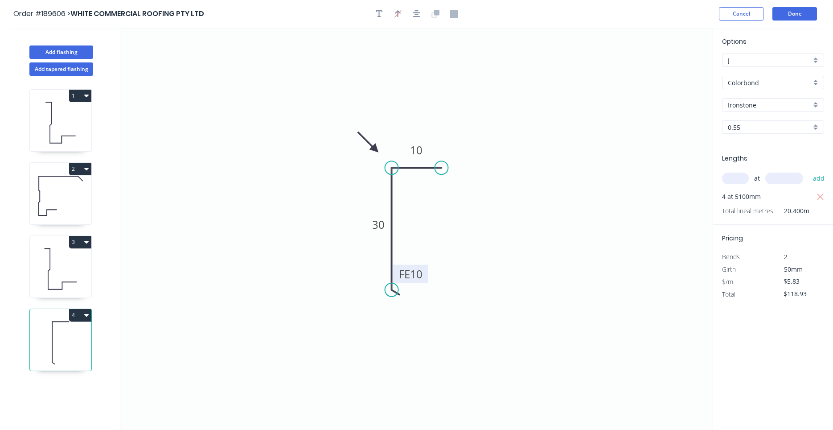
click at [375, 149] on icon at bounding box center [368, 142] width 26 height 26
click at [770, 14] on div "Cancel Done" at bounding box center [769, 13] width 101 height 13
click at [780, 14] on button "Done" at bounding box center [795, 13] width 45 height 13
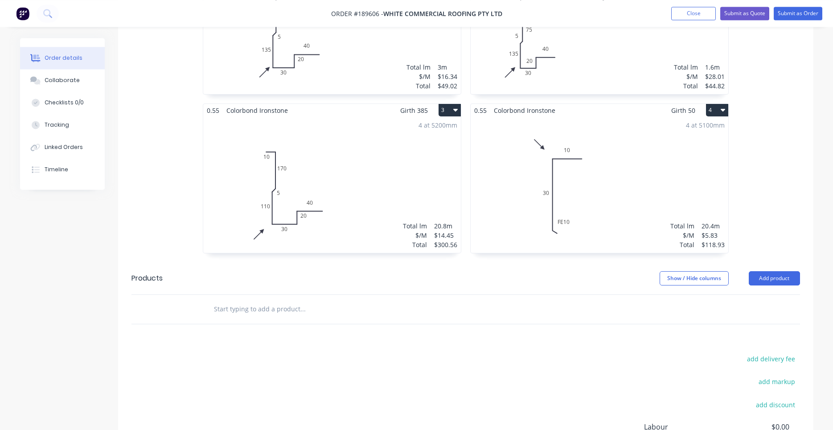
scroll to position [379, 0]
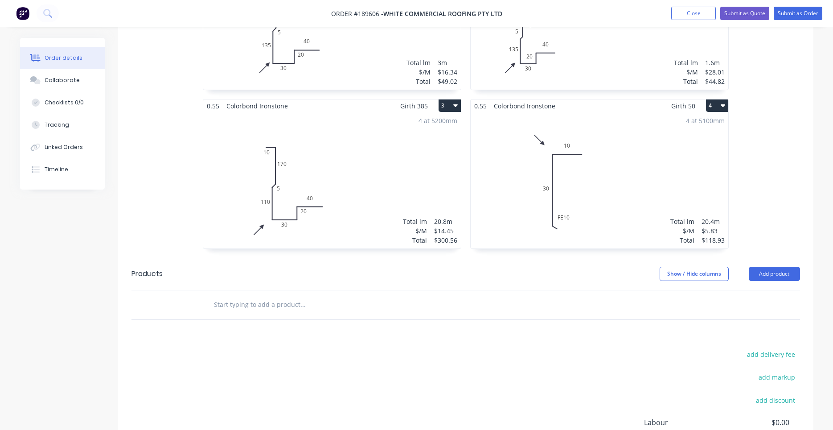
click at [557, 210] on div "4 at 5100mm Total lm $/M Total 20.4m $5.83 $118.93" at bounding box center [600, 180] width 258 height 136
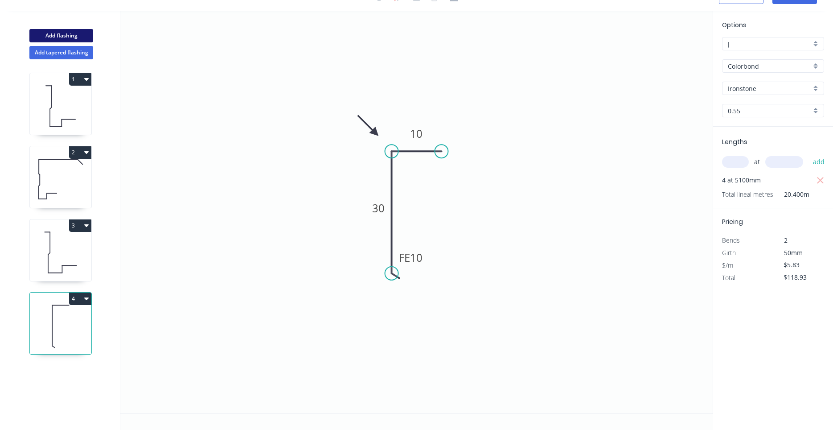
click at [78, 37] on button "Add flashing" at bounding box center [61, 35] width 64 height 13
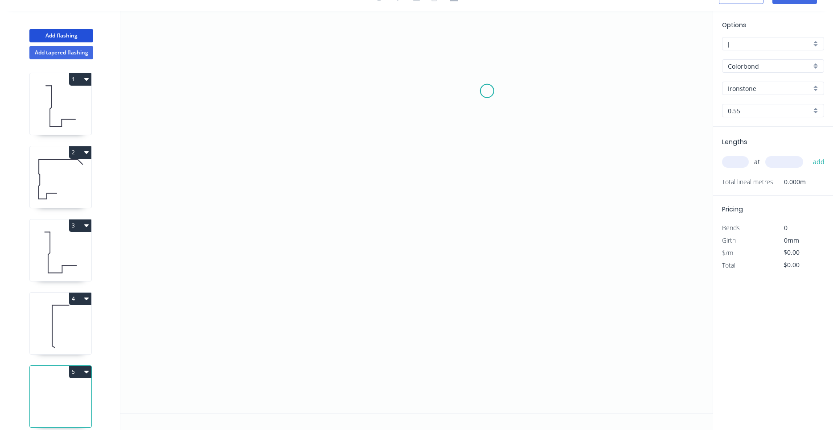
click at [487, 91] on icon "0" at bounding box center [416, 212] width 593 height 402
click at [457, 59] on icon "0" at bounding box center [416, 212] width 593 height 402
click at [340, 49] on icon "0 ?" at bounding box center [416, 212] width 593 height 402
click at [342, 143] on icon "0 ? ? ? º" at bounding box center [416, 212] width 593 height 402
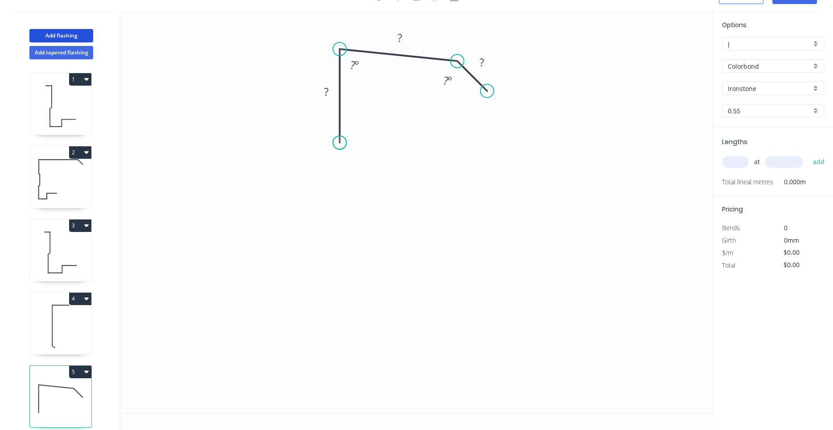
click at [342, 143] on circle at bounding box center [339, 142] width 13 height 13
drag, startPoint x: 487, startPoint y: 91, endPoint x: 475, endPoint y: 81, distance: 15.6
click at [475, 81] on circle at bounding box center [474, 78] width 13 height 13
click at [474, 81] on circle at bounding box center [473, 80] width 13 height 13
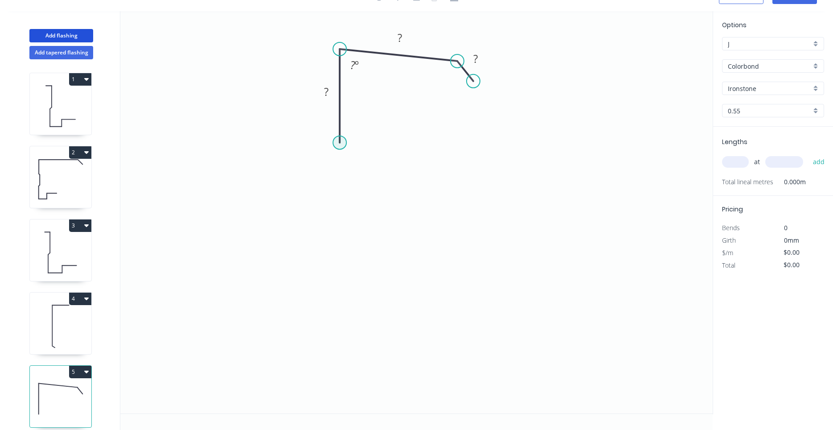
click at [341, 141] on circle at bounding box center [339, 142] width 13 height 13
click at [351, 155] on icon "0 ? ? ? ? º" at bounding box center [416, 212] width 593 height 402
click at [350, 151] on circle at bounding box center [351, 154] width 13 height 13
click at [349, 151] on circle at bounding box center [348, 151] width 13 height 13
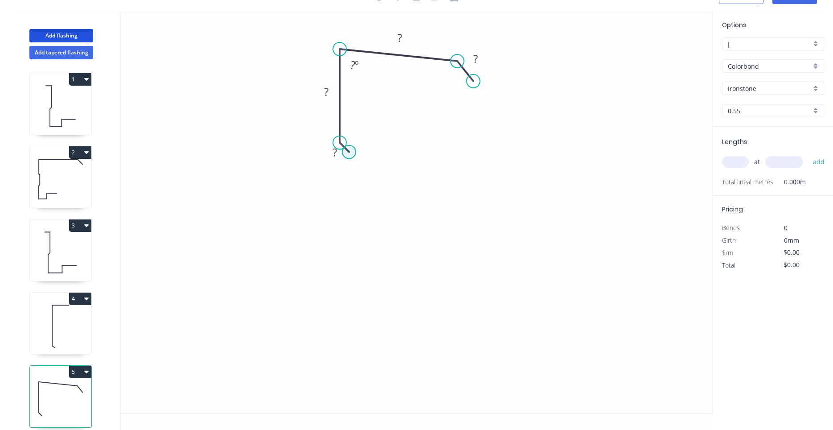
click at [349, 152] on circle at bounding box center [348, 151] width 13 height 13
click at [347, 217] on icon "0 ? ? ? ? ? º" at bounding box center [416, 212] width 593 height 402
click at [347, 219] on circle at bounding box center [348, 216] width 13 height 13
click at [341, 227] on icon "0 ? ? ? ? ? ? º" at bounding box center [416, 212] width 593 height 402
click at [342, 228] on circle at bounding box center [340, 225] width 13 height 13
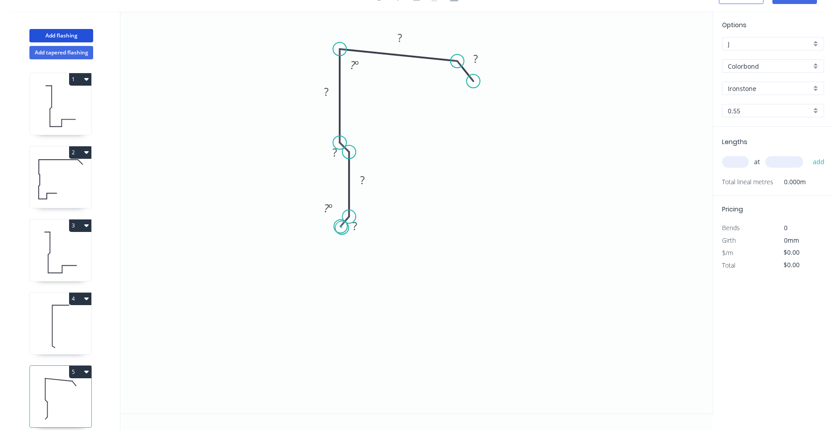
click at [342, 228] on circle at bounding box center [340, 225] width 13 height 13
click at [340, 226] on circle at bounding box center [339, 225] width 13 height 13
click at [337, 372] on icon "0 ? ? ? ? ? ? ? º" at bounding box center [416, 212] width 593 height 402
click at [406, 376] on icon "0 ? ? ? ? ? ? ? ? º" at bounding box center [416, 212] width 593 height 402
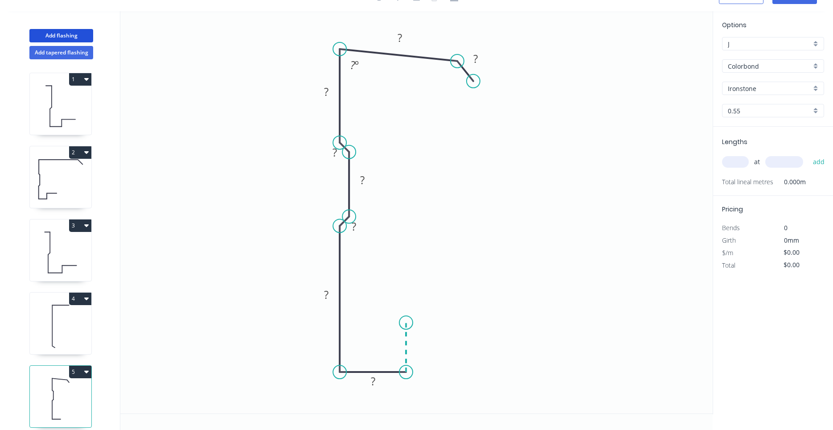
click at [408, 323] on icon "0 ? ? ? ? ? ? ? ? ? º" at bounding box center [416, 212] width 593 height 402
click at [515, 322] on icon "0 ? ? ? ? ? ? ? ? ? ? º" at bounding box center [416, 212] width 593 height 402
click at [515, 322] on circle at bounding box center [515, 322] width 13 height 13
click at [478, 61] on tspan "?" at bounding box center [476, 58] width 4 height 15
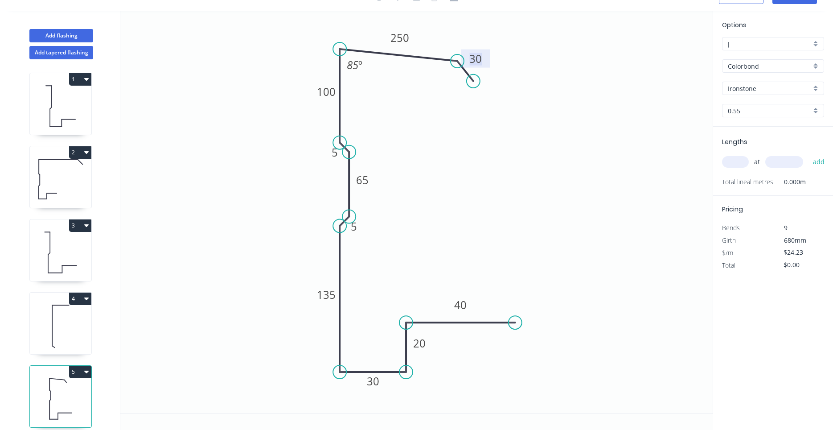
click at [740, 164] on input "text" at bounding box center [735, 162] width 27 height 12
click at [809, 154] on button "add" at bounding box center [819, 161] width 21 height 15
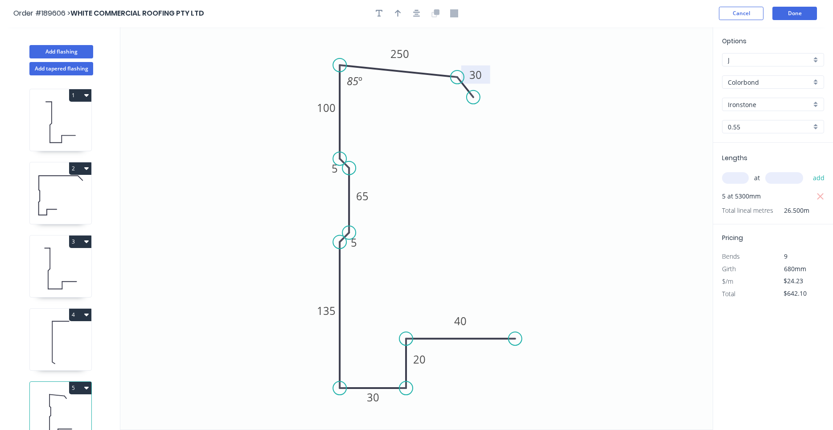
scroll to position [0, 0]
click at [422, 18] on button "button" at bounding box center [416, 13] width 13 height 13
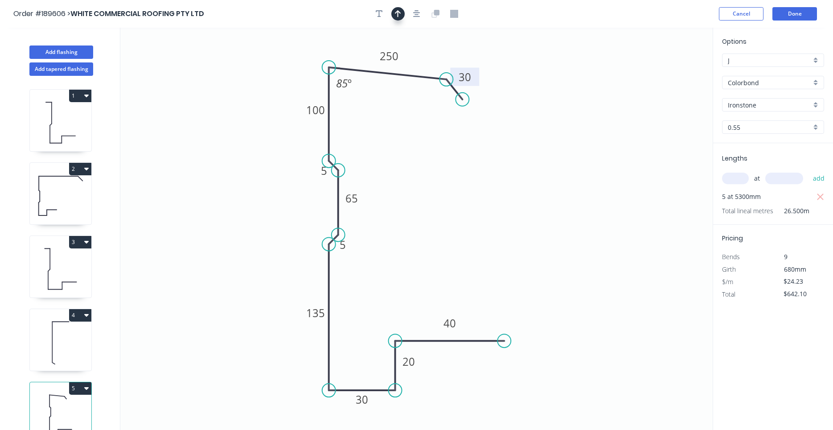
click at [402, 15] on button "button" at bounding box center [397, 13] width 13 height 13
click at [667, 69] on icon at bounding box center [668, 62] width 8 height 29
click at [667, 69] on icon at bounding box center [676, 65] width 26 height 26
click at [667, 69] on icon "0 30 40 250 135 65 5 30 20 100 5 85 º" at bounding box center [416, 229] width 593 height 402
click at [667, 72] on icon at bounding box center [678, 72] width 29 height 8
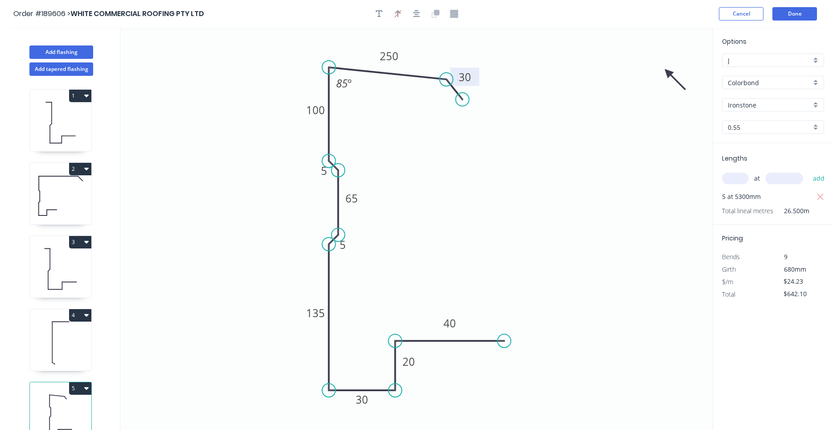
click at [667, 72] on icon at bounding box center [676, 79] width 26 height 26
click at [667, 72] on icon at bounding box center [661, 79] width 26 height 26
drag, startPoint x: 667, startPoint y: 73, endPoint x: 283, endPoint y: 236, distance: 418.0
click at [283, 236] on icon at bounding box center [276, 243] width 26 height 26
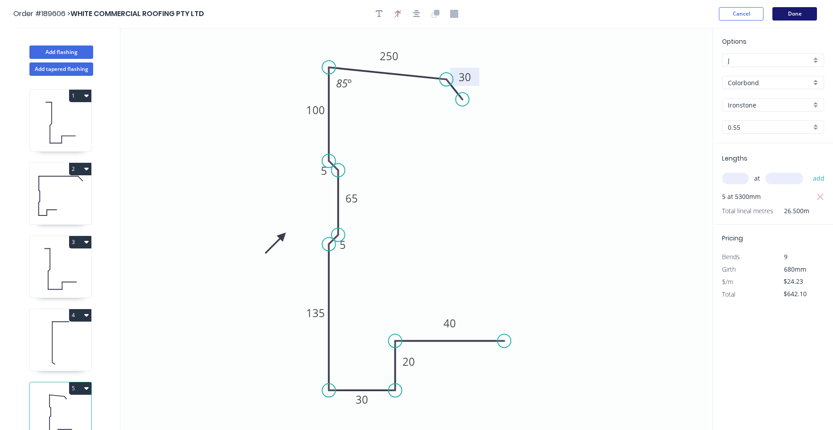
click at [789, 18] on button "Done" at bounding box center [795, 13] width 45 height 13
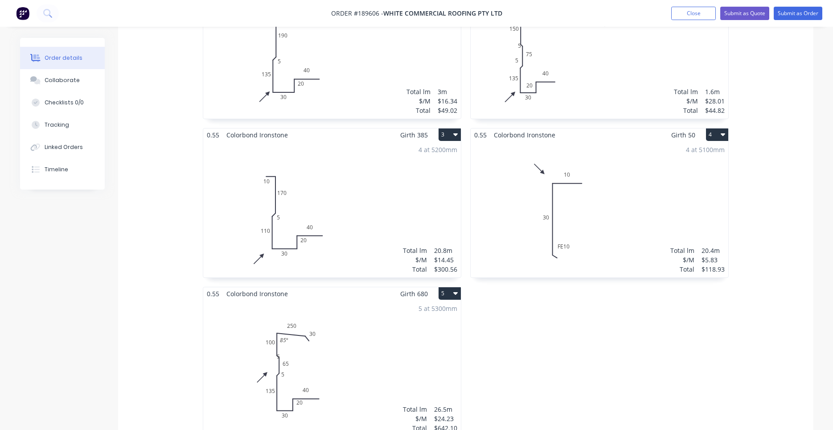
scroll to position [379, 0]
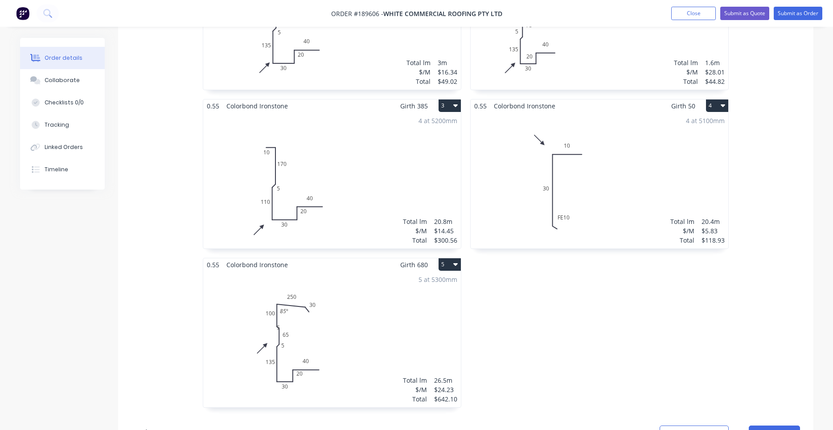
click at [363, 302] on div "5 at 5300mm Total lm $/M Total 26.5m $24.23 $642.10" at bounding box center [332, 339] width 258 height 136
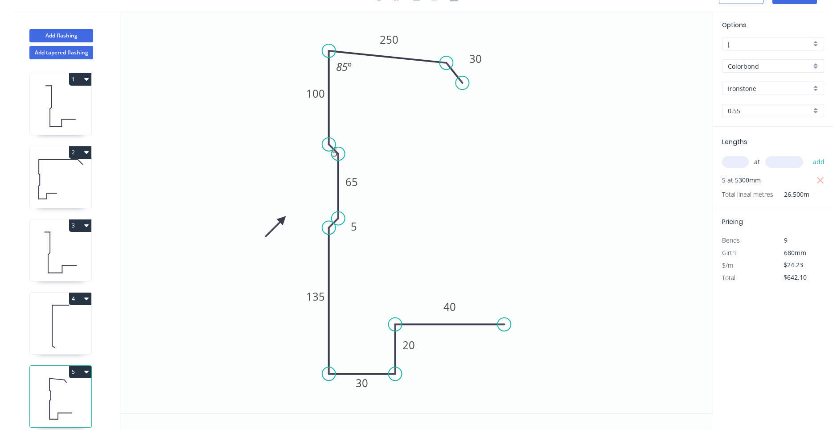
scroll to position [16, 0]
drag, startPoint x: 325, startPoint y: 157, endPoint x: 337, endPoint y: 140, distance: 20.4
click at [337, 140] on rect at bounding box center [347, 136] width 29 height 18
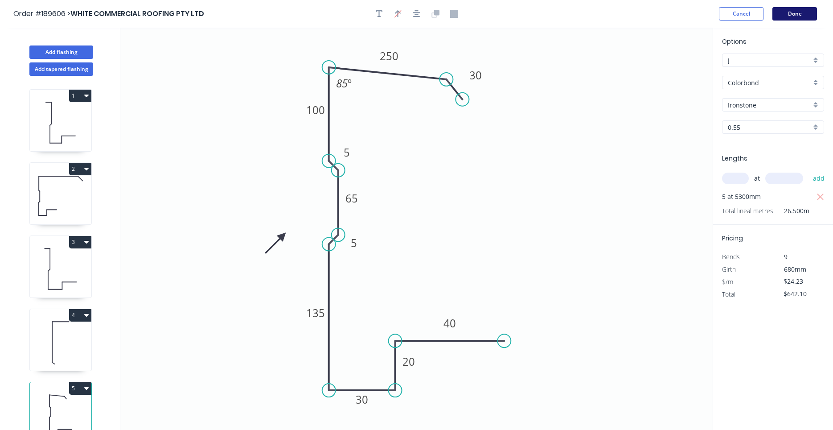
click at [799, 19] on button "Done" at bounding box center [795, 13] width 45 height 13
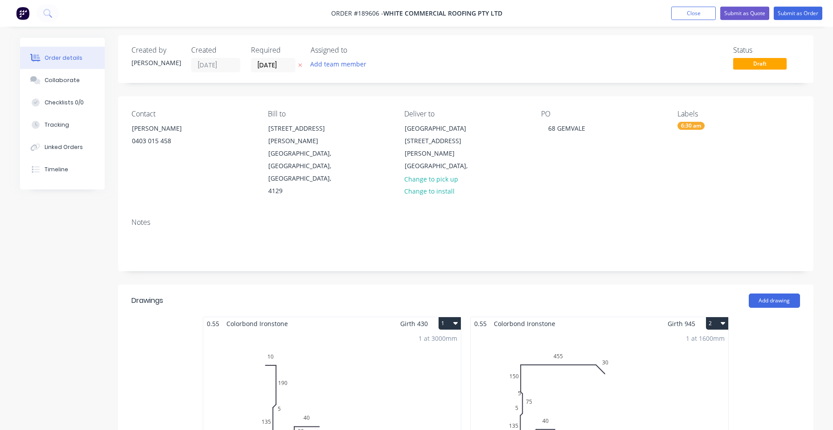
scroll to position [379, 0]
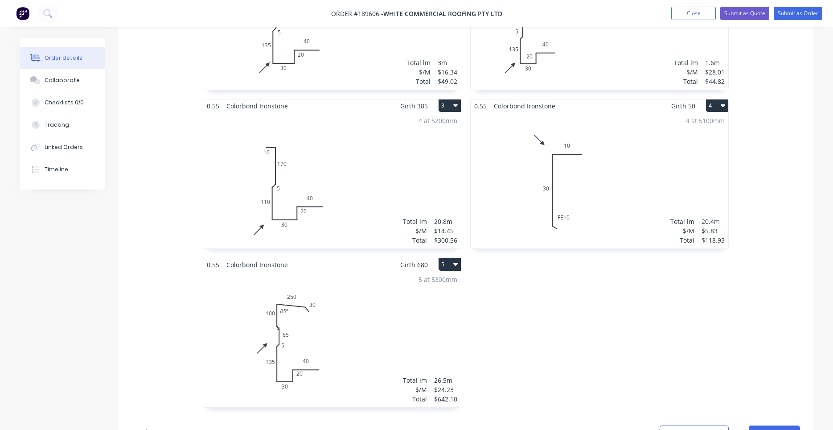
click at [363, 321] on div "5 at 5300mm Total lm $/M Total 26.5m $24.23 $642.10" at bounding box center [332, 339] width 258 height 136
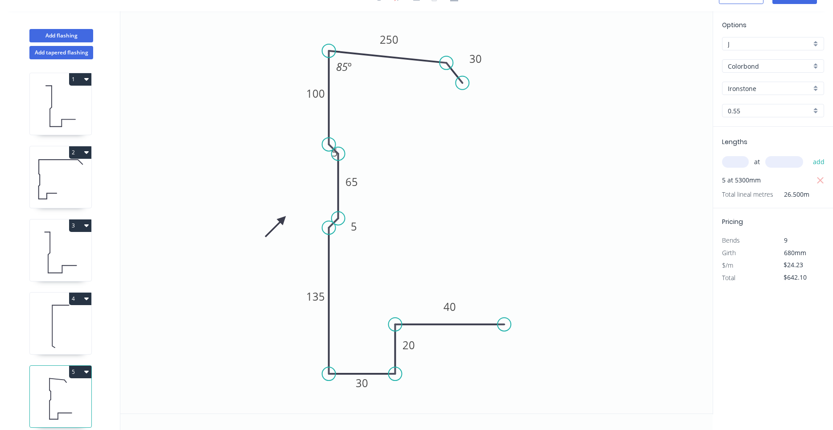
scroll to position [16, 0]
drag, startPoint x: 321, startPoint y: 157, endPoint x: 333, endPoint y: 137, distance: 23.8
click at [333, 137] on rect at bounding box center [347, 132] width 29 height 18
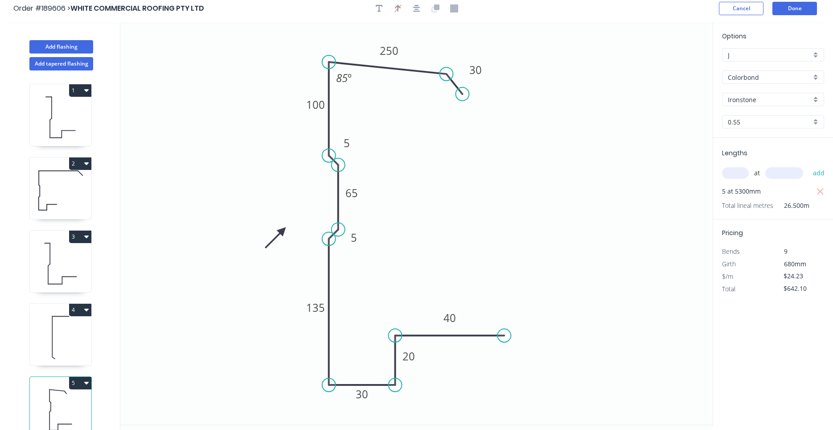
scroll to position [0, 0]
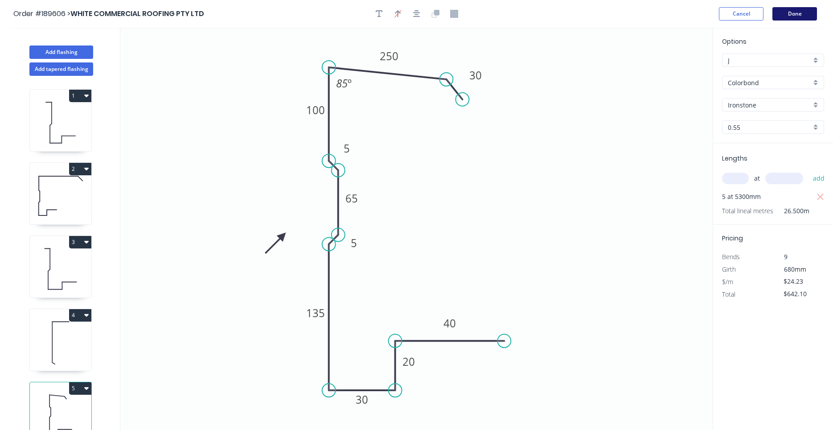
click at [785, 16] on button "Done" at bounding box center [795, 13] width 45 height 13
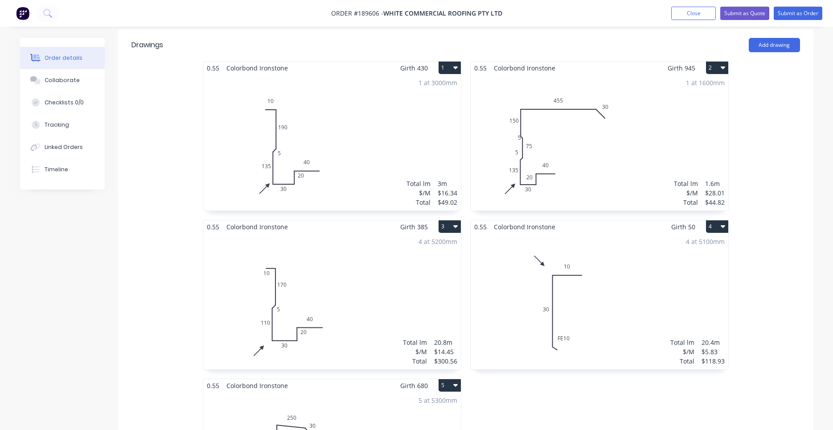
scroll to position [227, 0]
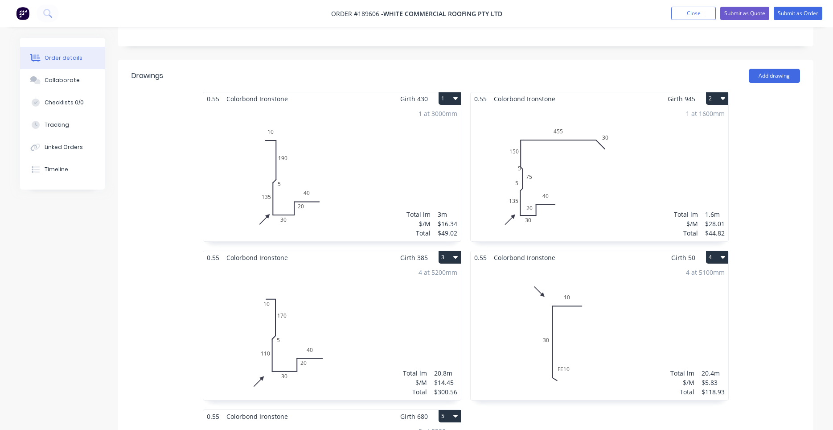
click at [540, 171] on div "1 at 1600mm Total lm $/M Total 1.6m $28.01 $44.82" at bounding box center [600, 173] width 258 height 136
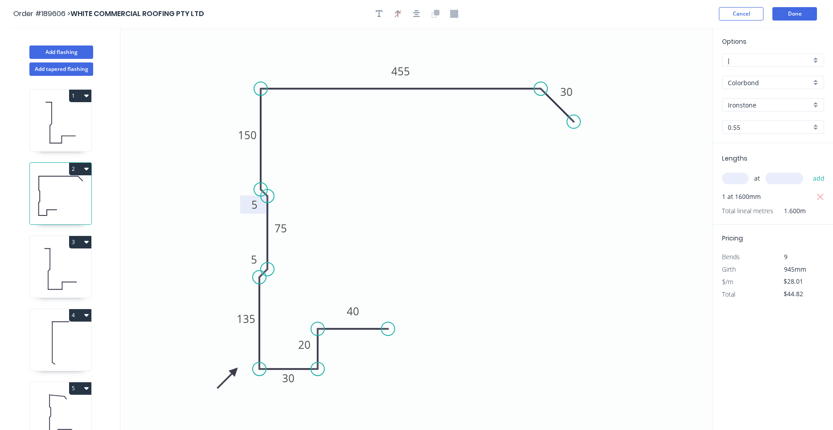
drag, startPoint x: 247, startPoint y: 205, endPoint x: 247, endPoint y: 212, distance: 6.7
click at [247, 212] on rect at bounding box center [254, 204] width 29 height 18
click at [783, 16] on button "Done" at bounding box center [795, 13] width 45 height 13
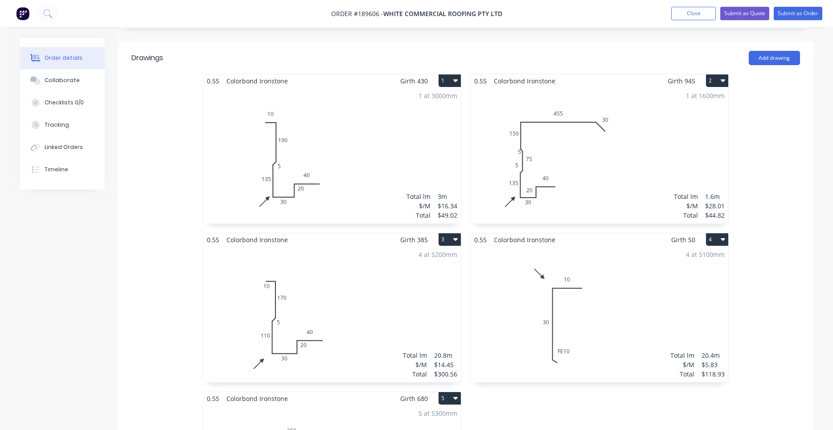
scroll to position [227, 0]
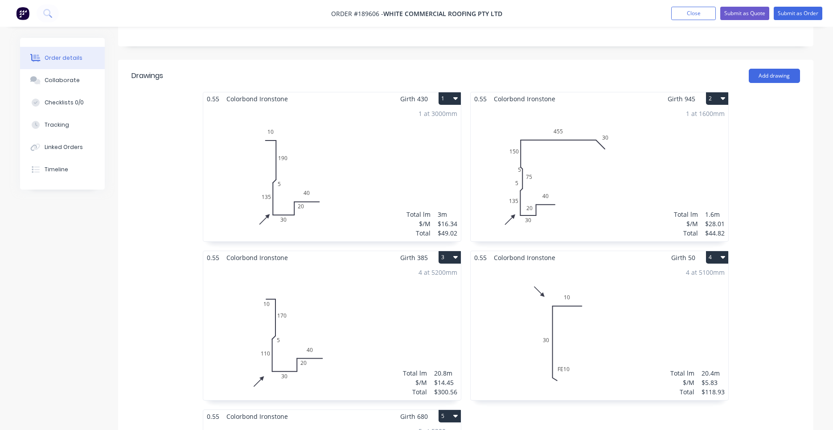
click at [540, 193] on div "1 at 1600mm Total lm $/M Total 1.6m $28.01 $44.82" at bounding box center [600, 173] width 258 height 136
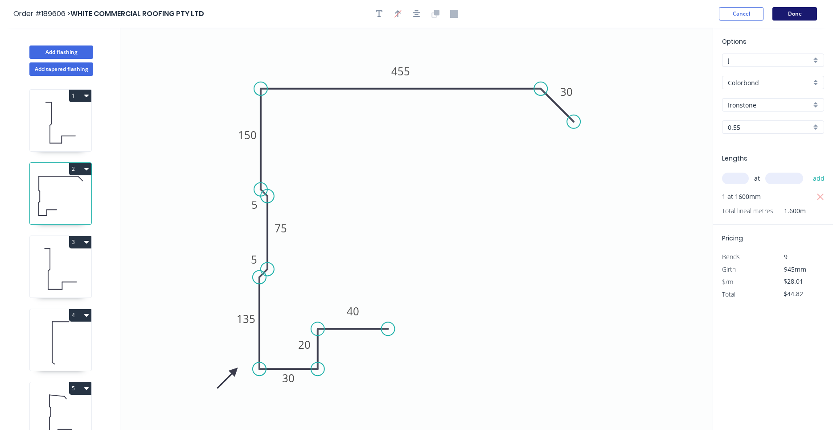
click at [785, 12] on button "Done" at bounding box center [795, 13] width 45 height 13
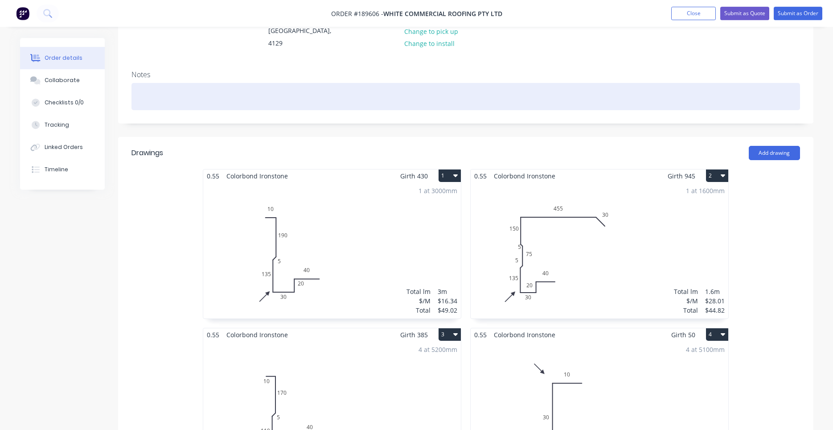
scroll to position [152, 0]
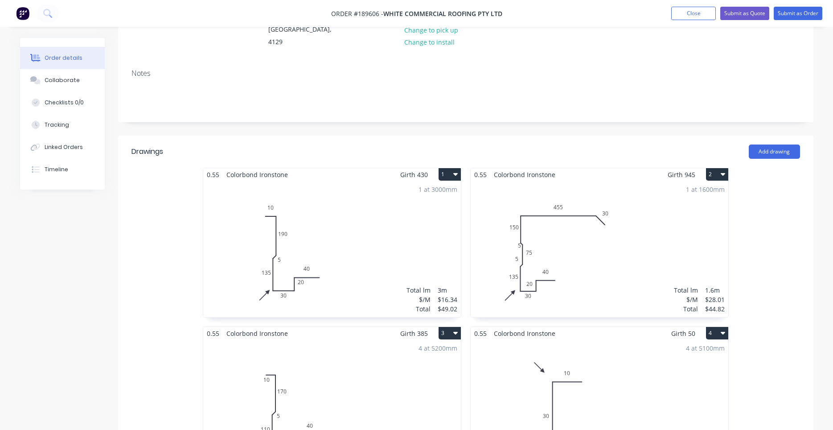
click at [590, 189] on div "1 at 1600mm Total lm $/M Total 1.6m $28.01 $44.82" at bounding box center [600, 249] width 258 height 136
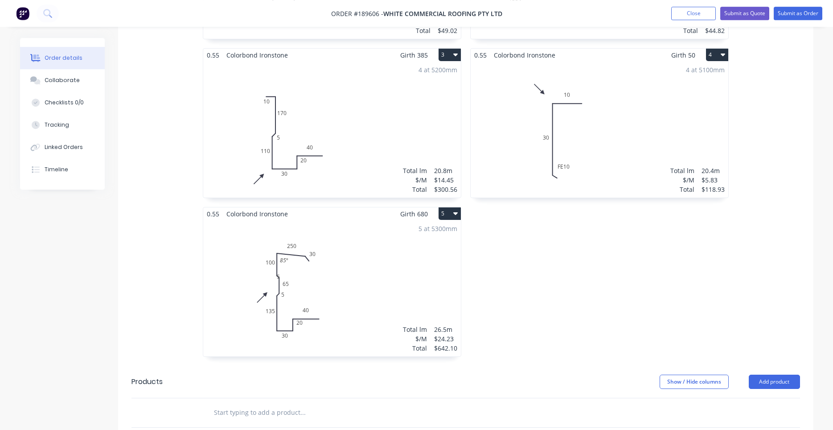
scroll to position [455, 0]
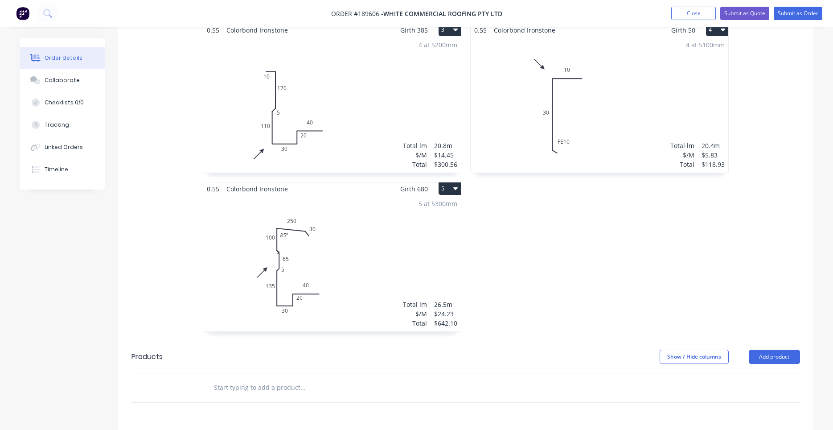
click at [634, 165] on div "0.55 Colorbond Ironstone Girth 945 2 0 150 30 5 40 135 30 75 5 20 455 0 150 30 …" at bounding box center [600, 102] width 268 height 476
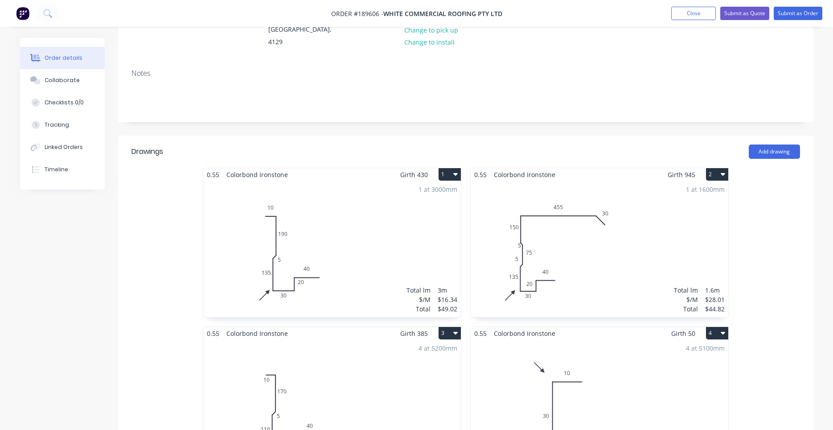
scroll to position [76, 0]
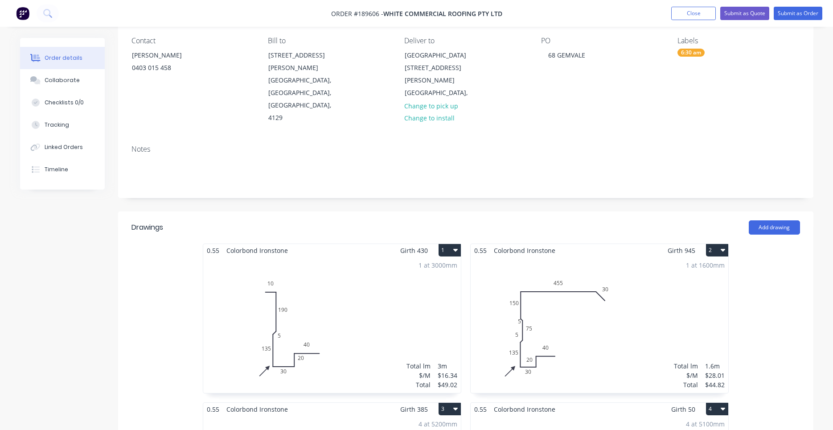
click at [578, 272] on div "1 at 1600mm Total lm $/M Total 1.6m $28.01 $44.82" at bounding box center [600, 325] width 258 height 136
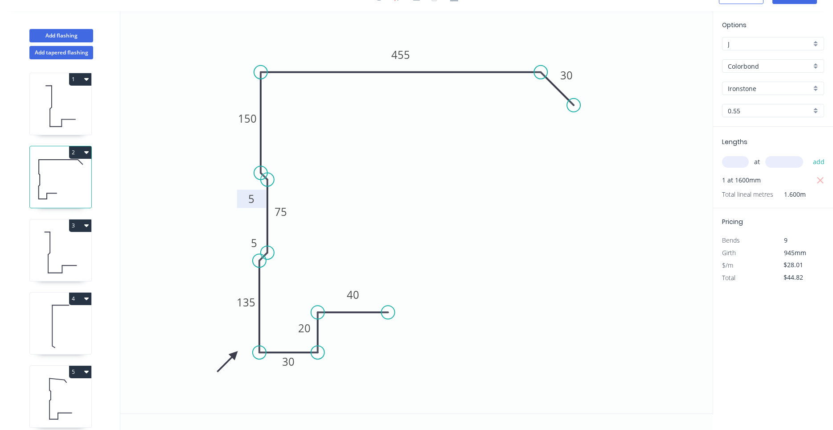
drag, startPoint x: 261, startPoint y: 196, endPoint x: 256, endPoint y: 208, distance: 12.4
click at [256, 208] on rect at bounding box center [251, 199] width 29 height 18
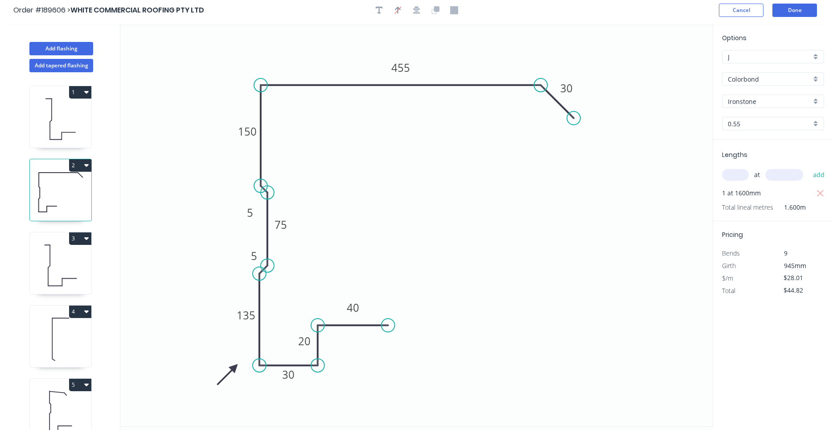
scroll to position [0, 0]
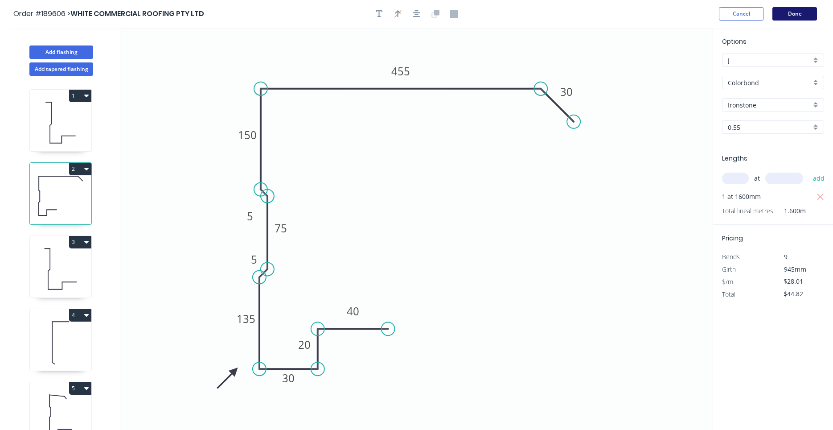
click at [788, 17] on button "Done" at bounding box center [795, 13] width 45 height 13
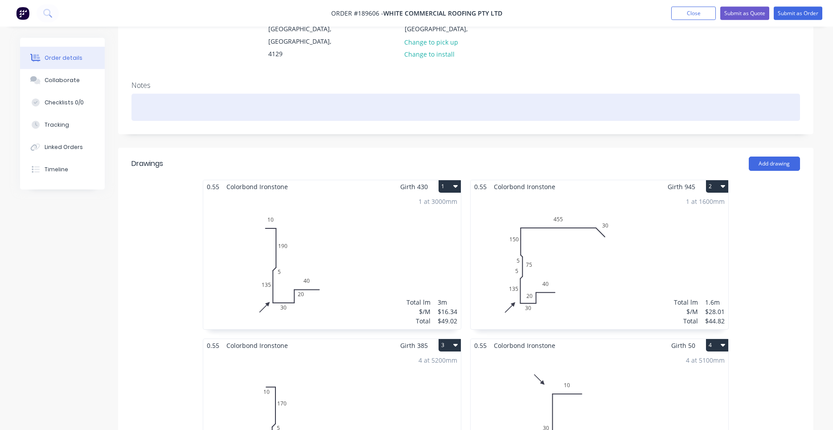
scroll to position [152, 0]
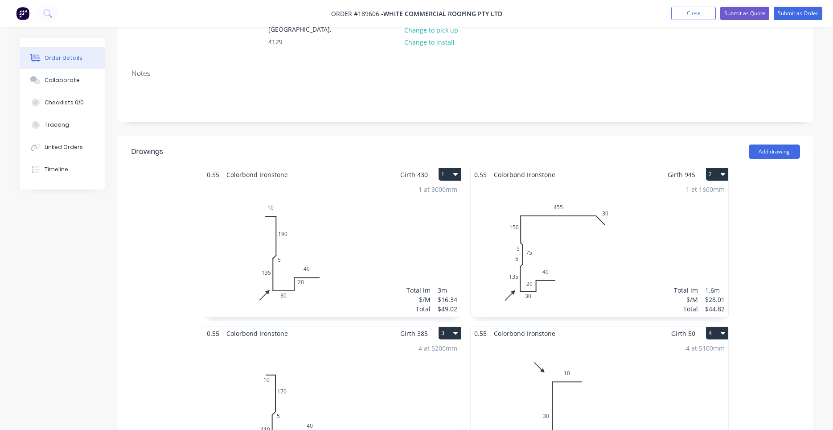
click at [526, 221] on div "1 at 1600mm Total lm $/M Total 1.6m $28.01 $44.82" at bounding box center [600, 249] width 258 height 136
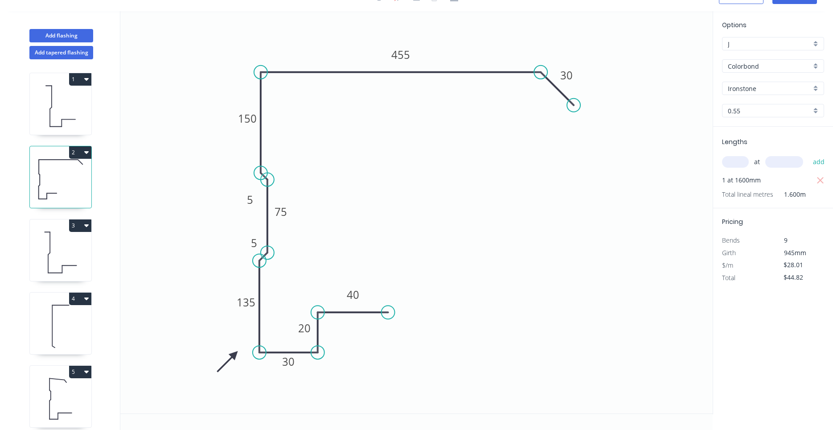
scroll to position [16, 0]
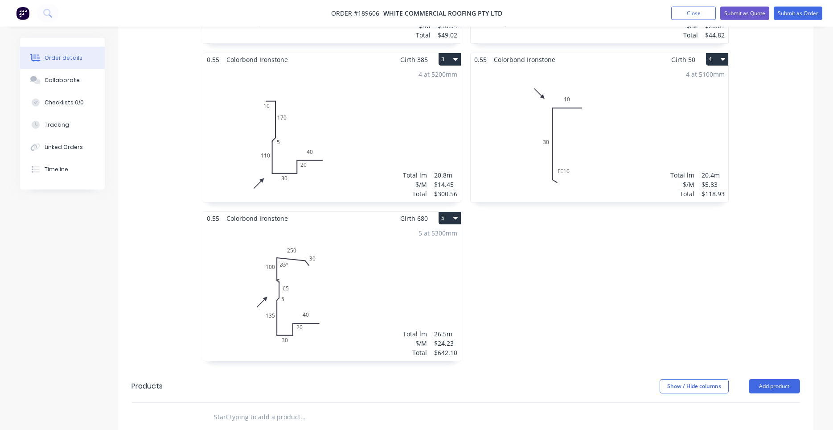
scroll to position [455, 0]
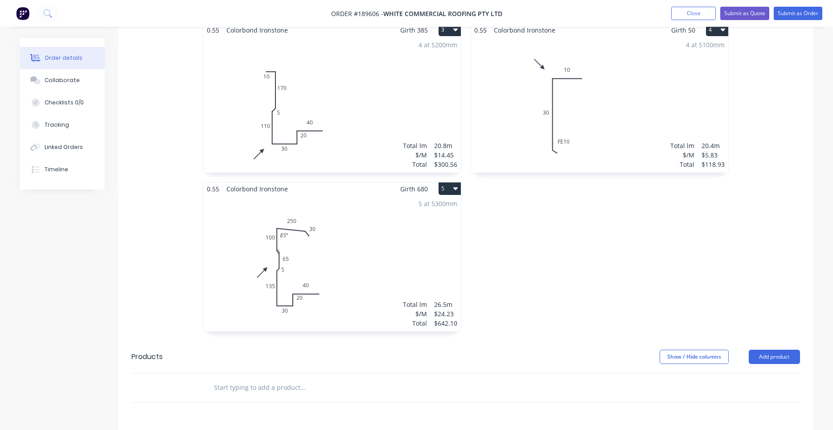
click at [358, 235] on div "5 at 5300mm Total lm $/M Total 26.5m $24.23 $642.10" at bounding box center [332, 263] width 258 height 136
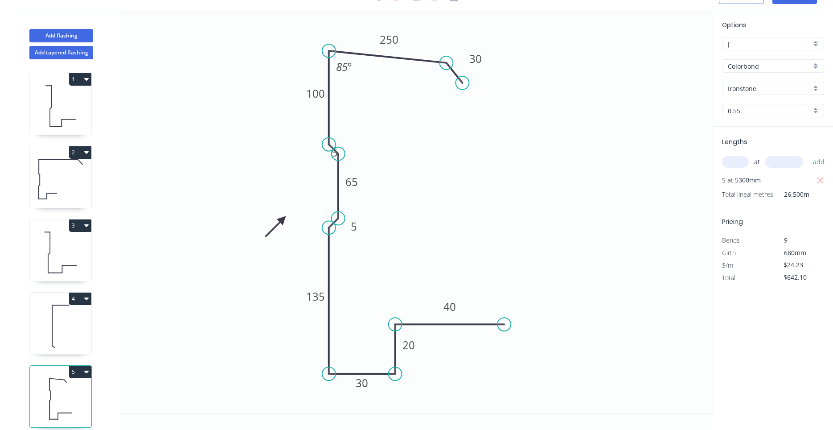
scroll to position [16, 0]
drag, startPoint x: 323, startPoint y: 158, endPoint x: 312, endPoint y: 170, distance: 16.4
click at [312, 170] on rect at bounding box center [323, 164] width 29 height 18
drag, startPoint x: 313, startPoint y: 173, endPoint x: 338, endPoint y: 136, distance: 44.9
click at [338, 136] on icon "0 30 40 250 135 65 5 30 20 100 5 85 º" at bounding box center [416, 212] width 593 height 402
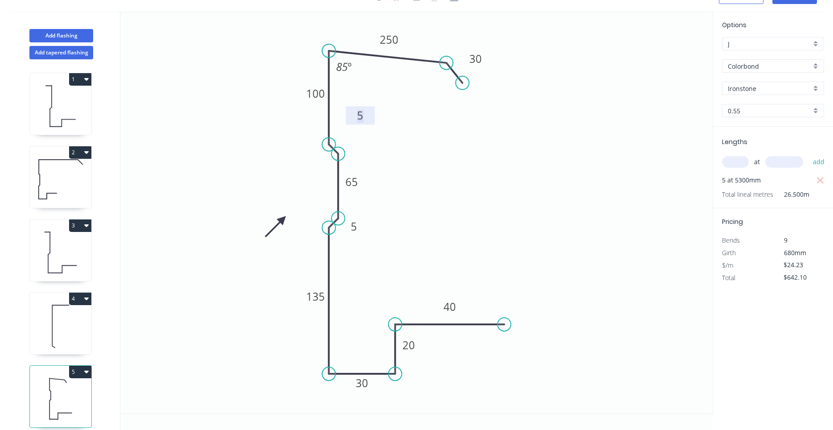
drag, startPoint x: 353, startPoint y: 122, endPoint x: 351, endPoint y: 127, distance: 4.7
click at [351, 127] on icon "0 30 40 250 135 65 5 30 20 100 5 85 º" at bounding box center [416, 212] width 593 height 402
drag, startPoint x: 351, startPoint y: 119, endPoint x: 367, endPoint y: 102, distance: 23.1
click at [367, 102] on icon "0 30 40 250 135 65 5 30 20 100 5 85 º" at bounding box center [416, 212] width 593 height 402
drag, startPoint x: 360, startPoint y: 131, endPoint x: 377, endPoint y: 107, distance: 29.8
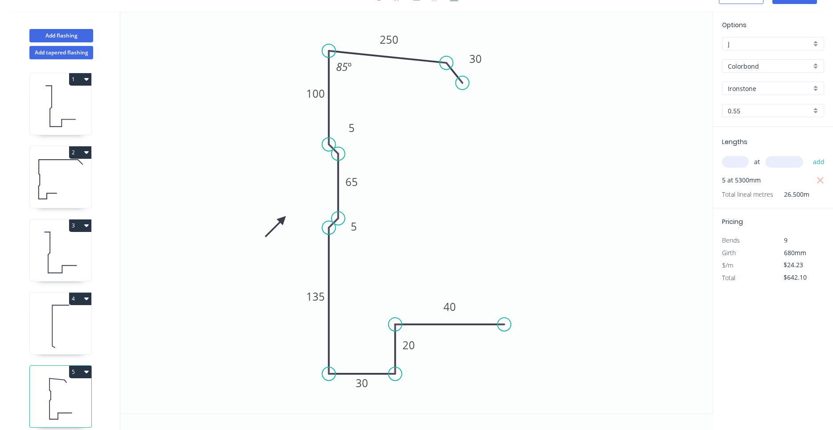
click at [377, 107] on icon "0 30 40 250 135 65 5 30 20 100 5 85 º" at bounding box center [416, 212] width 593 height 402
click at [397, 135] on icon "0 30 40 250 135 65 5 30 20 100 5 85 º" at bounding box center [416, 212] width 593 height 402
click at [366, 133] on rect at bounding box center [352, 128] width 29 height 18
drag, startPoint x: 362, startPoint y: 135, endPoint x: 386, endPoint y: 109, distance: 35.3
click at [386, 109] on icon "0 30 40 250 135 65 5 30 20 100 5 85 º" at bounding box center [416, 212] width 593 height 402
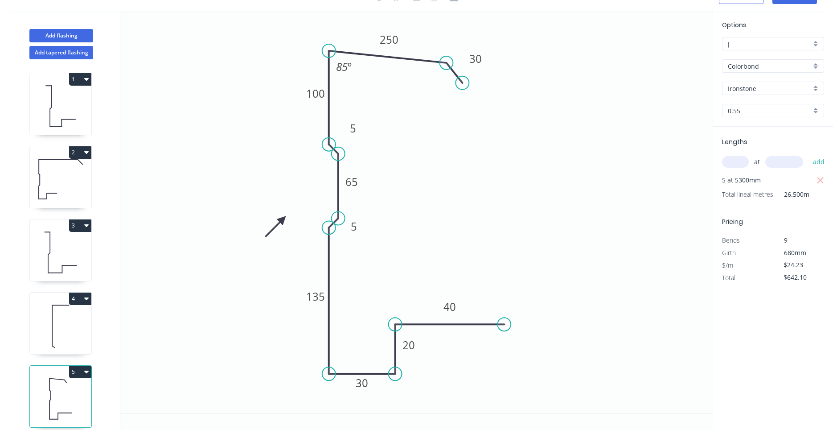
drag, startPoint x: 371, startPoint y: 136, endPoint x: 390, endPoint y: 111, distance: 30.2
click at [390, 111] on icon "0 30 40 250 135 65 5 30 20 100 5 85 º" at bounding box center [416, 212] width 593 height 402
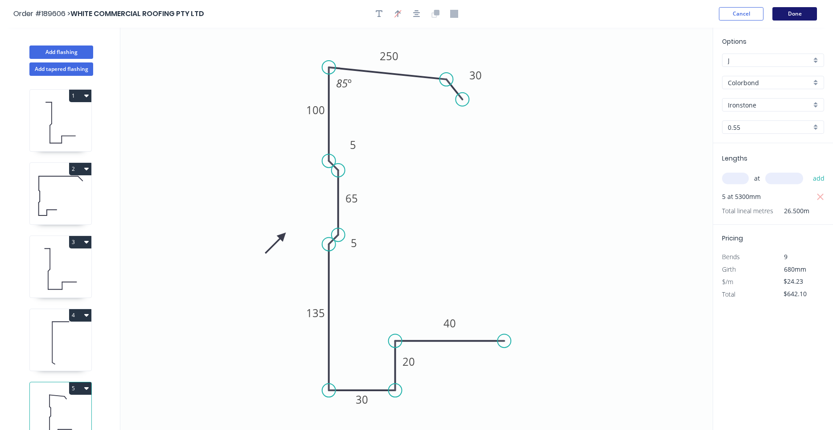
click at [795, 14] on button "Done" at bounding box center [795, 13] width 45 height 13
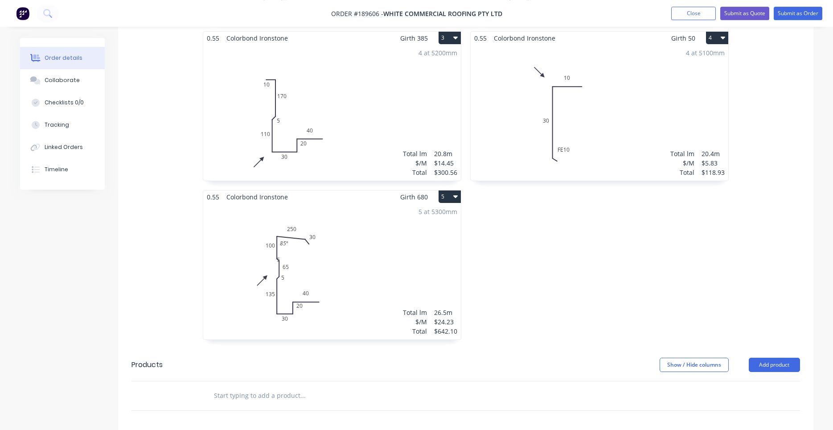
scroll to position [455, 0]
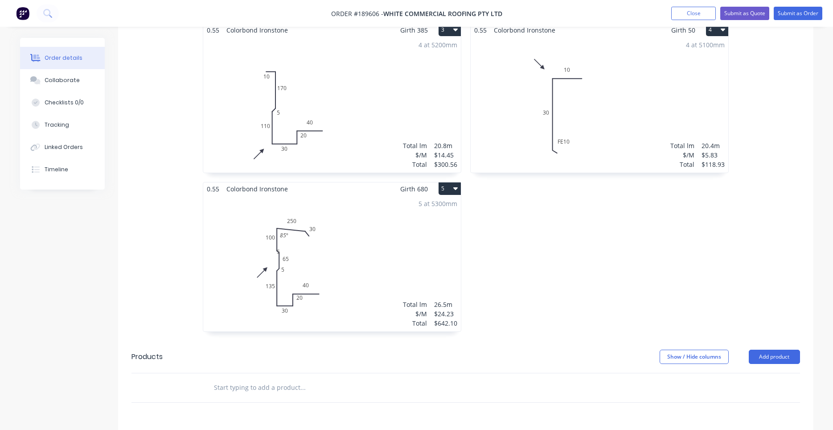
click at [376, 215] on div "5 at 5300mm Total lm $/M Total 26.5m $24.23 $642.10" at bounding box center [332, 263] width 258 height 136
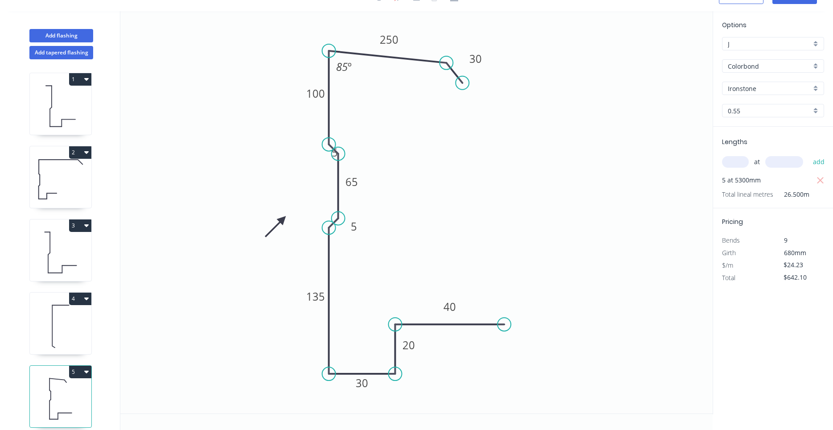
scroll to position [16, 0]
drag, startPoint x: 347, startPoint y: 147, endPoint x: 359, endPoint y: 132, distance: 19.1
click at [359, 132] on rect at bounding box center [345, 138] width 29 height 18
click at [373, 154] on icon "0 30 40 250 135 65 5 30 20 100 5 85 º" at bounding box center [416, 212] width 593 height 402
click at [351, 140] on rect at bounding box center [347, 138] width 18 height 12
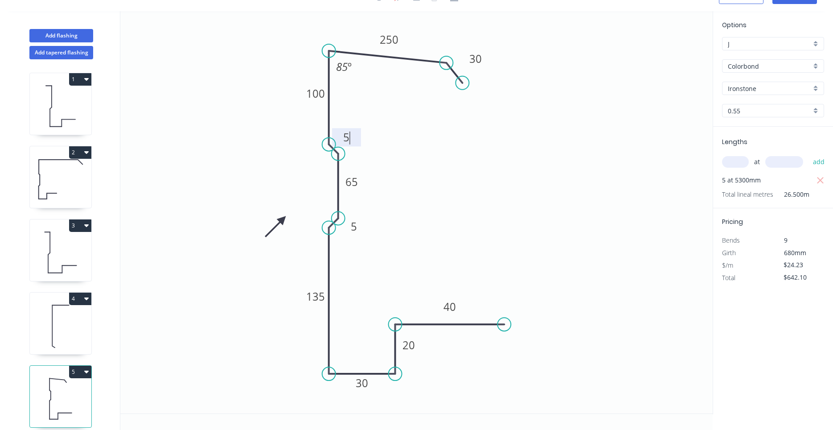
click at [356, 141] on g "5" at bounding box center [346, 137] width 29 height 18
drag, startPoint x: 356, startPoint y: 141, endPoint x: 371, endPoint y: 123, distance: 23.5
click at [371, 123] on icon "0 30 40 250 135 65 5 30 20 100 5 85 º" at bounding box center [416, 212] width 593 height 402
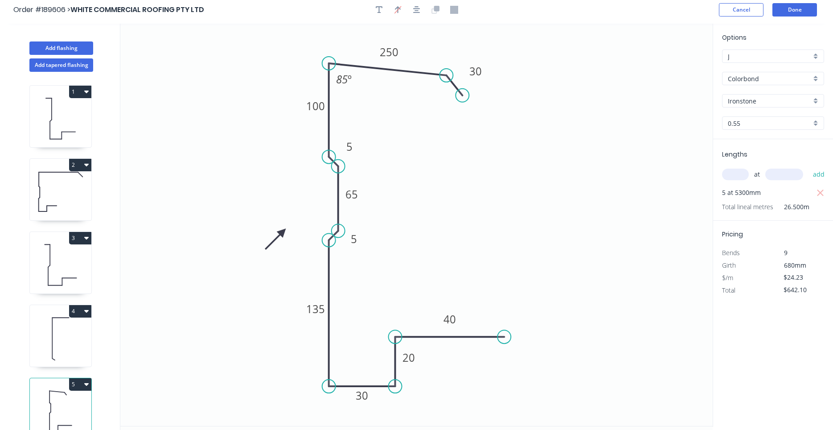
scroll to position [0, 0]
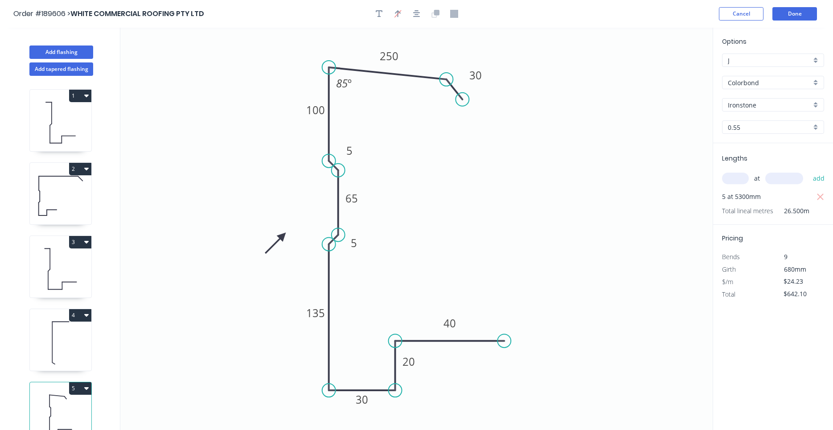
click at [797, 22] on header "Order #189606 > WHITE COMMERCIAL ROOFING PTY LTD Cancel Done" at bounding box center [416, 14] width 833 height 28
click at [802, 15] on button "Done" at bounding box center [795, 13] width 45 height 13
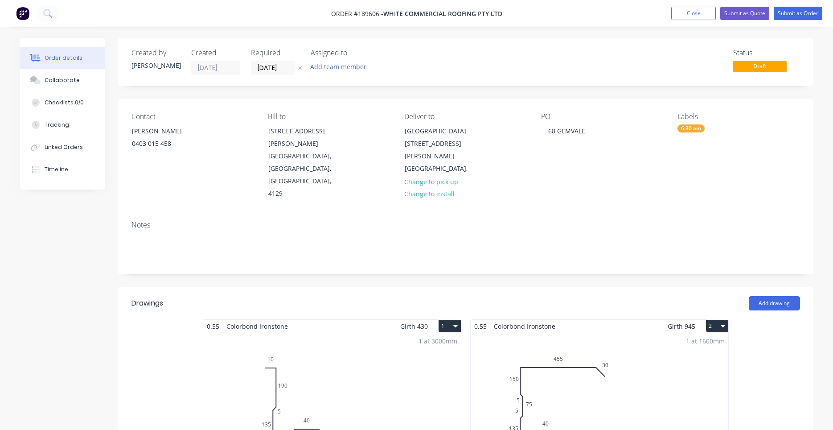
scroll to position [379, 0]
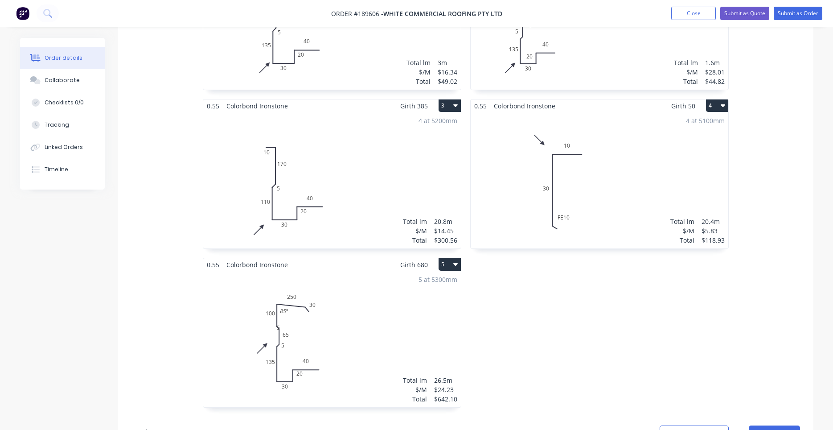
click at [338, 277] on div "5 at 5300mm Total lm $/M Total 26.5m $24.23 $642.10" at bounding box center [332, 339] width 258 height 136
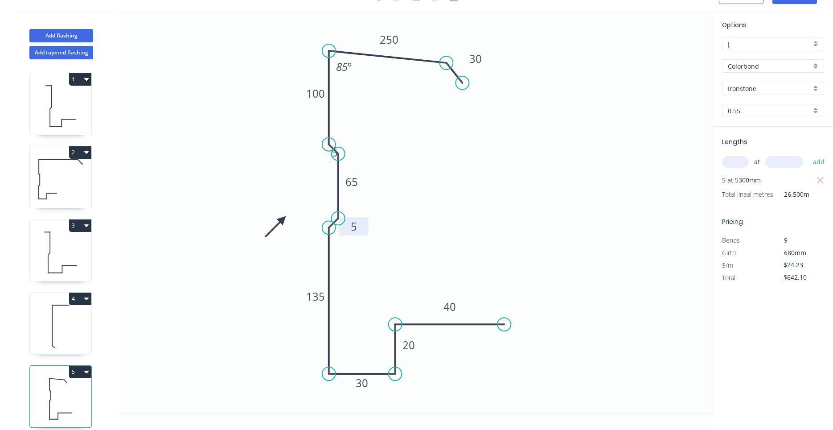
scroll to position [16, 0]
drag, startPoint x: 322, startPoint y: 157, endPoint x: 336, endPoint y: 141, distance: 20.5
click at [336, 141] on rect at bounding box center [348, 137] width 29 height 18
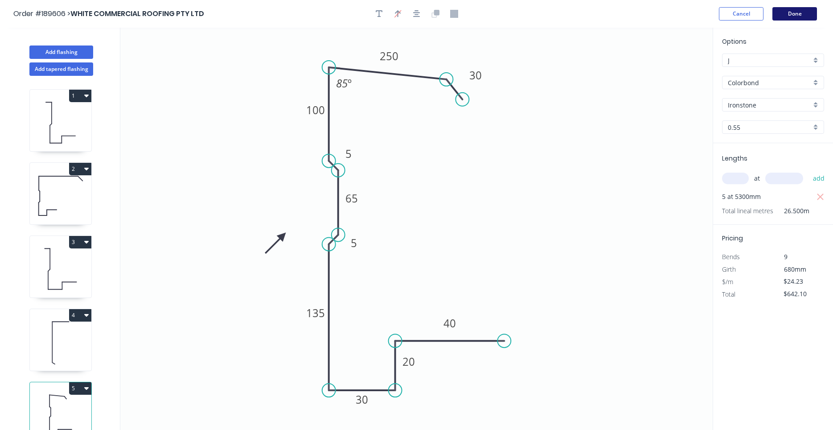
click at [803, 12] on button "Done" at bounding box center [795, 13] width 45 height 13
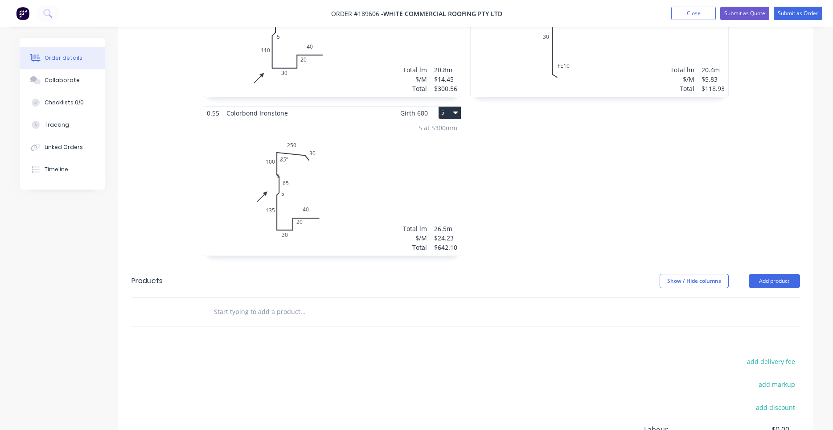
click at [388, 163] on div "5 at 5300mm Total lm $/M Total 26.5m $24.23 $642.10" at bounding box center [332, 187] width 258 height 136
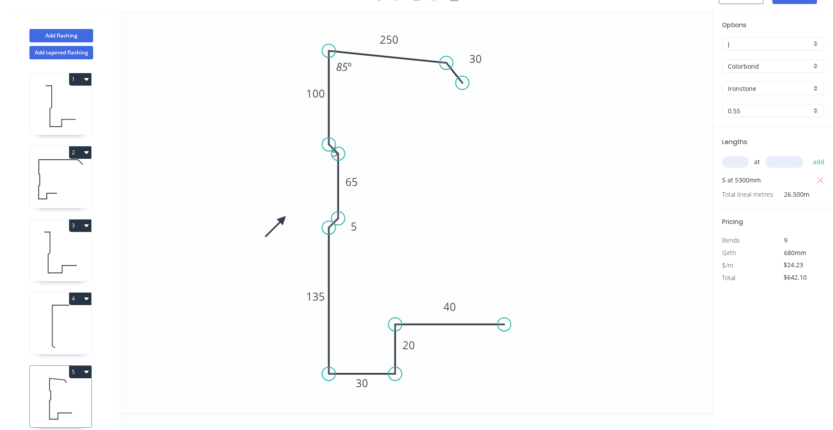
scroll to position [16, 0]
drag, startPoint x: 322, startPoint y: 157, endPoint x: 334, endPoint y: 140, distance: 21.3
click at [334, 140] on icon "0 30 40 250 135 65 5 30 20 100 5 85 º" at bounding box center [416, 212] width 593 height 402
click at [480, 235] on icon "0 30 40 250 135 65 5 30 20 100 5 85 º" at bounding box center [416, 212] width 593 height 402
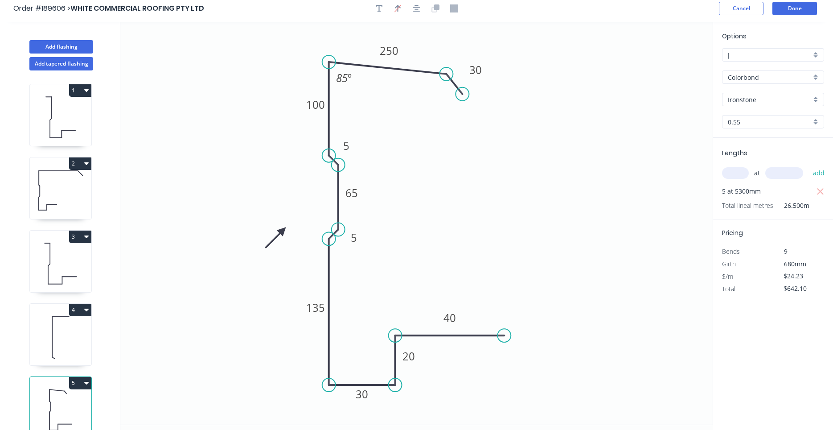
scroll to position [0, 0]
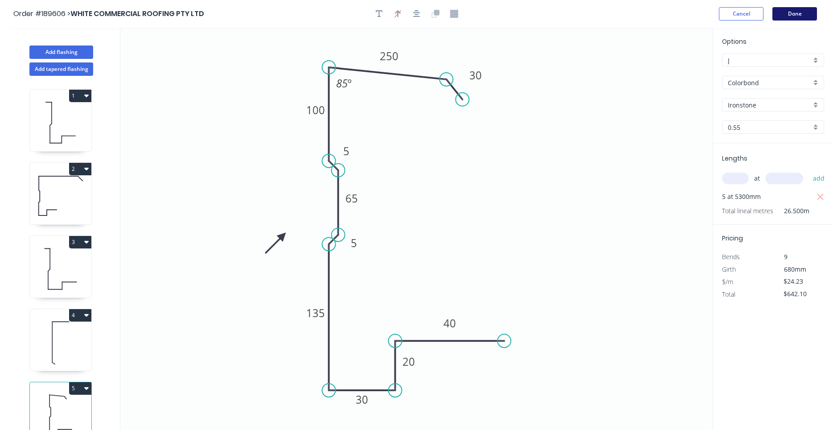
click at [782, 12] on button "Done" at bounding box center [795, 13] width 45 height 13
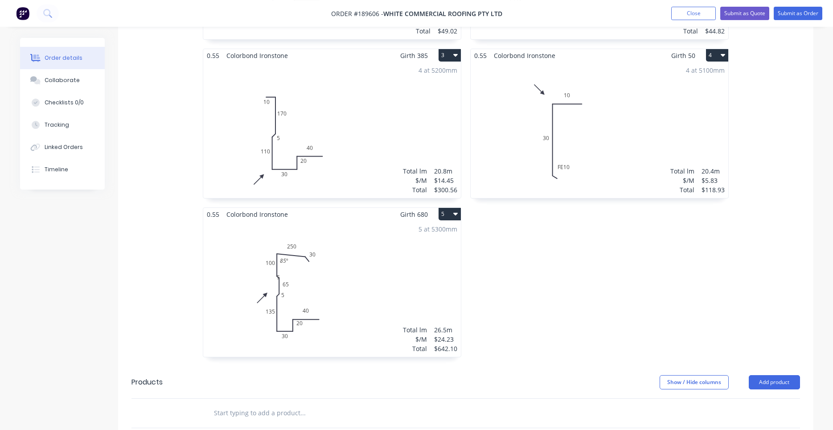
scroll to position [531, 0]
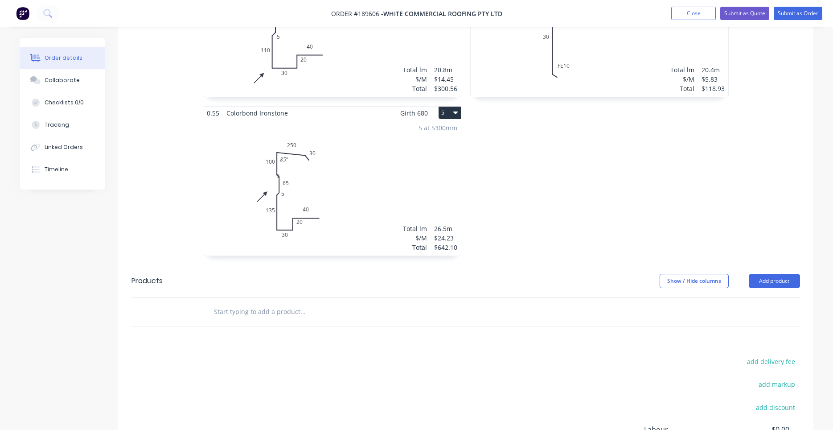
click at [596, 134] on div "0.55 Colorbond Ironstone Girth 945 2 0 150 30 5 40 135 30 75 5 20 455 0 150 30 …" at bounding box center [600, 27] width 268 height 476
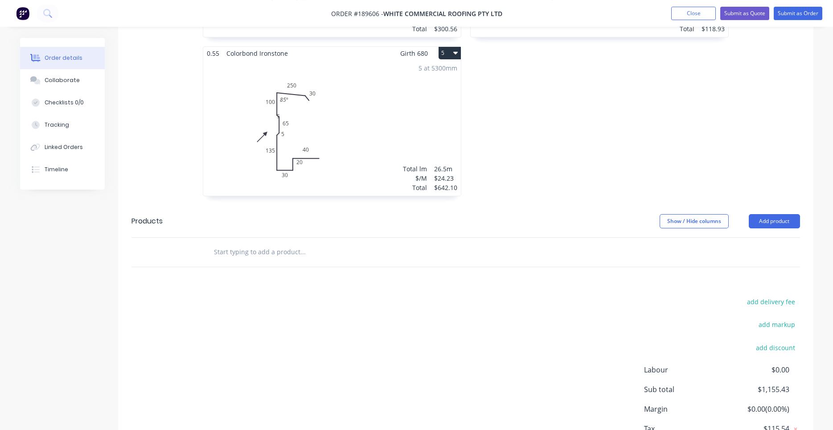
scroll to position [403, 0]
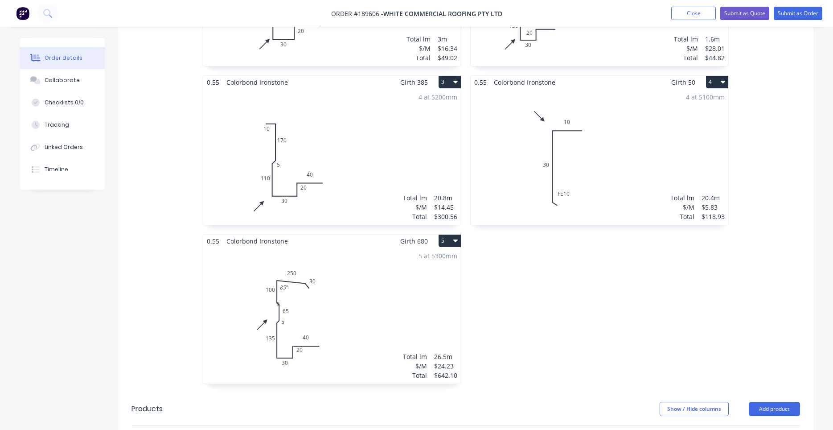
click at [474, 276] on div "0.55 Colorbond Ironstone Girth 945 2 0 150 30 5 40 135 30 75 5 20 455 0 150 30 …" at bounding box center [600, 155] width 268 height 476
click at [431, 276] on div "5 at 5300mm Total lm $/M Total 26.5m $24.23 $642.10" at bounding box center [332, 315] width 258 height 136
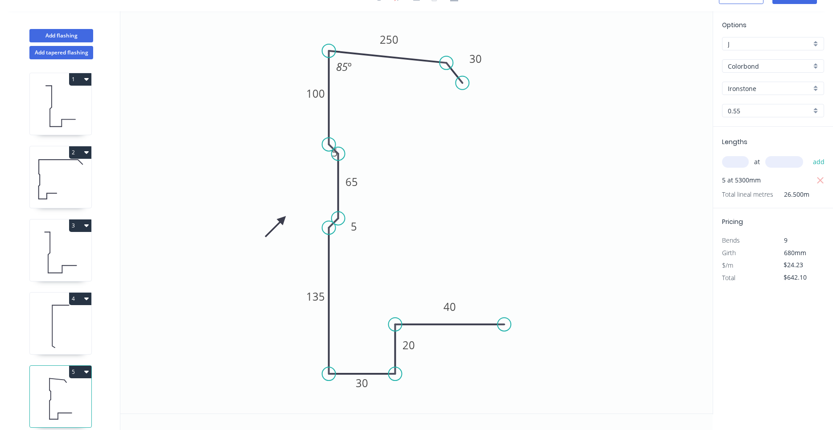
scroll to position [16, 0]
drag, startPoint x: 323, startPoint y: 159, endPoint x: 338, endPoint y: 141, distance: 23.1
click at [338, 141] on rect at bounding box center [350, 135] width 29 height 18
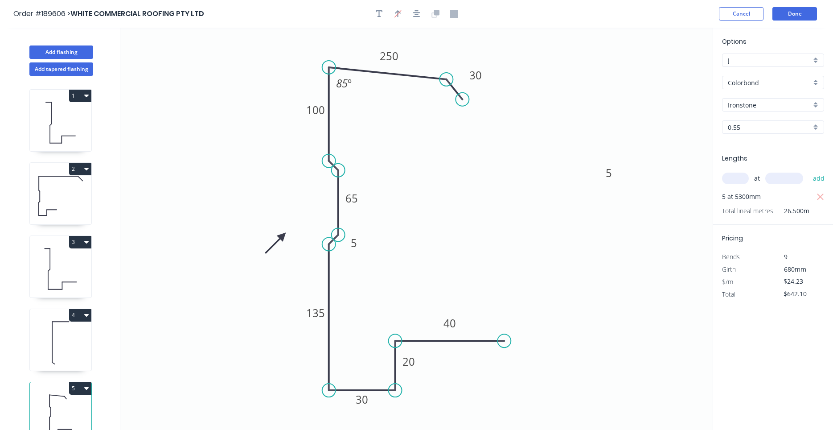
drag, startPoint x: 340, startPoint y: 154, endPoint x: 697, endPoint y: 158, distance: 357.6
click at [697, 158] on icon "0 30 40 250 135 65 5 30 20 100 5 85 º" at bounding box center [416, 229] width 593 height 402
drag, startPoint x: 532, startPoint y: 171, endPoint x: 647, endPoint y: 166, distance: 115.2
click at [533, 171] on icon "0 30 40 250 135 65 5 30 20 100 5 85 º" at bounding box center [416, 229] width 593 height 402
drag, startPoint x: 683, startPoint y: 166, endPoint x: 739, endPoint y: 157, distance: 56.4
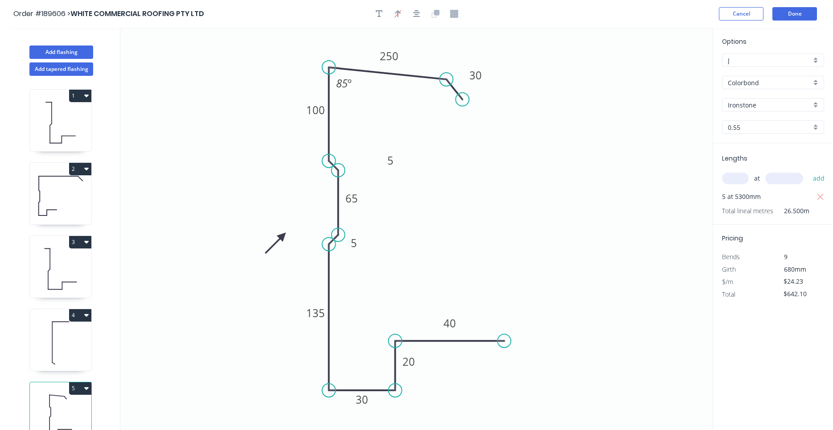
click at [739, 157] on div "Add flashing Add tapered flashing 1 2 3 4 5 0 30 40 250 135 65 5 30 20 100 5 85…" at bounding box center [416, 237] width 833 height 419
drag, startPoint x: 403, startPoint y: 157, endPoint x: 417, endPoint y: 148, distance: 17.0
click at [417, 148] on icon "0 30 40 250 135 65 5 30 20 100 5 85 º" at bounding box center [416, 229] width 593 height 402
click at [360, 170] on div "Hide measurement" at bounding box center [395, 172] width 90 height 18
click at [356, 153] on icon "0 30 40 250 135 65 30 20 100 5 85 º" at bounding box center [416, 229] width 593 height 402
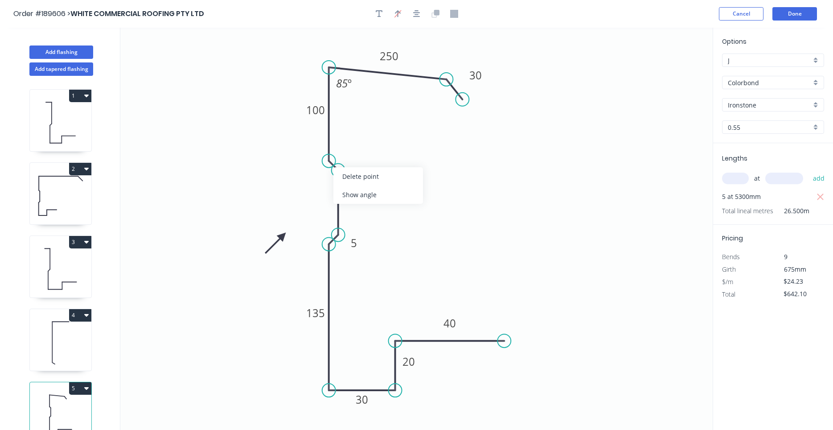
click at [354, 148] on icon "0 30 40 250 135 65 30 20 100 5 85 º" at bounding box center [416, 229] width 593 height 402
click at [796, 12] on button "Done" at bounding box center [795, 13] width 45 height 13
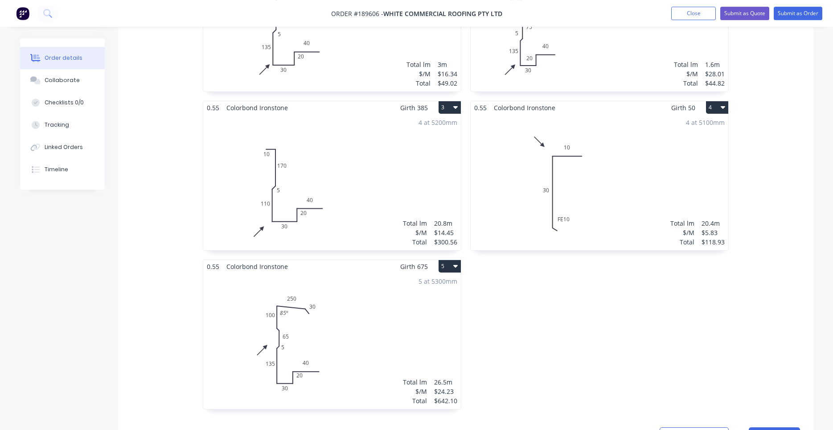
scroll to position [379, 0]
click at [343, 310] on div "5 at 5300mm Total lm $/M Total 26.5m $24.23 $642.10" at bounding box center [332, 339] width 258 height 136
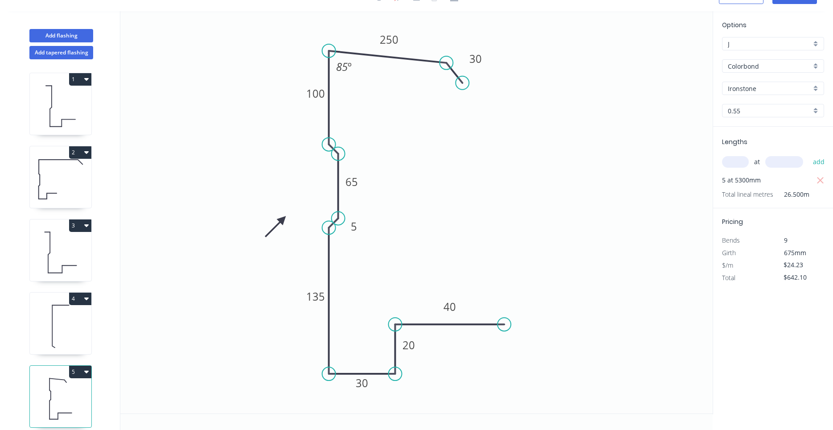
scroll to position [16, 0]
click at [353, 136] on icon "0 30 40 250 135 65 30 20 100 5 85 º" at bounding box center [416, 212] width 593 height 402
click at [343, 157] on circle at bounding box center [338, 156] width 13 height 13
click at [338, 157] on div "Show measurement" at bounding box center [378, 162] width 90 height 18
drag, startPoint x: 345, startPoint y: 161, endPoint x: 357, endPoint y: 138, distance: 26.3
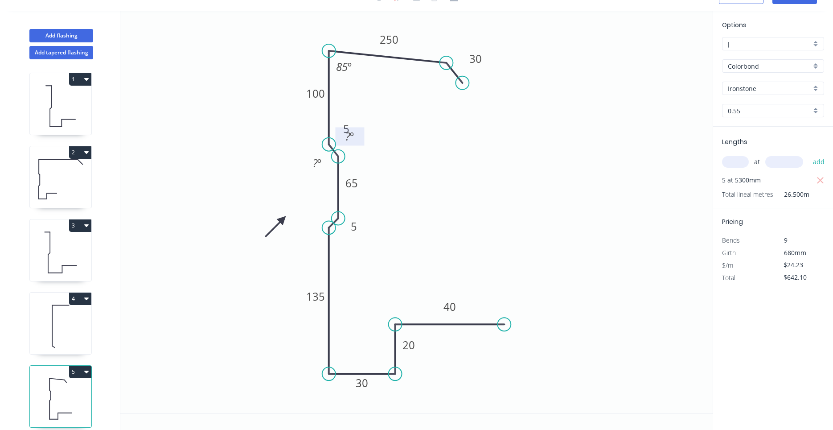
click at [357, 138] on icon "0 30 40 250 135 65 5 30 20 100 5 ? º ? º 85 º" at bounding box center [416, 212] width 593 height 402
drag, startPoint x: 343, startPoint y: 160, endPoint x: 343, endPoint y: 154, distance: 5.8
click at [343, 154] on circle at bounding box center [338, 153] width 13 height 13
click at [353, 140] on icon "0 30 40 250 135 65 5 30 20 100 5 85 º" at bounding box center [416, 212] width 593 height 402
drag, startPoint x: 323, startPoint y: 164, endPoint x: 333, endPoint y: 144, distance: 21.9
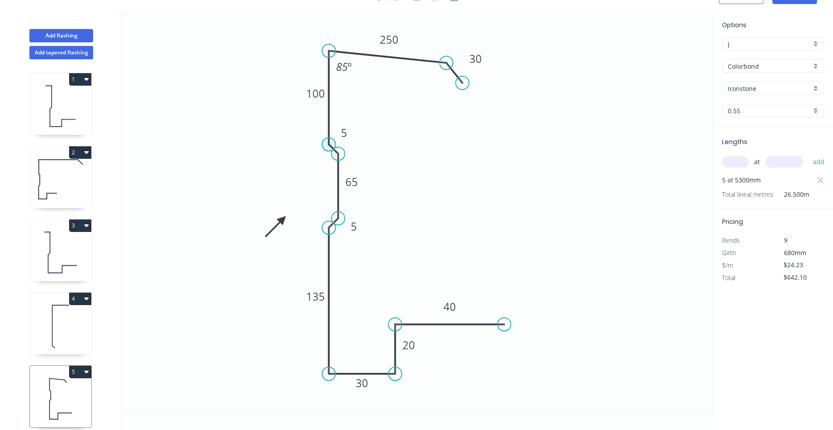
click at [333, 144] on icon "0 30 40 250 135 65 5 30 20 100 5 85 º" at bounding box center [416, 212] width 593 height 402
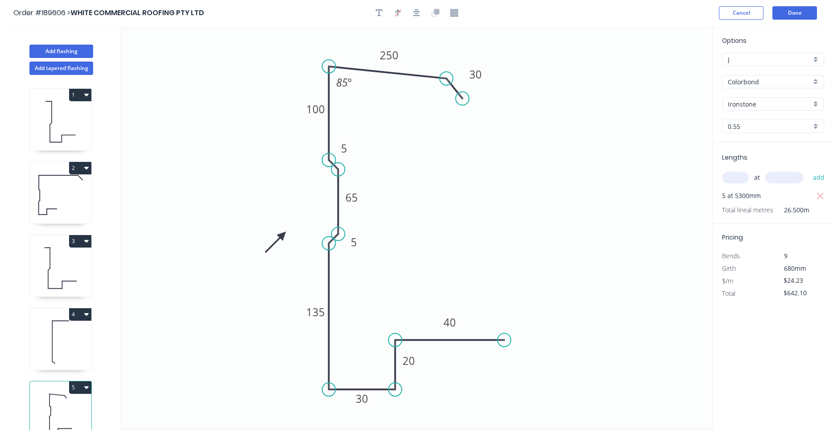
scroll to position [0, 0]
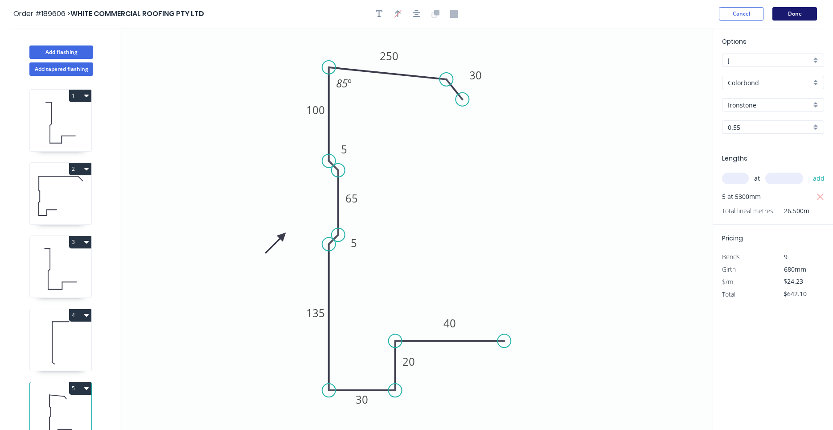
click at [798, 13] on button "Done" at bounding box center [795, 13] width 45 height 13
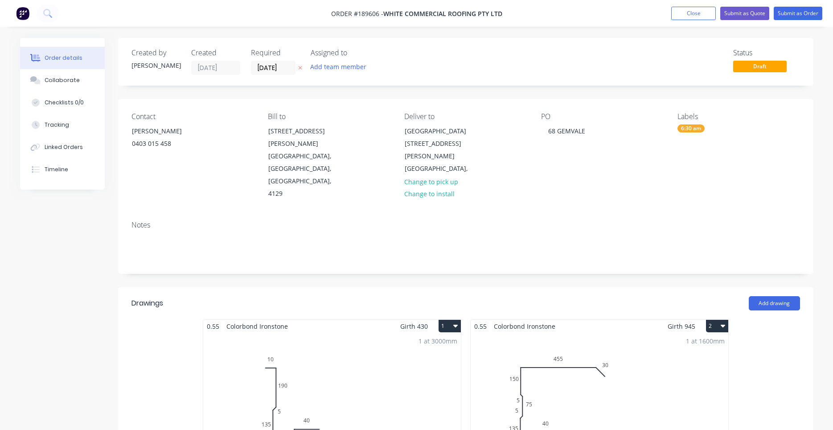
scroll to position [379, 0]
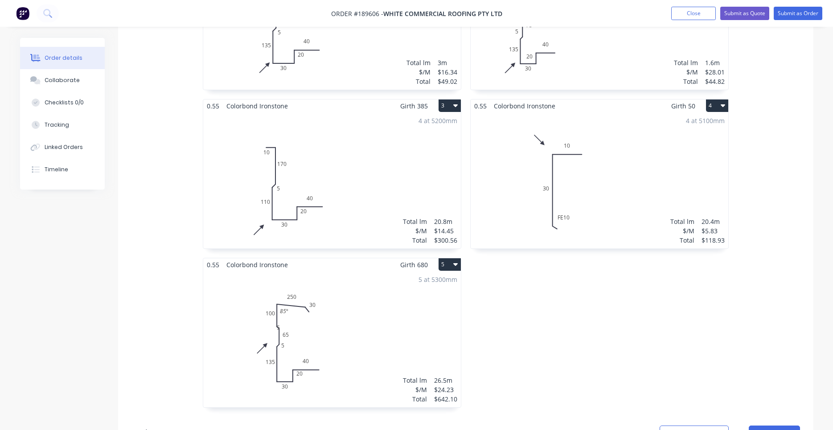
click at [367, 303] on div "5 at 5300mm Total lm $/M Total 26.5m $24.23 $642.10" at bounding box center [332, 339] width 258 height 136
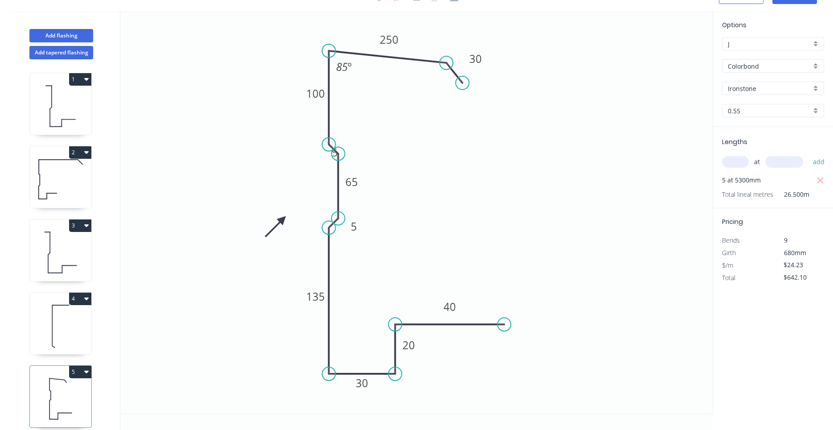
scroll to position [16, 0]
drag, startPoint x: 325, startPoint y: 158, endPoint x: 341, endPoint y: 142, distance: 22.7
click at [341, 142] on rect at bounding box center [351, 136] width 29 height 18
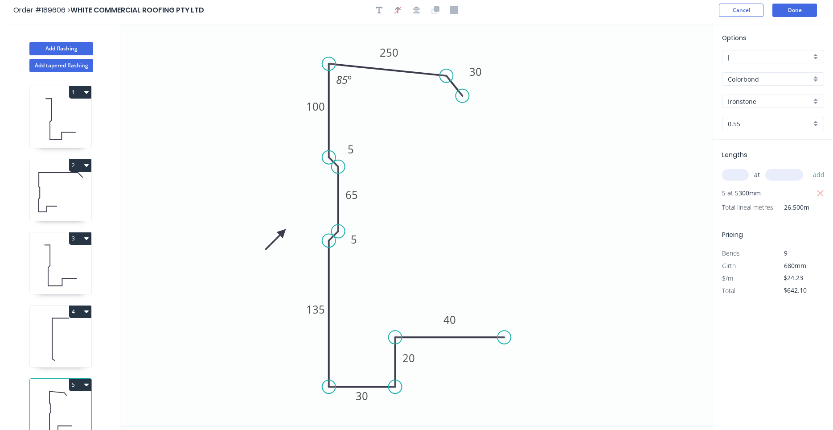
scroll to position [0, 0]
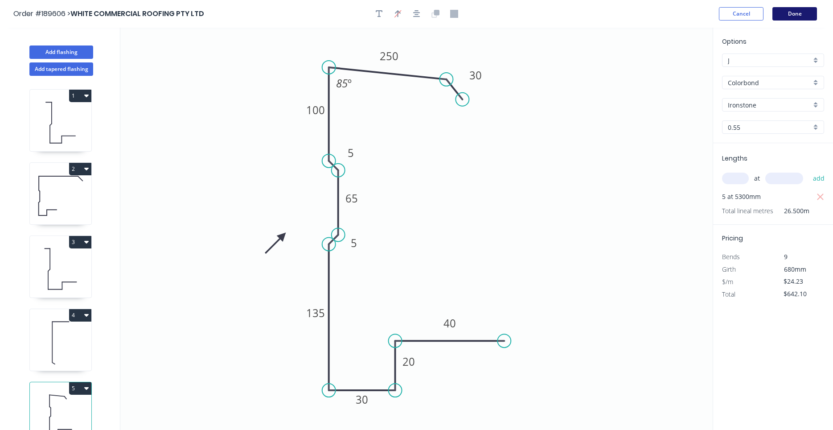
click at [797, 15] on button "Done" at bounding box center [795, 13] width 45 height 13
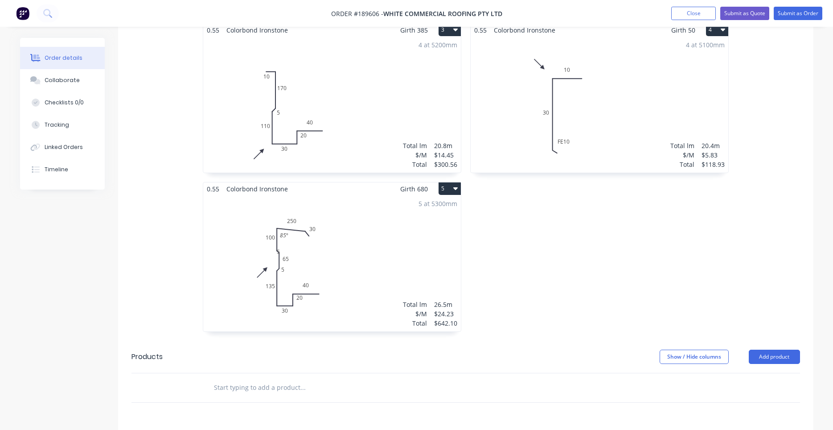
scroll to position [630, 0]
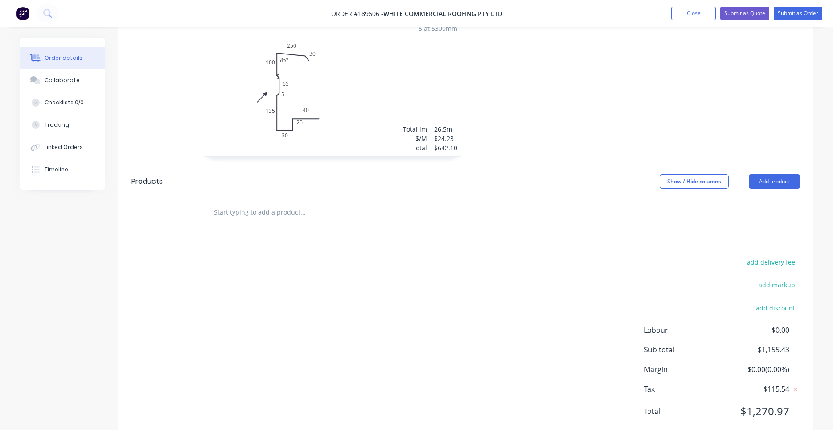
click at [378, 112] on div "5 at 5300mm Total lm $/M Total 26.5m $24.23 $642.10" at bounding box center [332, 88] width 258 height 136
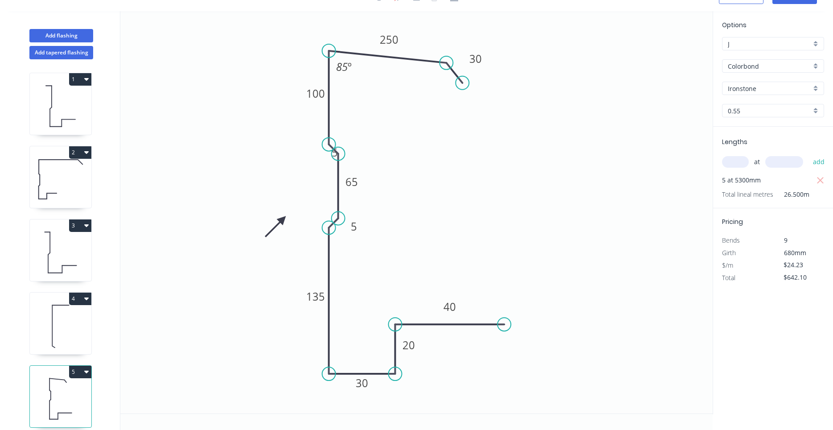
scroll to position [16, 0]
drag, startPoint x: 330, startPoint y: 160, endPoint x: 342, endPoint y: 146, distance: 18.3
click at [342, 146] on rect at bounding box center [347, 138] width 29 height 18
click at [470, 95] on div "Delete point" at bounding box center [509, 97] width 90 height 18
click at [453, 79] on div "Delete point" at bounding box center [492, 79] width 90 height 18
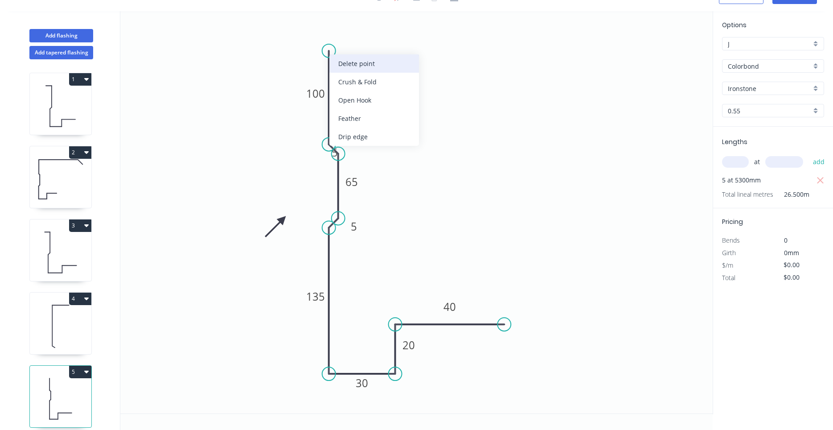
click at [340, 69] on div "Delete point" at bounding box center [375, 63] width 90 height 18
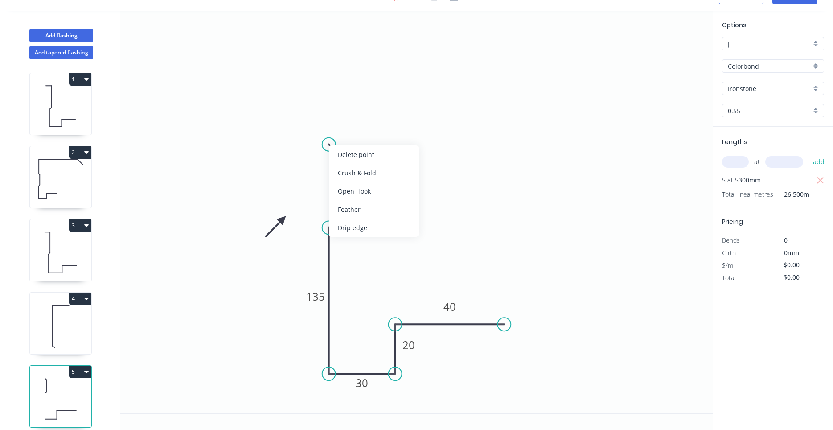
click at [333, 148] on div "Delete point" at bounding box center [374, 154] width 90 height 18
click at [333, 151] on circle at bounding box center [338, 153] width 13 height 13
click at [336, 152] on circle at bounding box center [338, 152] width 13 height 13
click at [337, 153] on circle at bounding box center [338, 152] width 13 height 13
click at [327, 143] on icon "0 65 5 135 30 20 40" at bounding box center [416, 212] width 593 height 402
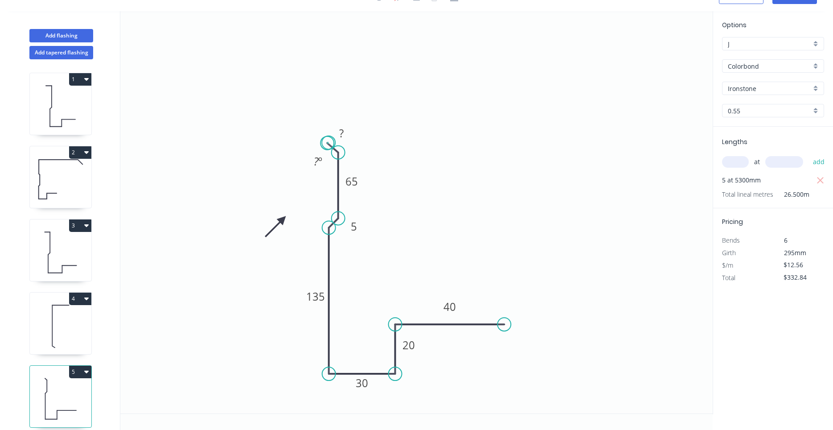
click at [329, 143] on circle at bounding box center [327, 142] width 13 height 13
click at [329, 141] on circle at bounding box center [328, 142] width 13 height 13
click at [328, 139] on circle at bounding box center [328, 142] width 13 height 13
click at [332, 48] on icon "0 ? 65 5 135 30 20 40" at bounding box center [416, 212] width 593 height 402
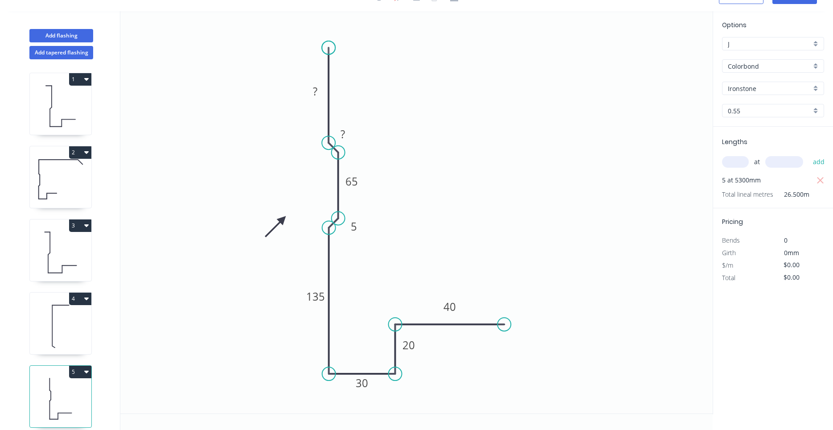
click at [332, 48] on circle at bounding box center [328, 47] width 13 height 13
click at [538, 68] on icon "0 ? ? 65 5 135 30 20 40" at bounding box center [416, 212] width 593 height 402
click at [569, 103] on icon "0 5 ? 40 30 135 ? 65 20 ? ? º" at bounding box center [416, 212] width 593 height 402
click at [573, 97] on circle at bounding box center [569, 99] width 13 height 13
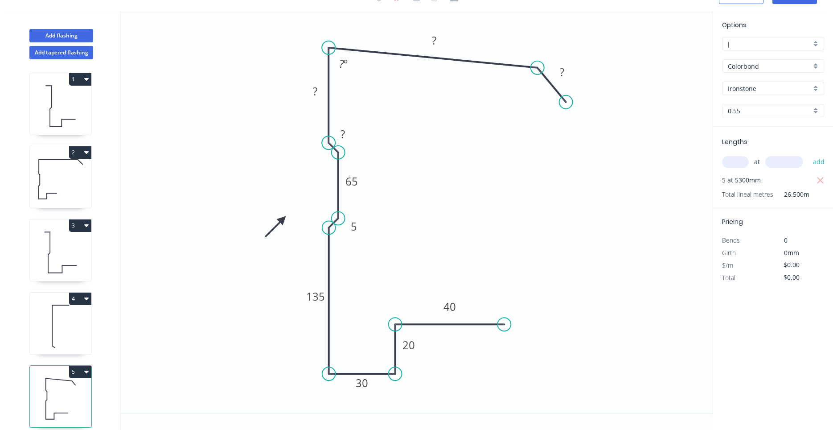
drag, startPoint x: 572, startPoint y: 99, endPoint x: 566, endPoint y: 102, distance: 6.2
click at [566, 102] on circle at bounding box center [566, 101] width 13 height 13
click at [562, 77] on tspan "?" at bounding box center [562, 72] width 4 height 15
click at [430, 41] on rect at bounding box center [434, 41] width 18 height 12
click at [340, 66] on tspan "?" at bounding box center [341, 63] width 5 height 15
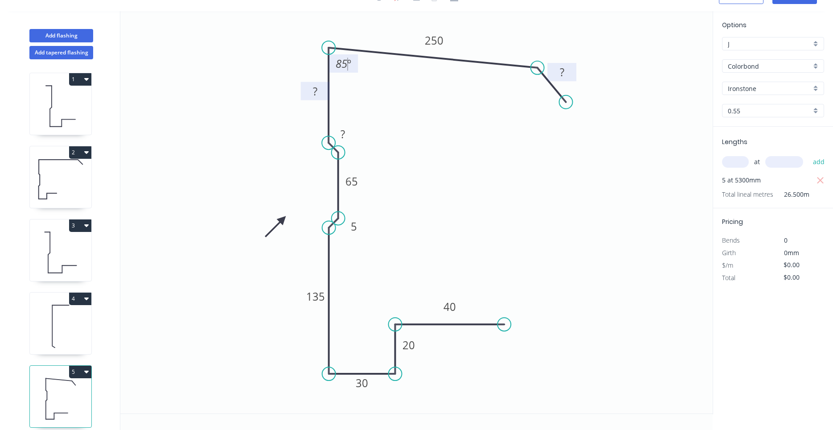
click at [315, 86] on tspan "?" at bounding box center [315, 91] width 4 height 15
click at [348, 140] on rect at bounding box center [343, 134] width 18 height 12
click at [554, 170] on icon "0 ? 5 5 40 30 135 250 65 20 100 85 º" at bounding box center [416, 212] width 593 height 402
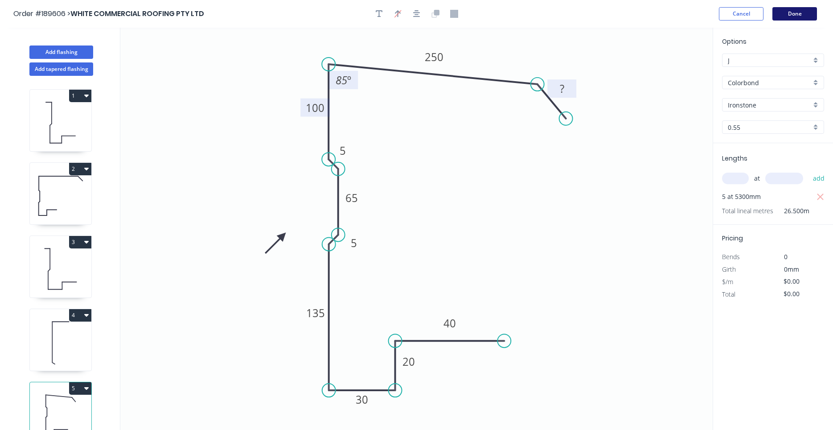
click at [790, 16] on button "Done" at bounding box center [795, 13] width 45 height 13
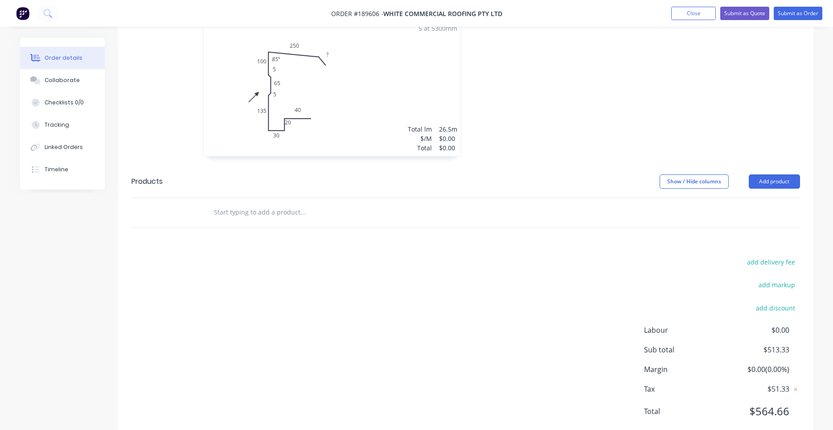
scroll to position [554, 0]
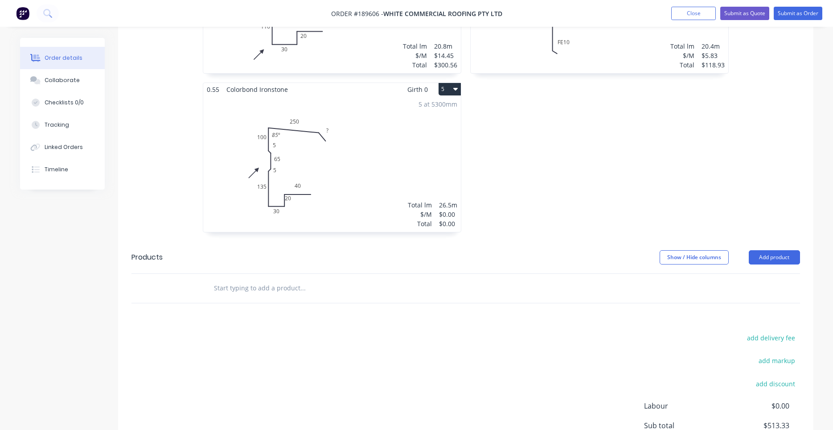
click at [415, 160] on div "5 at 5300mm Total lm $/M Total 26.5m $0.00 $0.00" at bounding box center [332, 164] width 258 height 136
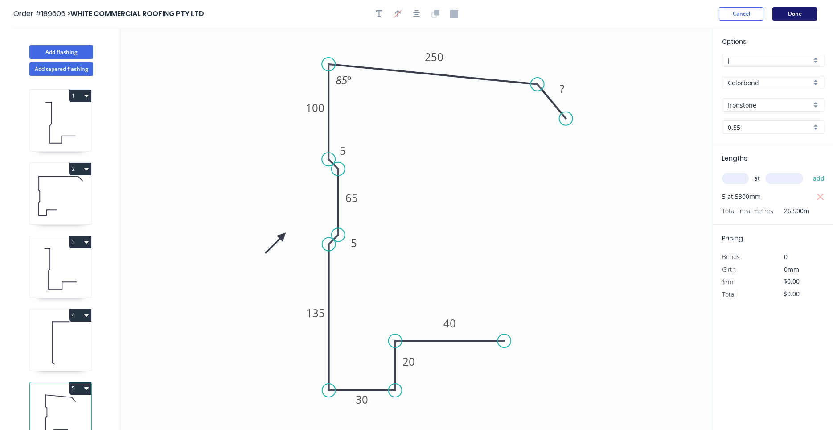
click at [785, 15] on button "Done" at bounding box center [795, 13] width 45 height 13
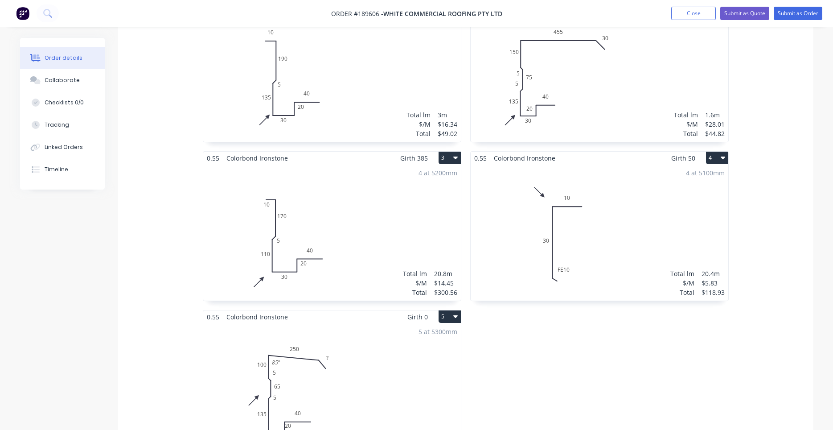
scroll to position [99, 0]
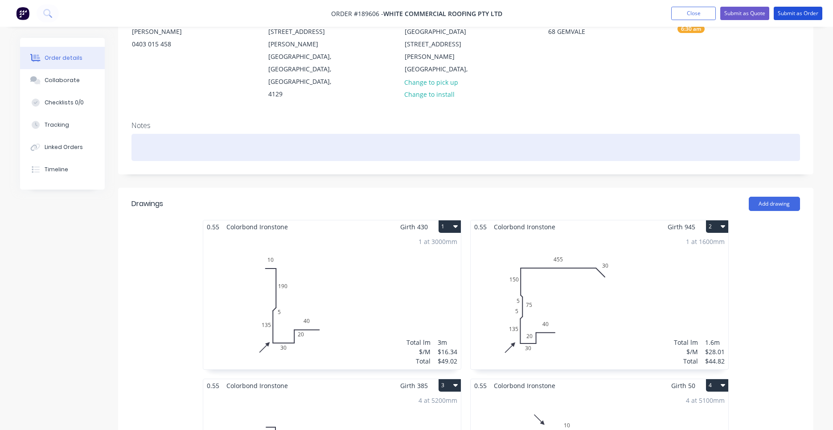
drag, startPoint x: 812, startPoint y: 19, endPoint x: 749, endPoint y: 128, distance: 126.9
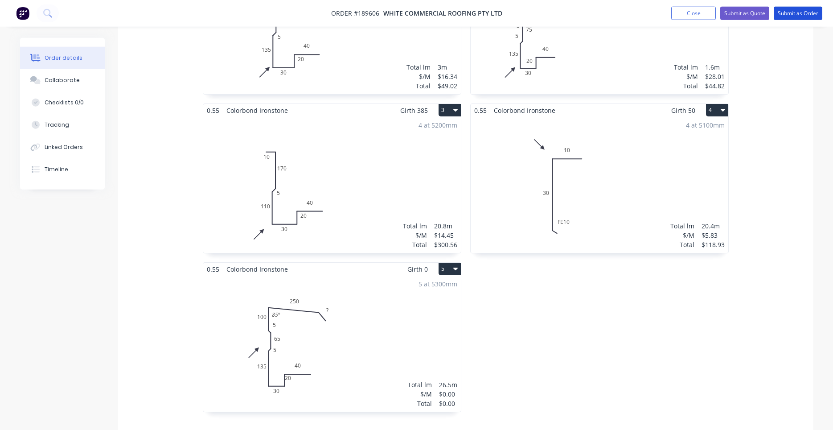
scroll to position [403, 0]
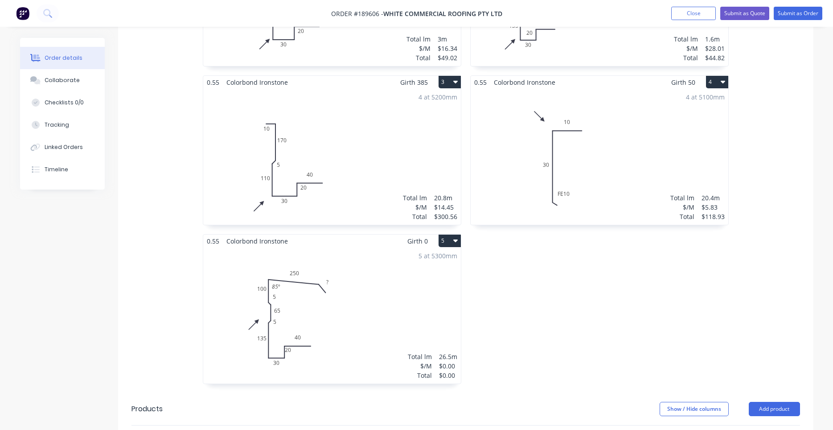
click at [375, 276] on div "5 at 5300mm Total lm $/M Total 26.5m $0.00 $0.00" at bounding box center [332, 315] width 258 height 136
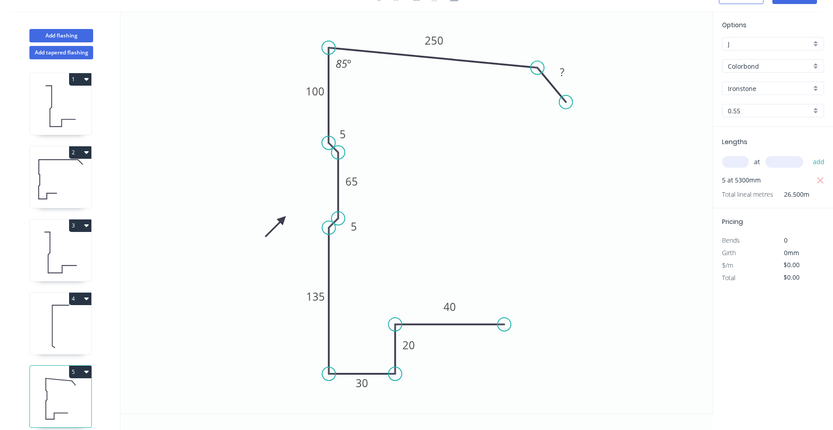
scroll to position [16, 0]
click at [561, 73] on tspan "?" at bounding box center [562, 72] width 4 height 15
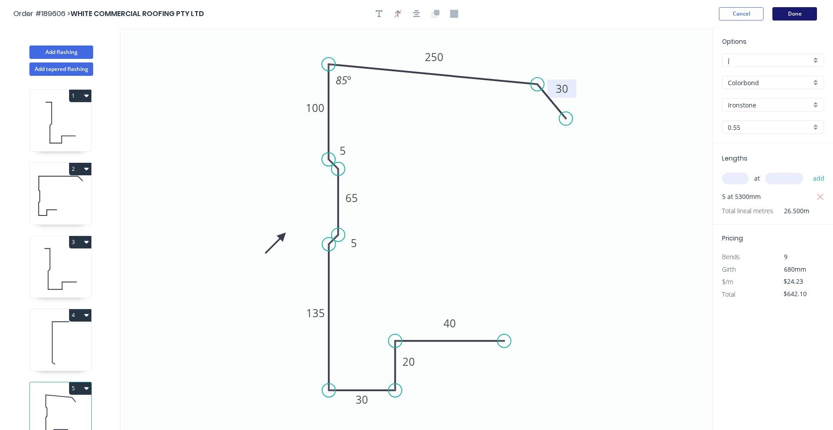
click at [776, 12] on button "Done" at bounding box center [795, 13] width 45 height 13
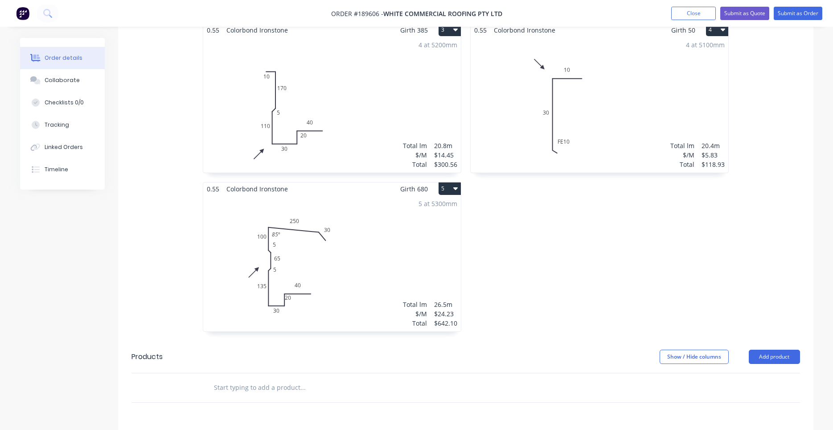
scroll to position [630, 0]
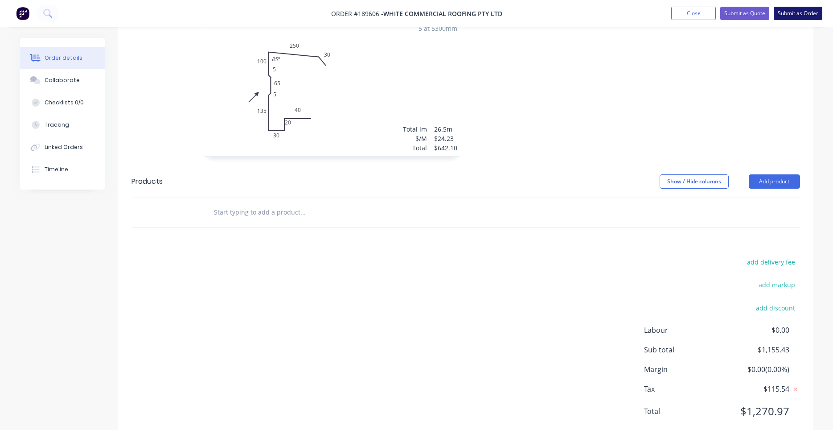
click at [791, 18] on button "Submit as Order" at bounding box center [798, 13] width 49 height 13
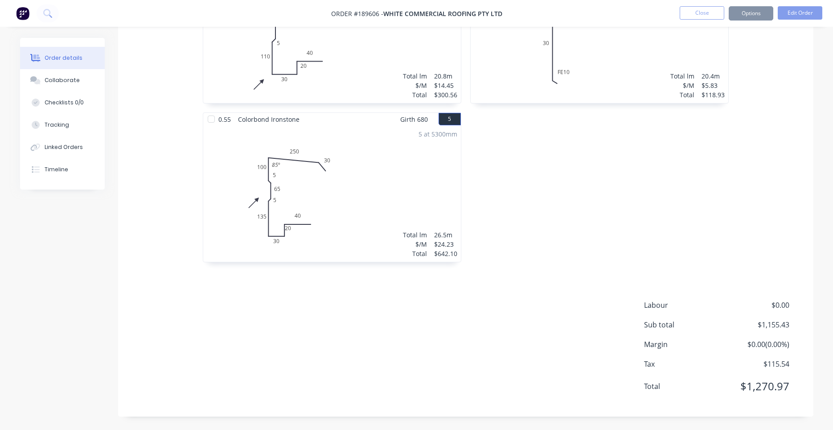
scroll to position [0, 0]
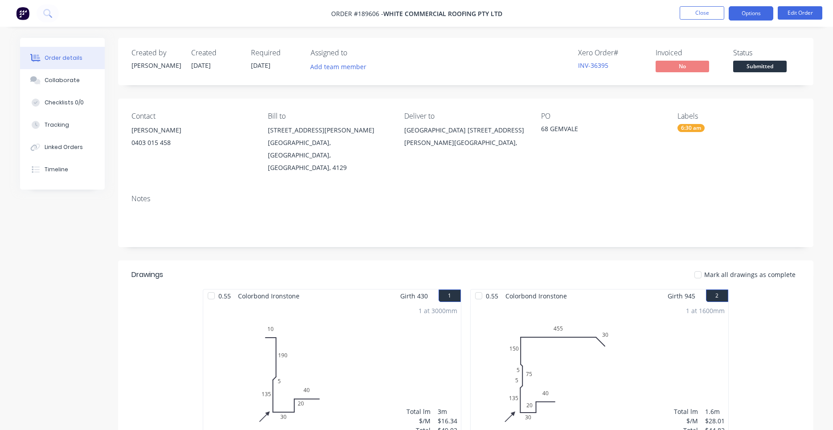
click at [737, 11] on button "Options" at bounding box center [751, 13] width 45 height 14
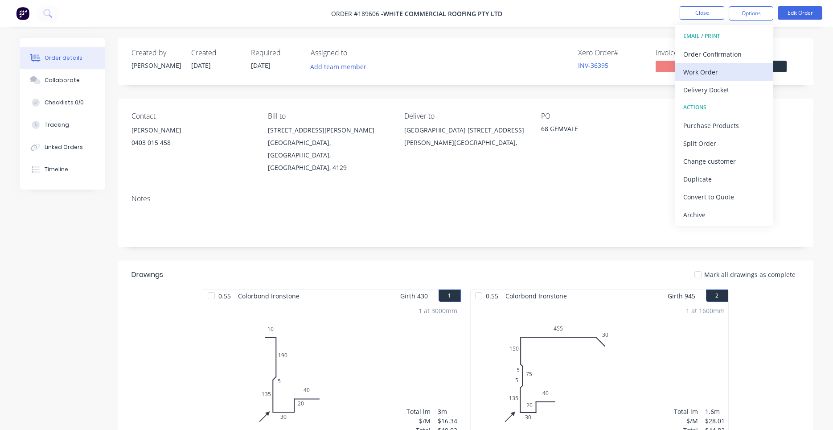
click at [704, 73] on div "Work Order" at bounding box center [725, 72] width 82 height 13
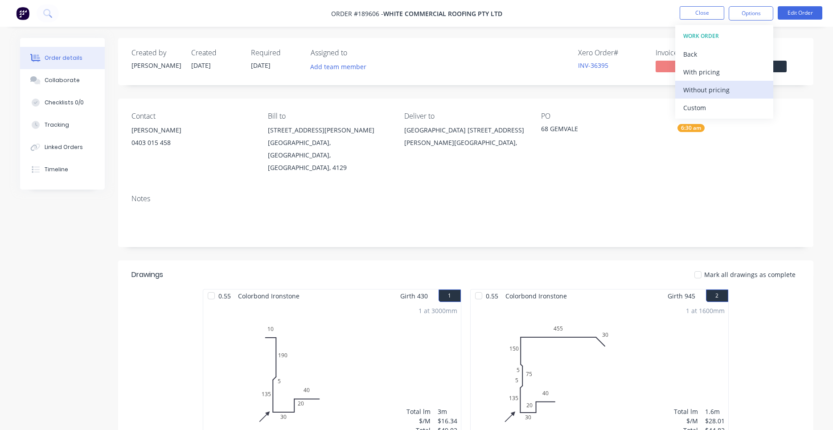
click at [693, 87] on div "Without pricing" at bounding box center [725, 89] width 82 height 13
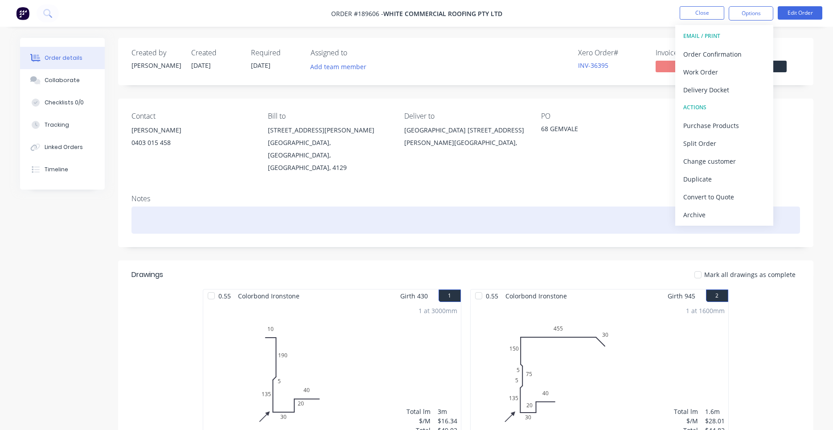
click at [600, 218] on div at bounding box center [466, 219] width 669 height 27
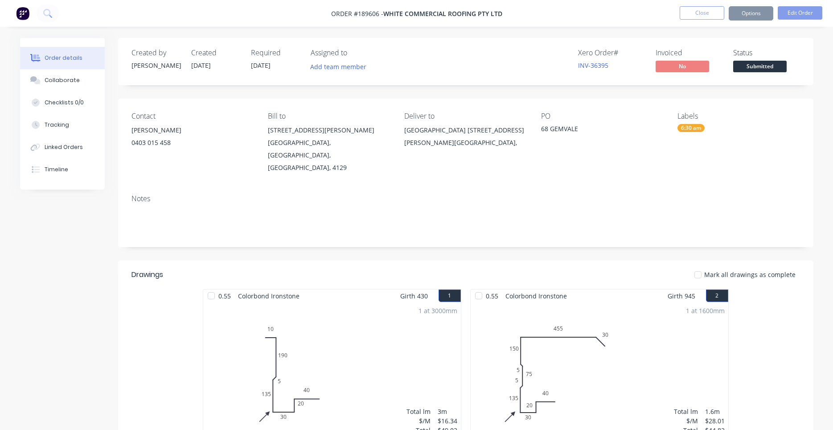
click at [573, 171] on div "Contact ERIC 0403 015 458 Bill to 57 Dewar Drive LOGANHOLME, Queensland, Austra…" at bounding box center [466, 143] width 696 height 89
click at [487, 55] on div "Xero Order # INV-36395 Invoiced No Status Submitted" at bounding box center [600, 62] width 400 height 26
click at [699, 17] on button "Close" at bounding box center [702, 12] width 45 height 13
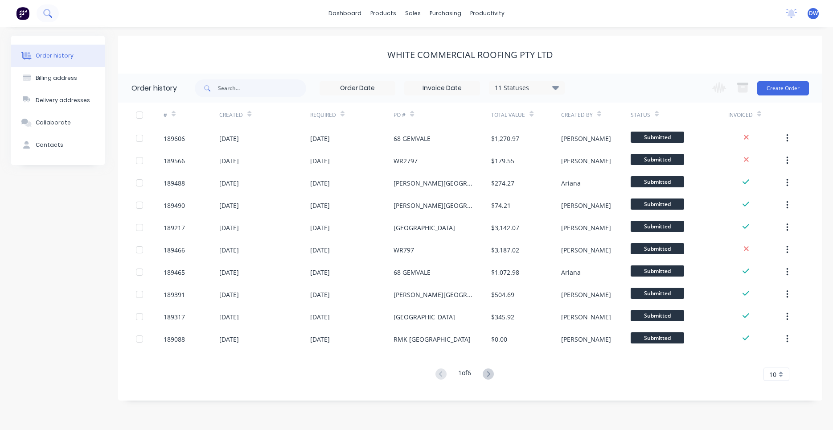
click at [49, 17] on icon at bounding box center [47, 13] width 8 height 8
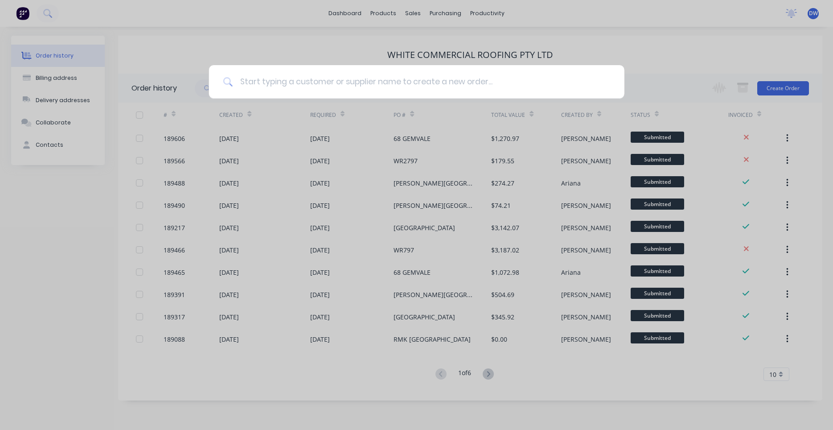
click at [295, 82] on input at bounding box center [422, 81] width 378 height 33
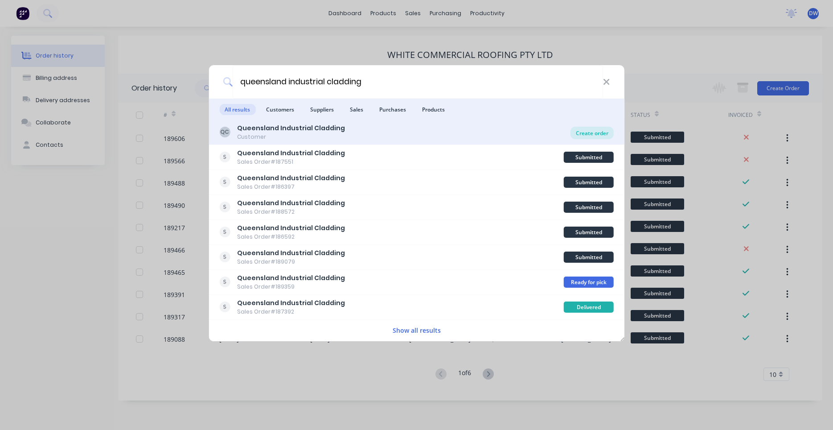
click at [581, 135] on div "Create order" at bounding box center [592, 133] width 43 height 12
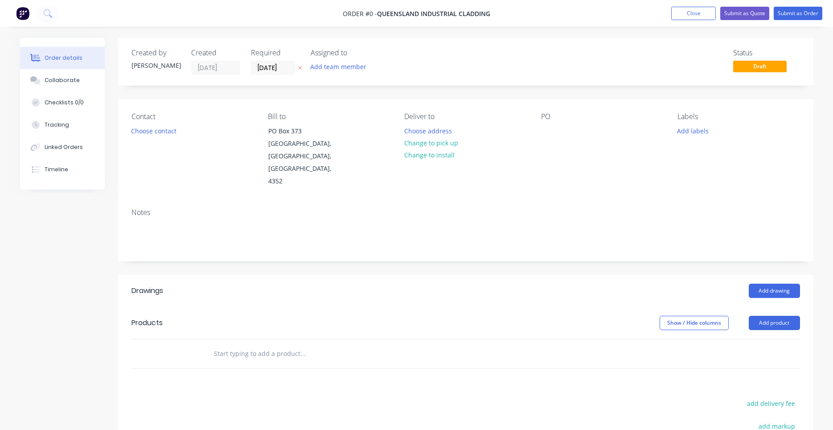
click at [246, 316] on div "Products" at bounding box center [203, 323] width 142 height 14
click at [265, 67] on input "12/08/25" at bounding box center [273, 67] width 44 height 13
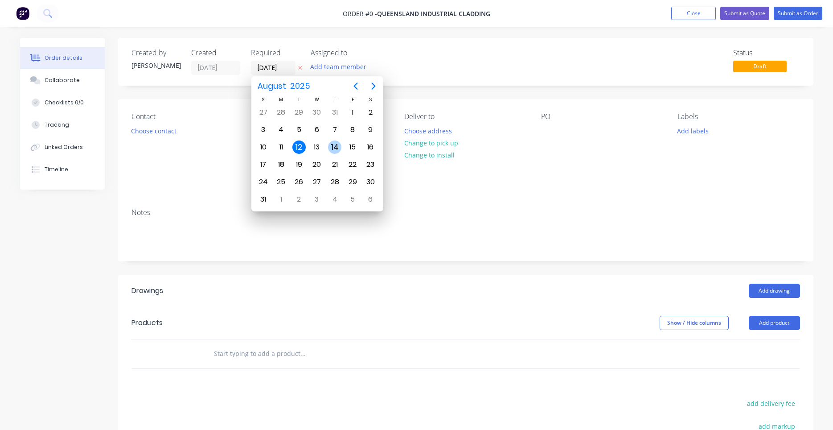
click at [330, 148] on div "14" at bounding box center [334, 146] width 13 height 13
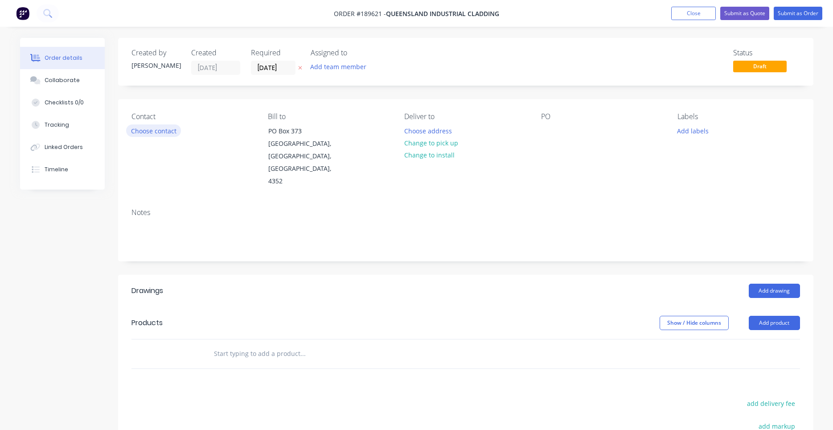
click at [169, 134] on button "Choose contact" at bounding box center [153, 130] width 55 height 12
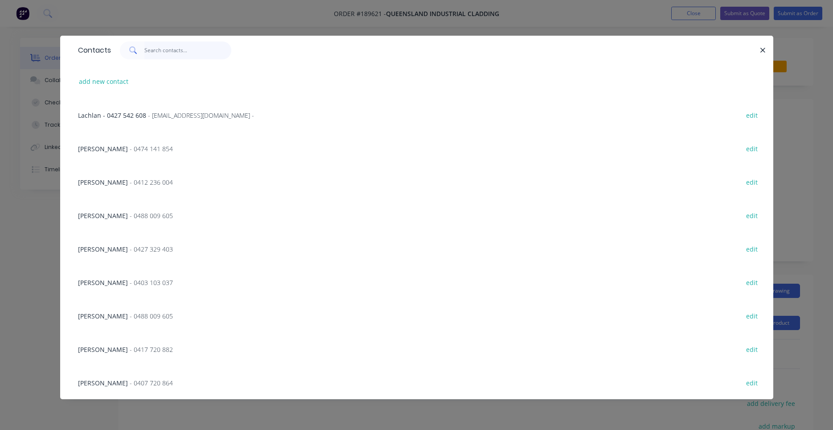
click at [175, 58] on input "text" at bounding box center [187, 50] width 87 height 18
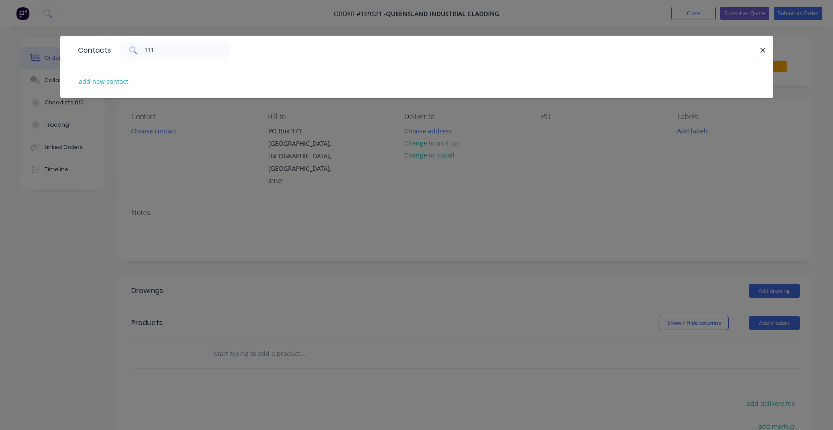
click at [106, 89] on div "add new contact" at bounding box center [417, 81] width 687 height 33
click at [106, 88] on div "add new contact" at bounding box center [417, 81] width 687 height 33
click at [106, 86] on button "add new contact" at bounding box center [103, 81] width 59 height 12
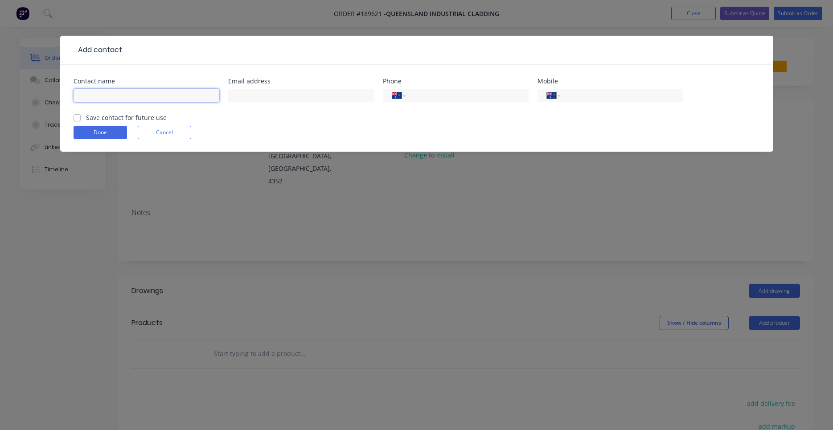
click at [106, 91] on input "text" at bounding box center [147, 95] width 146 height 13
click at [91, 117] on label "Save contact for future use" at bounding box center [126, 117] width 81 height 9
click at [81, 117] on input "Save contact for future use" at bounding box center [77, 117] width 7 height 8
click at [81, 131] on button "Done" at bounding box center [101, 132] width 54 height 13
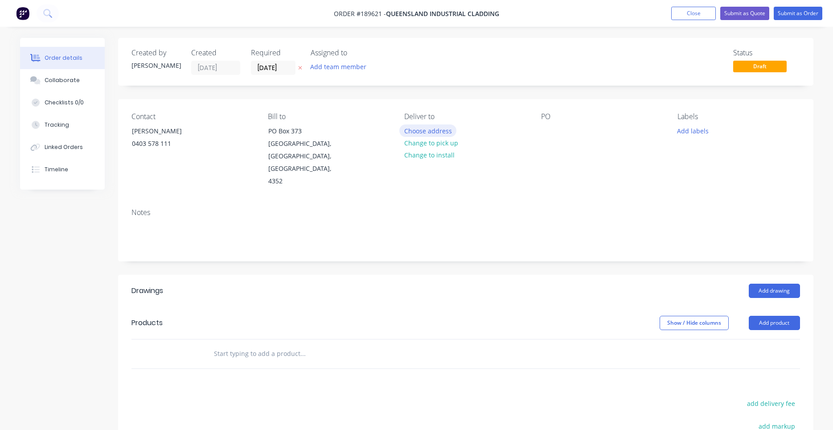
click at [424, 132] on button "Choose address" at bounding box center [428, 130] width 57 height 12
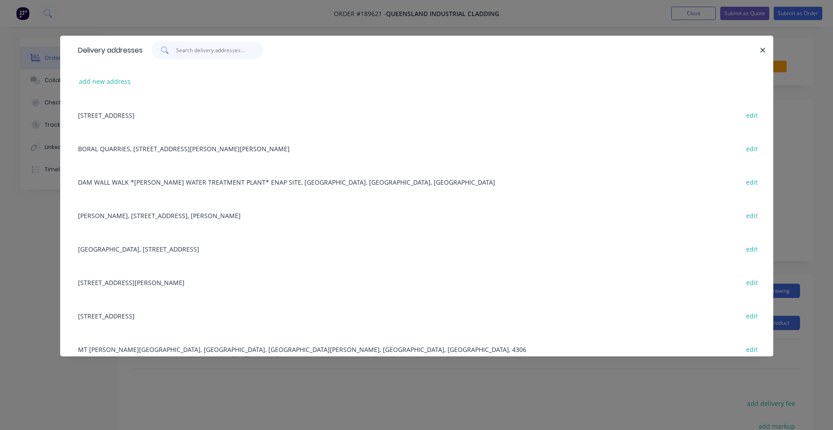
click at [218, 55] on input "text" at bounding box center [219, 50] width 87 height 18
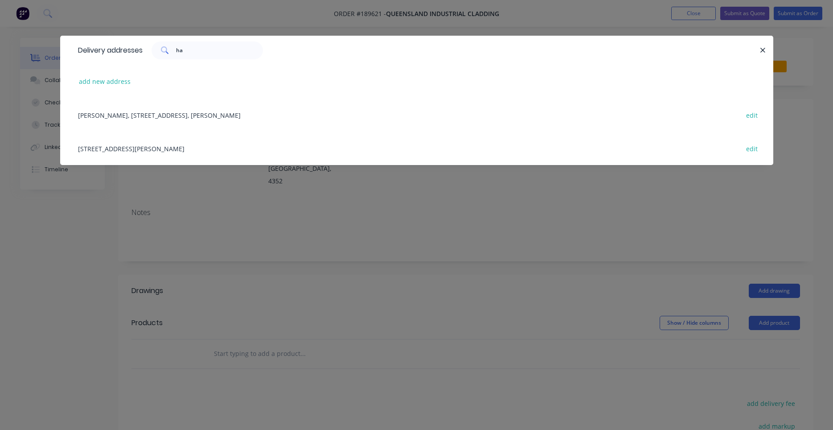
click at [176, 118] on div "JAMES HARDIE, 1-35 COBOLT ST, CAROLE PARK edit" at bounding box center [417, 114] width 687 height 33
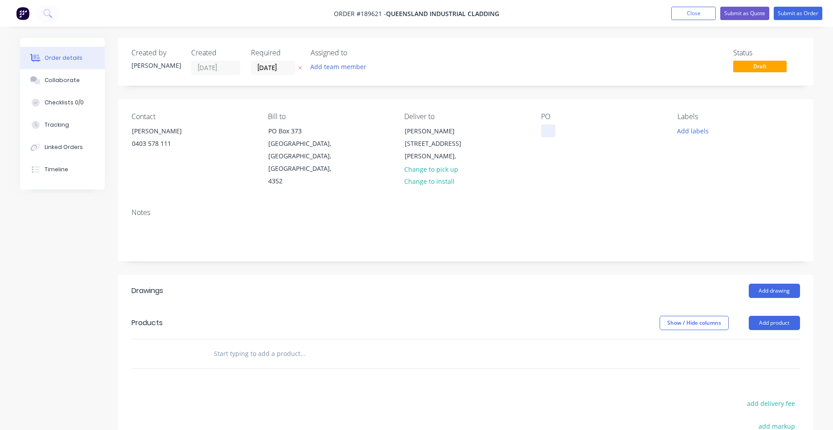
click at [549, 134] on div at bounding box center [548, 130] width 14 height 13
click at [688, 130] on button "Add labels" at bounding box center [693, 130] width 41 height 12
click at [715, 156] on input "text" at bounding box center [751, 157] width 93 height 18
click at [699, 210] on div at bounding box center [694, 211] width 18 height 18
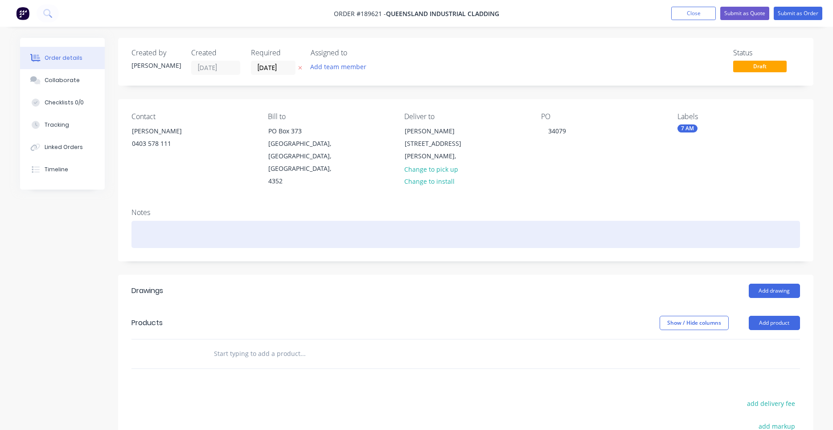
click at [640, 221] on div at bounding box center [466, 234] width 669 height 27
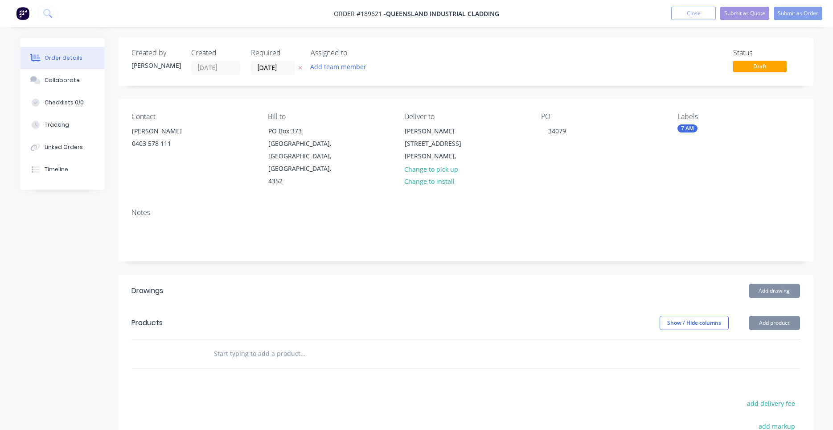
click at [577, 139] on div "PO 34079" at bounding box center [602, 149] width 122 height 75
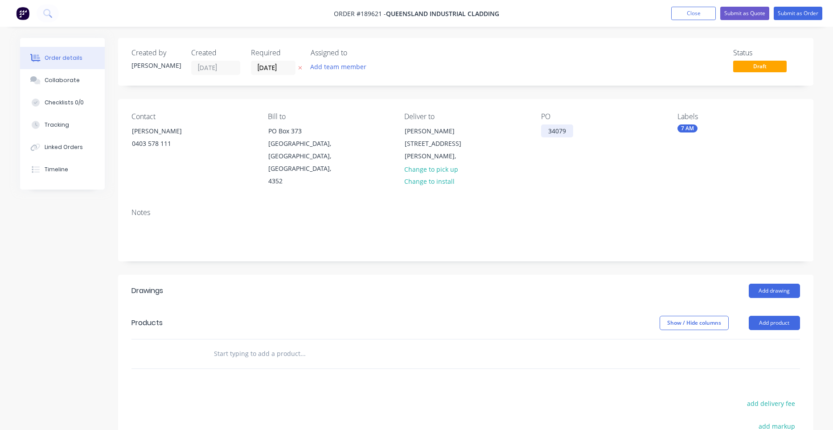
click at [569, 132] on div "34079" at bounding box center [557, 130] width 32 height 13
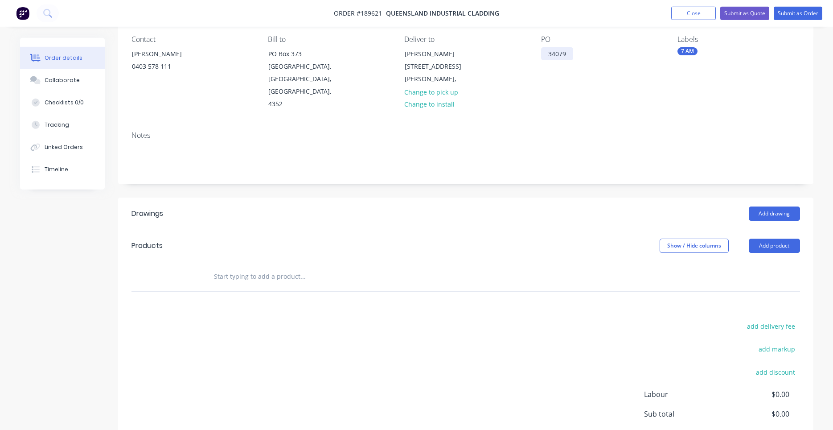
scroll to position [141, 0]
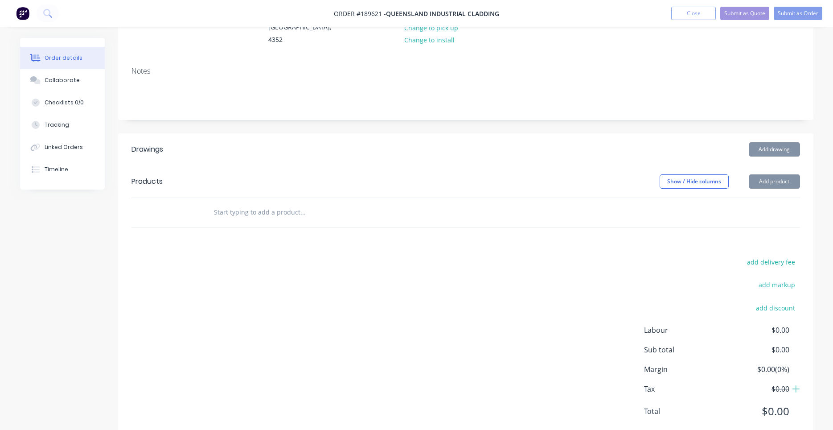
click at [758, 174] on button "Add product" at bounding box center [774, 181] width 51 height 14
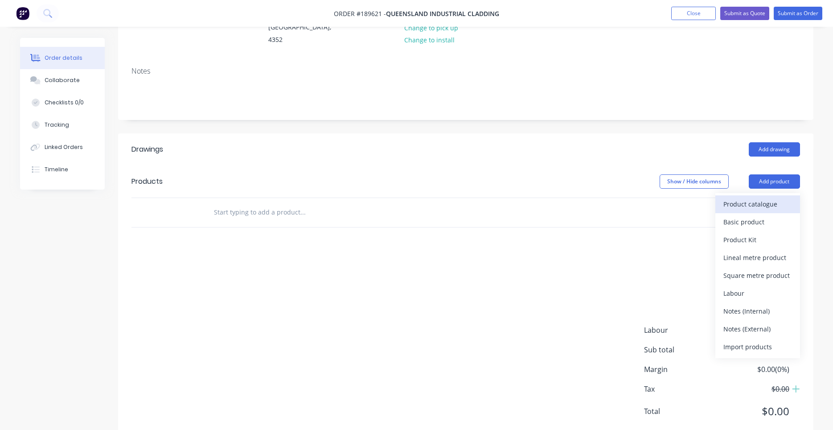
click at [748, 198] on div "Product catalogue" at bounding box center [758, 204] width 69 height 13
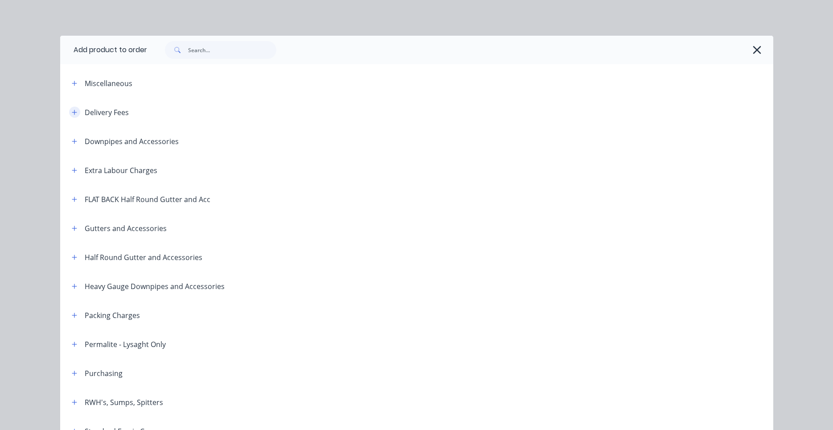
click at [79, 114] on button "button" at bounding box center [74, 112] width 11 height 11
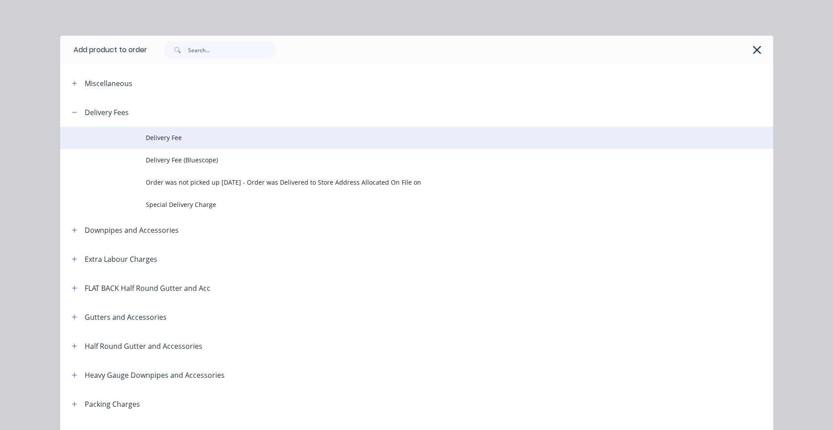
click at [138, 141] on td at bounding box center [103, 138] width 86 height 22
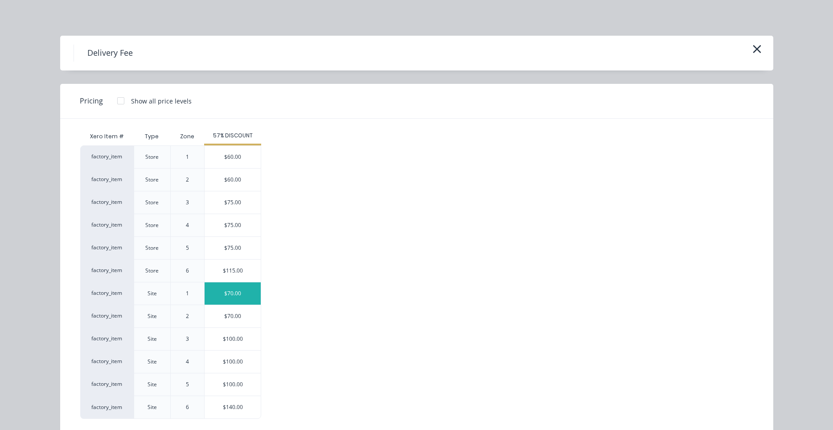
click at [223, 300] on div "$70.00" at bounding box center [233, 293] width 56 height 22
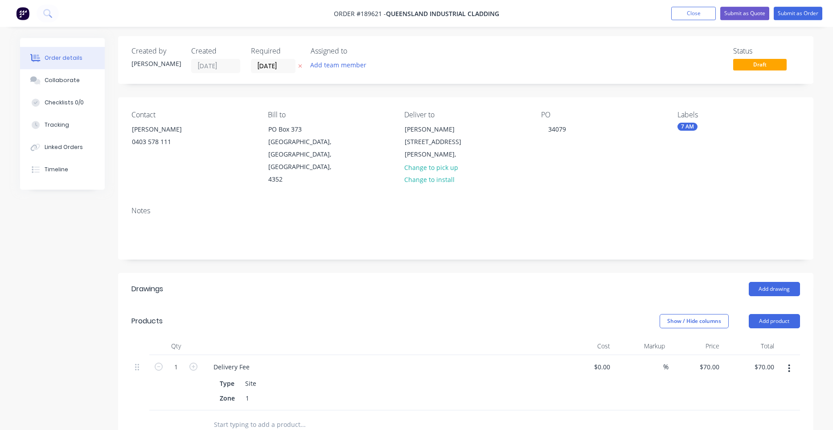
scroll to position [0, 0]
click at [787, 284] on button "Add drawing" at bounding box center [774, 291] width 51 height 14
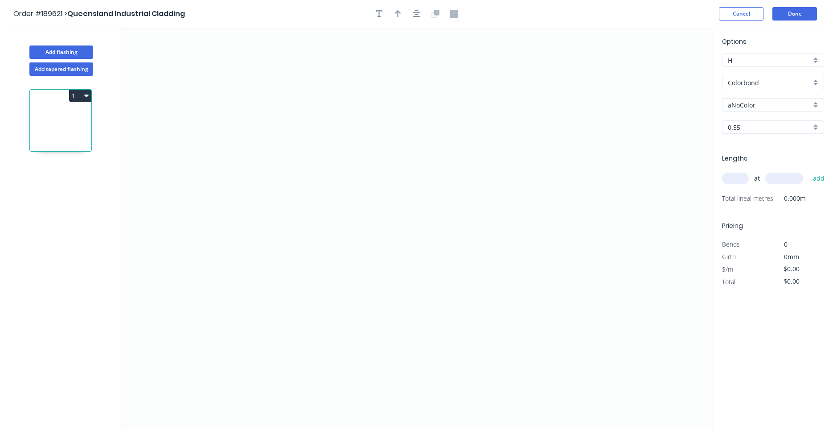
click at [762, 274] on div "$/m" at bounding box center [745, 269] width 58 height 12
click at [285, 297] on icon "0" at bounding box center [416, 229] width 593 height 402
click at [267, 274] on icon at bounding box center [276, 284] width 19 height 23
click at [291, 260] on icon at bounding box center [279, 266] width 25 height 15
click at [292, 264] on circle at bounding box center [290, 258] width 13 height 13
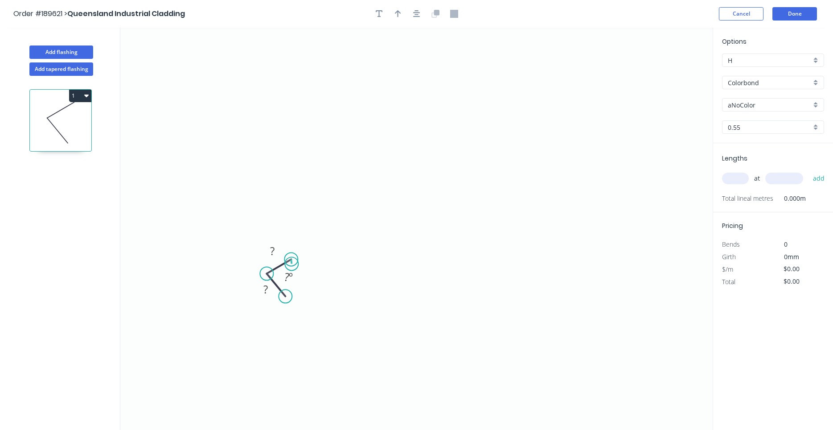
click at [292, 264] on circle at bounding box center [290, 258] width 13 height 13
drag, startPoint x: 292, startPoint y: 262, endPoint x: 288, endPoint y: 253, distance: 9.6
click at [288, 253] on circle at bounding box center [288, 251] width 13 height 13
click at [288, 297] on circle at bounding box center [285, 295] width 13 height 13
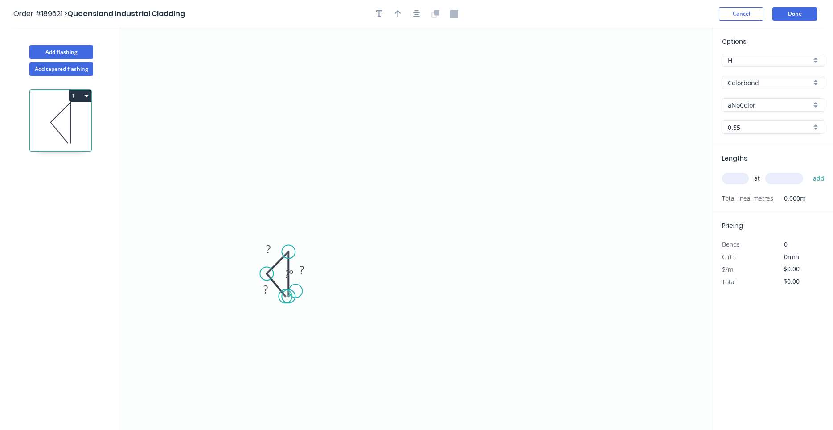
click at [296, 291] on icon "0 ? ? ? ? º" at bounding box center [416, 229] width 593 height 402
click at [308, 299] on div "Delete point" at bounding box center [343, 303] width 90 height 18
click at [301, 302] on div "Delete point" at bounding box center [338, 308] width 90 height 18
click at [288, 255] on circle at bounding box center [288, 251] width 13 height 13
click at [286, 294] on circle at bounding box center [286, 292] width 13 height 13
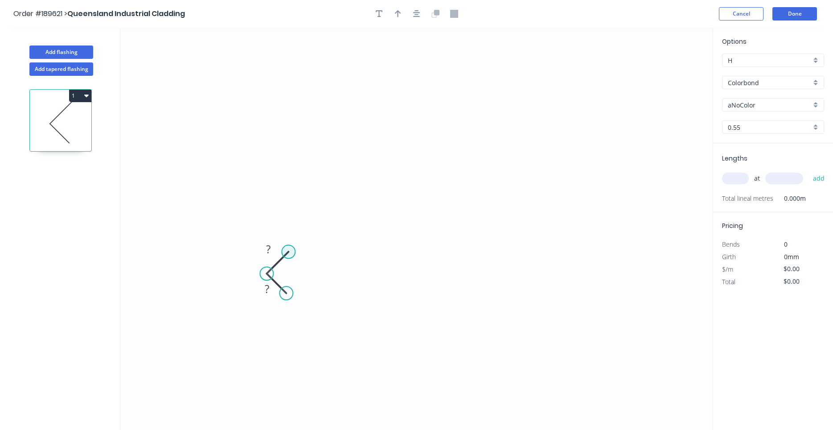
click at [291, 256] on circle at bounding box center [288, 251] width 13 height 13
click at [286, 159] on icon "0 ? ?" at bounding box center [416, 229] width 593 height 402
click at [288, 159] on circle at bounding box center [288, 158] width 13 height 13
drag, startPoint x: 288, startPoint y: 161, endPoint x: 284, endPoint y: 111, distance: 50.9
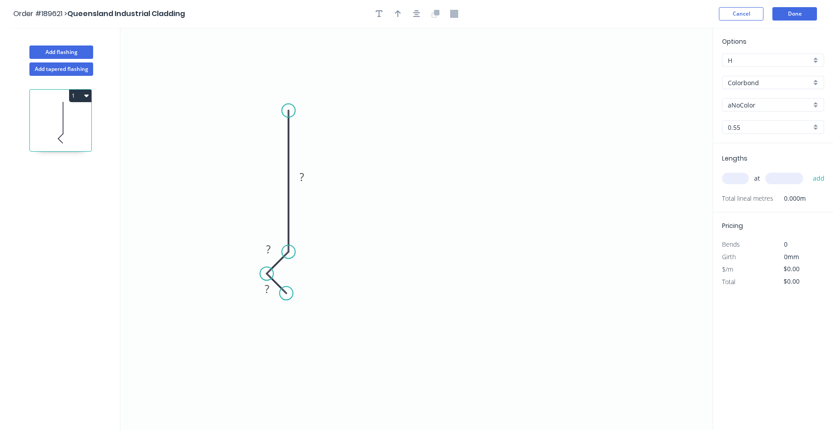
click at [284, 111] on circle at bounding box center [288, 110] width 13 height 13
drag, startPoint x: 282, startPoint y: 127, endPoint x: 276, endPoint y: 143, distance: 17.1
click at [524, 133] on icon "0 ? ? ?" at bounding box center [416, 229] width 593 height 402
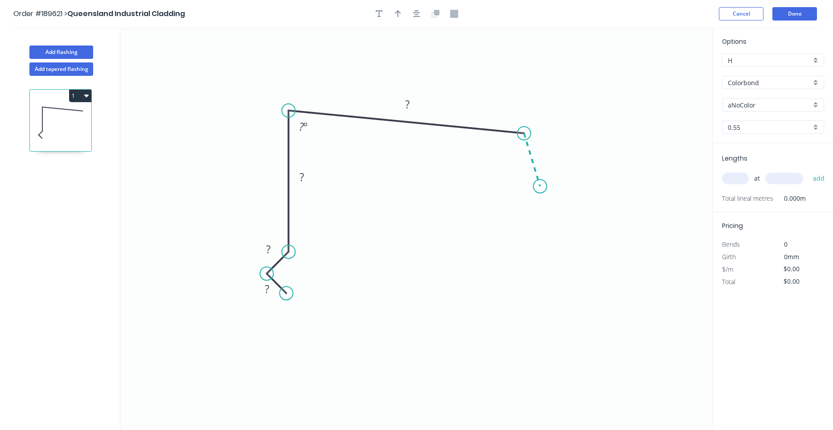
click at [540, 186] on icon "0 ? ? ? ? ? º" at bounding box center [416, 229] width 593 height 402
click at [540, 186] on circle at bounding box center [540, 186] width 13 height 13
click at [540, 187] on circle at bounding box center [540, 186] width 13 height 13
click at [412, 106] on rect at bounding box center [408, 105] width 18 height 12
click at [746, 177] on input "text" at bounding box center [735, 179] width 27 height 12
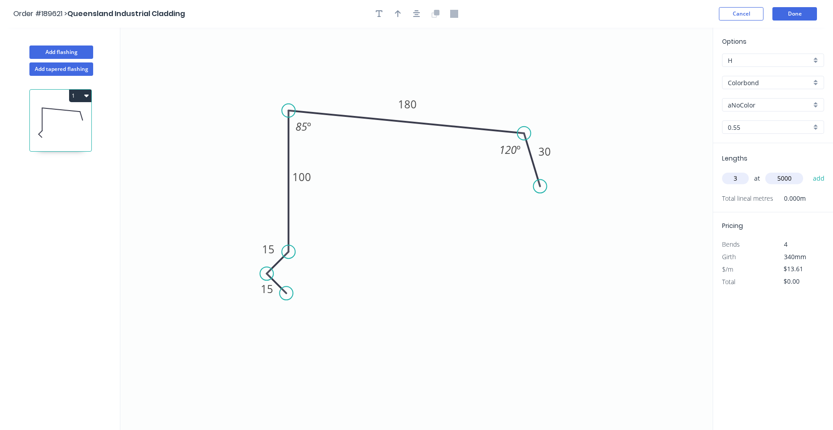
click at [809, 171] on button "add" at bounding box center [819, 178] width 21 height 15
click at [419, 13] on icon "button" at bounding box center [416, 14] width 7 height 8
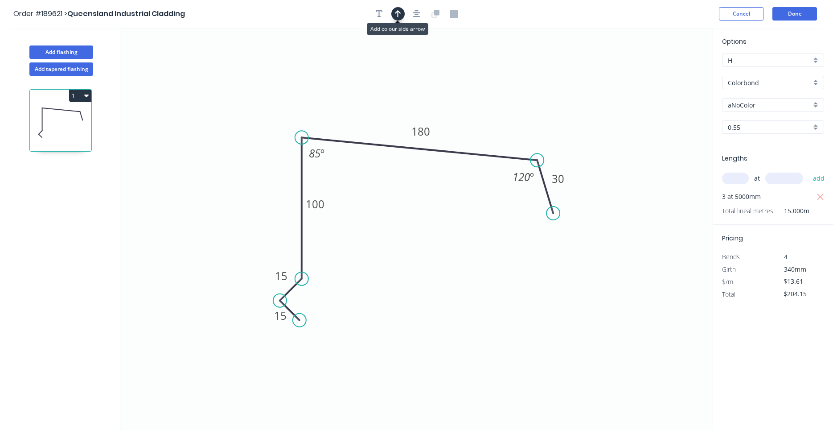
click at [401, 16] on icon "button" at bounding box center [398, 14] width 6 height 8
click at [671, 69] on icon at bounding box center [668, 62] width 8 height 29
drag, startPoint x: 671, startPoint y: 69, endPoint x: 527, endPoint y: 117, distance: 151.6
click at [527, 117] on icon at bounding box center [534, 110] width 26 height 26
click at [82, 56] on button "Add flashing" at bounding box center [61, 51] width 64 height 13
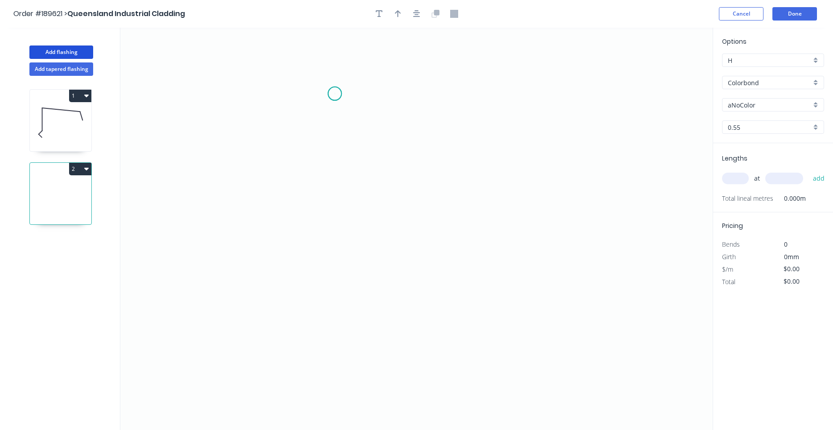
click at [335, 94] on icon "0" at bounding box center [416, 229] width 593 height 402
click at [344, 247] on icon "0" at bounding box center [416, 229] width 593 height 402
click at [446, 243] on icon "0 ?" at bounding box center [416, 229] width 593 height 402
click at [446, 243] on circle at bounding box center [445, 246] width 13 height 13
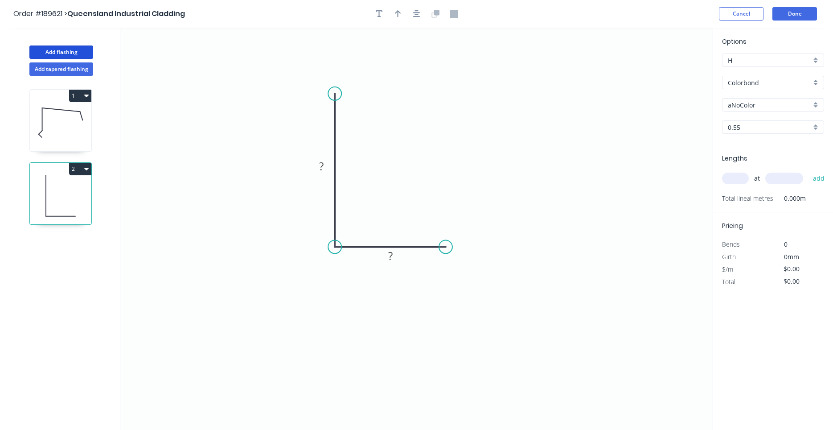
drag, startPoint x: 337, startPoint y: 86, endPoint x: 350, endPoint y: 100, distance: 19.3
click at [350, 99] on icon "0 ? ?" at bounding box center [416, 229] width 593 height 402
drag, startPoint x: 336, startPoint y: 96, endPoint x: 347, endPoint y: 98, distance: 10.9
click at [347, 98] on icon "0 ? ?" at bounding box center [416, 229] width 593 height 402
drag, startPoint x: 335, startPoint y: 96, endPoint x: 349, endPoint y: 96, distance: 13.8
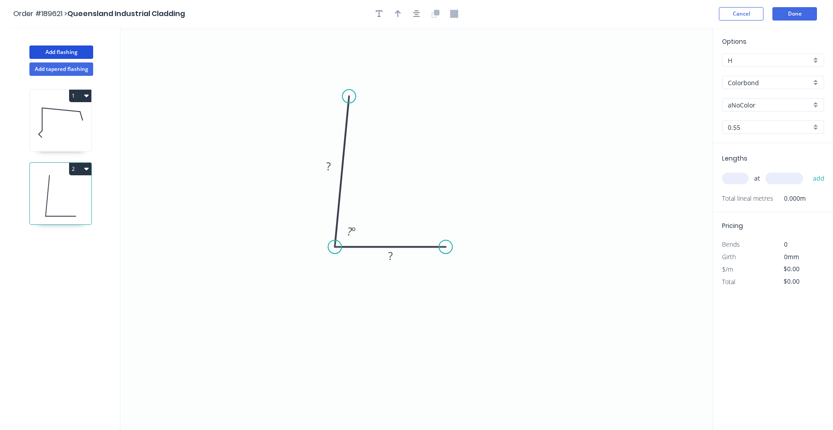
click at [349, 96] on circle at bounding box center [348, 96] width 13 height 13
click at [446, 245] on circle at bounding box center [445, 246] width 13 height 13
click at [446, 314] on icon "0 ? ? ? º" at bounding box center [416, 229] width 593 height 402
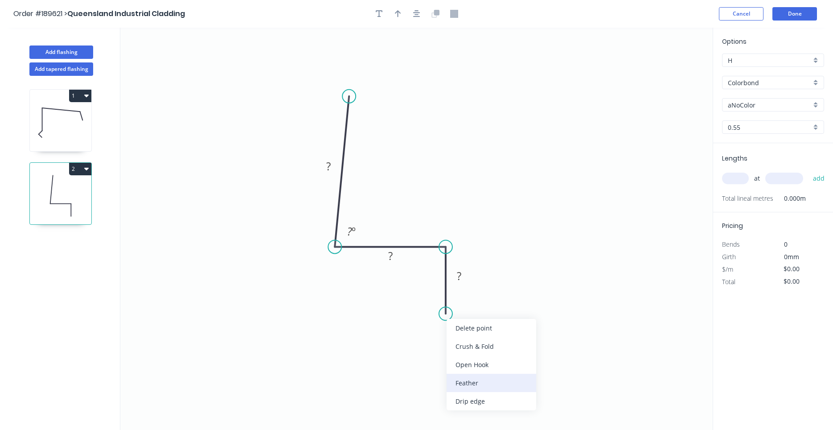
click at [461, 381] on div "Feather" at bounding box center [492, 383] width 90 height 18
click at [460, 342] on div "Flip bend" at bounding box center [492, 343] width 90 height 18
click at [474, 299] on tspan "15" at bounding box center [470, 297] width 12 height 15
drag, startPoint x: 482, startPoint y: 306, endPoint x: 473, endPoint y: 352, distance: 46.3
click at [473, 352] on rect at bounding box center [456, 343] width 35 height 18
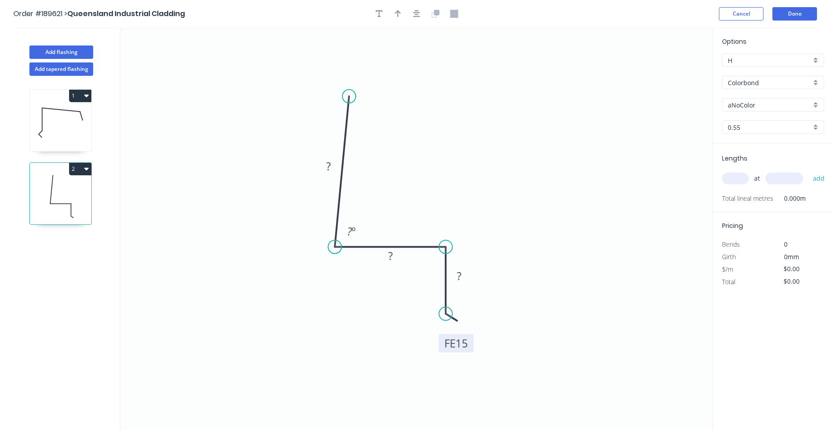
click at [469, 345] on rect at bounding box center [456, 343] width 35 height 18
click at [478, 316] on icon "0 ? ? FE 15 ? ? º" at bounding box center [416, 229] width 593 height 402
click at [465, 344] on tspan "15" at bounding box center [462, 343] width 12 height 15
click at [464, 278] on rect at bounding box center [459, 276] width 18 height 12
click at [79, 114] on icon at bounding box center [61, 122] width 62 height 57
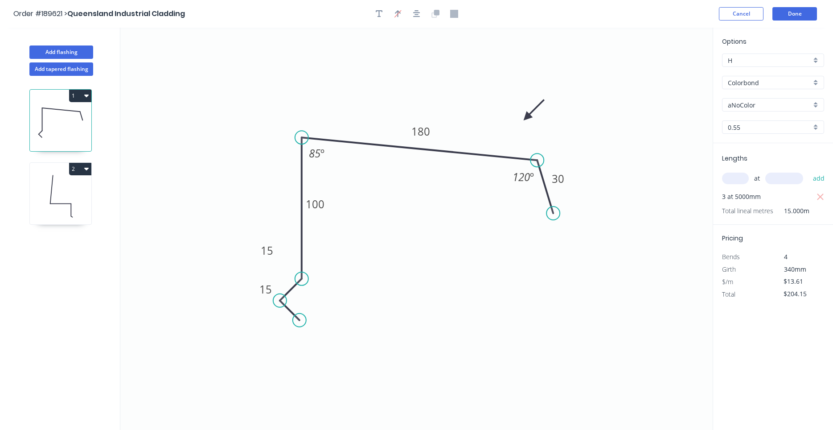
click at [73, 186] on icon at bounding box center [61, 195] width 62 height 57
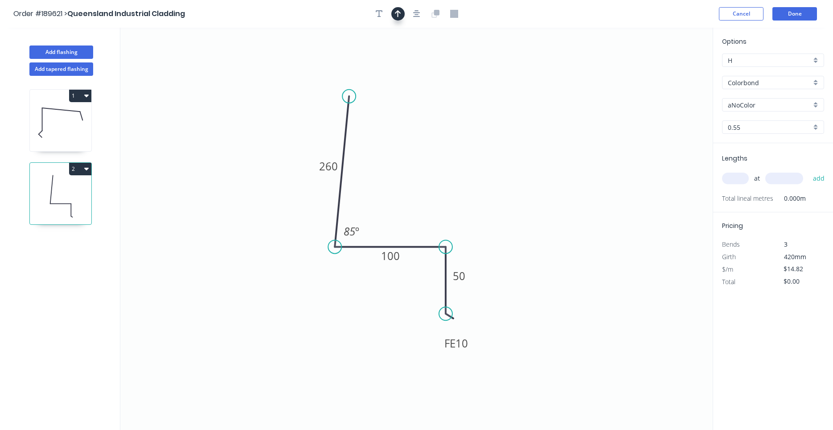
click at [399, 18] on button "button" at bounding box center [397, 13] width 13 height 13
click at [667, 64] on icon at bounding box center [667, 53] width 8 height 29
click at [667, 68] on icon "0 260 100 FE 10 50 85 º" at bounding box center [416, 229] width 593 height 402
click at [666, 62] on icon at bounding box center [660, 57] width 26 height 26
click at [666, 62] on icon at bounding box center [667, 53] width 8 height 29
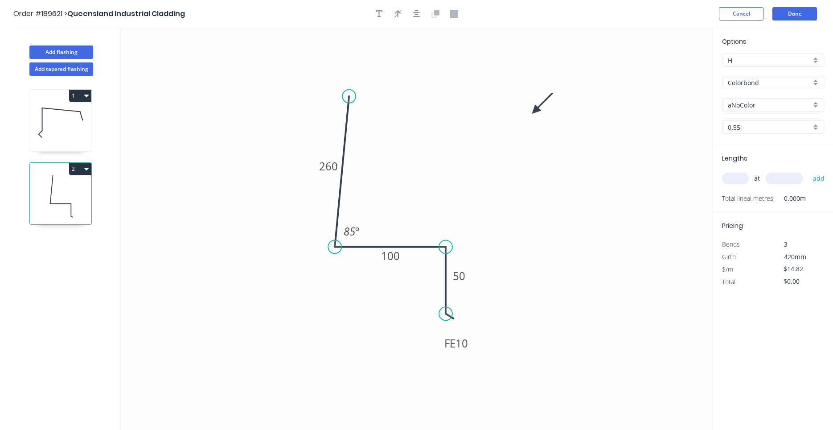
drag, startPoint x: 536, startPoint y: 110, endPoint x: 510, endPoint y: 113, distance: 26.4
click at [450, 130] on icon at bounding box center [457, 123] width 26 height 26
click at [728, 180] on input "text" at bounding box center [735, 179] width 27 height 12
click at [809, 171] on button "add" at bounding box center [819, 178] width 21 height 15
click at [73, 140] on icon at bounding box center [61, 122] width 62 height 57
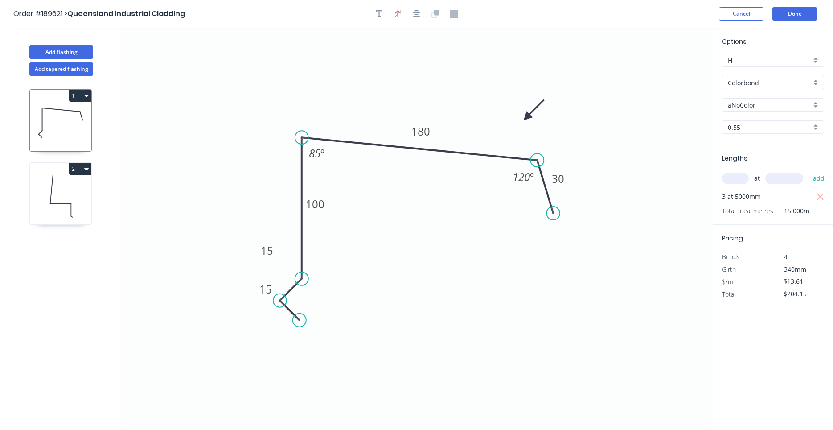
click at [68, 207] on icon at bounding box center [61, 195] width 62 height 57
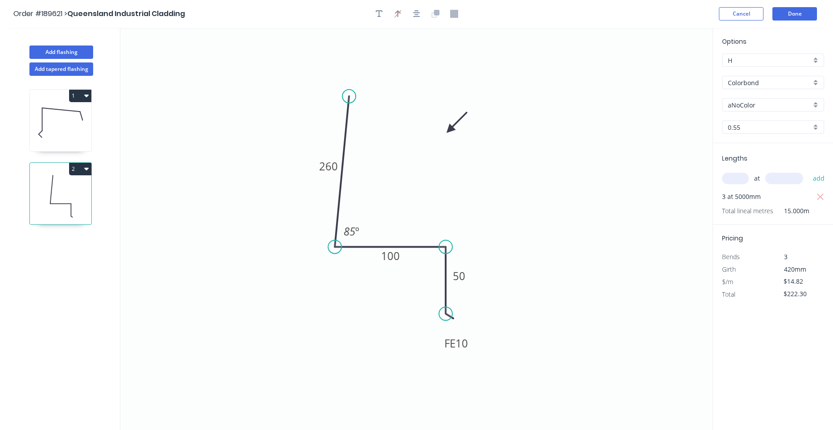
click at [694, 370] on icon "0 260 100 FE 10 50 85 º" at bounding box center [416, 229] width 593 height 402
click at [64, 58] on button "Add flashing" at bounding box center [61, 51] width 64 height 13
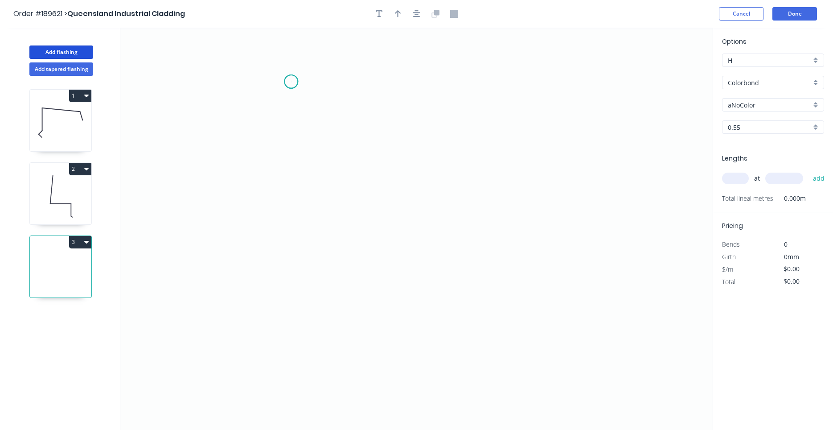
click at [291, 82] on icon "0" at bounding box center [416, 229] width 593 height 402
click at [333, 120] on icon "0" at bounding box center [416, 229] width 593 height 402
click at [325, 264] on icon "0 ?" at bounding box center [416, 229] width 593 height 402
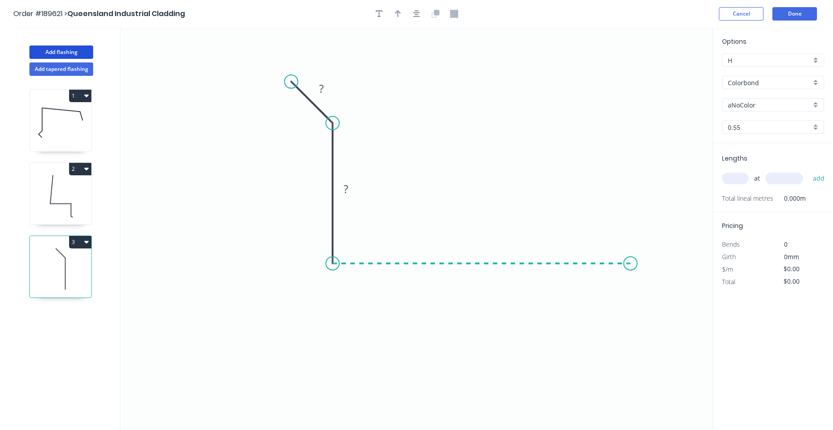
click at [631, 264] on icon "0 ? ?" at bounding box center [416, 229] width 593 height 402
click at [666, 303] on icon "0 ? ? ?" at bounding box center [416, 229] width 593 height 402
click at [666, 303] on circle at bounding box center [665, 297] width 13 height 13
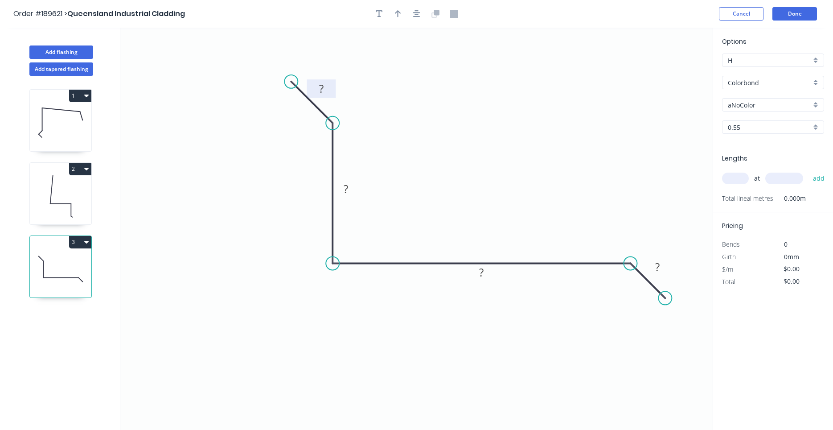
click at [322, 93] on tspan "?" at bounding box center [321, 88] width 4 height 15
click at [344, 143] on div "Show angle" at bounding box center [376, 150] width 90 height 18
click at [636, 291] on div "Show angle" at bounding box center [672, 293] width 90 height 18
click at [621, 288] on tspan "?" at bounding box center [620, 283] width 5 height 15
click at [736, 178] on input "text" at bounding box center [735, 179] width 27 height 12
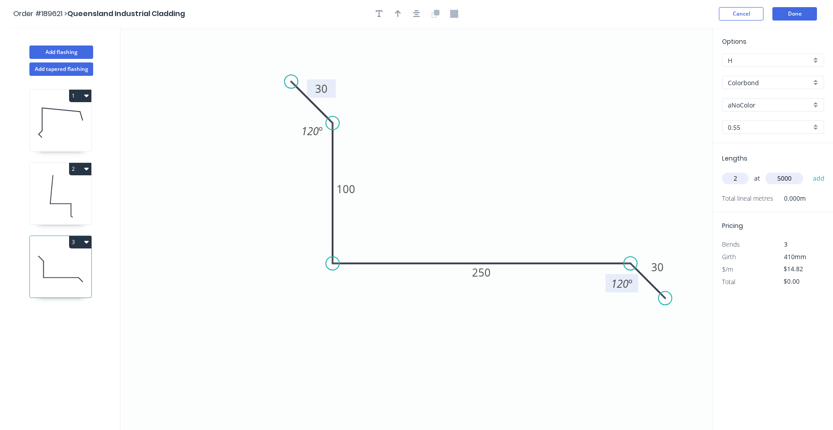
click at [809, 171] on button "add" at bounding box center [819, 178] width 21 height 15
click at [422, 15] on button "button" at bounding box center [416, 13] width 13 height 13
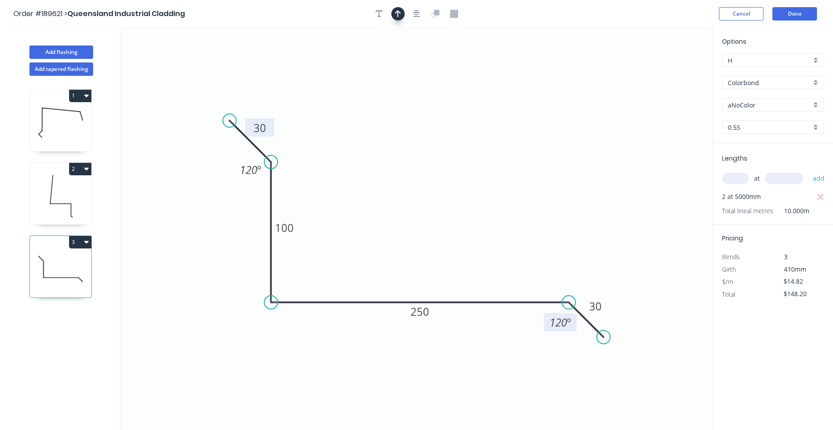
click at [401, 12] on icon "button" at bounding box center [398, 14] width 6 height 8
click at [665, 70] on icon "0 30 100 250 30 120 º 120 º" at bounding box center [416, 229] width 593 height 402
drag, startPoint x: 667, startPoint y: 72, endPoint x: 431, endPoint y: 160, distance: 252.0
click at [431, 160] on icon at bounding box center [438, 152] width 26 height 26
click at [58, 198] on icon at bounding box center [61, 195] width 62 height 57
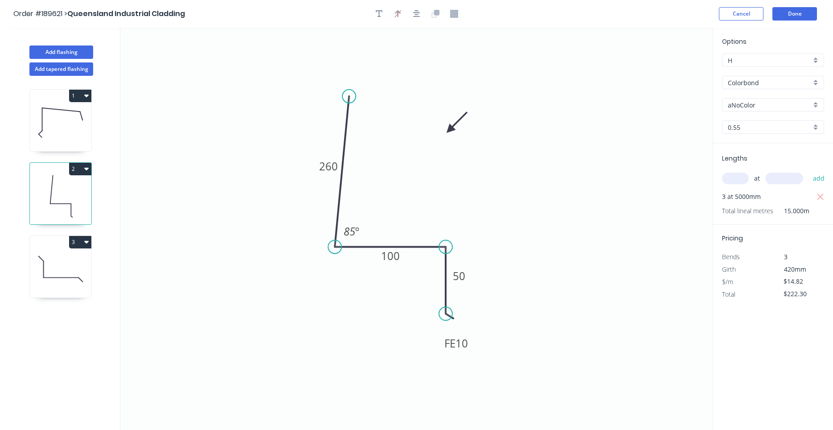
click at [50, 135] on icon at bounding box center [61, 122] width 62 height 57
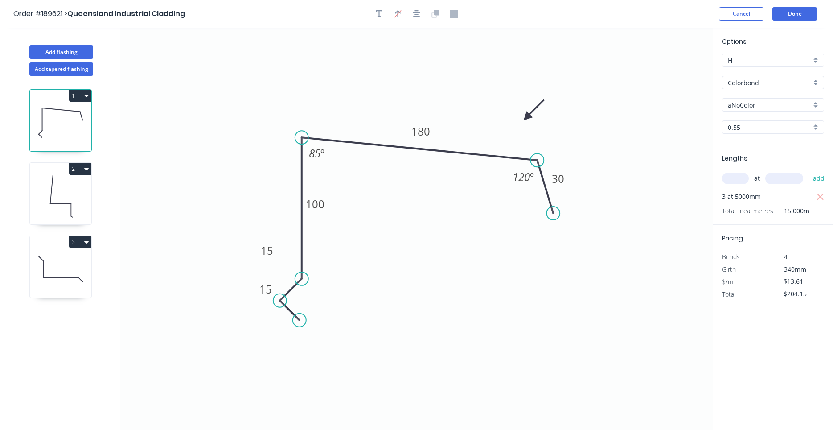
click at [736, 107] on input "aNoColor" at bounding box center [769, 104] width 83 height 9
click at [748, 117] on div "Surfmist" at bounding box center [773, 122] width 101 height 16
click at [59, 181] on icon at bounding box center [61, 195] width 62 height 57
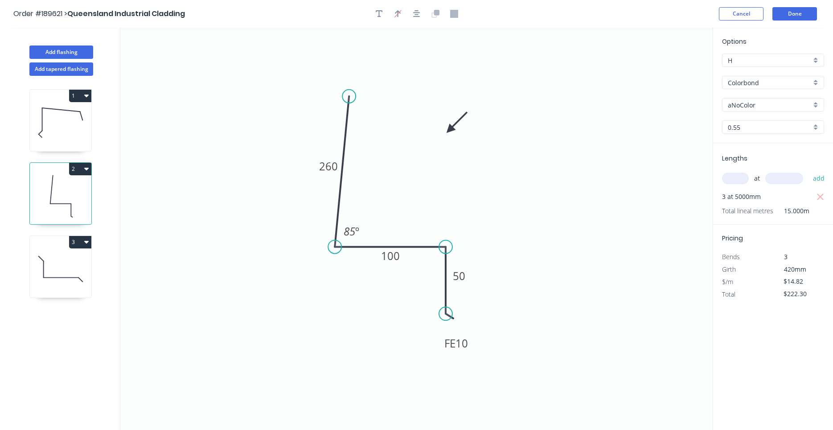
click at [761, 102] on input "aNoColor" at bounding box center [769, 104] width 83 height 9
click at [758, 119] on div "Surfmist" at bounding box center [773, 122] width 101 height 16
click at [61, 281] on icon at bounding box center [61, 268] width 62 height 57
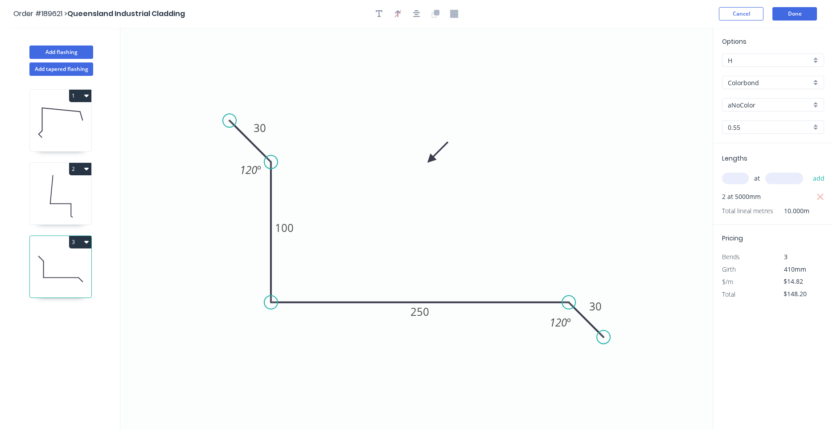
click at [742, 107] on input "aNoColor" at bounding box center [769, 104] width 83 height 9
click at [745, 124] on div "Surfmist" at bounding box center [773, 122] width 101 height 16
click at [90, 52] on button "Add flashing" at bounding box center [61, 51] width 64 height 13
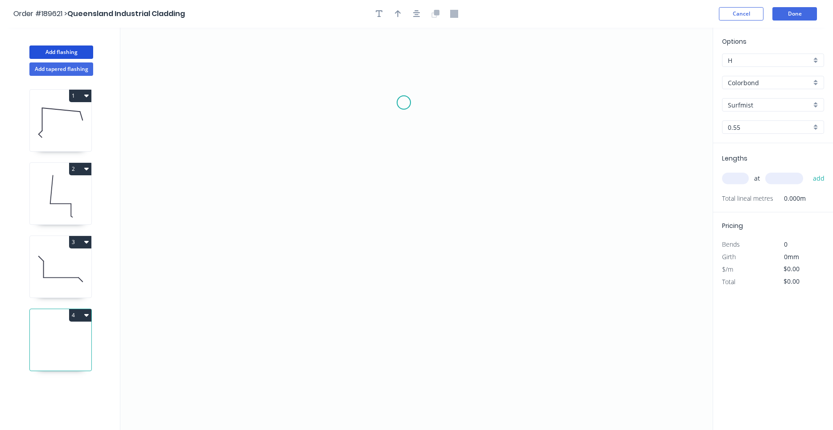
click at [404, 103] on icon "0" at bounding box center [416, 229] width 593 height 402
click at [358, 100] on icon "0" at bounding box center [416, 229] width 593 height 402
click at [355, 220] on icon "0 ?" at bounding box center [416, 229] width 593 height 402
click at [361, 222] on circle at bounding box center [358, 220] width 13 height 13
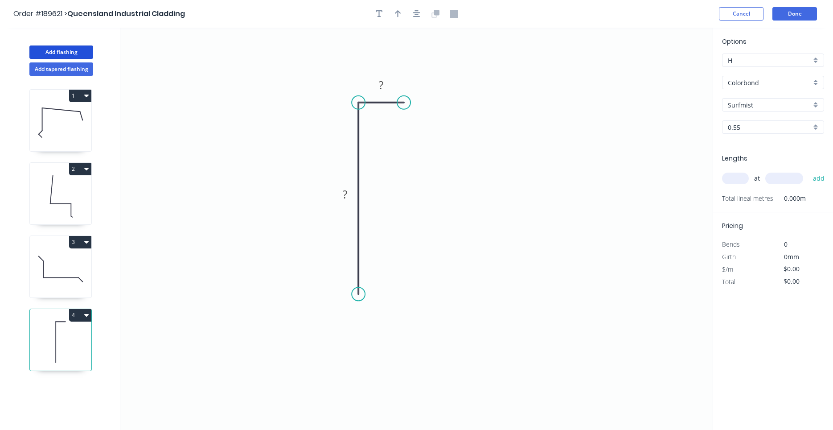
drag, startPoint x: 361, startPoint y: 221, endPoint x: 365, endPoint y: 294, distance: 73.3
click at [365, 294] on circle at bounding box center [358, 293] width 13 height 13
click at [487, 297] on icon "0 ? ?" at bounding box center [416, 229] width 593 height 402
click at [487, 297] on circle at bounding box center [486, 293] width 13 height 13
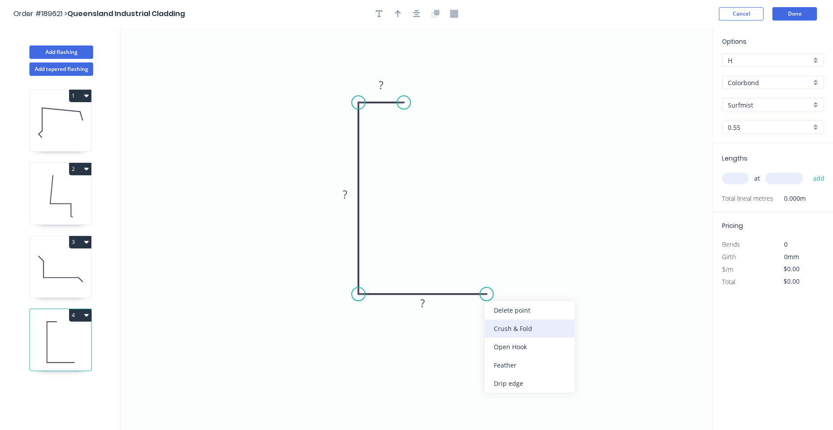
click at [500, 330] on div "Crush & Fold" at bounding box center [530, 328] width 90 height 18
click at [485, 312] on tspan "10" at bounding box center [481, 308] width 12 height 15
click at [742, 180] on input "text" at bounding box center [735, 179] width 27 height 12
click at [809, 171] on button "add" at bounding box center [819, 178] width 21 height 15
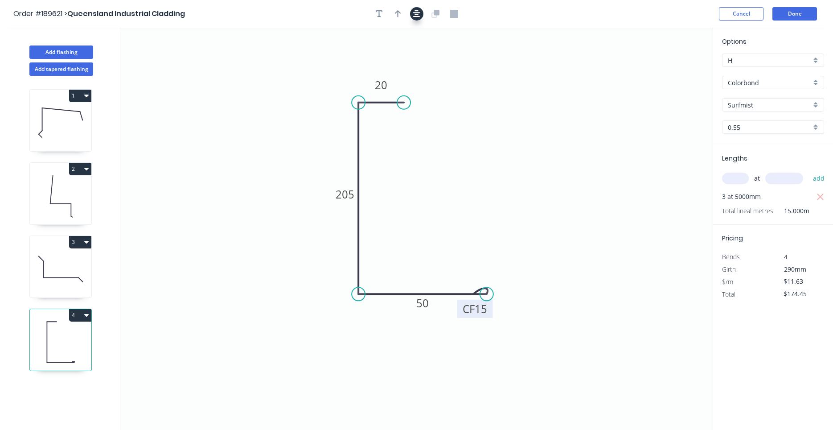
click at [416, 11] on icon "button" at bounding box center [416, 13] width 7 height 7
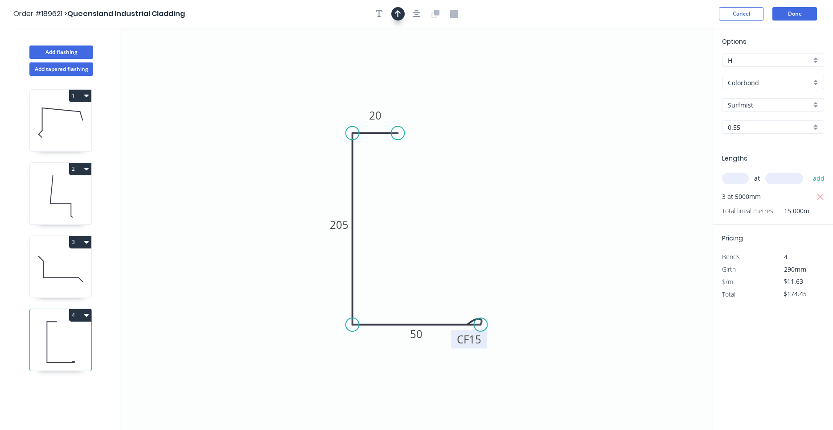
click at [404, 10] on button "button" at bounding box center [397, 13] width 13 height 13
click at [666, 74] on icon "0 20 205 CF 15 50" at bounding box center [416, 229] width 593 height 402
click at [667, 74] on icon at bounding box center [668, 62] width 8 height 29
click at [667, 74] on icon at bounding box center [676, 65] width 26 height 26
click at [667, 74] on icon "0 20 205 CF 15 50" at bounding box center [416, 229] width 593 height 402
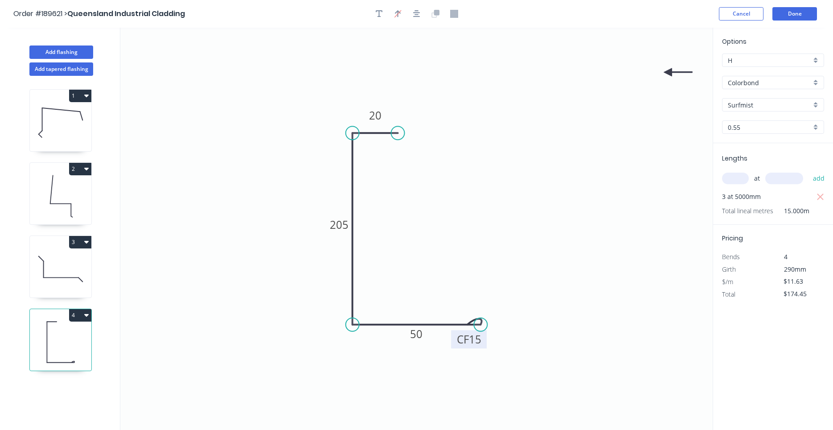
click at [667, 74] on icon "0 20 205 CF 15 50" at bounding box center [416, 229] width 593 height 402
click at [668, 74] on icon "0 20 205 CF 15 50" at bounding box center [416, 229] width 593 height 402
click at [668, 71] on icon at bounding box center [678, 72] width 29 height 8
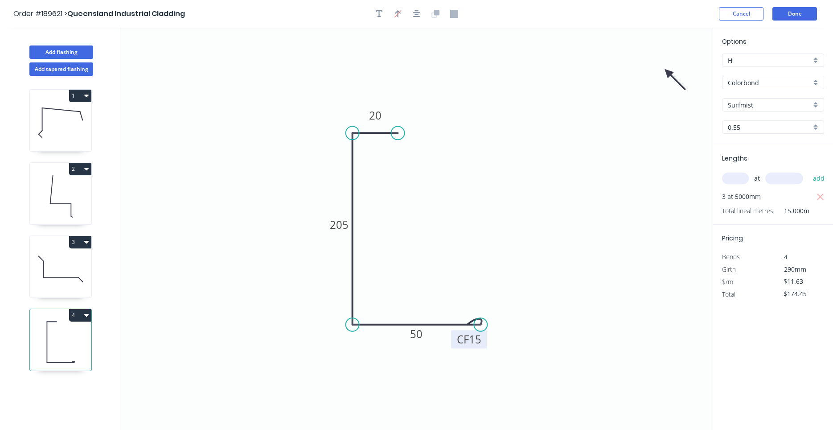
click at [668, 71] on icon at bounding box center [676, 79] width 26 height 26
click at [668, 71] on icon at bounding box center [661, 79] width 26 height 26
drag, startPoint x: 668, startPoint y: 71, endPoint x: 313, endPoint y: 169, distance: 368.9
click at [313, 169] on icon at bounding box center [302, 169] width 29 height 8
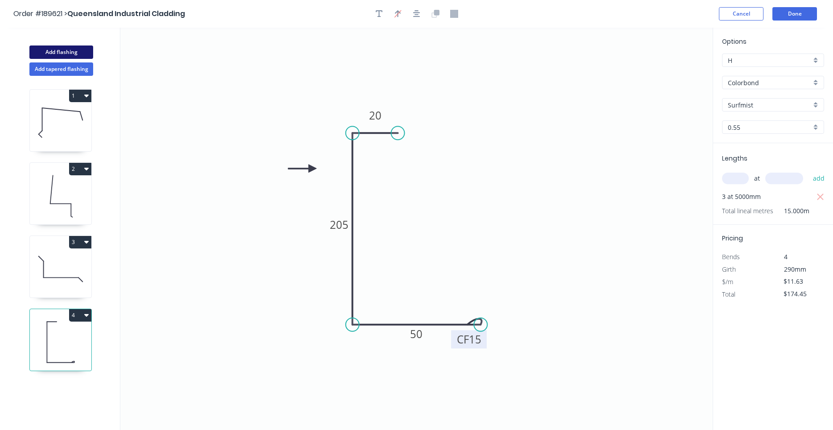
click at [89, 54] on button "Add flashing" at bounding box center [61, 51] width 64 height 13
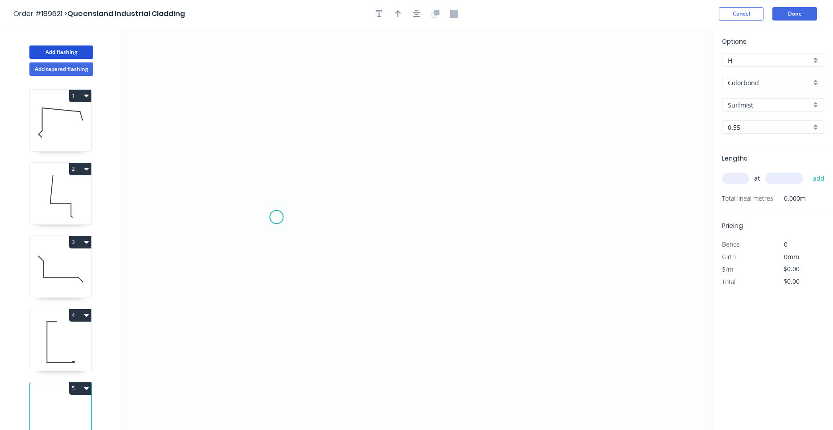
click at [276, 217] on icon "0" at bounding box center [416, 229] width 593 height 402
click at [322, 169] on icon "0" at bounding box center [416, 229] width 593 height 402
click at [525, 154] on icon "0 ?" at bounding box center [416, 229] width 593 height 402
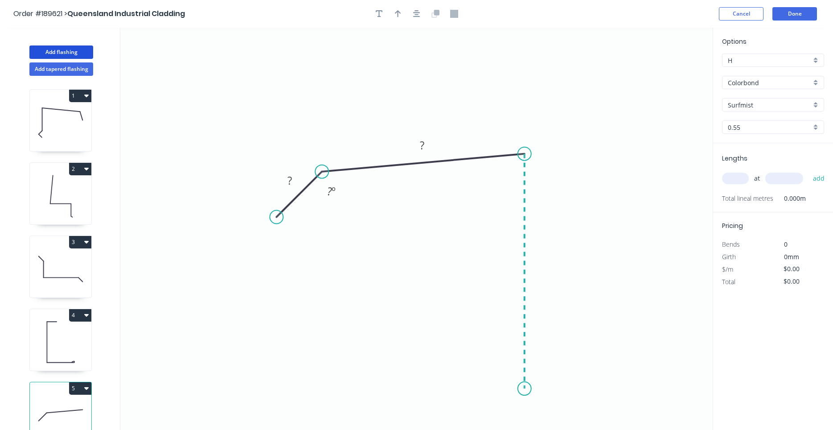
click at [511, 389] on icon "0 ? ? ? º" at bounding box center [416, 229] width 593 height 402
click at [459, 385] on icon "0 ? ? ? ? º ? º" at bounding box center [416, 229] width 593 height 402
click at [459, 385] on circle at bounding box center [458, 388] width 13 height 13
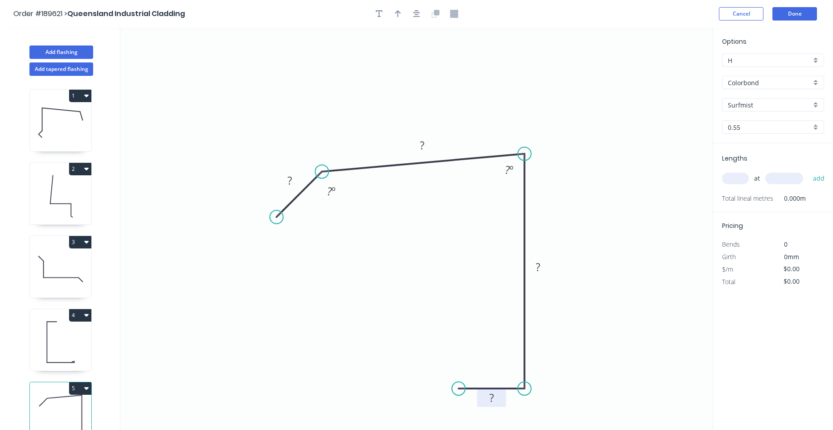
click at [493, 397] on tspan "?" at bounding box center [492, 397] width 4 height 15
click at [474, 376] on div "Crush & Fold" at bounding box center [507, 368] width 90 height 18
click at [470, 407] on div "Flip bend" at bounding box center [506, 405] width 90 height 18
click at [474, 403] on tspan "10" at bounding box center [476, 403] width 12 height 15
drag, startPoint x: 457, startPoint y: 406, endPoint x: 409, endPoint y: 400, distance: 47.7
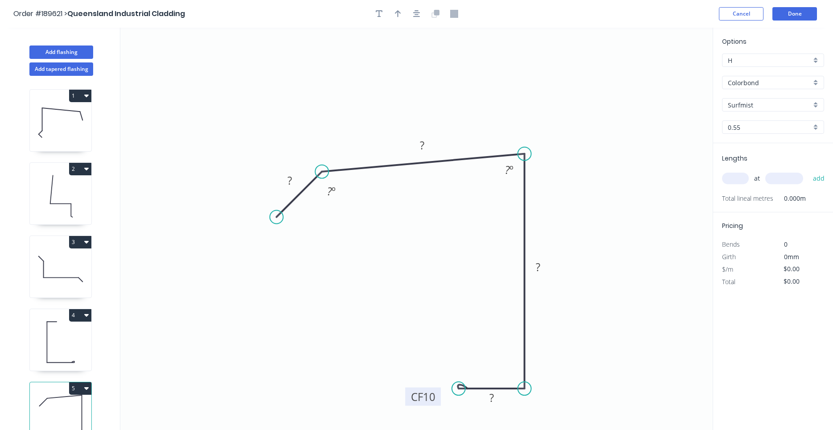
click at [409, 400] on rect at bounding box center [423, 396] width 36 height 18
click at [430, 397] on tspan "10" at bounding box center [429, 396] width 12 height 15
click at [741, 181] on input "text" at bounding box center [735, 179] width 27 height 12
click at [809, 171] on button "add" at bounding box center [819, 178] width 21 height 15
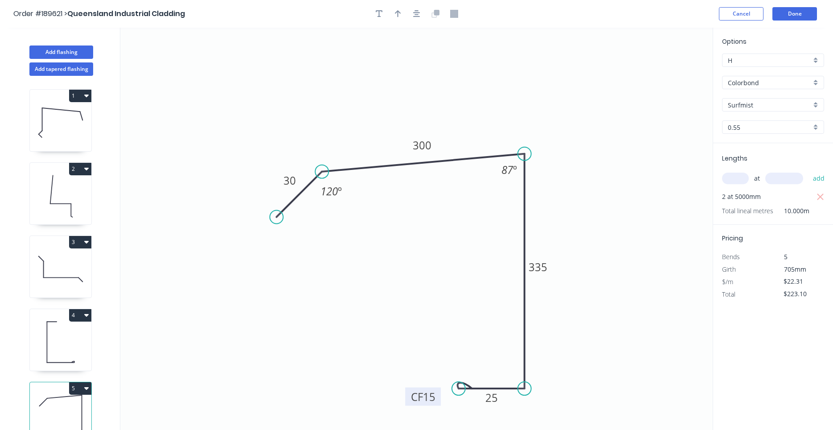
click at [422, 21] on header "Order #189621 > Queensland Industrial Cladding Cancel Done" at bounding box center [416, 14] width 833 height 28
click at [419, 19] on button "button" at bounding box center [416, 13] width 13 height 13
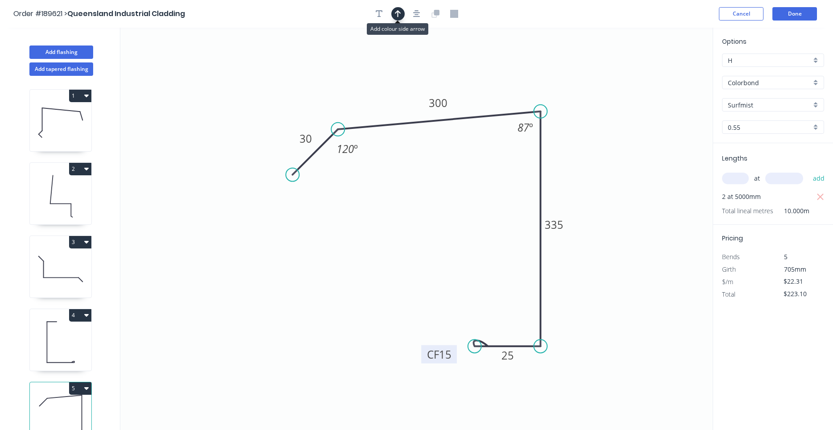
click at [399, 15] on icon "button" at bounding box center [398, 14] width 6 height 8
click at [666, 72] on icon at bounding box center [668, 62] width 8 height 29
drag, startPoint x: 667, startPoint y: 72, endPoint x: 578, endPoint y: 96, distance: 92.8
click at [578, 96] on icon at bounding box center [586, 89] width 26 height 26
click at [795, 19] on button "Done" at bounding box center [795, 13] width 45 height 13
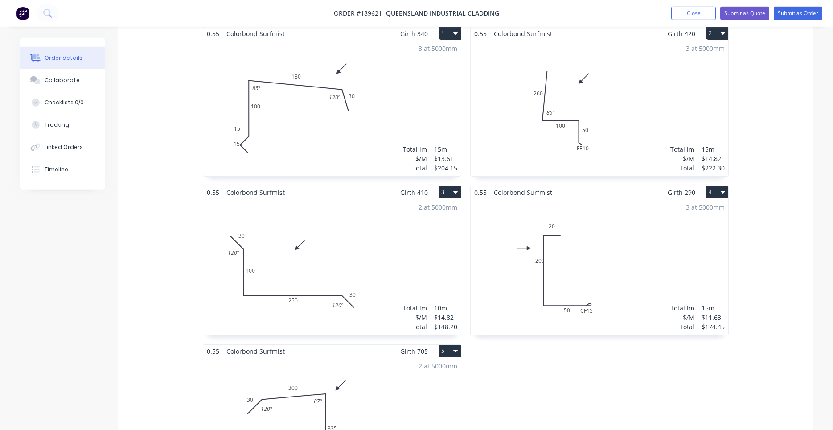
scroll to position [159, 0]
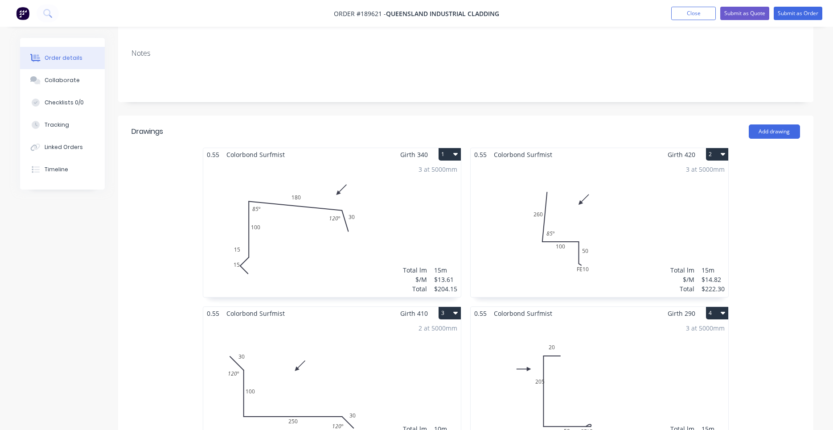
click at [532, 377] on div "3 at 5000mm Total lm $/M Total 15m $11.63 $174.45" at bounding box center [600, 388] width 258 height 136
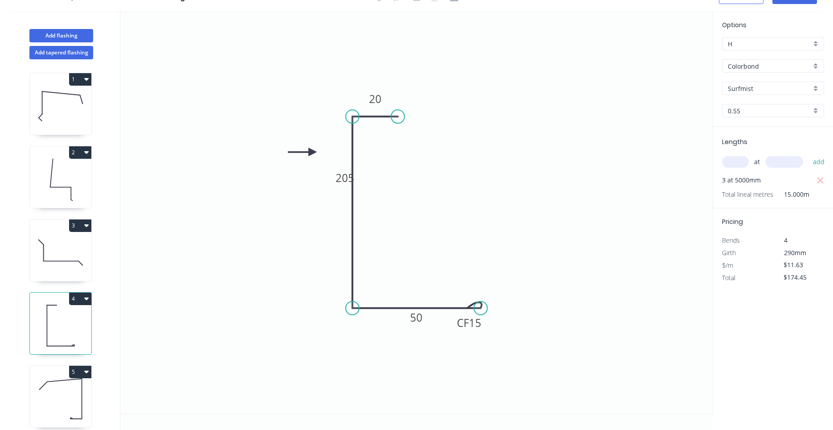
scroll to position [16, 0]
click at [346, 178] on tspan "205" at bounding box center [345, 177] width 19 height 15
drag, startPoint x: 332, startPoint y: 173, endPoint x: 310, endPoint y: 171, distance: 22.4
click at [310, 171] on rect at bounding box center [322, 175] width 29 height 18
click at [441, 177] on icon "0 20 205 CF 15 50" at bounding box center [416, 212] width 593 height 402
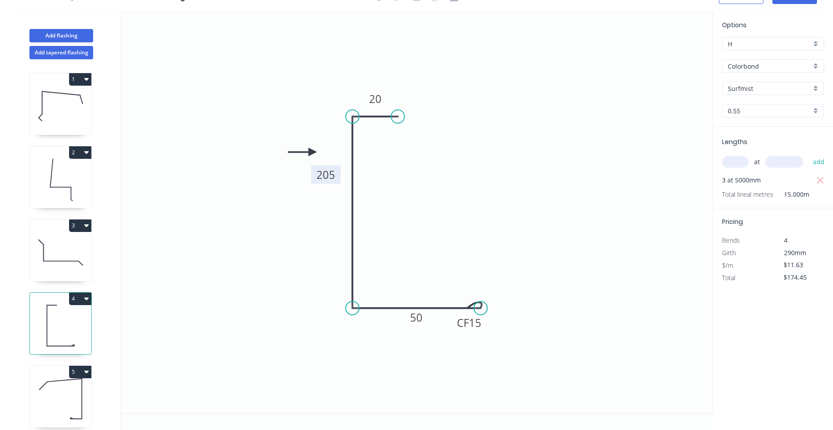
drag, startPoint x: 336, startPoint y: 177, endPoint x: 319, endPoint y: 174, distance: 17.8
click at [316, 174] on g "205" at bounding box center [325, 174] width 29 height 18
click at [421, 184] on icon "0 20 205 CF 15 50" at bounding box center [416, 212] width 593 height 402
click at [329, 181] on tspan "205" at bounding box center [325, 174] width 19 height 15
click at [402, 178] on icon "0 20 205 CF 15 50" at bounding box center [416, 212] width 593 height 402
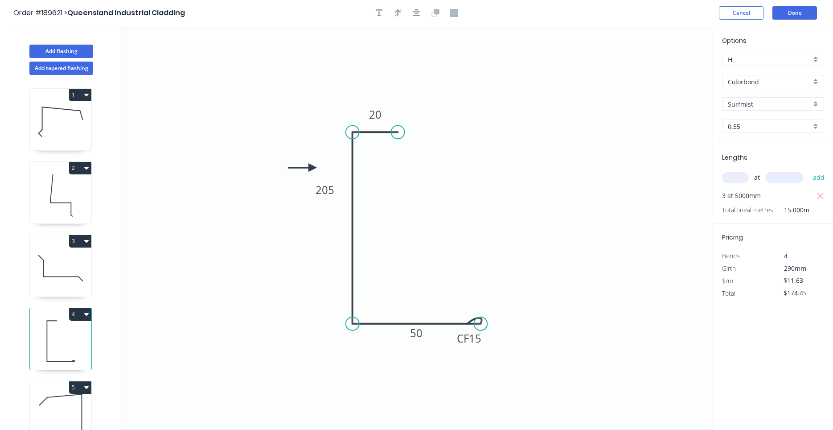
scroll to position [0, 0]
click at [783, 8] on button "Done" at bounding box center [795, 13] width 45 height 13
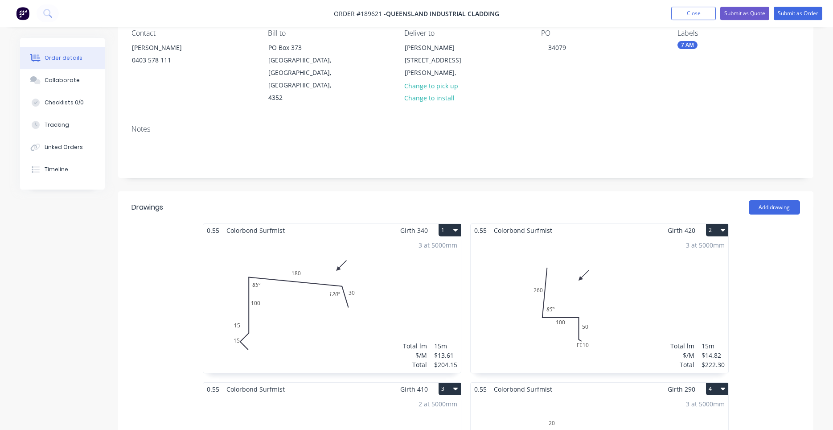
scroll to position [227, 0]
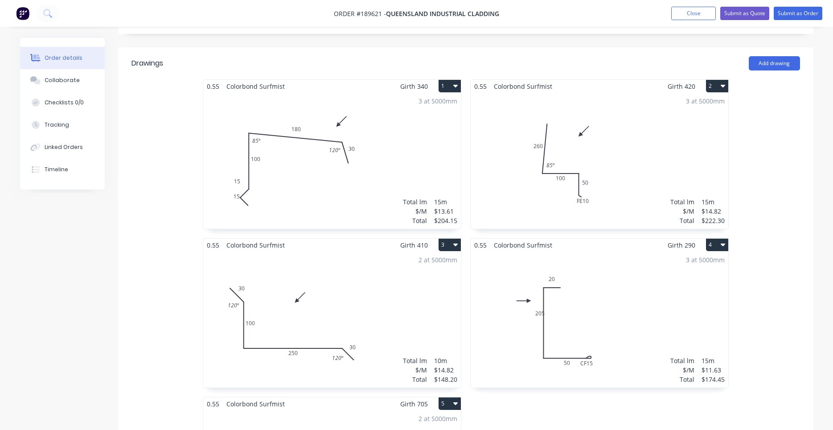
click at [563, 279] on div "3 at 5000mm Total lm $/M Total 15m $11.63 $174.45" at bounding box center [600, 319] width 258 height 136
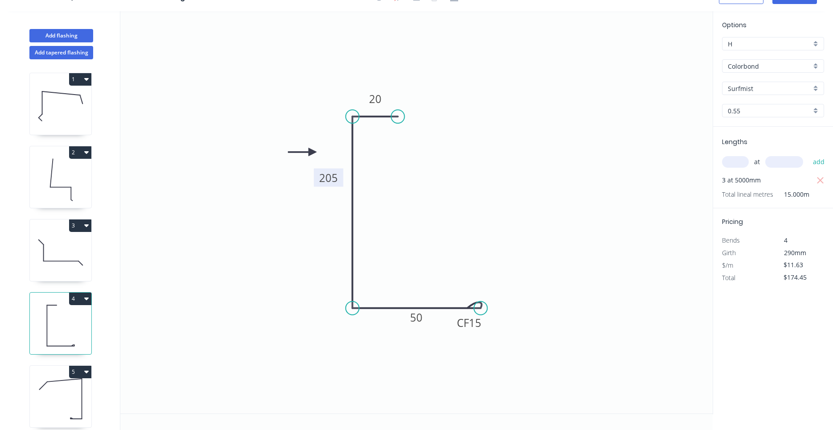
drag, startPoint x: 333, startPoint y: 173, endPoint x: 309, endPoint y: 173, distance: 23.6
click at [314, 173] on rect at bounding box center [328, 178] width 29 height 18
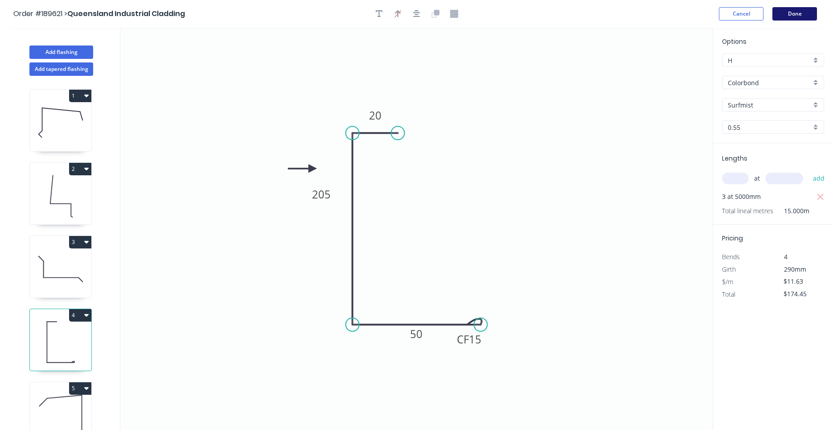
click at [780, 13] on button "Done" at bounding box center [795, 13] width 45 height 13
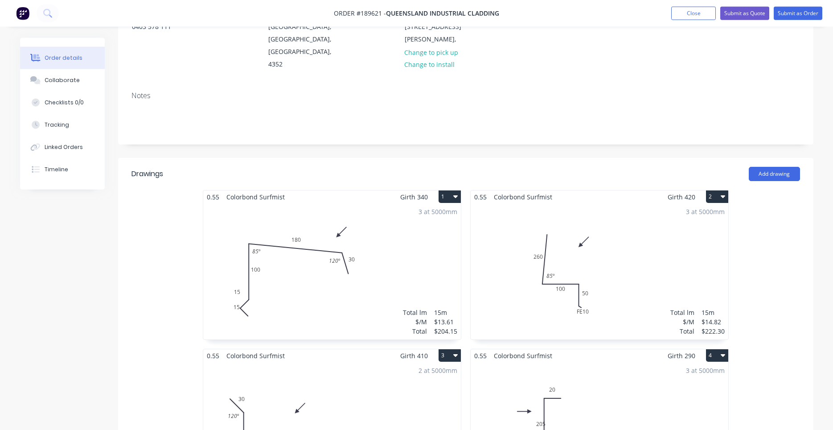
scroll to position [227, 0]
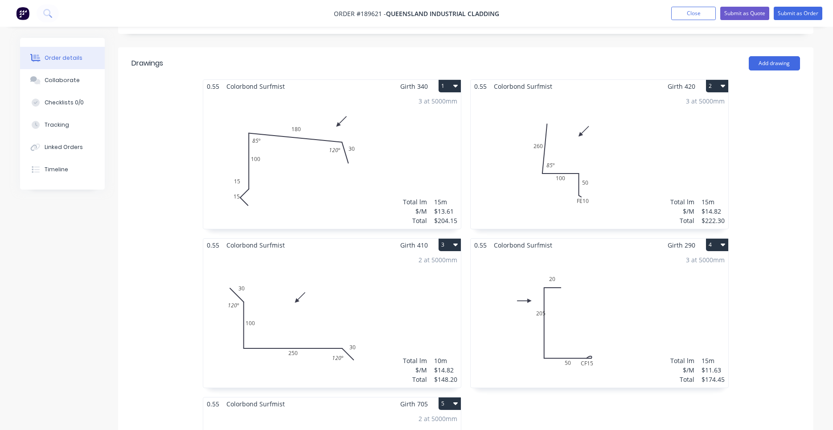
click at [296, 168] on div "3 at 5000mm Total lm $/M Total 15m $13.61 $204.15" at bounding box center [332, 161] width 258 height 136
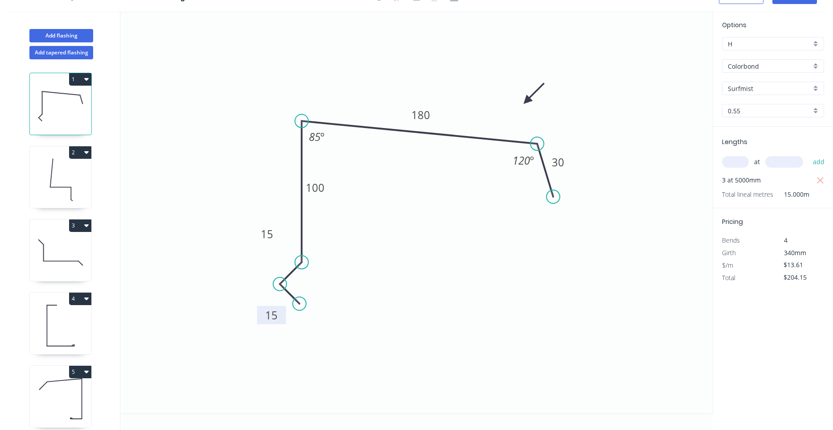
drag, startPoint x: 275, startPoint y: 276, endPoint x: 281, endPoint y: 319, distance: 43.3
click at [281, 319] on rect at bounding box center [271, 315] width 29 height 18
drag, startPoint x: 276, startPoint y: 239, endPoint x: 287, endPoint y: 264, distance: 28.2
click at [287, 264] on rect at bounding box center [278, 260] width 29 height 18
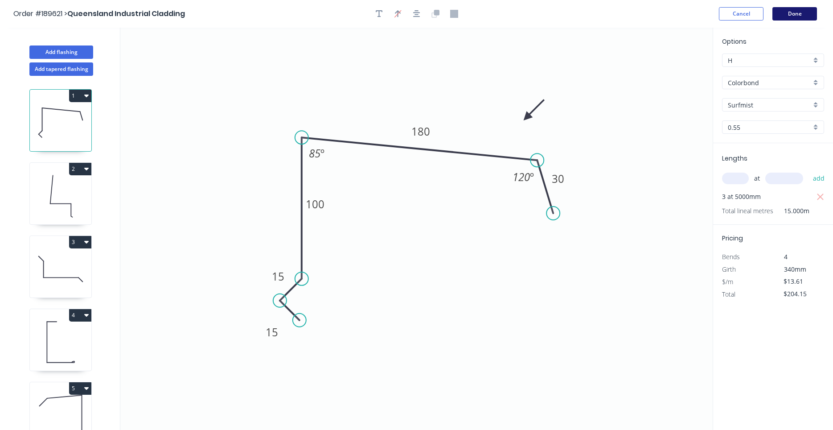
click at [787, 16] on button "Done" at bounding box center [795, 13] width 45 height 13
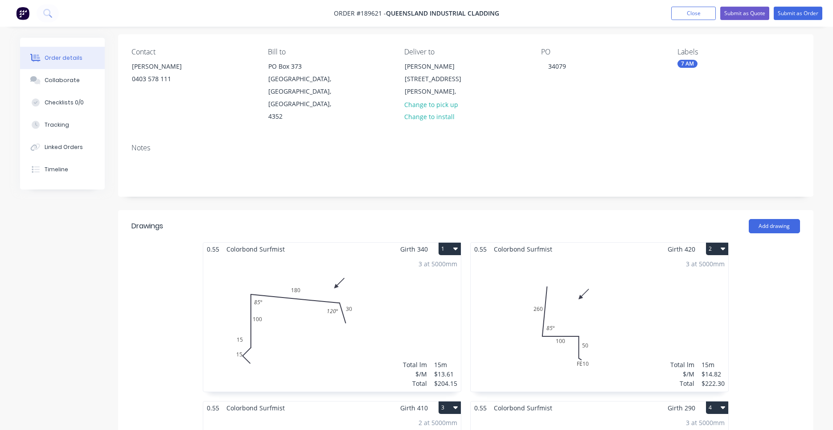
scroll to position [227, 0]
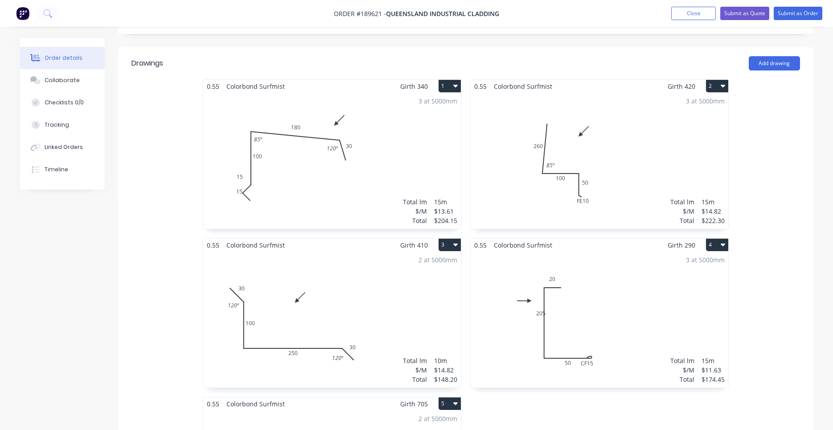
click at [300, 157] on div "3 at 5000mm Total lm $/M Total 15m $13.61 $204.15" at bounding box center [332, 161] width 258 height 136
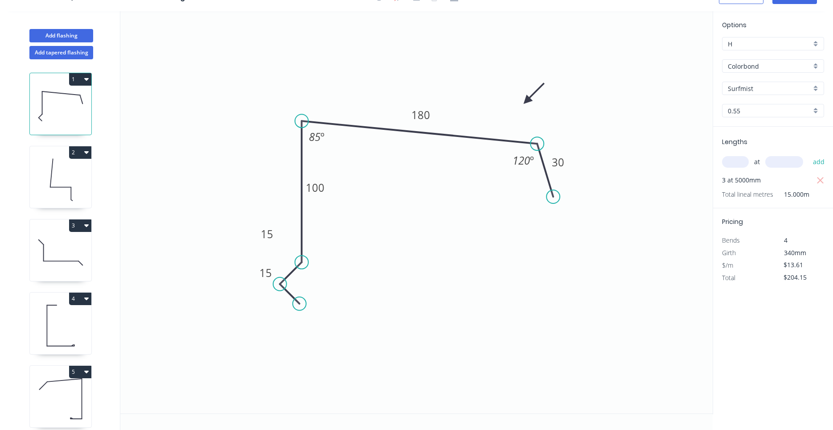
scroll to position [16, 0]
click at [305, 312] on div "Delete point" at bounding box center [345, 318] width 90 height 18
click at [287, 293] on div "Delete point" at bounding box center [326, 294] width 90 height 18
click at [298, 264] on circle at bounding box center [301, 261] width 13 height 13
click at [279, 285] on icon "0 100 180 30 85 º 120 º" at bounding box center [416, 212] width 593 height 402
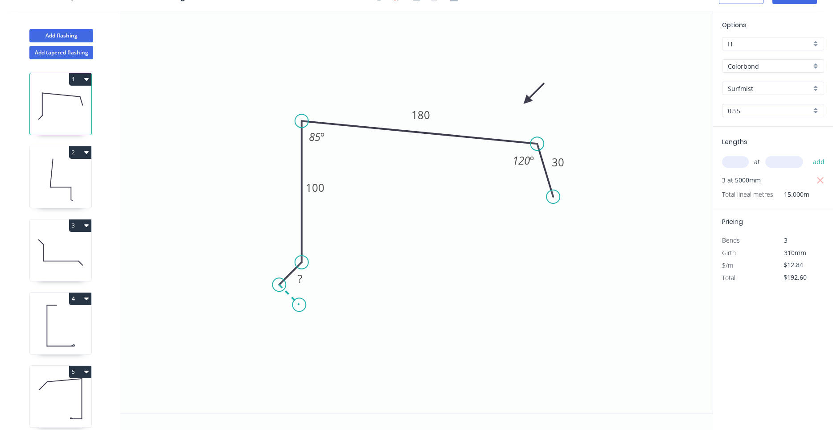
click at [299, 305] on icon "0 ? 100 180 30 85 º 120 º" at bounding box center [416, 212] width 593 height 402
click at [298, 302] on circle at bounding box center [299, 304] width 13 height 13
click at [281, 302] on tspan "?" at bounding box center [280, 300] width 4 height 15
click at [278, 261] on rect at bounding box center [281, 260] width 18 height 12
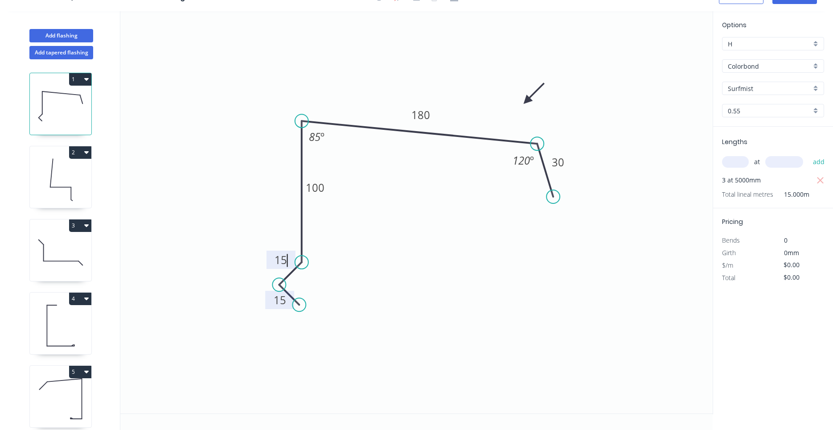
click at [363, 264] on icon "0 15 15 100 180 30 85 º 120 º" at bounding box center [416, 212] width 593 height 402
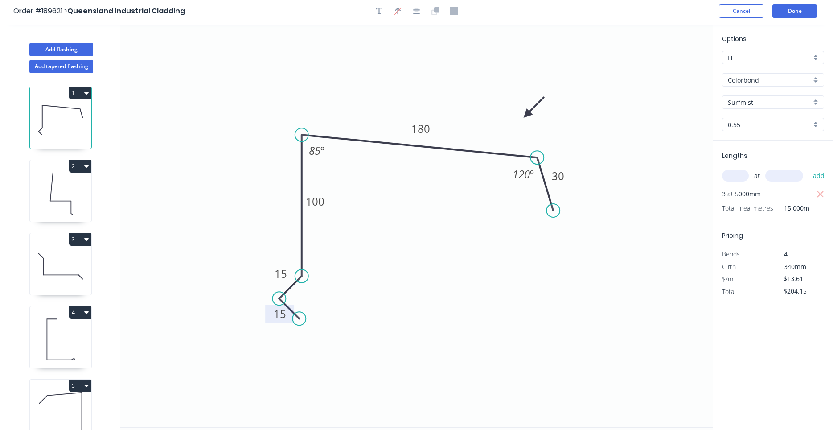
scroll to position [0, 0]
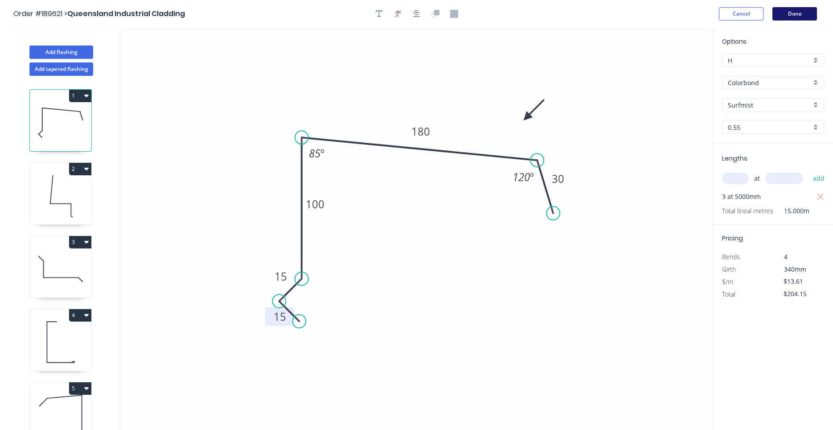
click at [801, 15] on button "Done" at bounding box center [795, 13] width 45 height 13
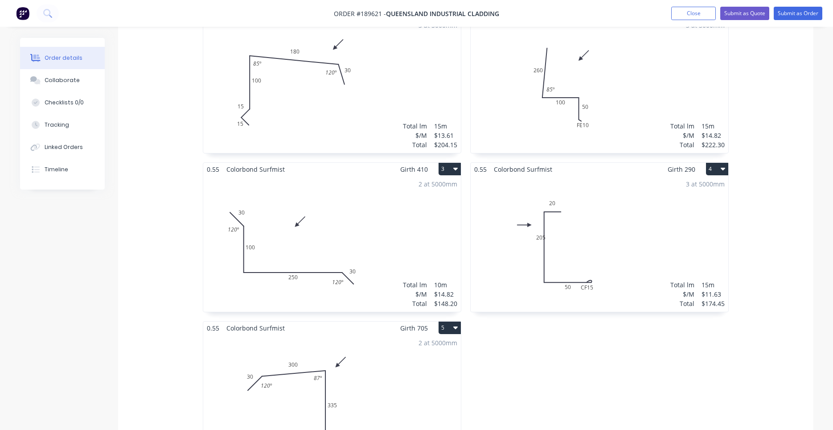
click at [556, 240] on div "3 at 5000mm Total lm $/M Total 15m $11.63 $174.45" at bounding box center [600, 244] width 258 height 136
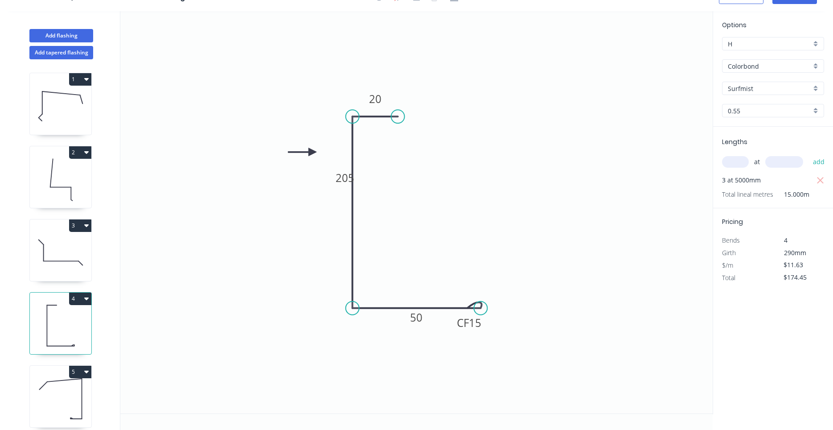
scroll to position [16, 0]
click at [404, 124] on div "Delete point" at bounding box center [442, 128] width 90 height 18
click at [357, 117] on circle at bounding box center [352, 117] width 13 height 13
click at [361, 123] on div "Delete point" at bounding box center [402, 129] width 90 height 18
click at [354, 306] on circle at bounding box center [352, 307] width 13 height 13
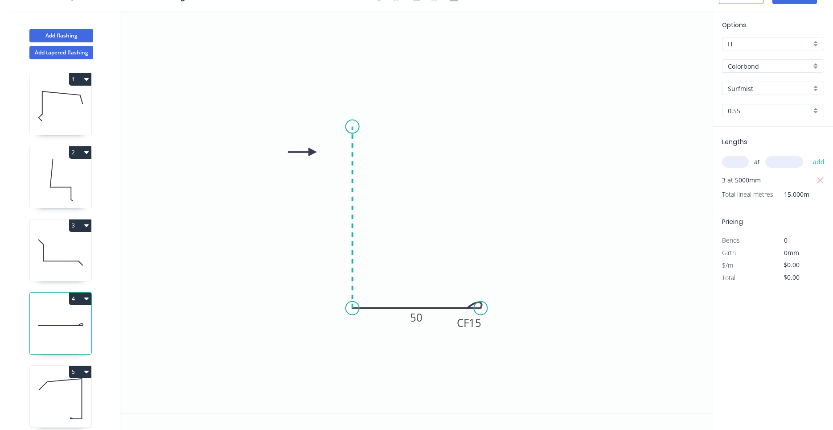
click at [357, 127] on icon "0 CF 15 50" at bounding box center [416, 212] width 593 height 402
click at [393, 125] on icon "0 ? CF 15 50" at bounding box center [416, 212] width 593 height 402
click at [393, 125] on circle at bounding box center [392, 126] width 13 height 13
click at [380, 111] on rect at bounding box center [373, 109] width 18 height 12
click at [471, 158] on icon "0 20 205 CF 15 50" at bounding box center [416, 212] width 593 height 402
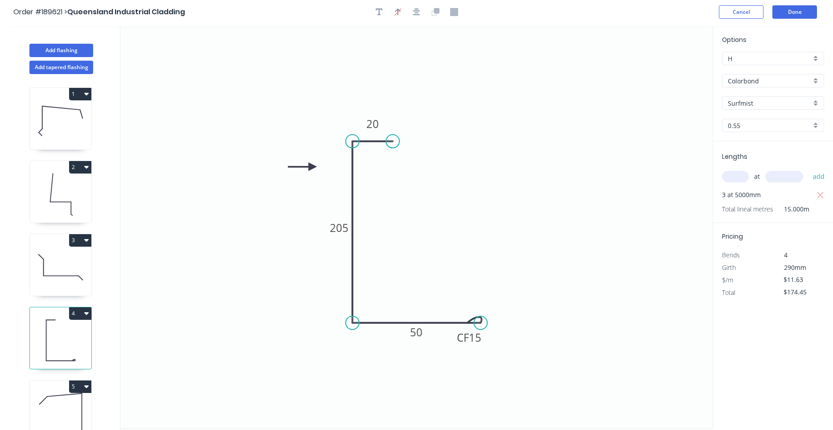
scroll to position [0, 0]
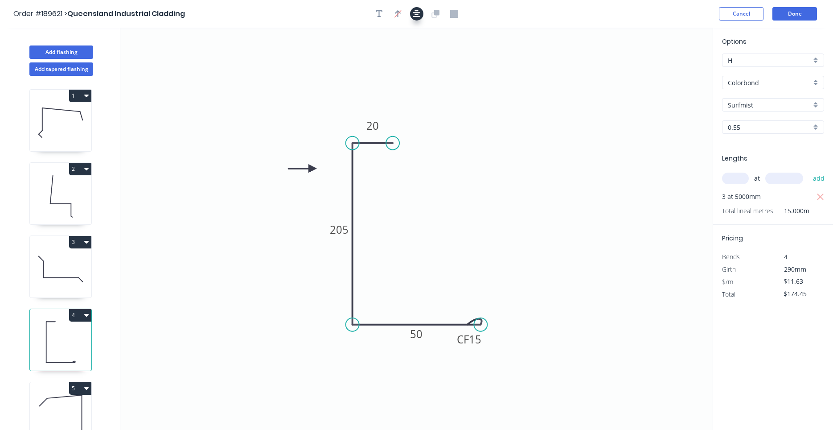
click at [413, 8] on button "button" at bounding box center [416, 13] width 13 height 13
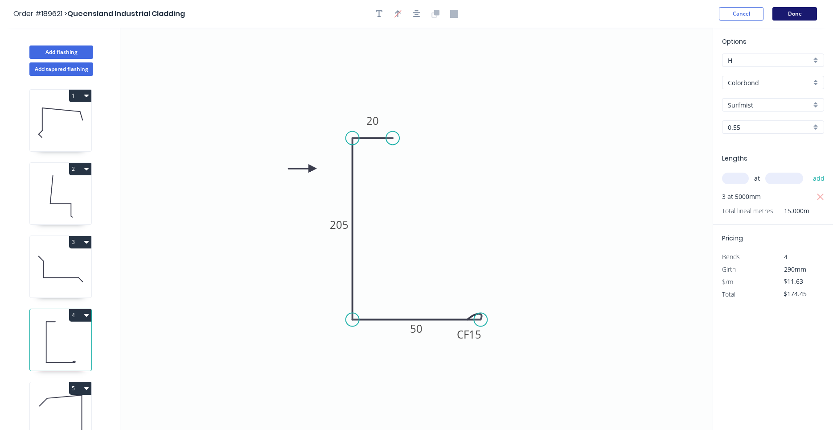
click at [792, 14] on button "Done" at bounding box center [795, 13] width 45 height 13
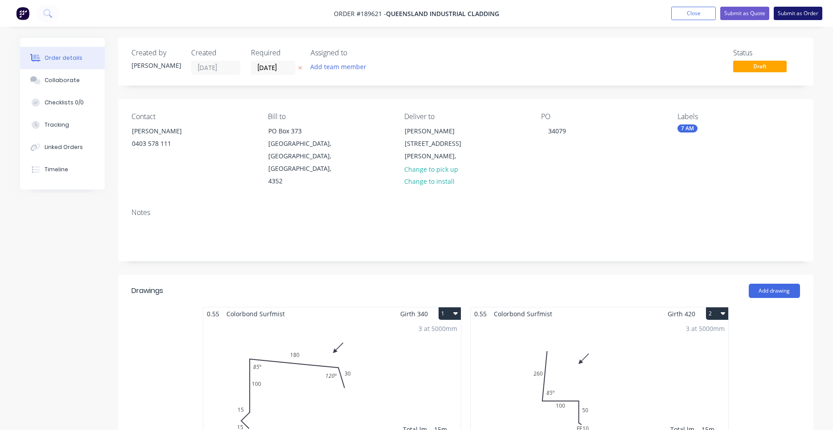
click at [790, 13] on button "Submit as Order" at bounding box center [798, 13] width 49 height 13
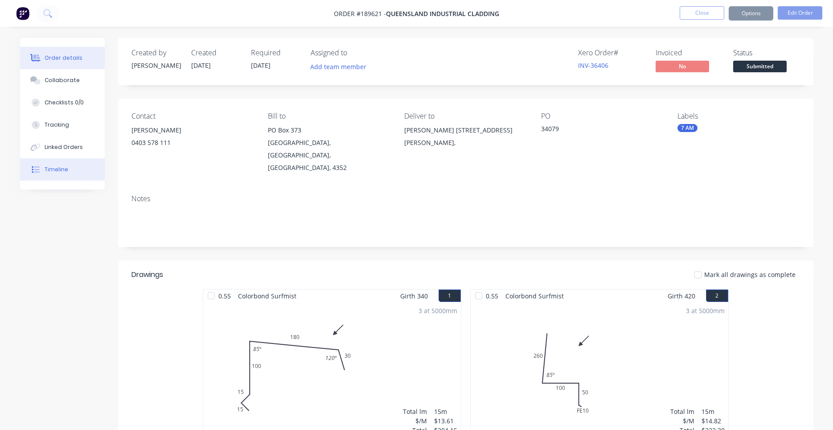
click at [66, 172] on div "Timeline" at bounding box center [57, 169] width 24 height 8
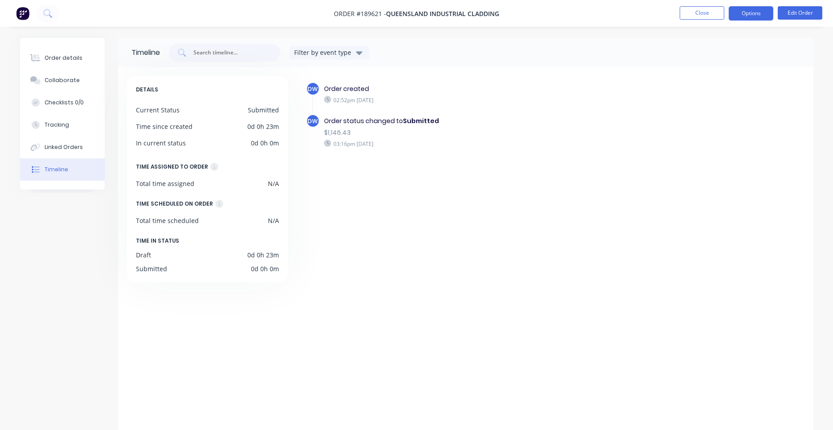
click at [752, 12] on button "Options" at bounding box center [751, 13] width 45 height 14
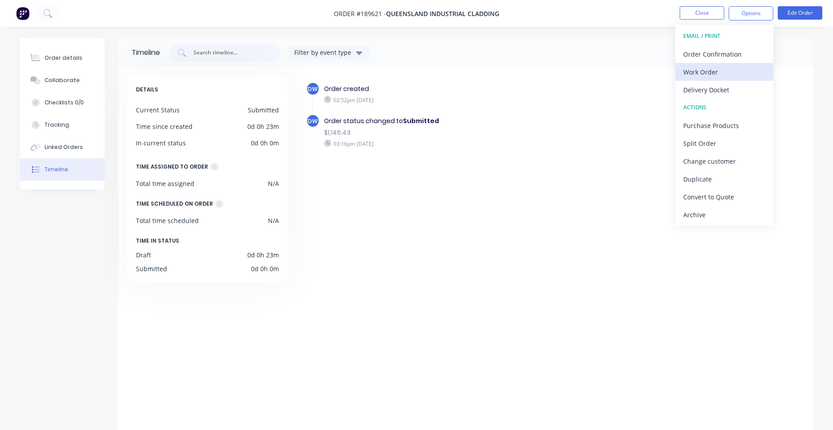
click at [722, 67] on div "Work Order" at bounding box center [725, 72] width 82 height 13
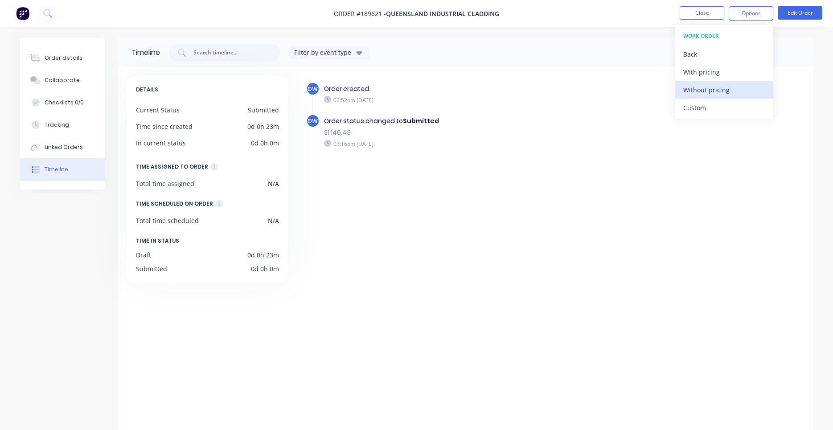
click at [709, 87] on div "Without pricing" at bounding box center [725, 89] width 82 height 13
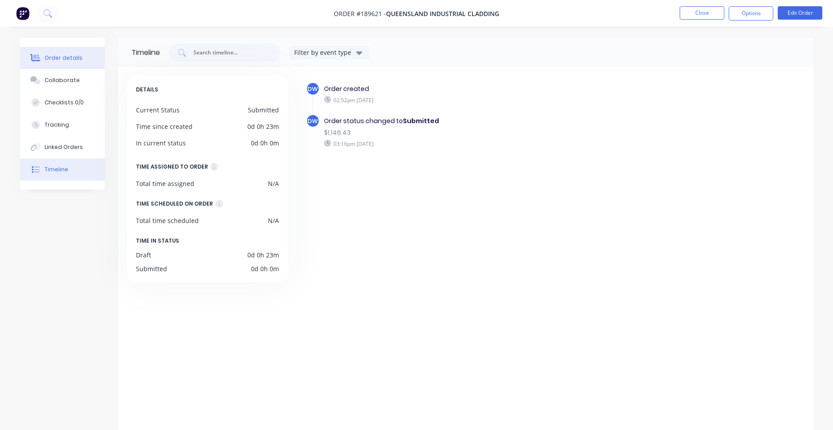
click at [61, 58] on div "Order details" at bounding box center [64, 58] width 38 height 8
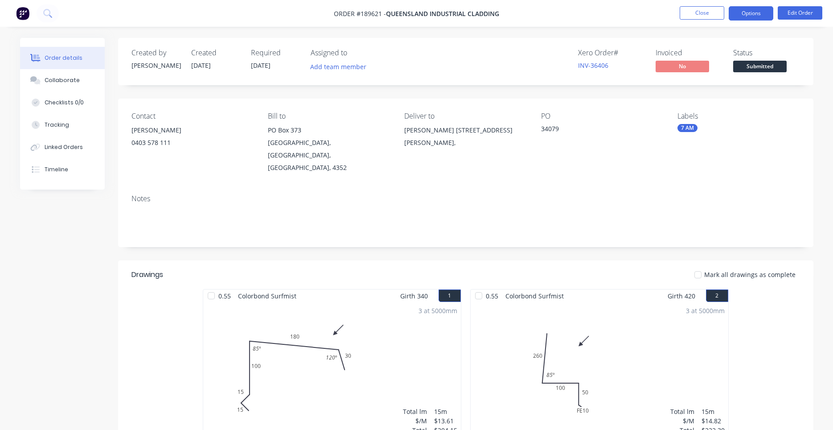
click at [755, 17] on button "Options" at bounding box center [751, 13] width 45 height 14
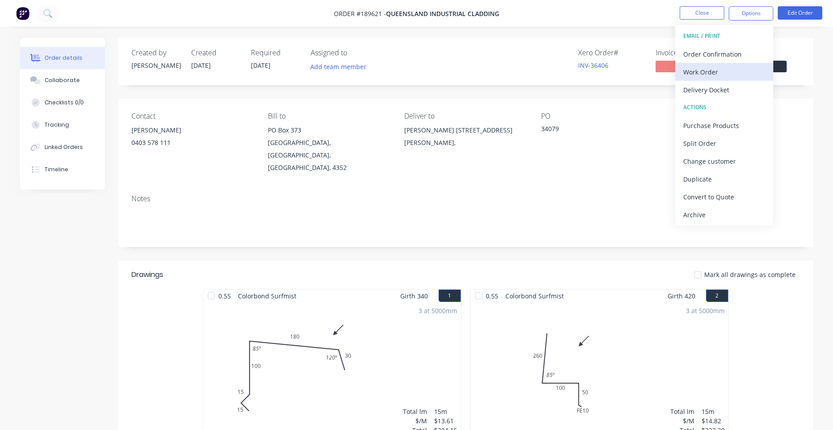
click at [721, 69] on div "Work Order" at bounding box center [725, 72] width 82 height 13
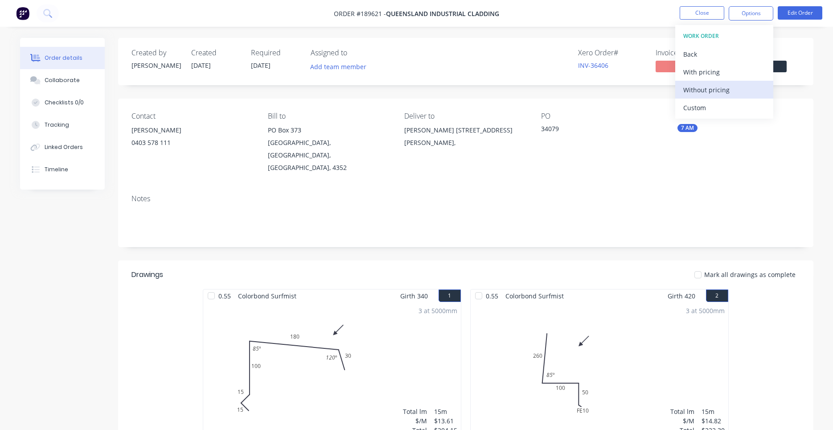
click at [705, 89] on div "Without pricing" at bounding box center [725, 89] width 82 height 13
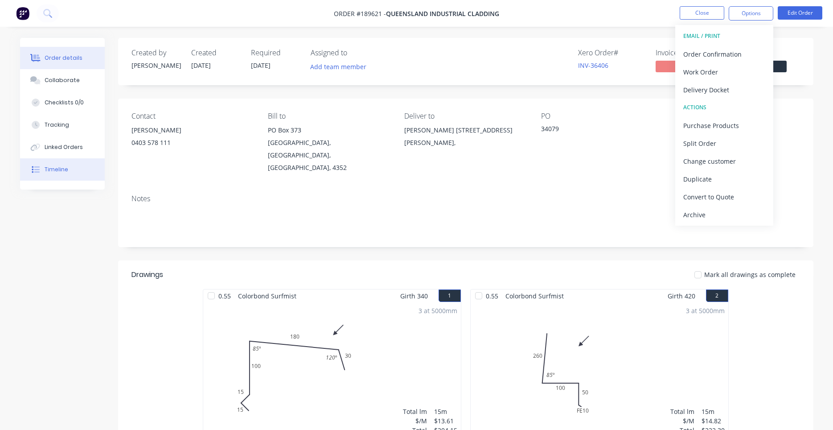
click at [61, 171] on div "Timeline" at bounding box center [57, 169] width 24 height 8
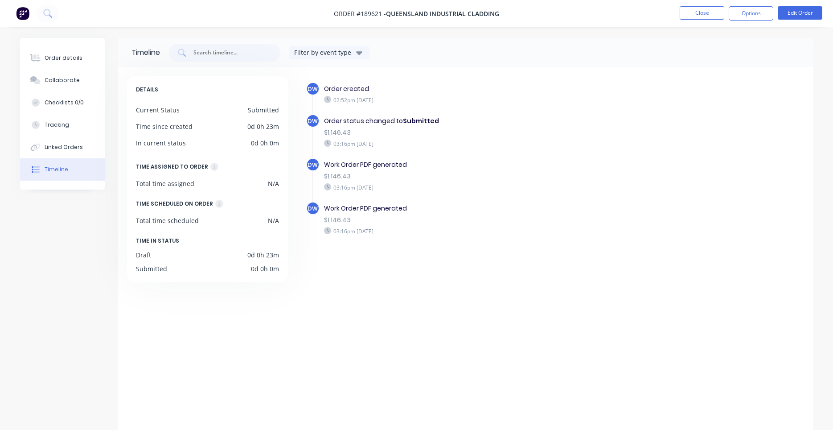
click at [750, 17] on button "Options" at bounding box center [751, 13] width 45 height 14
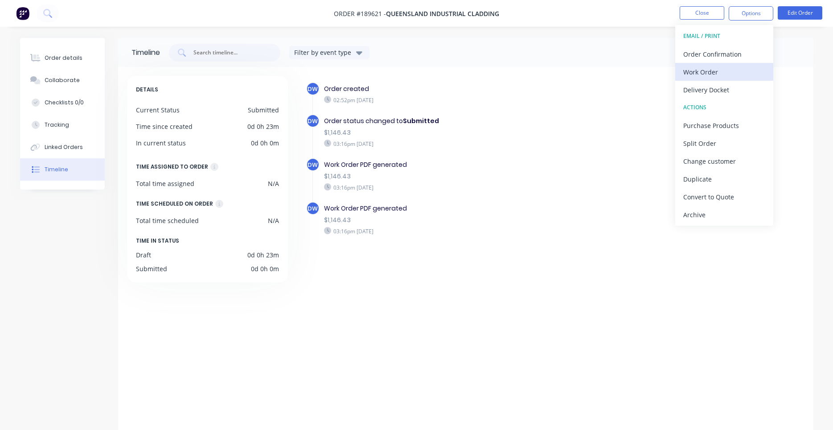
click at [725, 71] on div "Work Order" at bounding box center [725, 72] width 82 height 13
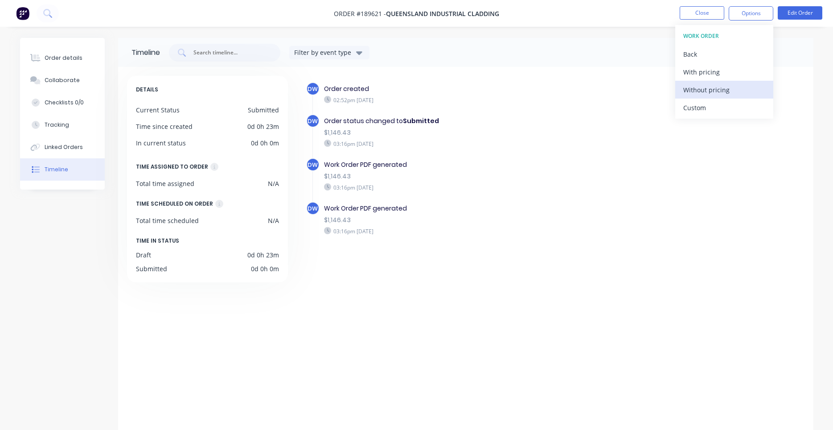
click at [717, 82] on button "Without pricing" at bounding box center [725, 90] width 98 height 18
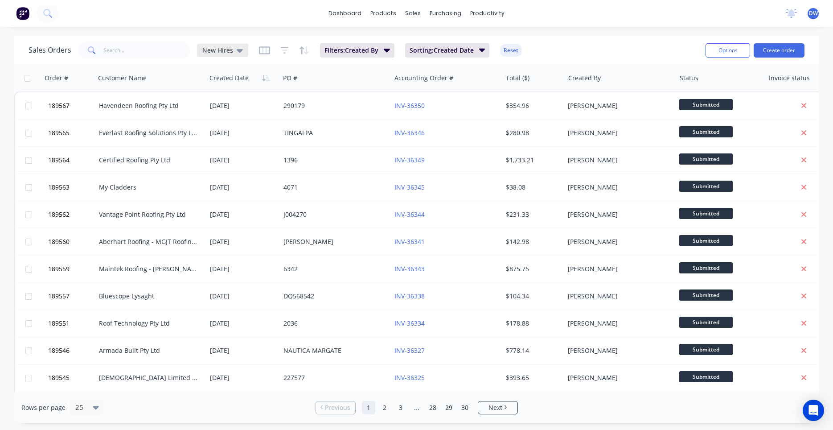
click at [237, 53] on icon at bounding box center [240, 50] width 6 height 10
click at [218, 127] on button "None (Default)" at bounding box center [251, 126] width 102 height 10
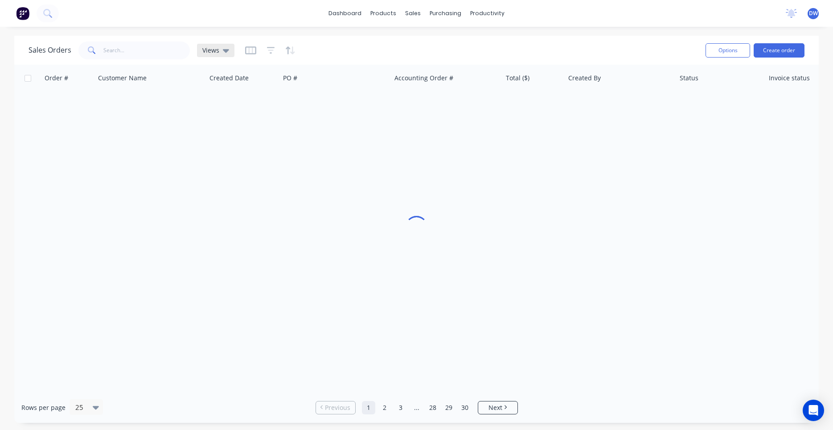
click at [210, 47] on span "Views" at bounding box center [210, 49] width 17 height 9
click at [233, 143] on button "New Hires" at bounding box center [251, 144] width 102 height 10
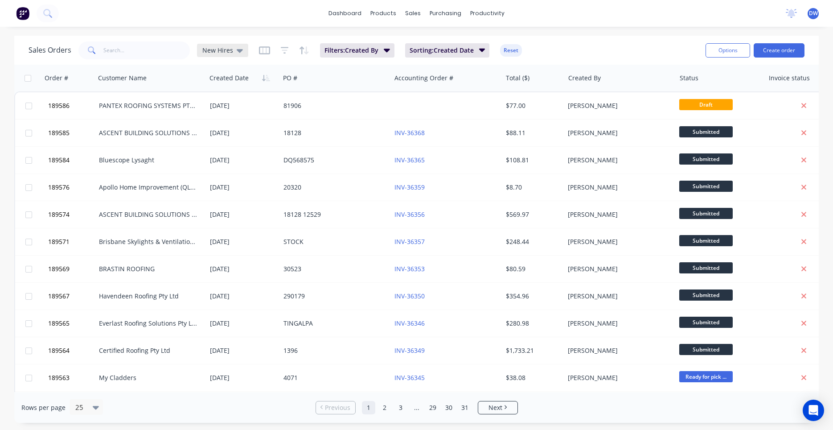
click at [231, 48] on span "New Hires" at bounding box center [217, 49] width 31 height 9
click at [217, 126] on button "None (Default)" at bounding box center [251, 126] width 102 height 10
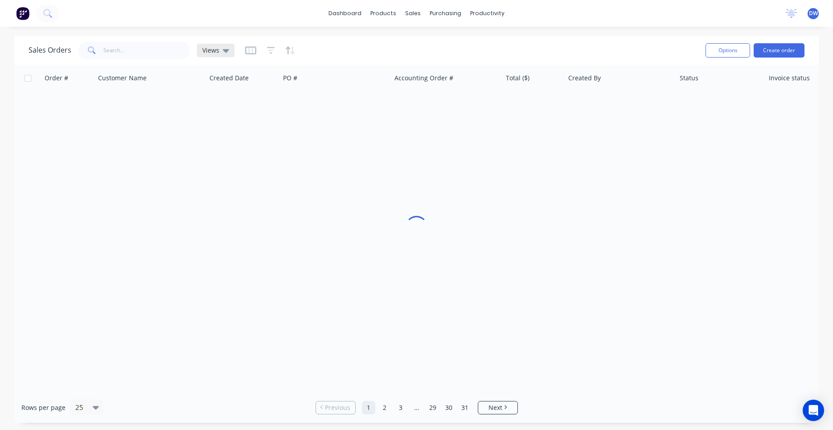
click at [214, 52] on span "Views" at bounding box center [210, 49] width 17 height 9
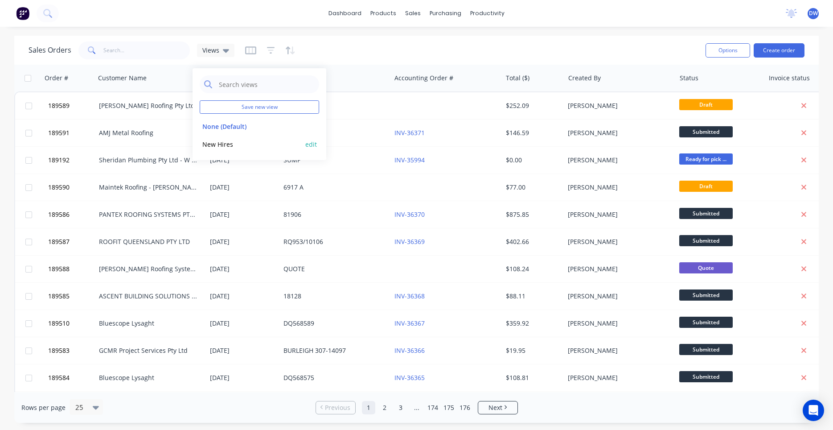
click at [213, 144] on button "New Hires" at bounding box center [251, 144] width 102 height 10
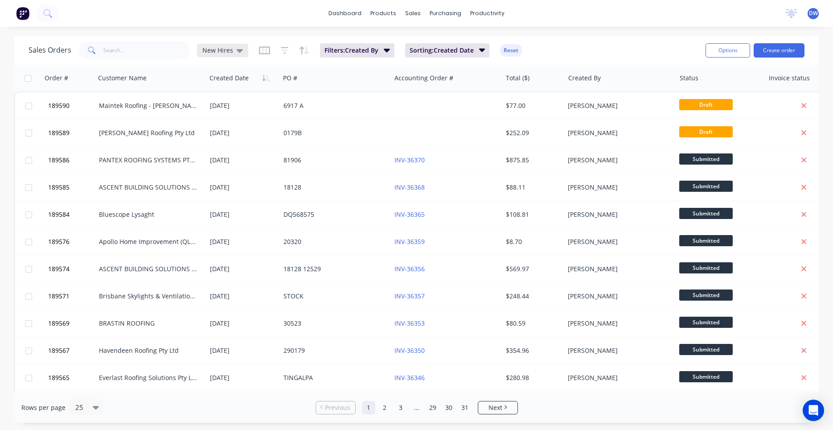
click at [237, 50] on icon at bounding box center [240, 51] width 6 height 4
click at [226, 129] on button "None (Default)" at bounding box center [251, 126] width 102 height 10
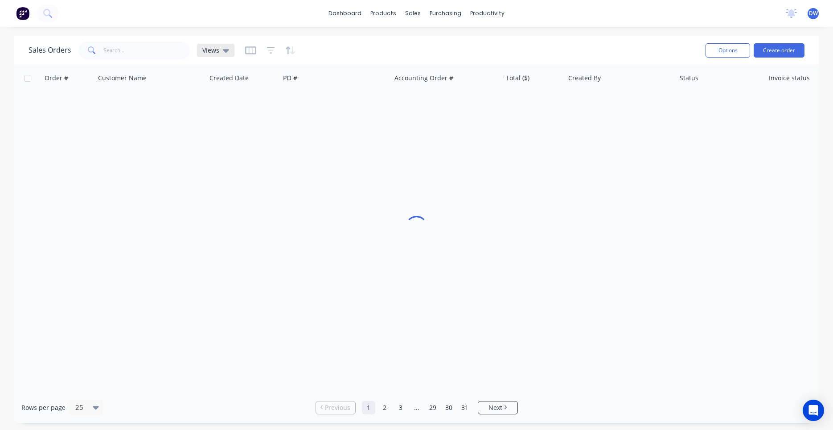
click at [227, 54] on icon at bounding box center [226, 50] width 6 height 10
click at [215, 139] on div "New Hires edit" at bounding box center [259, 144] width 119 height 18
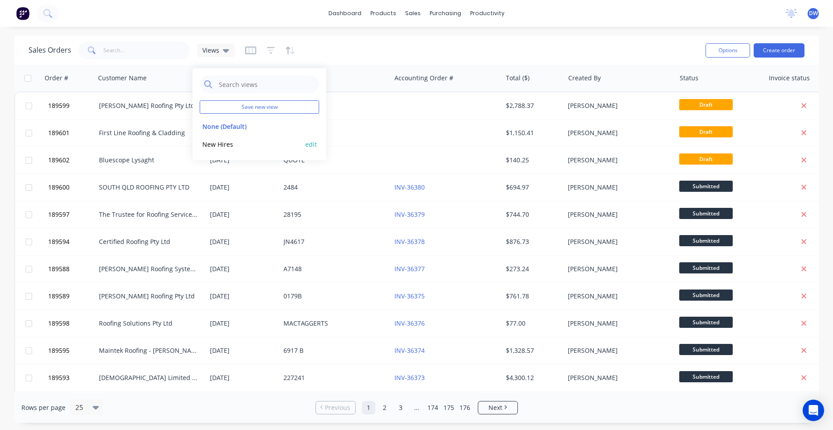
click at [216, 143] on button "New Hires" at bounding box center [251, 144] width 102 height 10
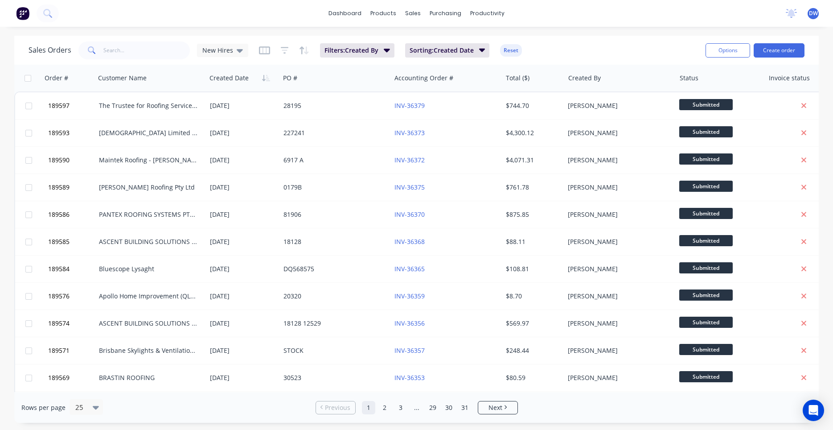
click at [215, 41] on div "Sales Orders New Hires Filters: Created By Sorting: Created Date Reset" at bounding box center [364, 50] width 670 height 22
click at [218, 50] on span "New Hires" at bounding box center [217, 49] width 31 height 9
click at [219, 125] on button "None (Default)" at bounding box center [251, 126] width 102 height 10
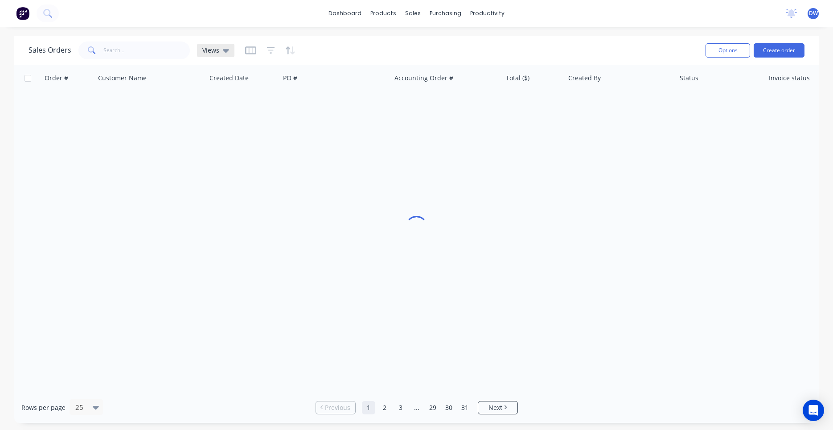
click at [223, 54] on div "Views" at bounding box center [215, 50] width 37 height 13
click at [215, 143] on button "New Hires" at bounding box center [251, 144] width 102 height 10
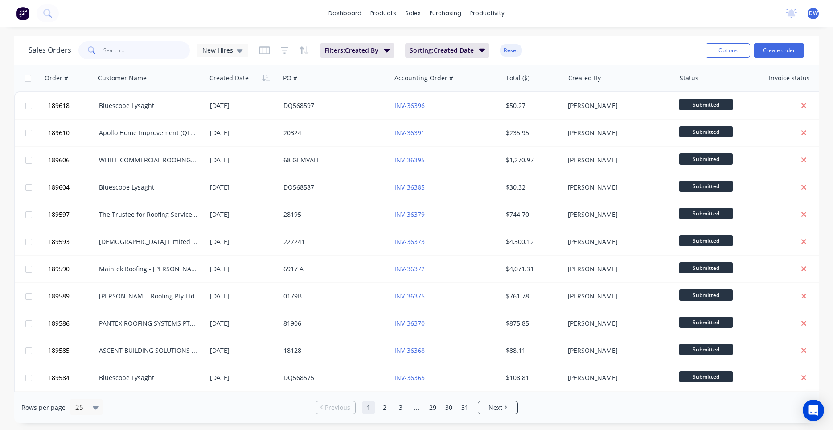
click at [146, 45] on input "text" at bounding box center [146, 50] width 87 height 18
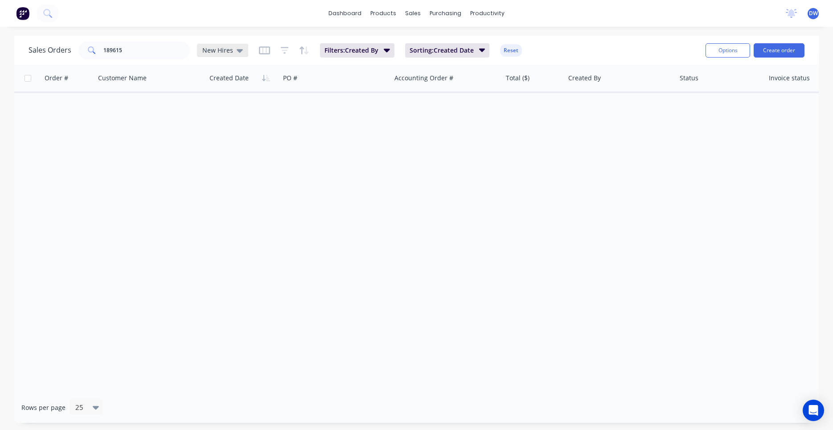
click at [225, 56] on div "New Hires" at bounding box center [222, 50] width 51 height 13
click at [222, 128] on button "None (Default)" at bounding box center [251, 126] width 102 height 10
click at [148, 54] on input "189615" at bounding box center [146, 50] width 87 height 18
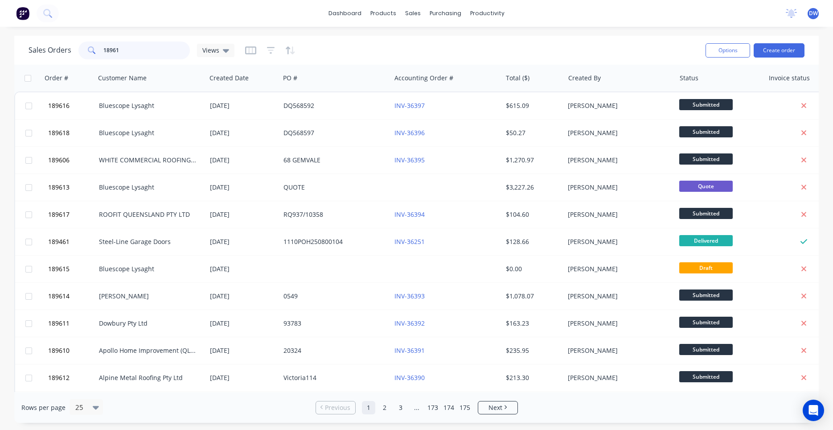
type input "189615"
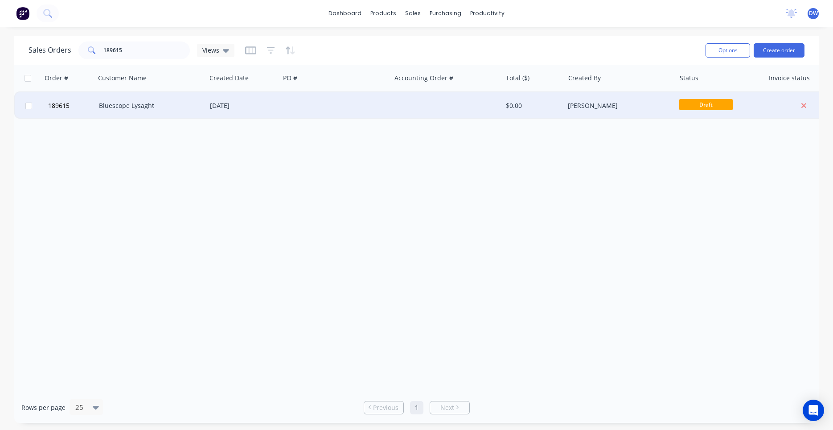
click at [375, 115] on div at bounding box center [335, 105] width 111 height 27
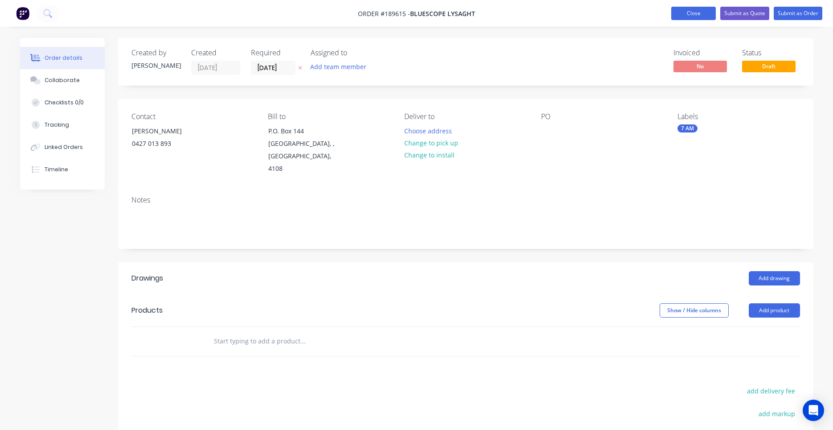
click at [692, 17] on button "Close" at bounding box center [694, 13] width 45 height 13
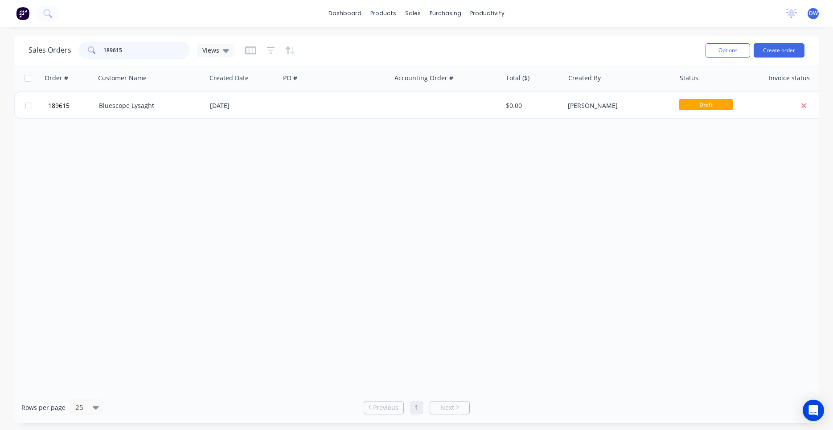
drag, startPoint x: 163, startPoint y: 49, endPoint x: 41, endPoint y: 46, distance: 122.2
click at [103, 46] on input "189615" at bounding box center [146, 50] width 87 height 18
click at [224, 56] on div "Views" at bounding box center [215, 50] width 37 height 13
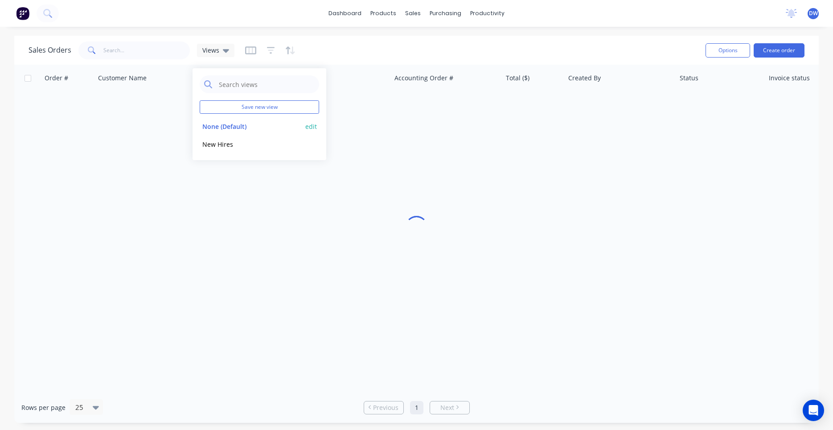
click at [215, 123] on button "None (Default)" at bounding box center [251, 126] width 102 height 10
click at [290, 54] on icon "button" at bounding box center [290, 50] width 10 height 9
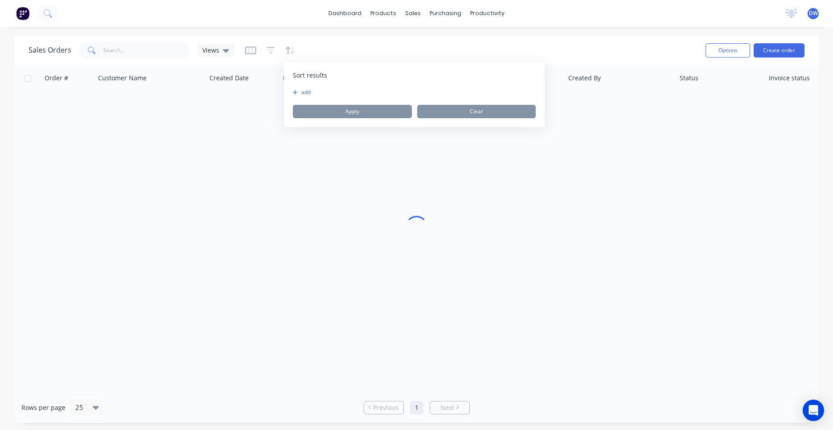
click at [300, 90] on button "add" at bounding box center [298, 92] width 11 height 7
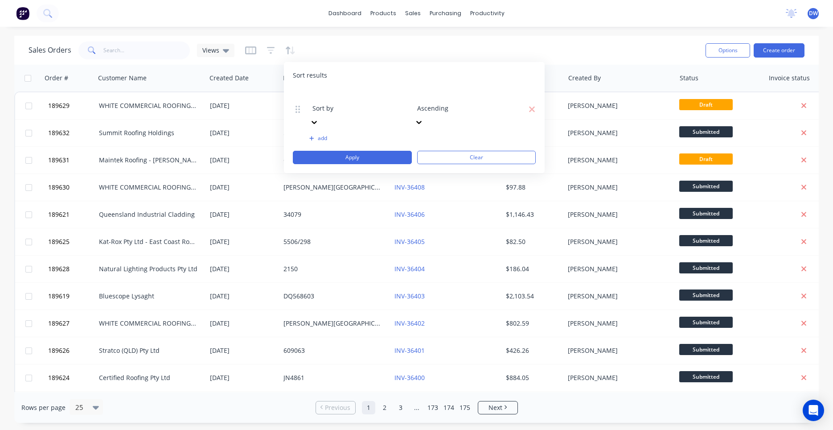
click at [319, 116] on div at bounding box center [314, 121] width 9 height 10
click at [378, 429] on div "Order #" at bounding box center [416, 434] width 833 height 9
click at [395, 151] on button "Apply" at bounding box center [352, 157] width 119 height 13
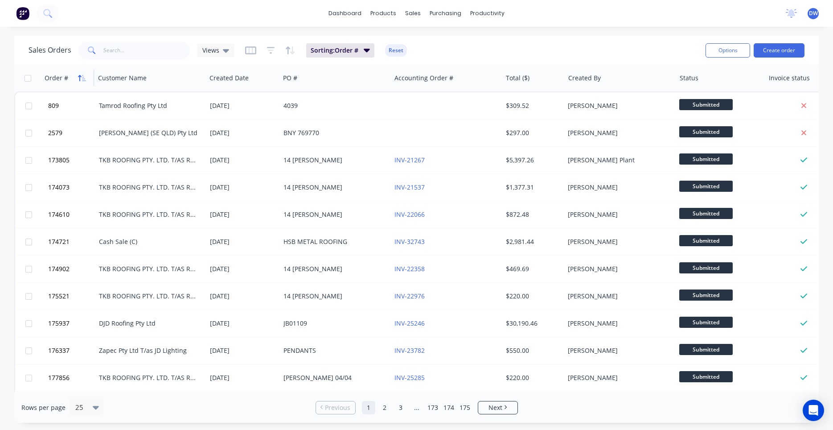
click at [83, 78] on icon "button" at bounding box center [84, 78] width 4 height 6
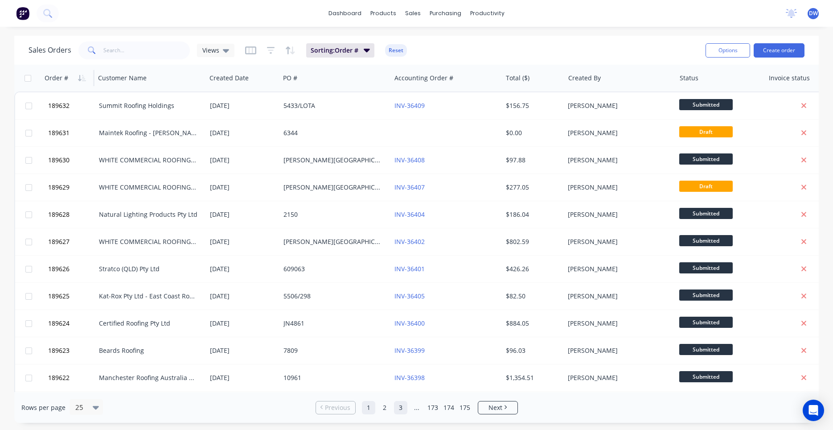
click at [398, 404] on link "3" at bounding box center [400, 407] width 13 height 13
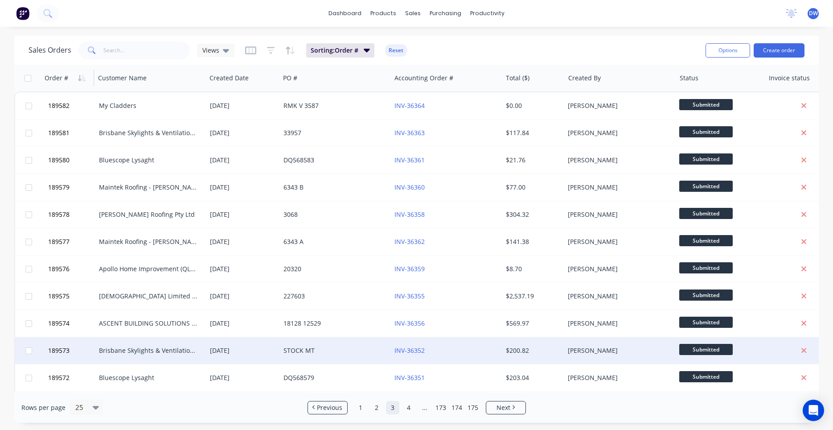
scroll to position [379, 0]
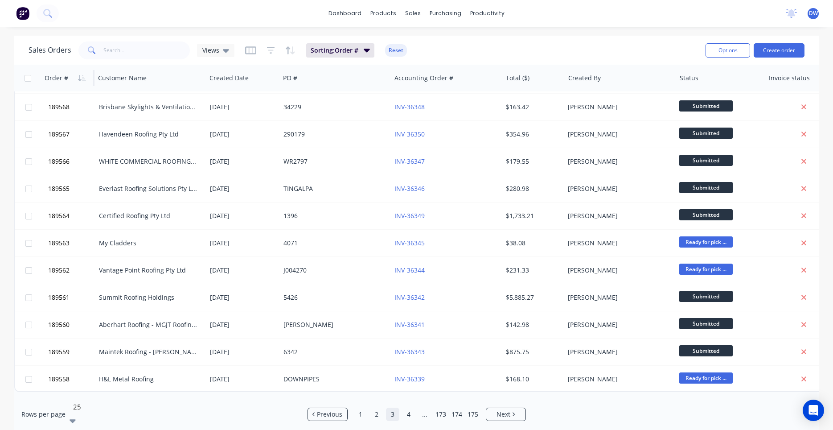
click at [76, 416] on icon at bounding box center [73, 421] width 6 height 10
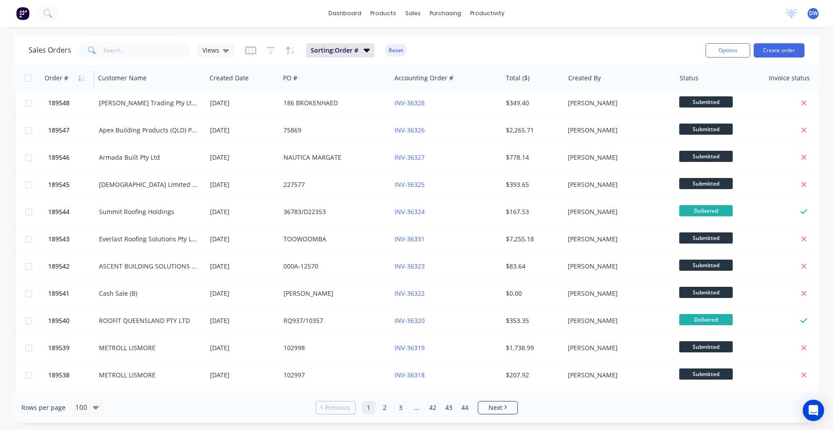
scroll to position [2419, 0]
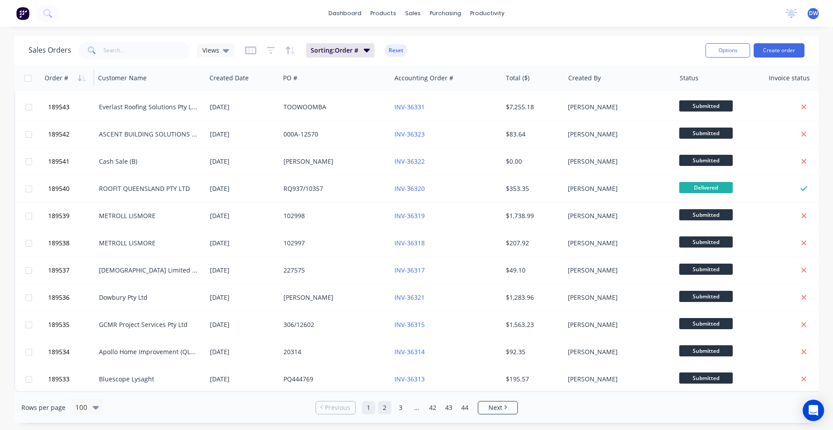
click at [383, 411] on link "2" at bounding box center [384, 407] width 13 height 13
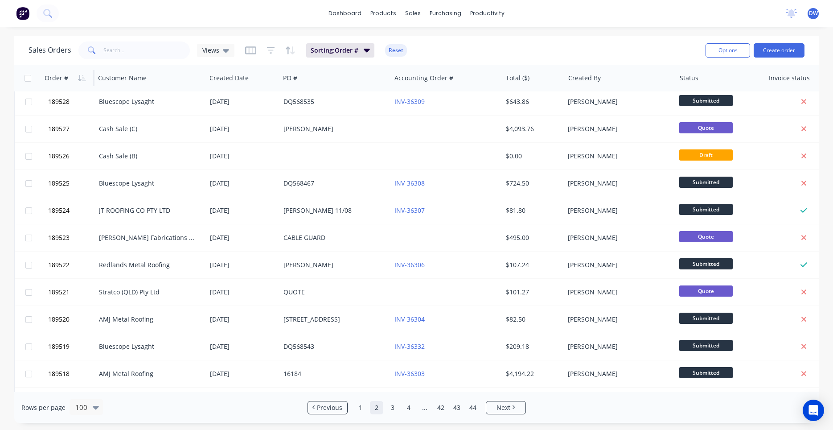
scroll to position [0, 0]
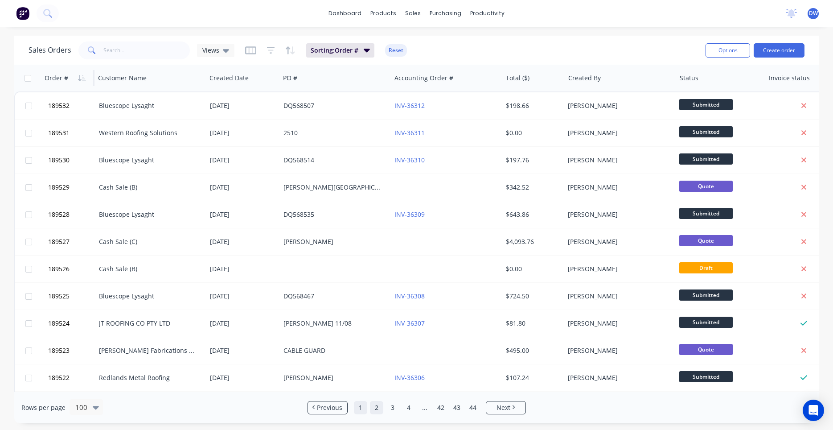
click at [364, 407] on link "1" at bounding box center [360, 407] width 13 height 13
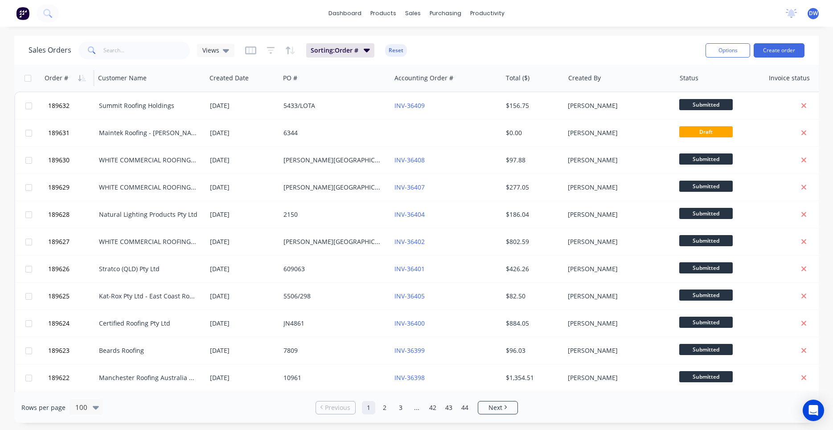
click at [356, 22] on div "dashboard products sales purchasing productivity dashboard products Product Cat…" at bounding box center [416, 13] width 833 height 27
click at [357, 20] on link "dashboard" at bounding box center [345, 13] width 42 height 13
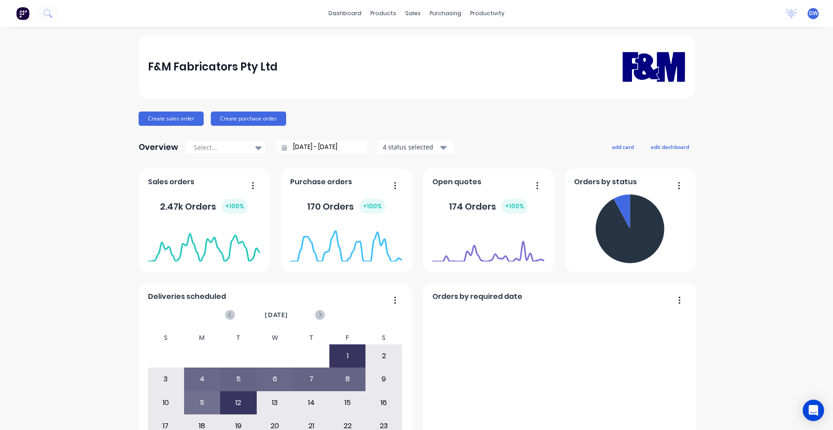
scroll to position [882, 0]
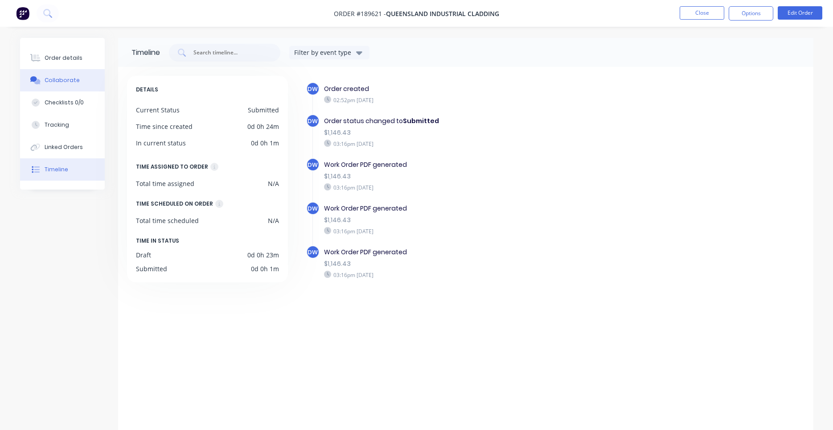
click at [78, 81] on button "Collaborate" at bounding box center [62, 80] width 85 height 22
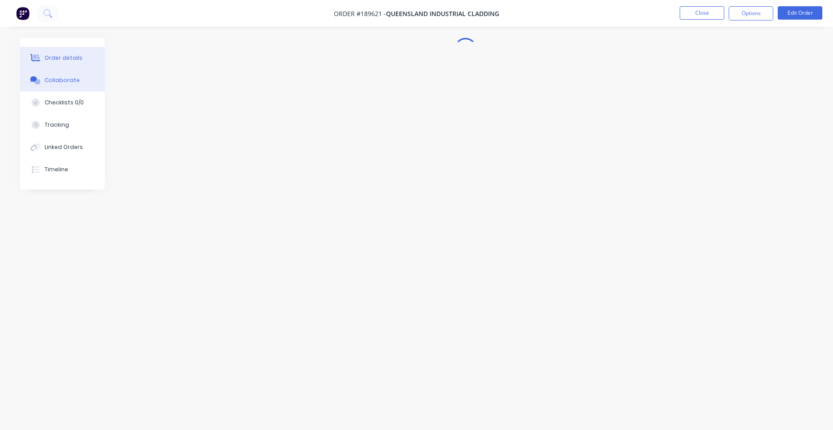
click at [74, 59] on div "Order details" at bounding box center [64, 58] width 38 height 8
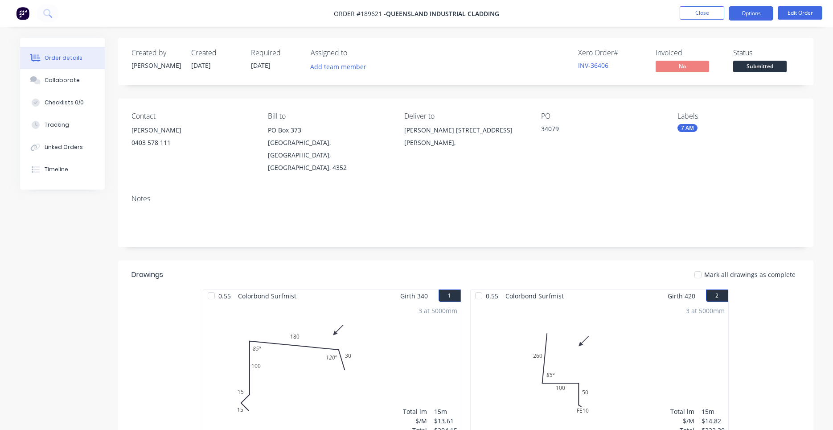
click at [761, 16] on button "Options" at bounding box center [751, 13] width 45 height 14
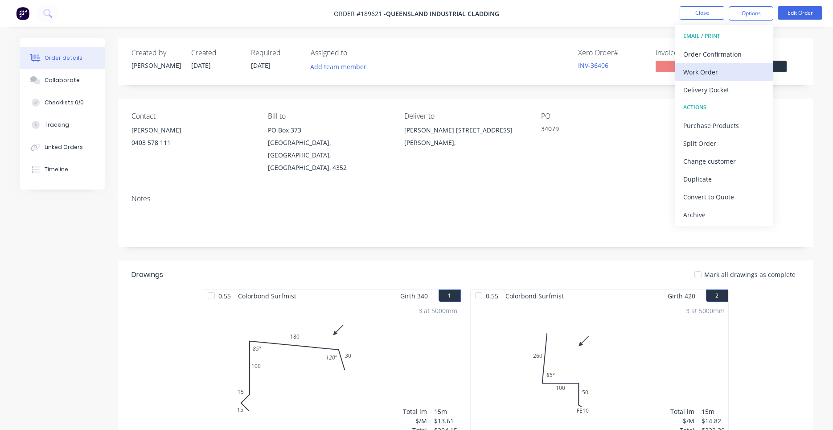
click at [709, 79] on button "Work Order" at bounding box center [725, 72] width 98 height 18
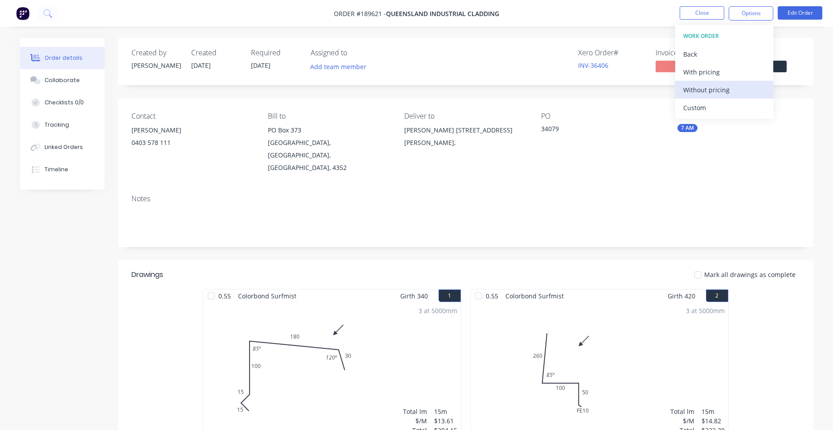
click at [701, 91] on div "Without pricing" at bounding box center [725, 89] width 82 height 13
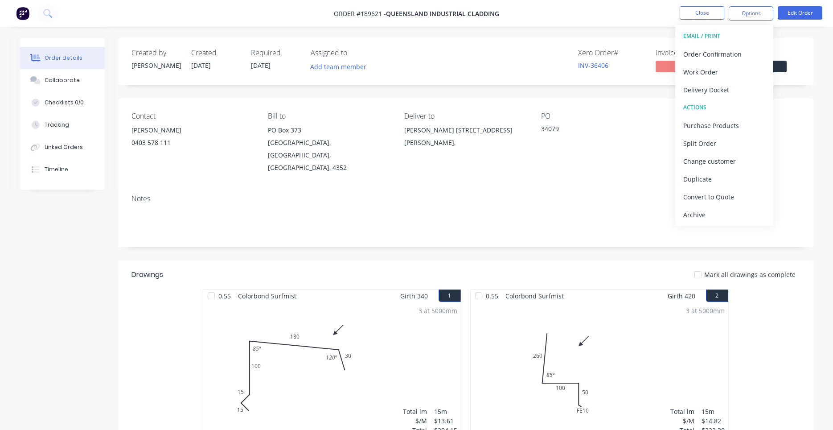
click at [610, 134] on div "34079" at bounding box center [596, 130] width 111 height 12
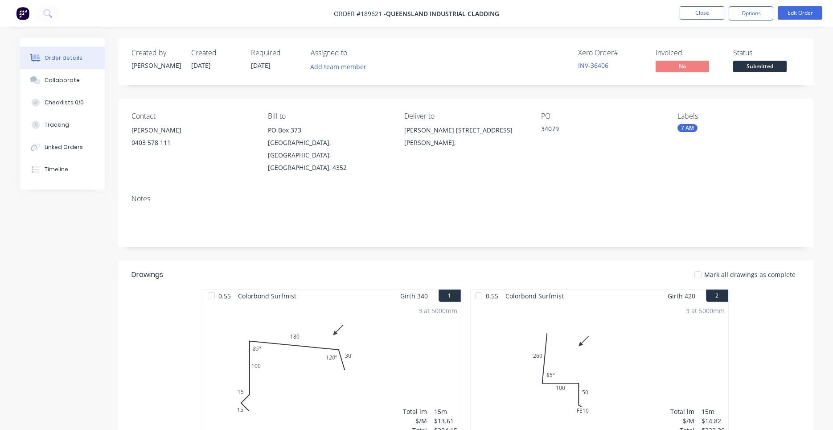
click at [689, 20] on li "Close" at bounding box center [702, 13] width 45 height 14
click at [695, 12] on button "Close" at bounding box center [702, 12] width 45 height 13
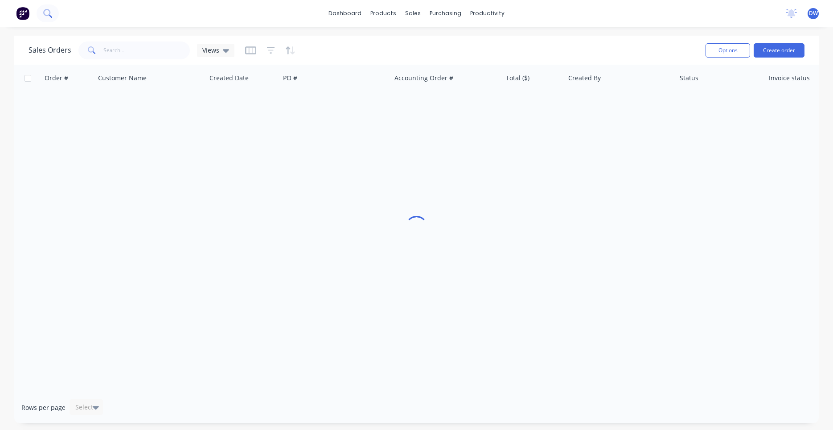
click at [52, 17] on button at bounding box center [48, 13] width 22 height 18
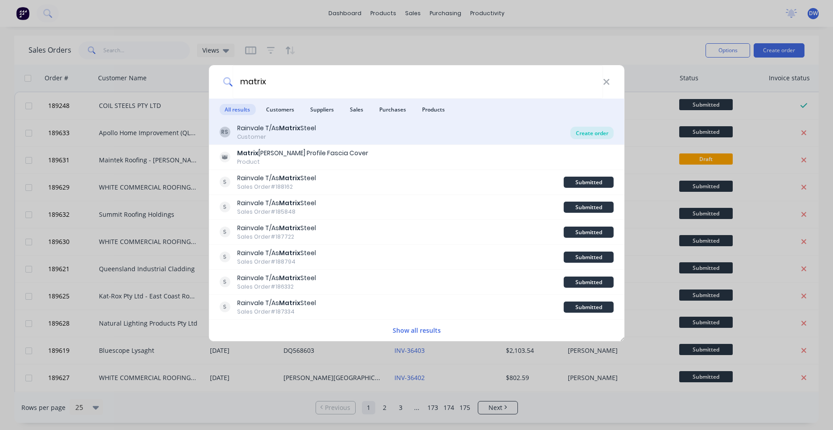
type input "matrix"
click at [576, 134] on div "Create order" at bounding box center [592, 133] width 43 height 12
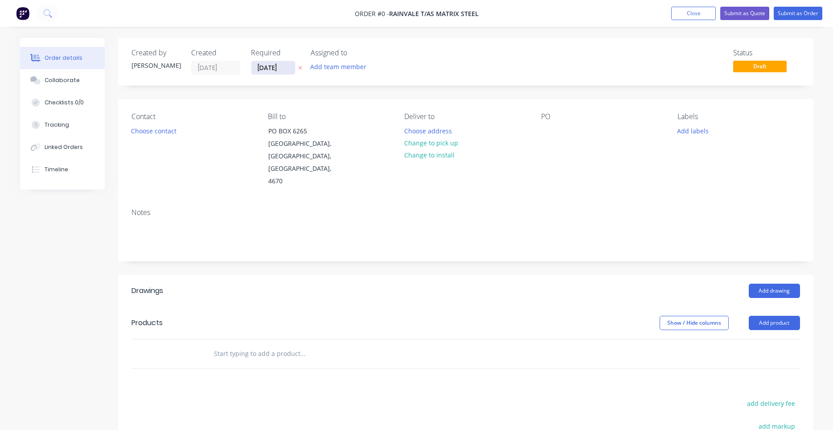
click at [285, 69] on input "12/08/25" at bounding box center [273, 67] width 44 height 13
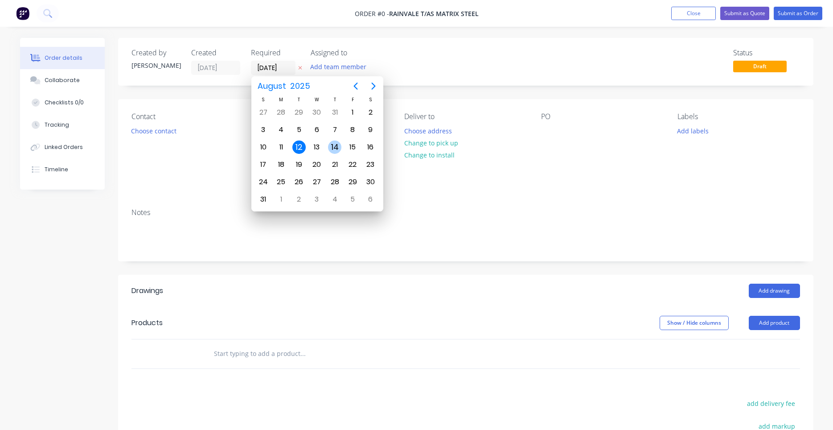
click at [333, 146] on div "14" at bounding box center [334, 146] width 13 height 13
type input "14/08/25"
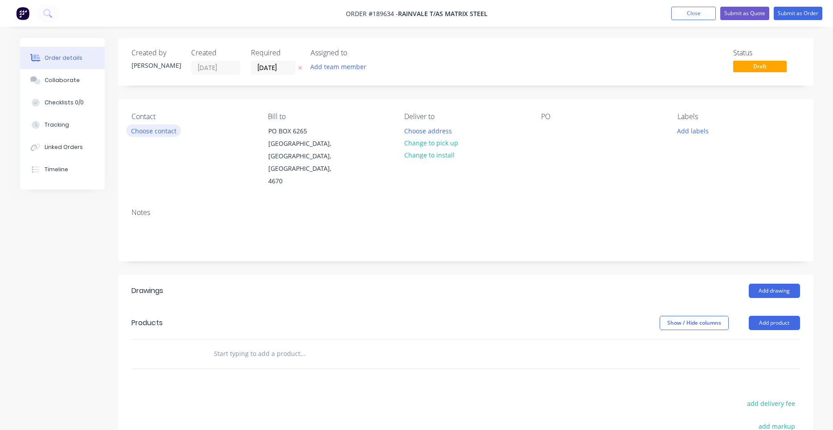
click at [175, 128] on button "Choose contact" at bounding box center [153, 130] width 55 height 12
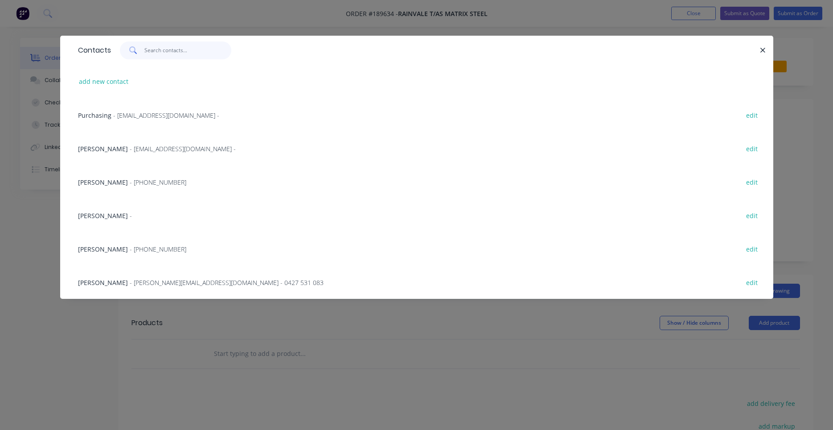
click at [177, 54] on input "text" at bounding box center [187, 50] width 87 height 18
click at [173, 120] on div "Purchasing - purchasing@matrixsteel.com.au - edit" at bounding box center [417, 114] width 687 height 33
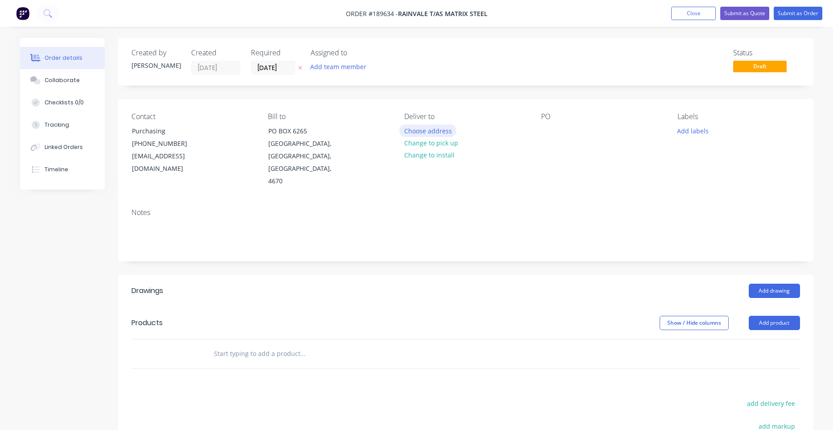
click at [405, 130] on button "Choose address" at bounding box center [428, 130] width 57 height 12
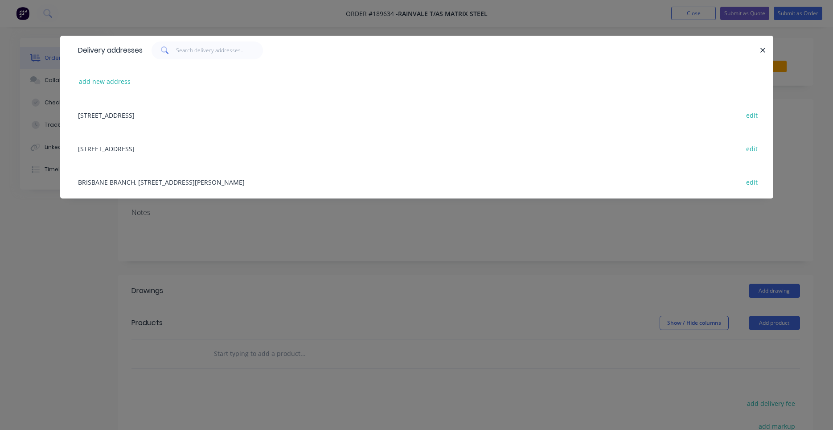
click at [231, 183] on div "BRISBANE BRANCH, 1-9 ROBART CT, NARANGBA, Queensland, Australia, 4670 edit" at bounding box center [417, 181] width 687 height 33
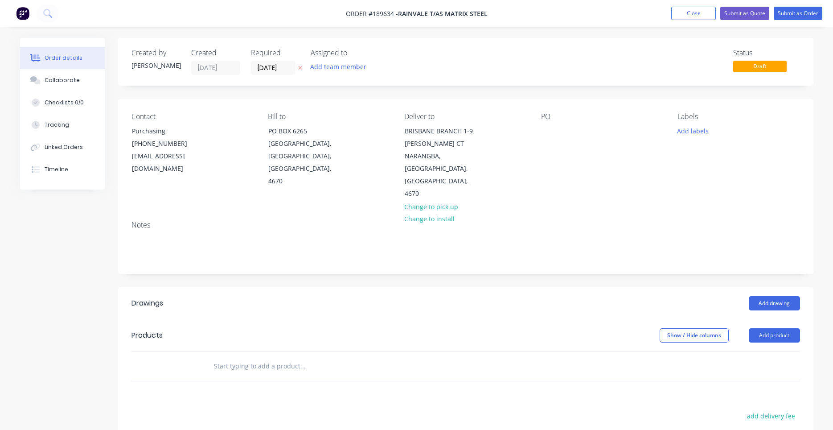
click at [543, 140] on div "PO" at bounding box center [602, 156] width 122 height 88
click at [542, 134] on div at bounding box center [548, 130] width 14 height 13
click at [774, 296] on button "Add drawing" at bounding box center [774, 303] width 51 height 14
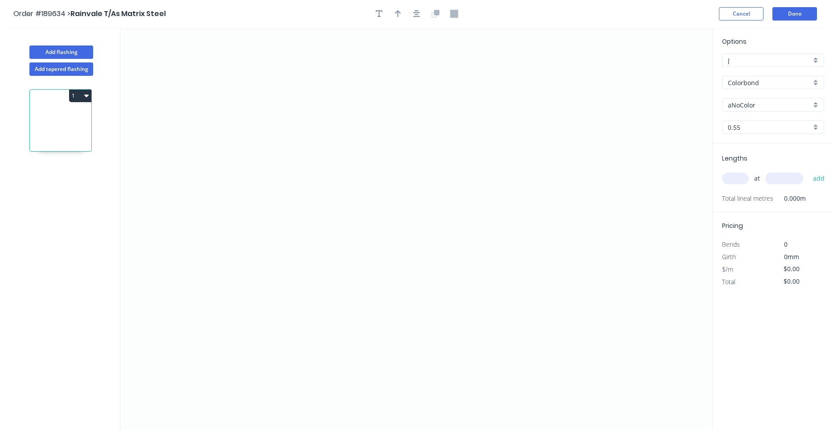
click at [756, 99] on div "aNoColor" at bounding box center [773, 104] width 102 height 13
click at [755, 105] on input "text" at bounding box center [769, 104] width 83 height 9
type input "aNoColor"
click at [742, 97] on div "Options J J Colorbond Colorbond Colorbond (Premium) Colorbond Coolmax Colorbond…" at bounding box center [773, 90] width 120 height 107
click at [748, 103] on input "aNoColor" at bounding box center [769, 104] width 83 height 9
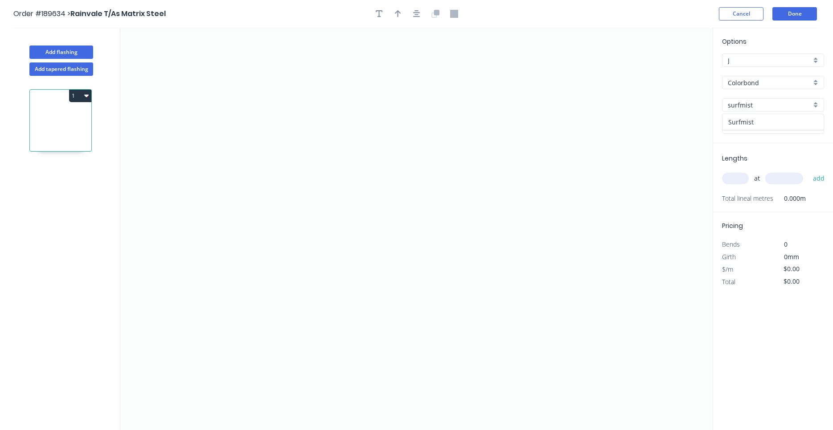
click at [750, 116] on div "Surfmist" at bounding box center [773, 122] width 101 height 16
type input "Surfmist"
click at [285, 247] on icon "0" at bounding box center [416, 229] width 593 height 402
click at [288, 141] on icon "0" at bounding box center [416, 229] width 593 height 402
click at [534, 140] on icon "0 ?" at bounding box center [416, 229] width 593 height 402
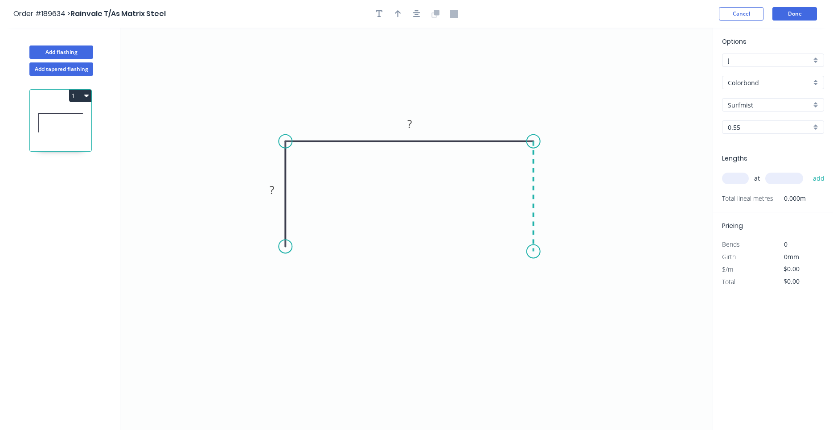
click at [534, 251] on icon "0 ? ?" at bounding box center [416, 229] width 593 height 402
click at [534, 251] on circle at bounding box center [533, 250] width 13 height 13
drag, startPoint x: 536, startPoint y: 253, endPoint x: 536, endPoint y: 248, distance: 4.9
click at [536, 248] on circle at bounding box center [533, 247] width 13 height 13
click at [411, 128] on tspan "?" at bounding box center [410, 123] width 4 height 15
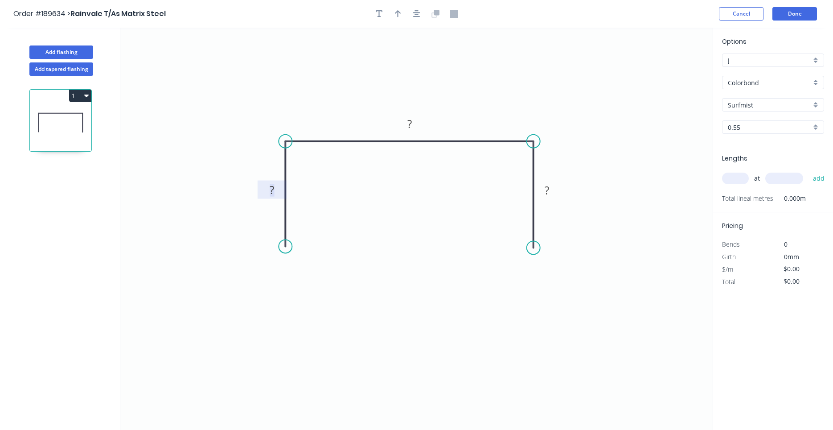
click at [273, 186] on tspan "?" at bounding box center [272, 189] width 4 height 15
click at [292, 274] on div "Crush & Fold" at bounding box center [329, 281] width 90 height 18
click at [548, 278] on div "Crush & Fold" at bounding box center [581, 280] width 90 height 18
type input "$16.34"
click at [541, 276] on div "Flip bend" at bounding box center [579, 279] width 90 height 18
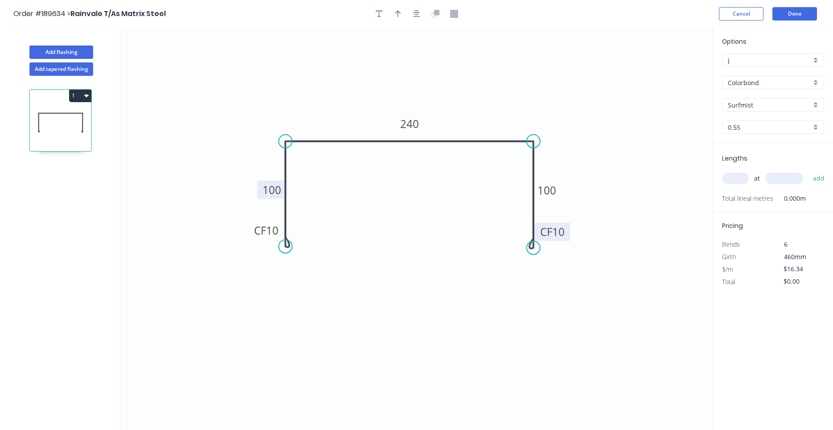
click at [556, 236] on tspan "10" at bounding box center [558, 231] width 12 height 15
click at [431, 251] on icon "0 CF 15 100 240 CF 15 100" at bounding box center [416, 229] width 593 height 402
click at [736, 177] on input "text" at bounding box center [735, 179] width 27 height 12
type input "2"
type input "1000"
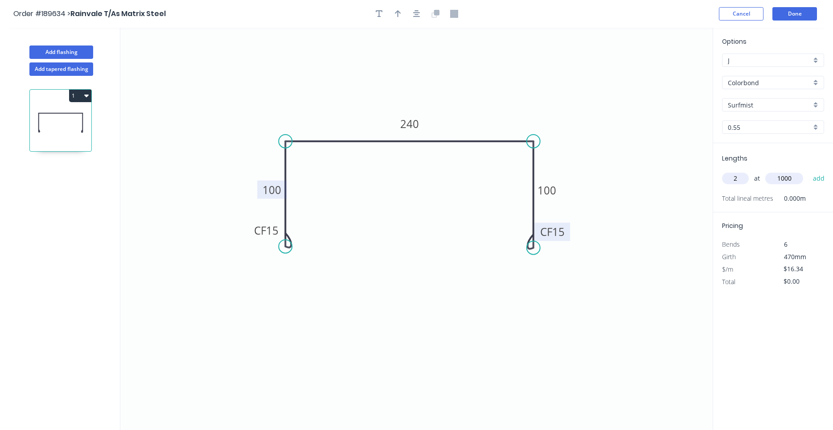
click at [809, 171] on button "add" at bounding box center [819, 178] width 21 height 15
type input "$32.68"
click at [420, 17] on icon "button" at bounding box center [416, 14] width 7 height 8
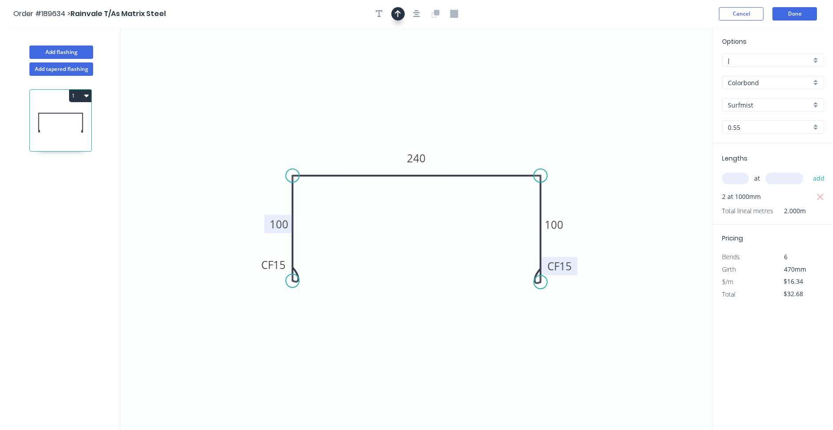
click at [398, 15] on icon "button" at bounding box center [398, 14] width 6 height 8
drag, startPoint x: 668, startPoint y: 71, endPoint x: 473, endPoint y: 120, distance: 201.4
click at [473, 120] on icon at bounding box center [474, 109] width 8 height 29
click at [70, 51] on button "Add flashing" at bounding box center [61, 51] width 64 height 13
type input "$0.00"
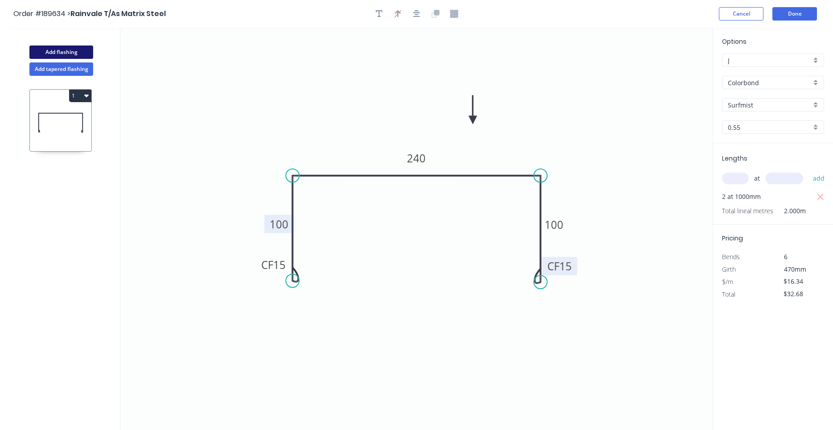
type input "$0.00"
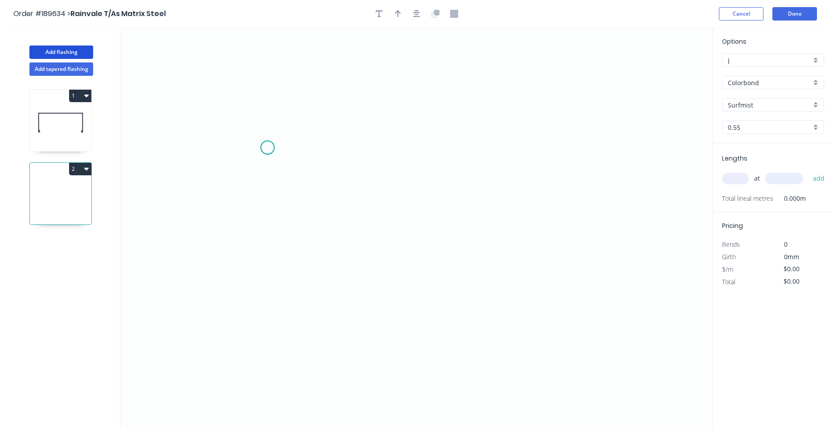
click at [267, 148] on icon "0" at bounding box center [416, 229] width 593 height 402
click at [490, 126] on icon "0" at bounding box center [416, 229] width 593 height 402
click at [490, 126] on circle at bounding box center [489, 125] width 13 height 13
click at [269, 148] on circle at bounding box center [267, 147] width 13 height 13
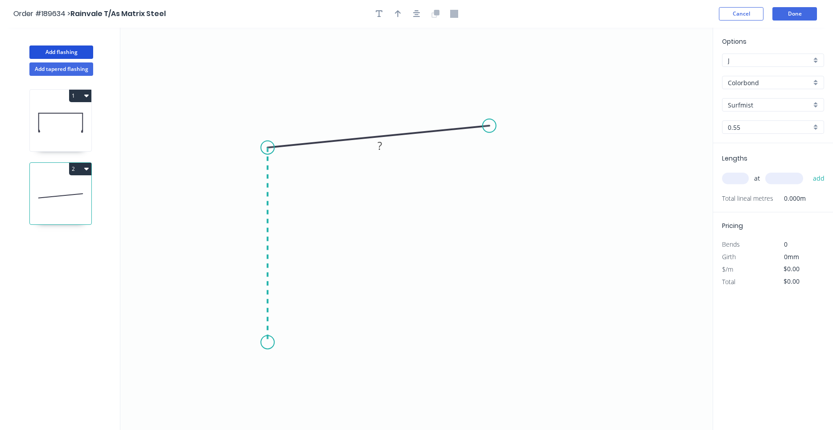
click at [263, 342] on icon "0 ?" at bounding box center [416, 229] width 593 height 402
click at [356, 345] on icon "0 ? ? ? º" at bounding box center [416, 229] width 593 height 402
click at [321, 350] on rect at bounding box center [311, 351] width 29 height 18
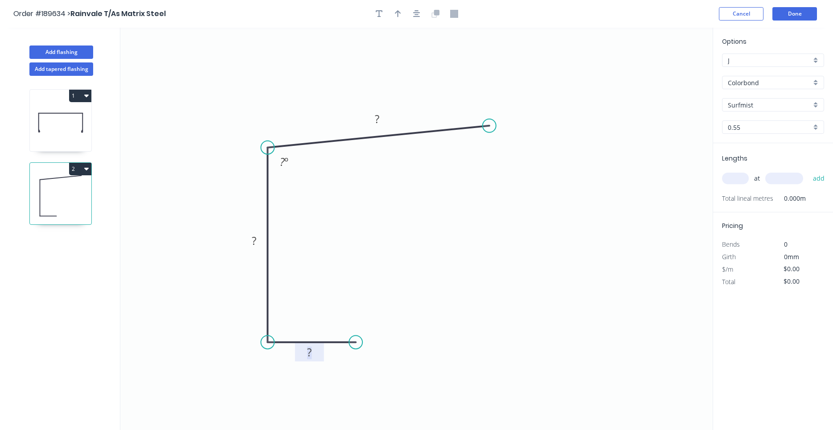
click at [314, 352] on rect at bounding box center [310, 352] width 18 height 12
type input "$7.72"
click at [418, 16] on icon "button" at bounding box center [416, 14] width 7 height 8
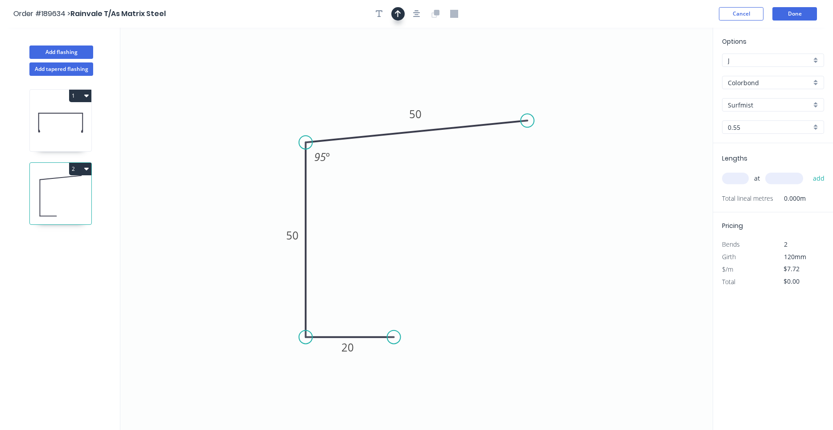
click at [402, 12] on button "button" at bounding box center [397, 13] width 13 height 13
drag, startPoint x: 671, startPoint y: 71, endPoint x: 659, endPoint y: 74, distance: 11.8
click at [659, 74] on icon "0 20 50 50 95 º" at bounding box center [416, 229] width 593 height 402
drag, startPoint x: 668, startPoint y: 70, endPoint x: 264, endPoint y: 176, distance: 417.6
click at [264, 176] on icon at bounding box center [264, 166] width 8 height 29
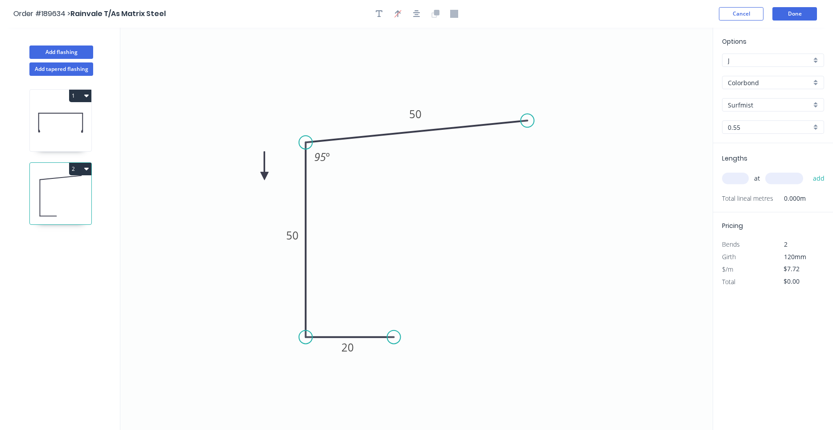
click at [264, 176] on icon at bounding box center [264, 166] width 8 height 29
click at [264, 176] on icon at bounding box center [272, 169] width 26 height 26
click at [264, 176] on icon at bounding box center [254, 176] width 29 height 8
click at [750, 86] on input "Colorbond" at bounding box center [769, 82] width 83 height 9
click at [743, 102] on div "Zincalume" at bounding box center [773, 100] width 101 height 16
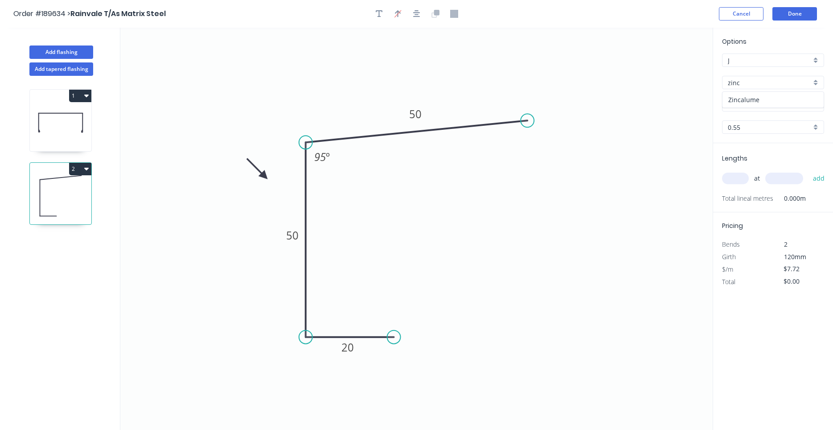
type input "Zincalume"
type input "$7.27"
click at [736, 178] on input "text" at bounding box center [735, 179] width 27 height 12
type input "8"
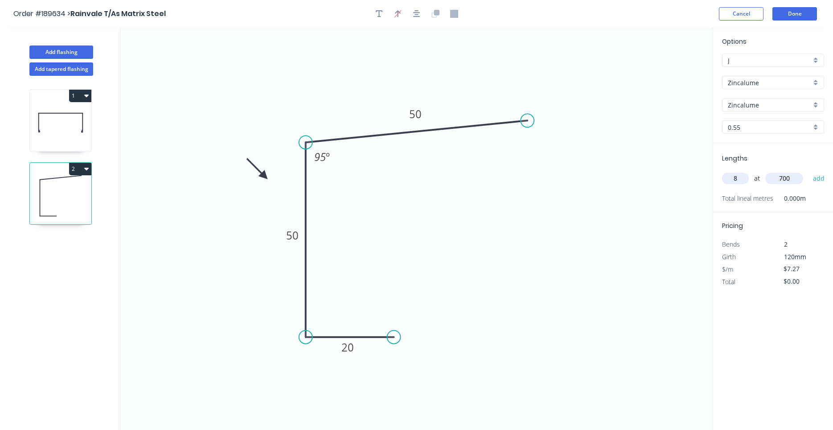
type input "700"
click at [809, 171] on button "add" at bounding box center [819, 178] width 21 height 15
type input "$58.16"
type input "8"
type input "2"
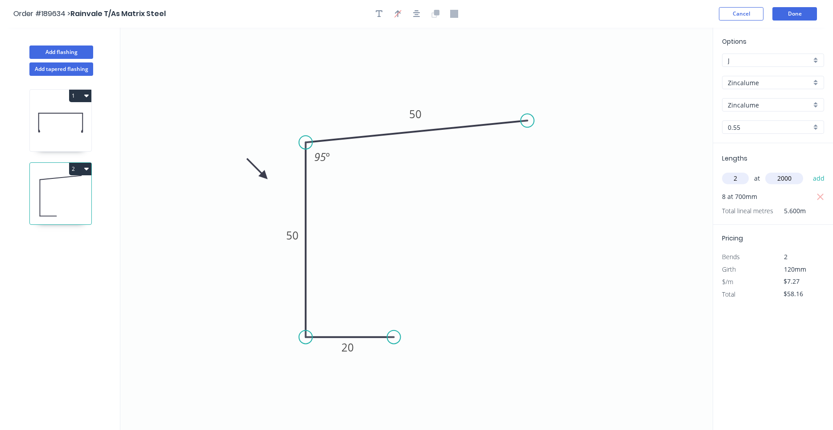
type input "2000"
click at [809, 171] on button "add" at bounding box center [819, 178] width 21 height 15
type input "$87.24"
click at [795, 17] on button "Done" at bounding box center [795, 13] width 45 height 13
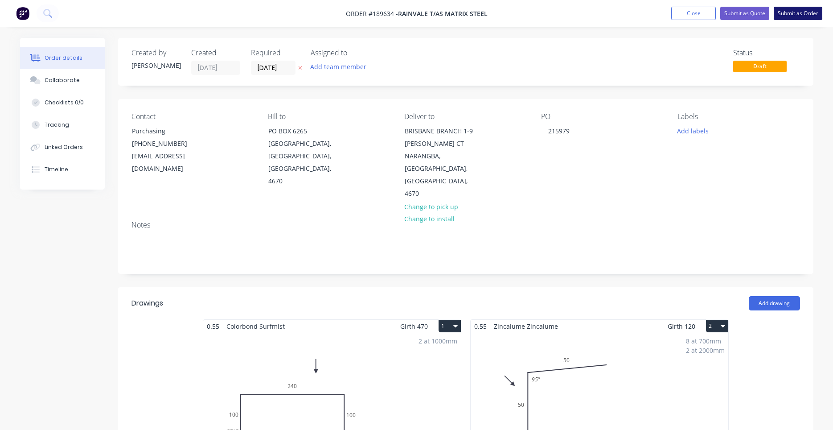
click at [806, 12] on button "Submit as Order" at bounding box center [798, 13] width 49 height 13
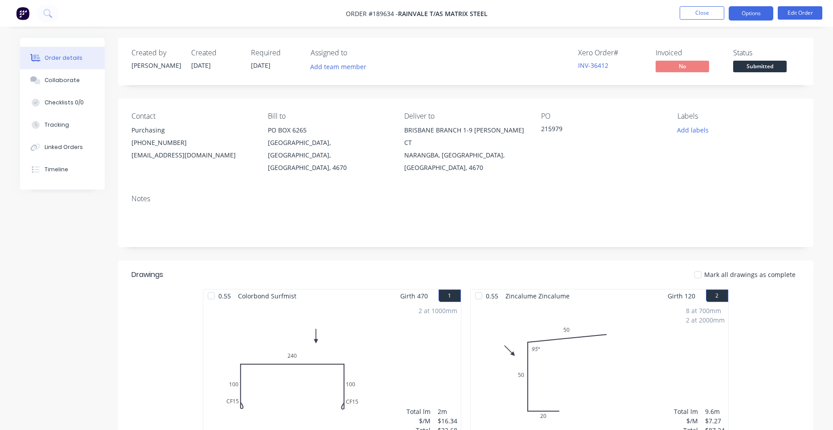
click at [753, 16] on button "Options" at bounding box center [751, 13] width 45 height 14
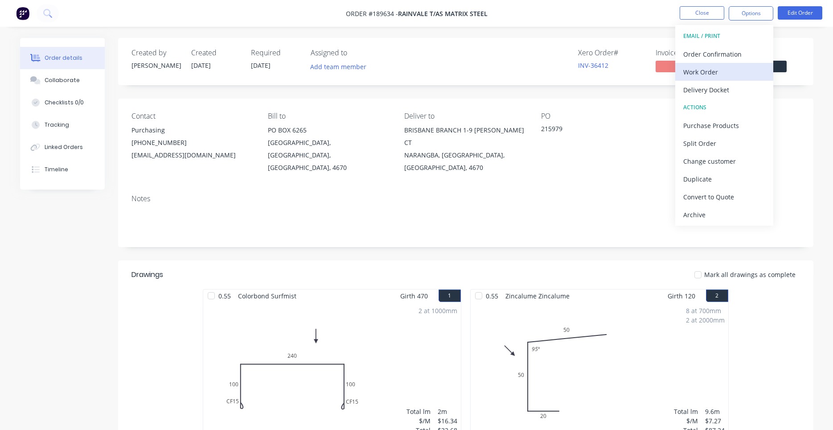
click at [726, 71] on div "Work Order" at bounding box center [725, 72] width 82 height 13
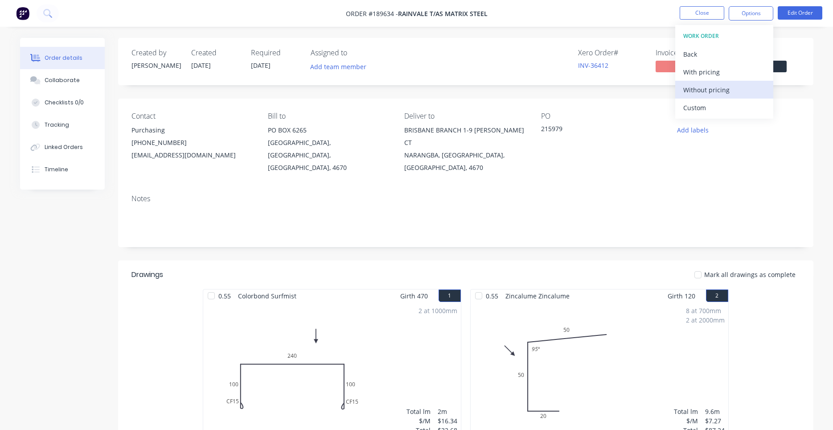
click at [719, 82] on button "Without pricing" at bounding box center [725, 90] width 98 height 18
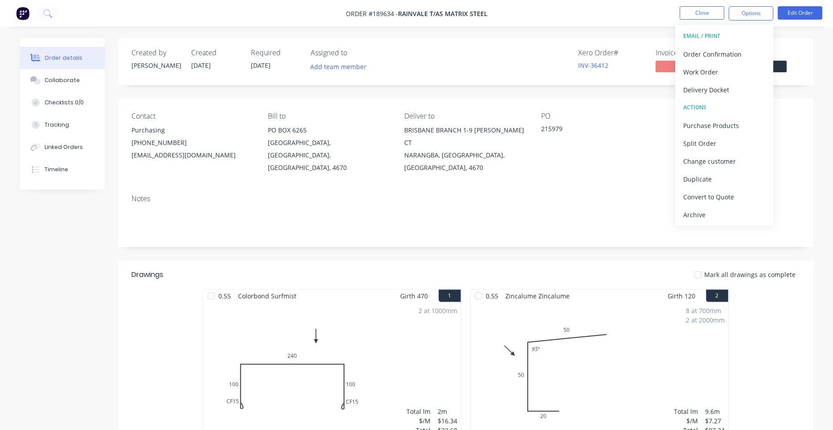
click at [475, 82] on div "Created by Darryn Created 12/08/25 Required 14/08/25 Assigned to Add team membe…" at bounding box center [466, 61] width 696 height 47
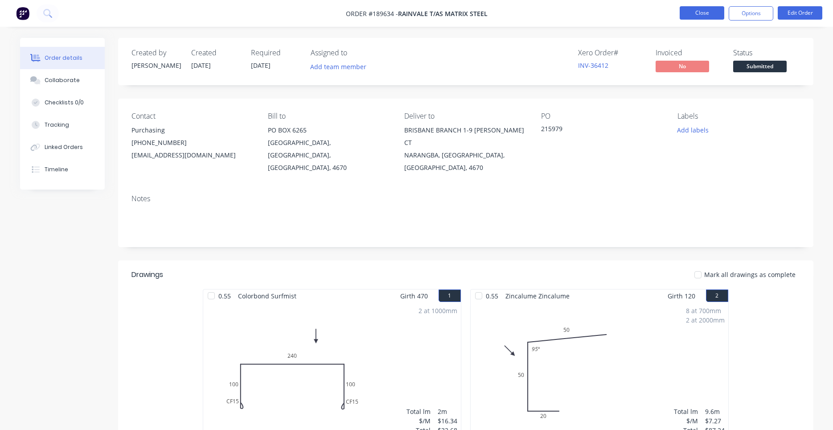
click at [704, 17] on button "Close" at bounding box center [702, 12] width 45 height 13
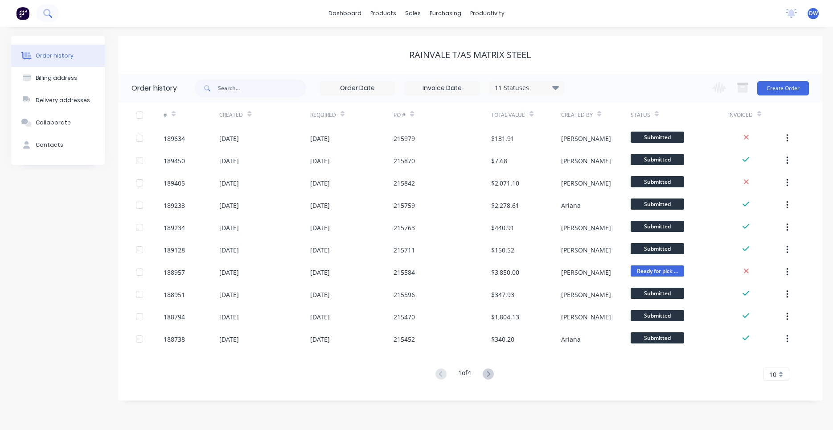
click at [53, 12] on button at bounding box center [48, 13] width 22 height 18
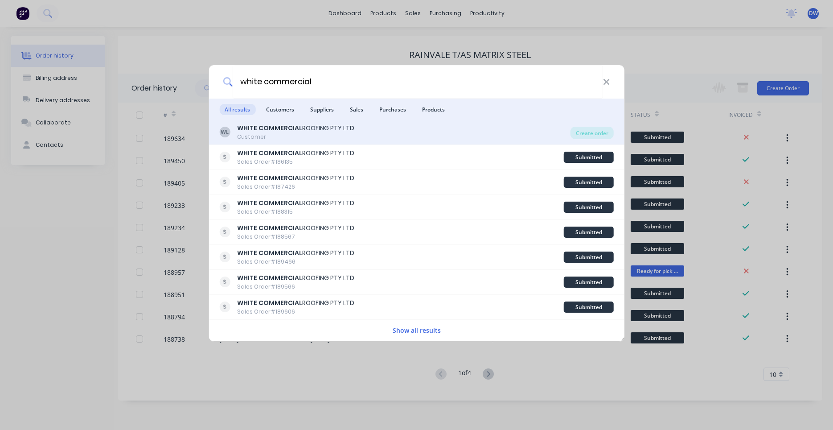
type input "white commercial"
click at [378, 133] on div "WL WHITE COMMERCIAL ROOFING PTY LTD Customer" at bounding box center [394, 132] width 351 height 17
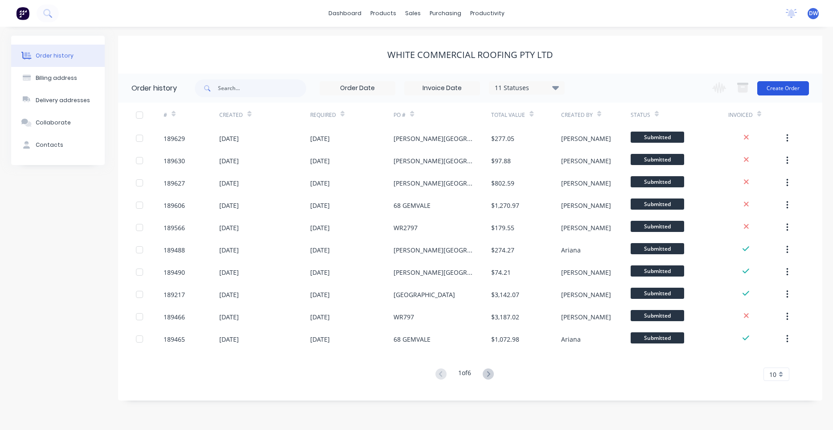
click at [777, 92] on button "Create Order" at bounding box center [784, 88] width 52 height 14
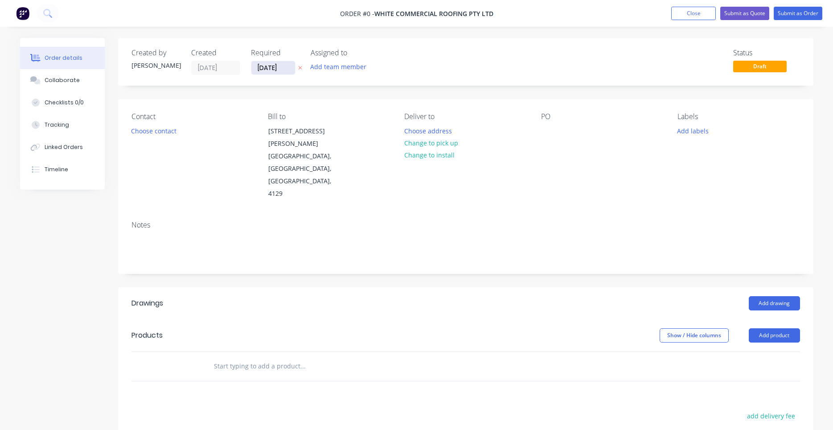
click at [270, 67] on input "12/08/25" at bounding box center [273, 67] width 44 height 13
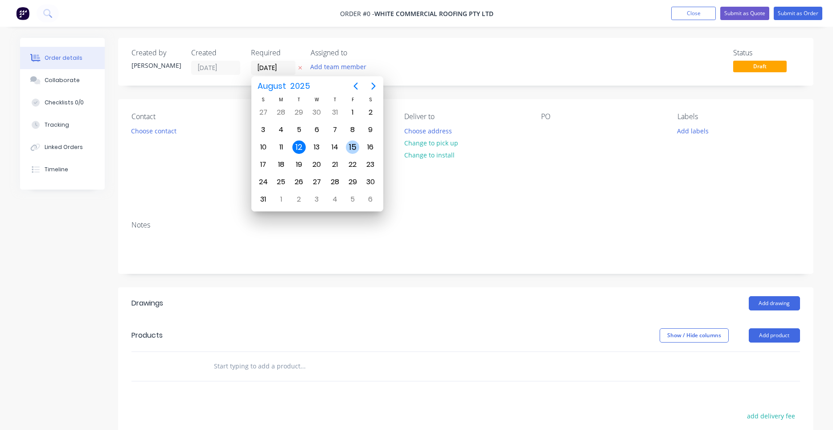
click at [356, 148] on div "15" at bounding box center [352, 146] width 13 height 13
type input "15/08/25"
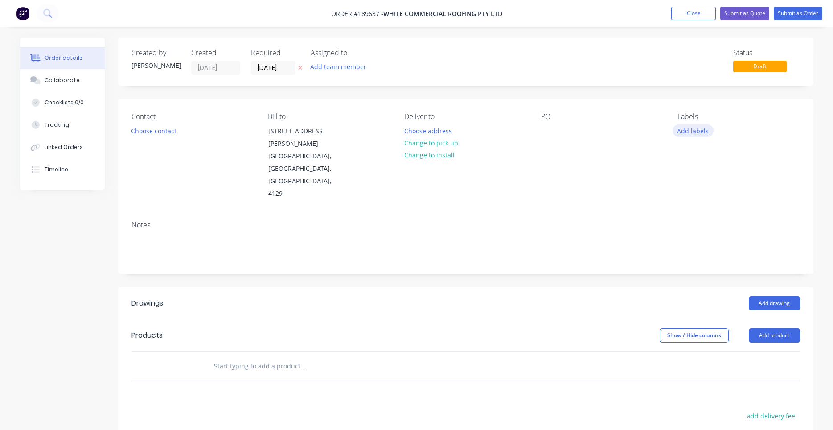
click at [679, 132] on button "Add labels" at bounding box center [693, 130] width 41 height 12
click at [722, 159] on input "text" at bounding box center [751, 157] width 93 height 18
type input "6"
click at [696, 243] on div at bounding box center [694, 246] width 18 height 18
click at [445, 150] on button "Change to install" at bounding box center [430, 155] width 60 height 12
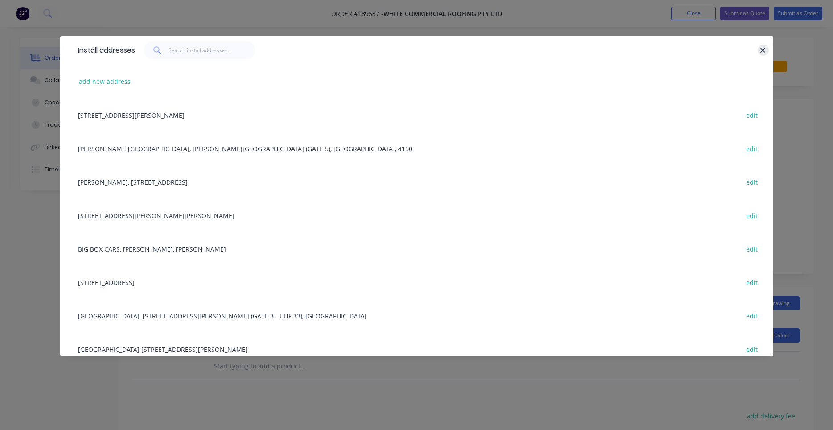
click at [763, 54] on icon "button" at bounding box center [763, 50] width 6 height 8
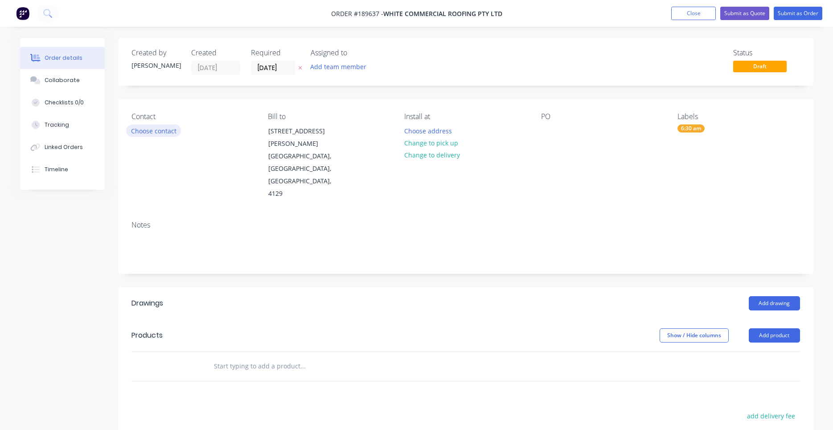
click at [168, 129] on button "Choose contact" at bounding box center [153, 130] width 55 height 12
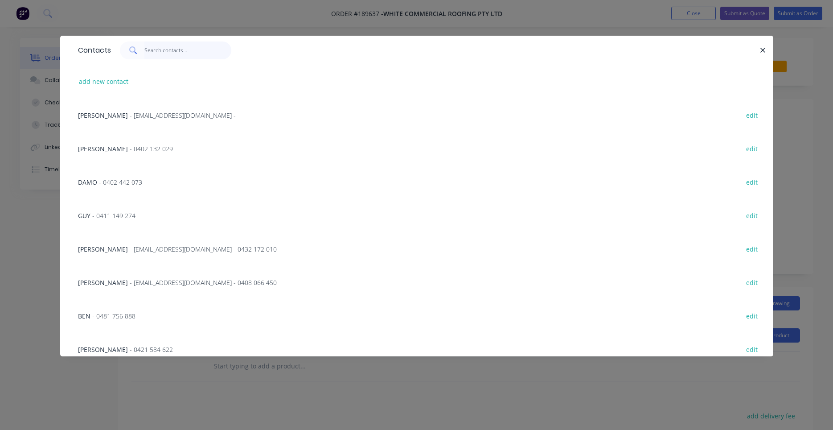
click at [200, 55] on input "text" at bounding box center [187, 50] width 87 height 18
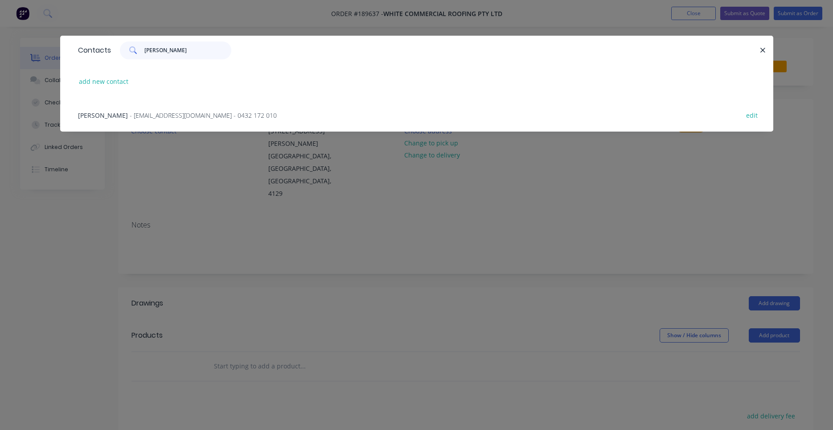
type input "james"
click at [200, 120] on div "JAMES MOTT - jameslmott@gmail.com - 0432 172 010 edit" at bounding box center [417, 114] width 687 height 33
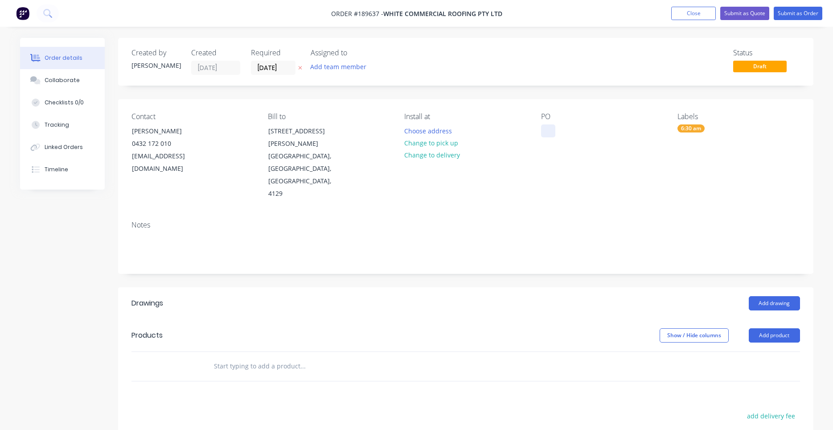
click at [551, 136] on div at bounding box center [548, 130] width 14 height 13
click at [490, 189] on div "Contact JAMES MOTT 0432 172 010 jameslmott@gmail.com Bill to 57 Dewar Drive LOG…" at bounding box center [466, 156] width 696 height 115
click at [782, 296] on button "Add drawing" at bounding box center [774, 303] width 51 height 14
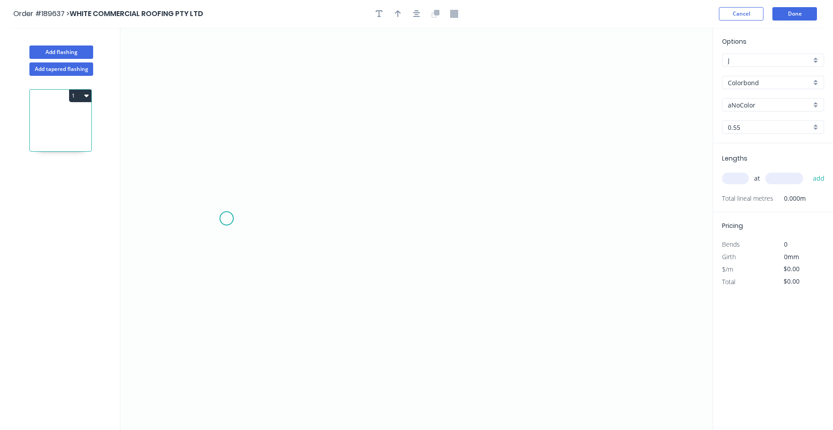
click at [227, 218] on icon "0" at bounding box center [416, 229] width 593 height 402
click at [269, 179] on icon "0" at bounding box center [416, 229] width 593 height 402
click at [530, 177] on icon "0 ?" at bounding box center [416, 229] width 593 height 402
click at [568, 214] on icon "0 ? ?" at bounding box center [416, 229] width 593 height 402
click at [568, 214] on circle at bounding box center [567, 213] width 13 height 13
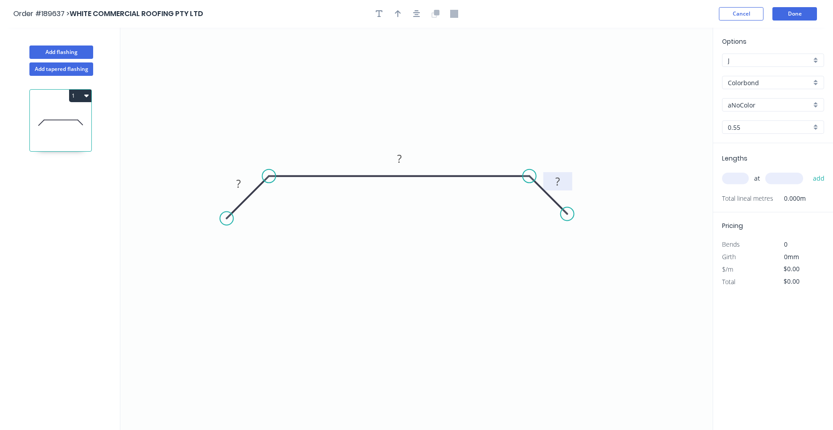
click at [559, 184] on tspan "?" at bounding box center [558, 181] width 4 height 15
type input "$7.72"
click at [280, 202] on div "Show angle" at bounding box center [313, 207] width 90 height 18
click at [541, 204] on div "Show angle" at bounding box center [575, 204] width 90 height 18
click at [520, 197] on text "? º" at bounding box center [521, 196] width 8 height 15
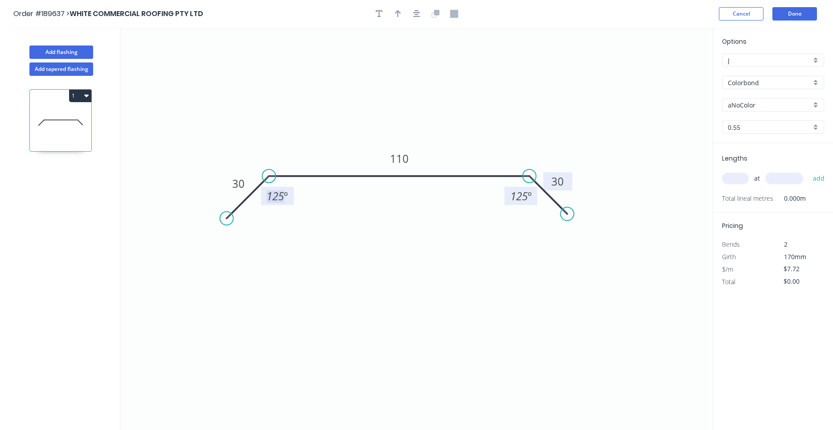
click at [741, 183] on input "text" at bounding box center [735, 179] width 27 height 12
type input "2"
type input "500"
click at [809, 171] on button "add" at bounding box center [819, 178] width 21 height 15
type input "$15.44"
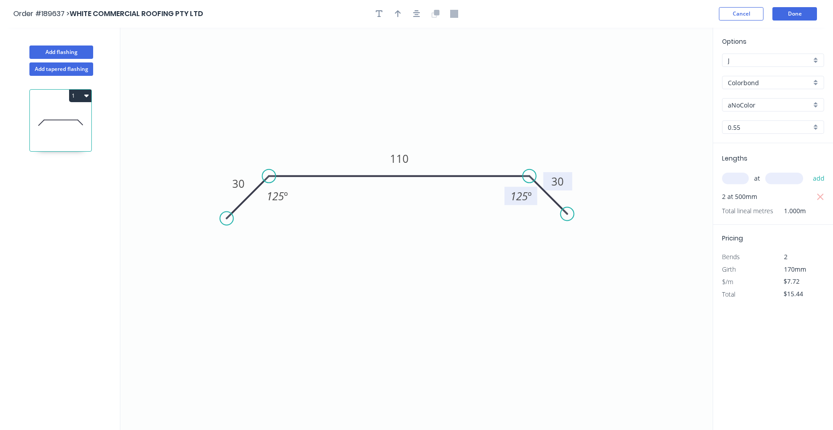
click at [752, 106] on input "aNoColor" at bounding box center [769, 104] width 83 height 9
click at [743, 120] on div "Surfmist" at bounding box center [773, 122] width 101 height 16
type input "Surfmist"
click at [420, 15] on icon "button" at bounding box center [416, 14] width 7 height 8
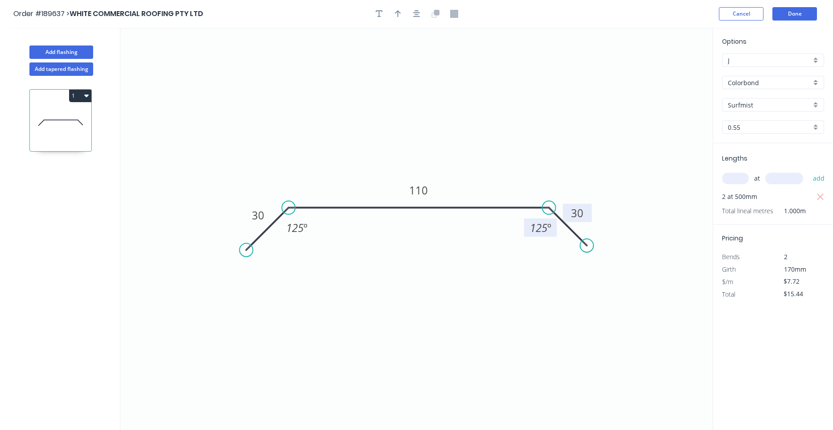
click at [400, 21] on header "Order #189637 > WHITE COMMERCIAL ROOFING PTY LTD Cancel Done" at bounding box center [416, 14] width 833 height 28
click at [399, 16] on icon "button" at bounding box center [398, 14] width 6 height 8
click at [670, 70] on icon at bounding box center [668, 62] width 8 height 29
click at [670, 70] on icon "0 30 110 30 125 º 125 º" at bounding box center [416, 229] width 593 height 402
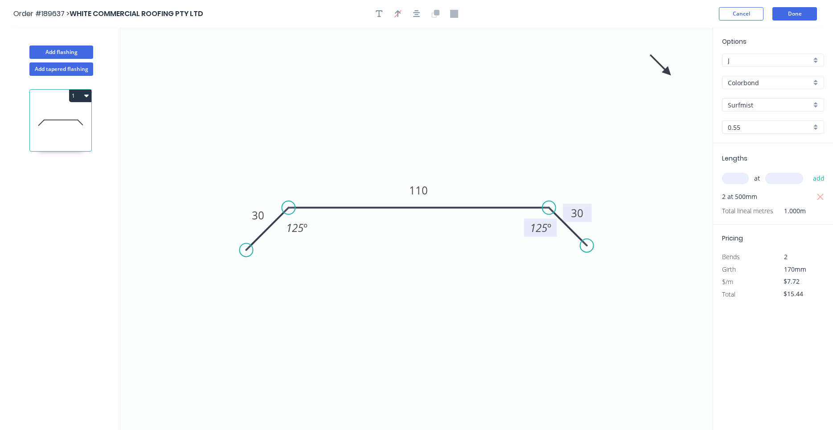
click at [670, 70] on icon "0 30 110 30 125 º 125 º" at bounding box center [416, 229] width 593 height 402
click at [668, 71] on icon at bounding box center [661, 65] width 26 height 26
drag, startPoint x: 668, startPoint y: 71, endPoint x: 381, endPoint y: 156, distance: 299.3
click at [381, 156] on icon at bounding box center [381, 145] width 8 height 29
click at [90, 97] on button "1" at bounding box center [80, 96] width 22 height 12
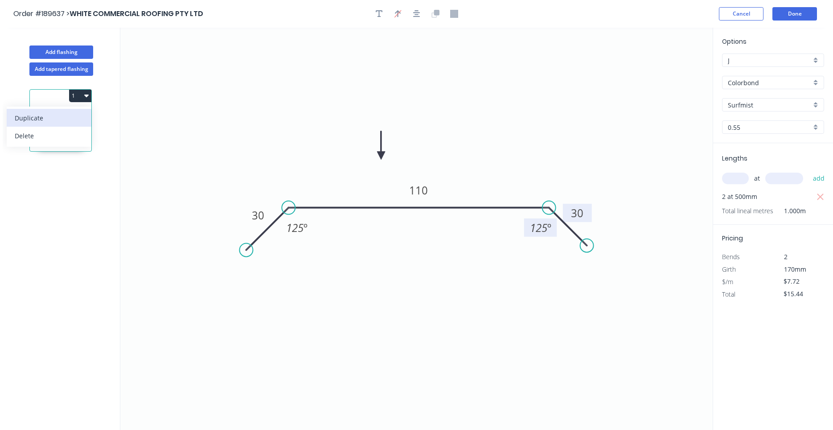
click at [80, 114] on div "Duplicate" at bounding box center [49, 117] width 69 height 13
type input "$0.00"
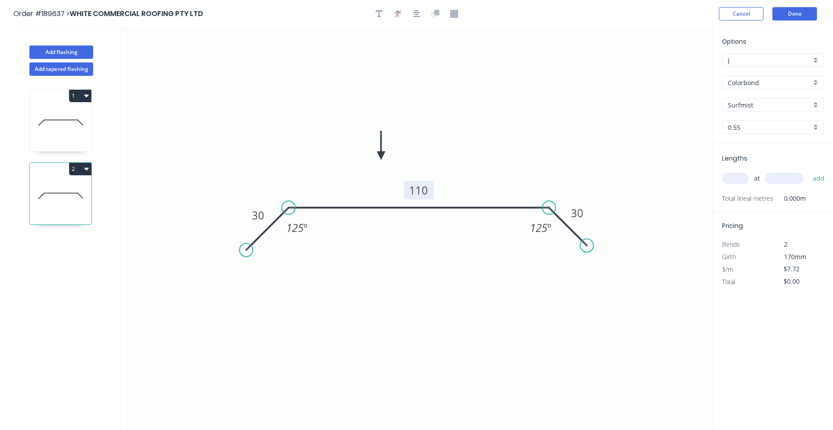
click at [416, 185] on tspan "110" at bounding box center [418, 190] width 19 height 15
type input "$9.61"
click at [737, 176] on input "text" at bounding box center [735, 179] width 27 height 12
type input "2"
type input "500"
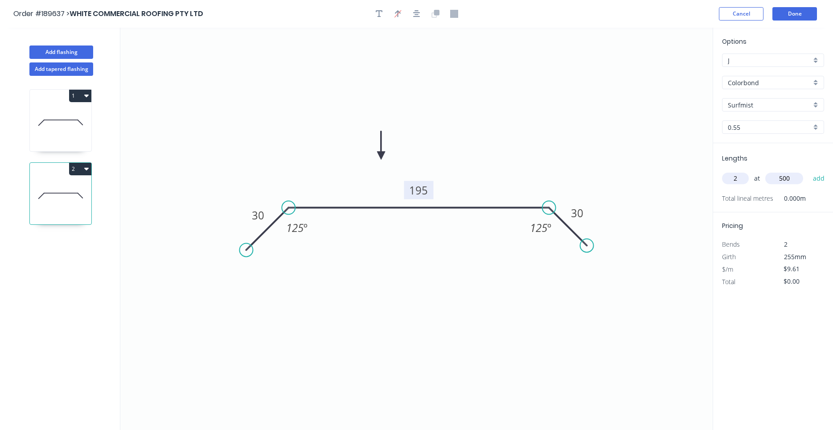
click at [809, 171] on button "add" at bounding box center [819, 178] width 21 height 15
type input "$19.22"
click at [80, 136] on icon at bounding box center [61, 122] width 62 height 57
type input "$7.72"
type input "$15.44"
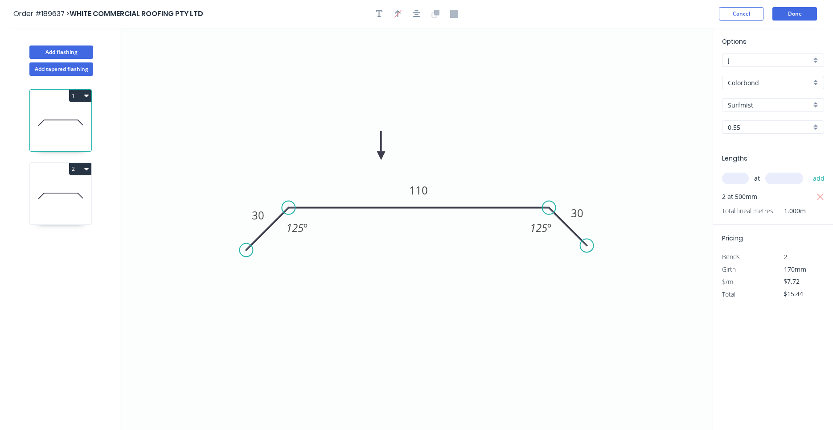
click at [63, 197] on icon at bounding box center [61, 195] width 62 height 57
type input "$9.61"
type input "$19.22"
click at [71, 51] on button "Add flashing" at bounding box center [61, 51] width 64 height 13
type input "$0.00"
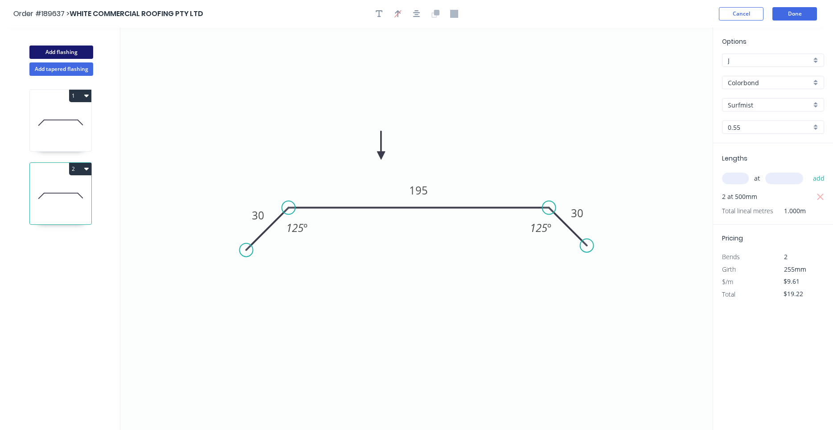
type input "$0.00"
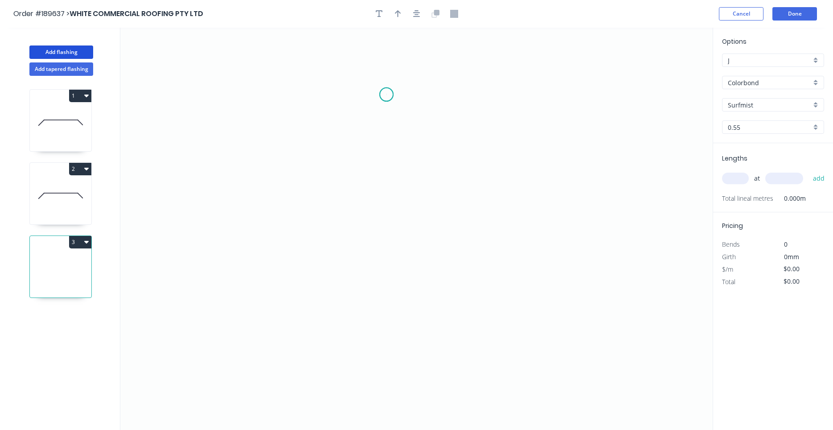
click at [387, 95] on icon "0" at bounding box center [416, 229] width 593 height 402
click at [389, 186] on icon "0" at bounding box center [416, 229] width 593 height 402
click at [475, 185] on icon "0 ?" at bounding box center [416, 229] width 593 height 402
click at [473, 218] on icon "0 ? ?" at bounding box center [416, 229] width 593 height 402
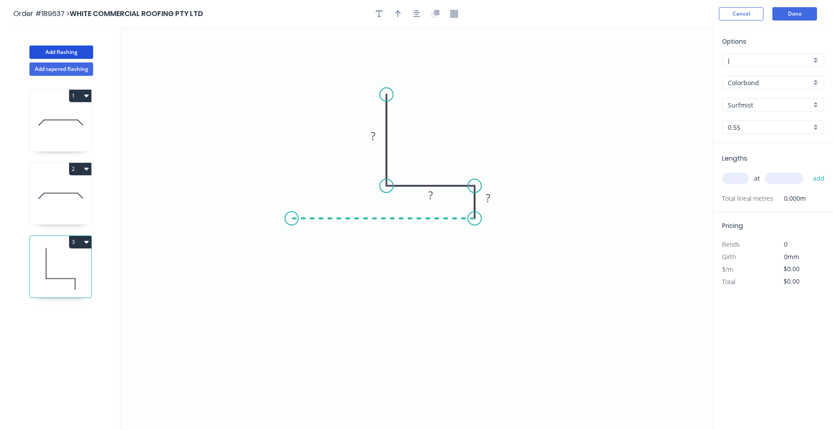
click at [292, 204] on icon "0 ? ? ?" at bounding box center [416, 229] width 593 height 402
click at [287, 253] on icon "0 ? ? ? ?" at bounding box center [416, 229] width 593 height 402
click at [288, 253] on circle at bounding box center [286, 252] width 13 height 13
click at [290, 256] on circle at bounding box center [291, 255] width 13 height 13
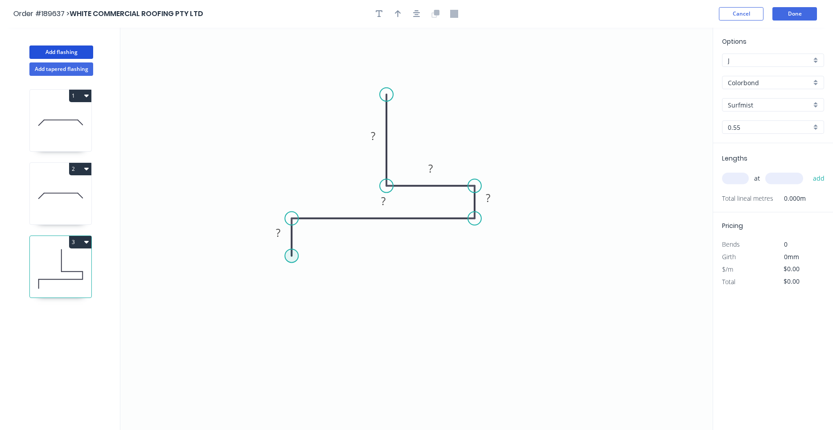
click at [290, 256] on circle at bounding box center [291, 255] width 13 height 13
click at [312, 275] on icon at bounding box center [302, 265] width 20 height 20
click at [288, 304] on icon "0 ? ? ? ? ? ?" at bounding box center [416, 229] width 593 height 402
click at [288, 304] on circle at bounding box center [287, 303] width 13 height 13
click at [287, 304] on circle at bounding box center [286, 299] width 13 height 13
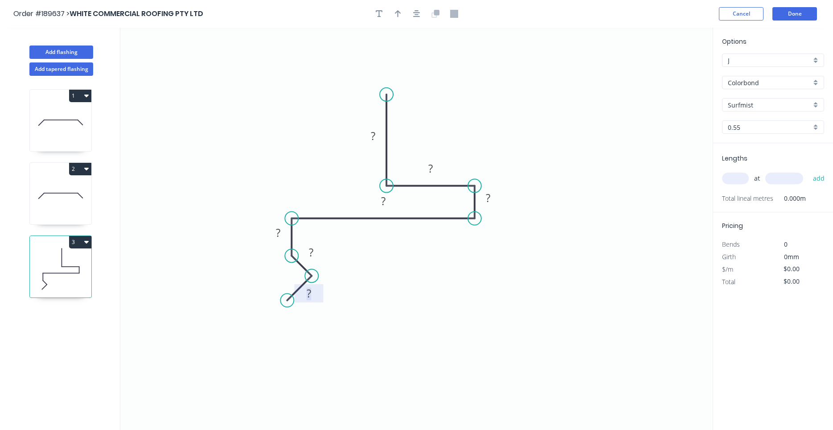
click at [308, 299] on tspan "?" at bounding box center [309, 293] width 4 height 15
type input "$12.56"
click at [391, 15] on button "button" at bounding box center [397, 13] width 13 height 13
click at [668, 70] on icon at bounding box center [668, 62] width 8 height 29
click at [668, 70] on icon at bounding box center [676, 65] width 26 height 26
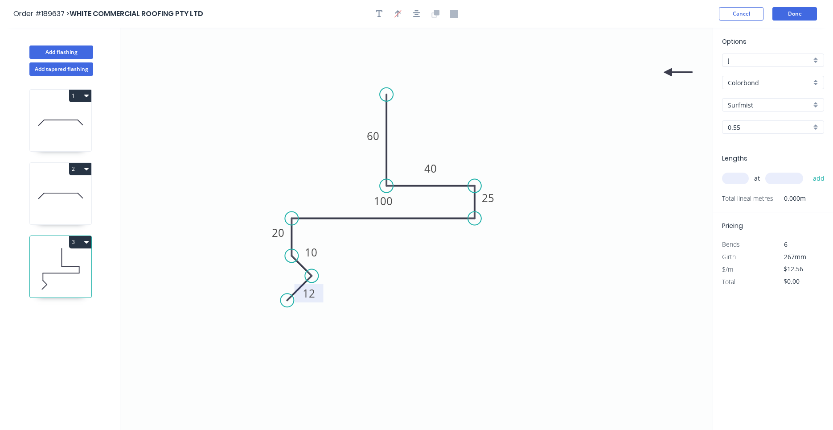
click at [668, 70] on icon at bounding box center [678, 72] width 29 height 8
click at [668, 70] on icon at bounding box center [676, 79] width 26 height 26
drag, startPoint x: 667, startPoint y: 72, endPoint x: 433, endPoint y: 255, distance: 297.4
click at [433, 255] on icon at bounding box center [433, 264] width 8 height 29
click at [323, 295] on div "Show angle" at bounding box center [356, 300] width 90 height 18
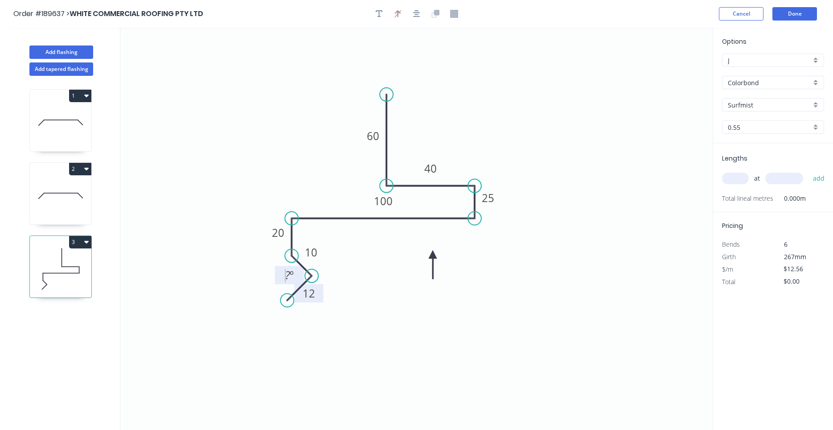
click at [284, 277] on rect at bounding box center [289, 275] width 18 height 12
click at [288, 276] on tspan "?" at bounding box center [287, 275] width 5 height 15
click at [286, 276] on tspan "?" at bounding box center [287, 275] width 5 height 15
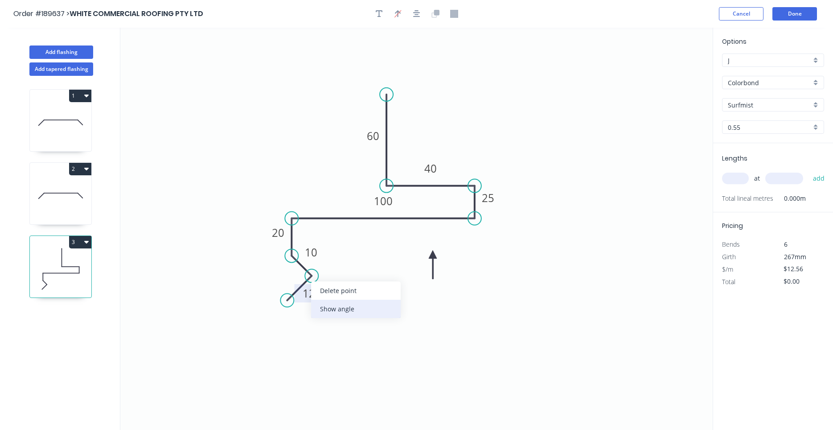
click at [325, 306] on div "Show angle" at bounding box center [356, 309] width 90 height 18
click at [292, 281] on tspan "º" at bounding box center [292, 275] width 4 height 15
drag, startPoint x: 287, startPoint y: 299, endPoint x: 289, endPoint y: 311, distance: 12.2
click at [289, 311] on circle at bounding box center [289, 310] width 13 height 13
click at [311, 283] on circle at bounding box center [310, 282] width 13 height 13
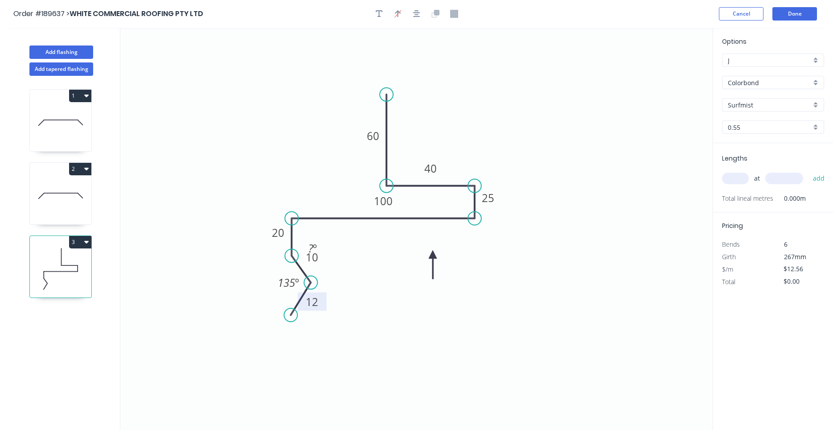
click at [291, 315] on circle at bounding box center [290, 314] width 13 height 13
click at [309, 282] on circle at bounding box center [309, 281] width 13 height 13
drag, startPoint x: 291, startPoint y: 317, endPoint x: 291, endPoint y: 306, distance: 11.2
click at [291, 306] on circle at bounding box center [290, 305] width 13 height 13
click at [290, 310] on circle at bounding box center [290, 309] width 13 height 13
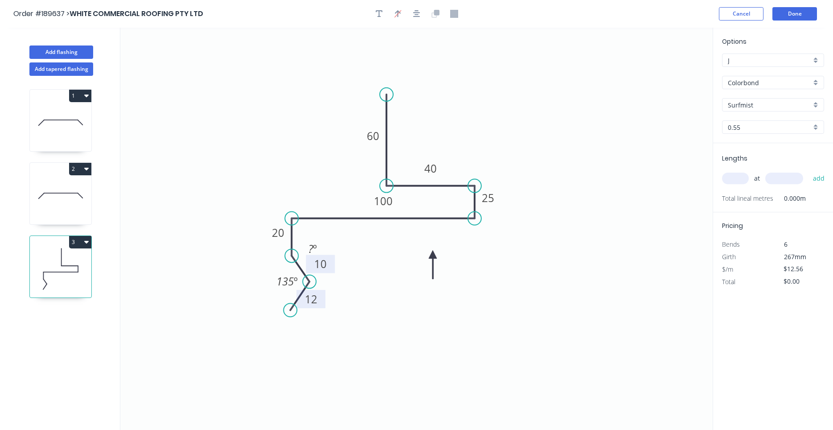
drag, startPoint x: 322, startPoint y: 264, endPoint x: 331, endPoint y: 271, distance: 11.4
click at [331, 271] on rect at bounding box center [320, 264] width 29 height 18
drag, startPoint x: 324, startPoint y: 241, endPoint x: 317, endPoint y: 235, distance: 9.5
click at [317, 235] on rect at bounding box center [305, 243] width 29 height 18
click at [303, 245] on tspan "?" at bounding box center [303, 242] width 5 height 15
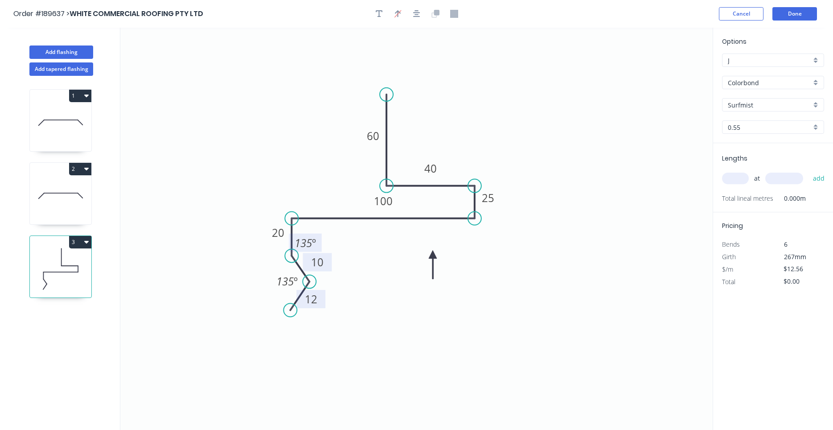
click at [329, 255] on rect at bounding box center [317, 262] width 29 height 18
click at [736, 182] on input "text" at bounding box center [735, 179] width 27 height 12
type input "3"
type input "4700"
click at [809, 171] on button "add" at bounding box center [819, 178] width 21 height 15
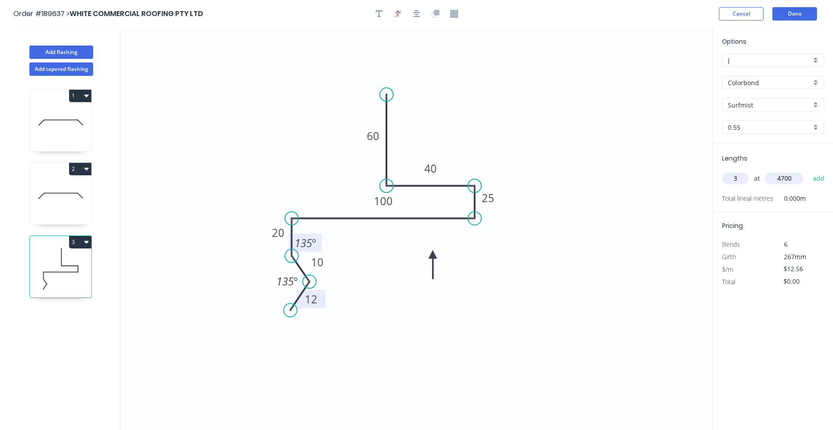
type input "$177.10"
click at [77, 52] on button "Add flashing" at bounding box center [61, 51] width 64 height 13
type input "$0.00"
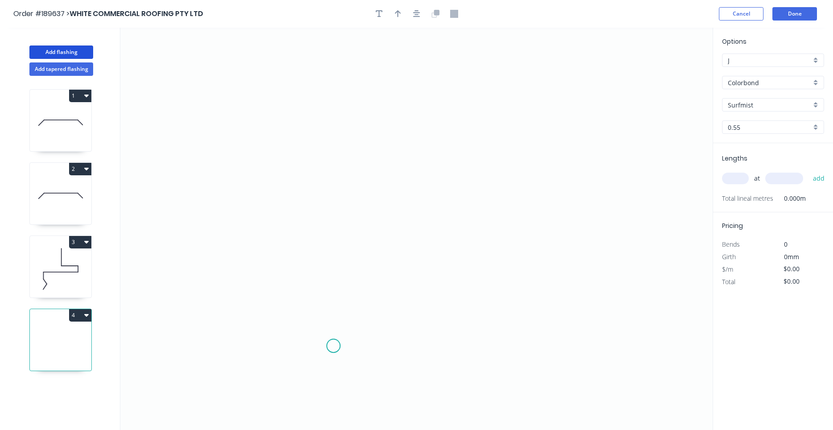
click at [333, 346] on icon "0" at bounding box center [416, 229] width 593 height 402
click at [307, 306] on icon at bounding box center [320, 325] width 27 height 40
click at [346, 281] on icon at bounding box center [326, 292] width 39 height 25
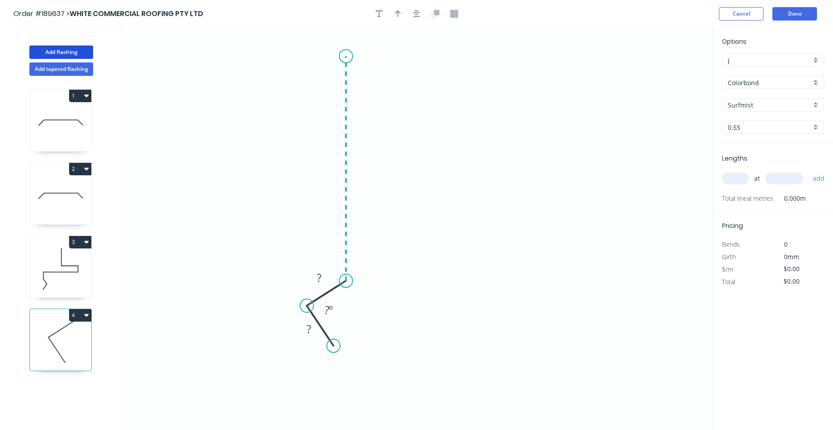
click at [339, 56] on icon "0 ? ? ? º" at bounding box center [416, 229] width 593 height 402
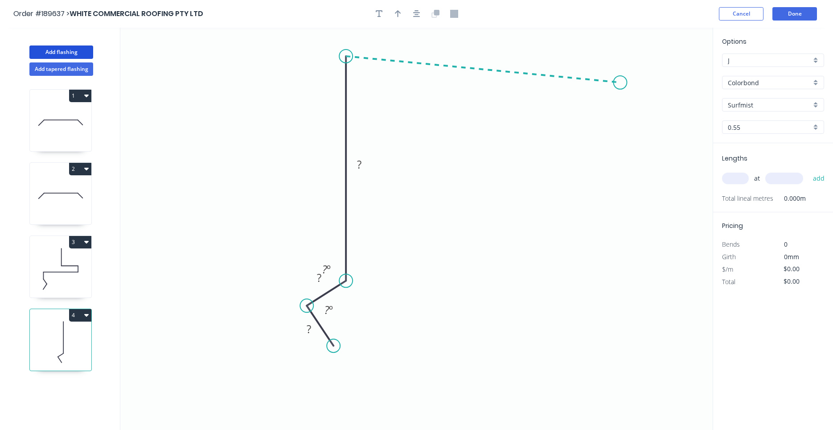
click at [621, 82] on icon "0 ? ? ? ? º ? º" at bounding box center [416, 229] width 593 height 402
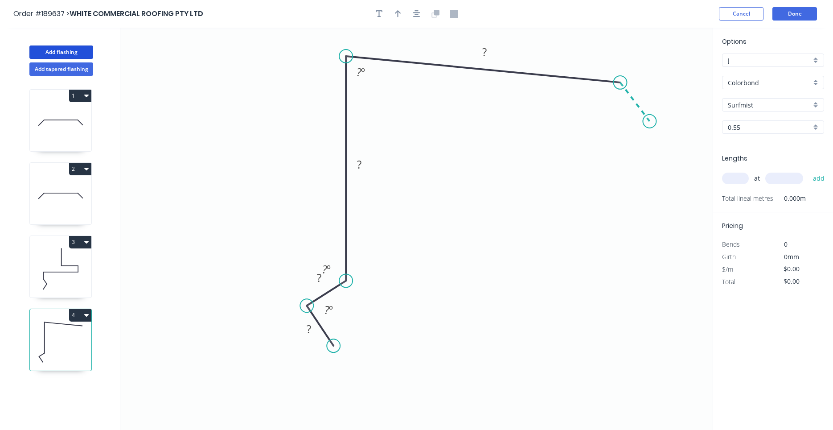
click at [650, 121] on icon "0 ? ? ? ? ? º ? º ? º" at bounding box center [416, 229] width 593 height 402
click at [650, 121] on circle at bounding box center [649, 121] width 13 height 13
click at [646, 94] on tspan "?" at bounding box center [645, 89] width 4 height 15
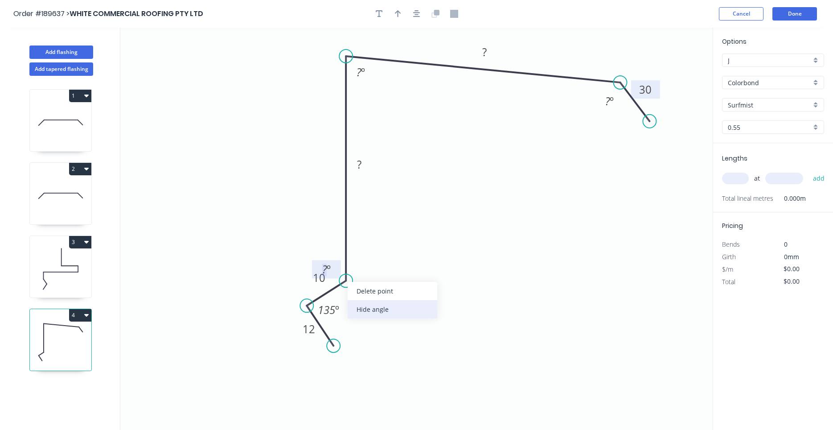
click at [367, 310] on div "Hide angle" at bounding box center [393, 309] width 90 height 18
click at [365, 168] on rect at bounding box center [359, 165] width 18 height 12
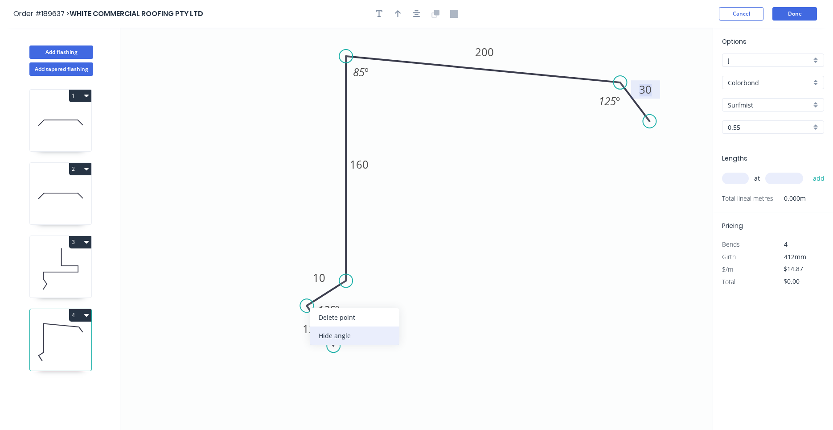
click at [328, 334] on div "Hide angle" at bounding box center [355, 335] width 90 height 18
click at [368, 310] on div "Show angle" at bounding box center [393, 311] width 90 height 18
click at [370, 308] on div "Hide angle" at bounding box center [392, 312] width 90 height 18
drag, startPoint x: 333, startPoint y: 347, endPoint x: 342, endPoint y: 342, distance: 10.2
click at [342, 342] on circle at bounding box center [341, 340] width 13 height 13
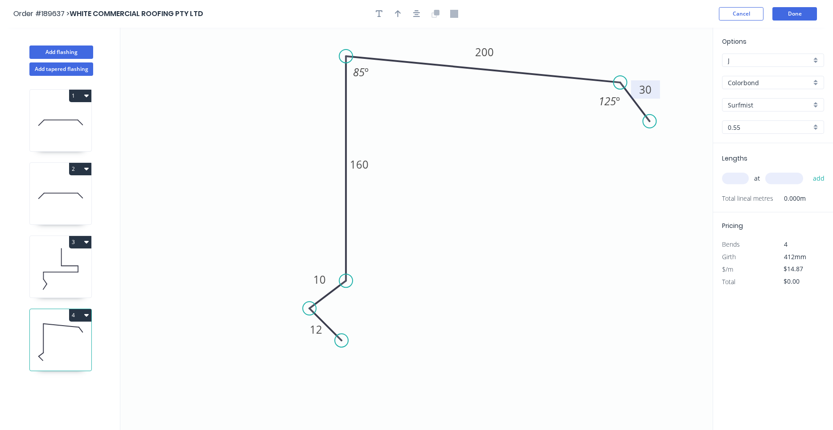
drag, startPoint x: 308, startPoint y: 305, endPoint x: 309, endPoint y: 310, distance: 5.2
click at [309, 310] on circle at bounding box center [309, 307] width 13 height 13
click at [81, 273] on icon at bounding box center [61, 268] width 62 height 57
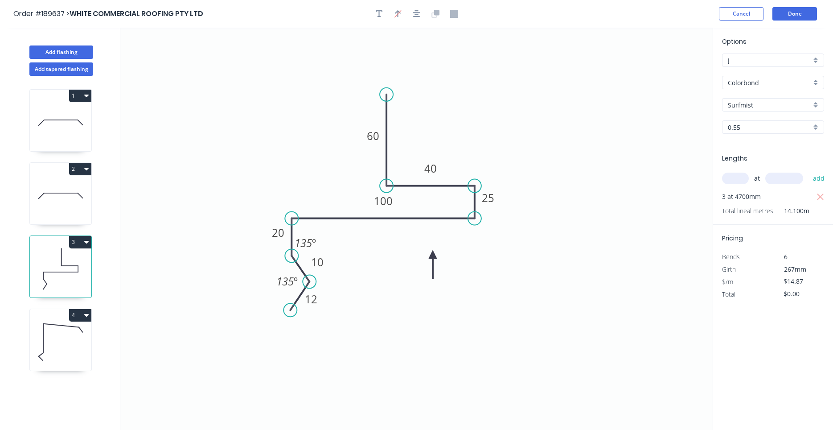
type input "$12.56"
type input "$177.10"
click at [301, 278] on div "Hide angle" at bounding box center [338, 285] width 90 height 18
click at [319, 310] on div "Hide angle" at bounding box center [354, 314] width 90 height 18
drag, startPoint x: 307, startPoint y: 285, endPoint x: 311, endPoint y: 276, distance: 9.6
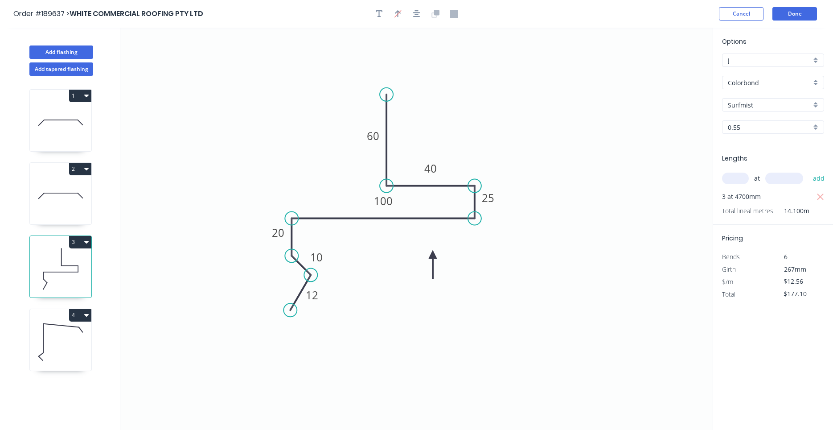
click at [311, 276] on circle at bounding box center [310, 274] width 13 height 13
drag, startPoint x: 292, startPoint y: 309, endPoint x: 292, endPoint y: 294, distance: 15.2
click at [292, 294] on circle at bounding box center [291, 293] width 13 height 13
click at [78, 346] on icon at bounding box center [61, 341] width 62 height 57
type input "$14.87"
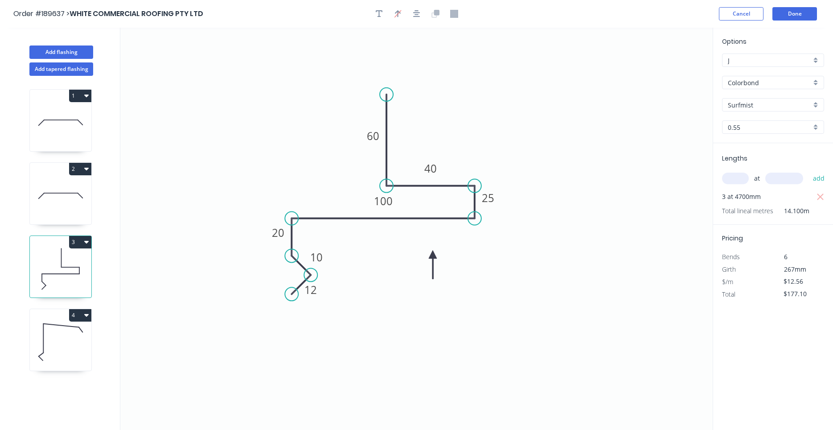
type input "$0.00"
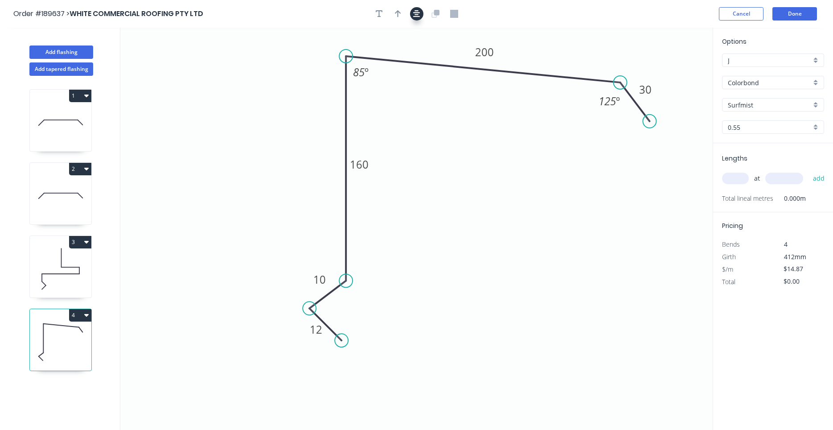
click at [420, 12] on button "button" at bounding box center [416, 13] width 13 height 13
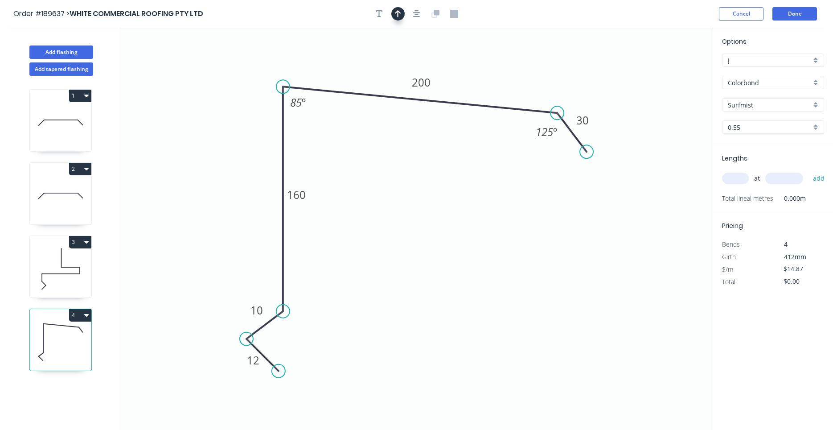
click at [399, 10] on button "button" at bounding box center [397, 13] width 13 height 13
click at [668, 69] on icon at bounding box center [668, 62] width 8 height 29
click at [668, 69] on icon at bounding box center [668, 59] width 8 height 29
drag, startPoint x: 668, startPoint y: 69, endPoint x: 477, endPoint y: 62, distance: 191.4
click at [477, 62] on icon at bounding box center [484, 54] width 26 height 26
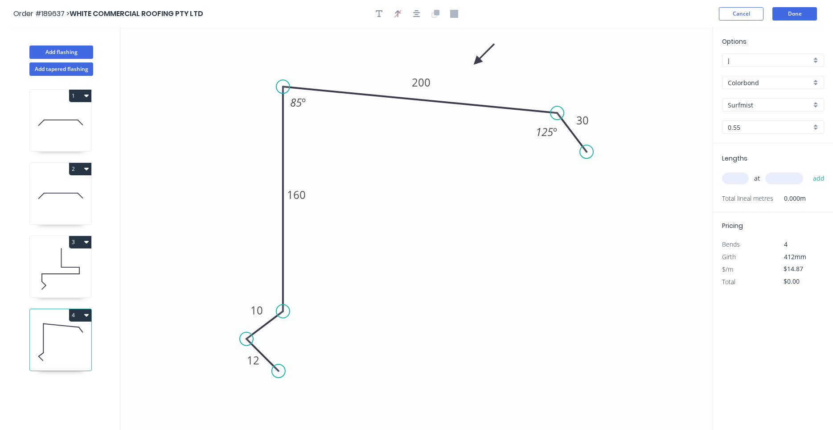
click at [741, 177] on input "text" at bounding box center [735, 179] width 27 height 12
type input "3"
type input "4700"
click at [809, 171] on button "add" at bounding box center [819, 178] width 21 height 15
type input "$209.67"
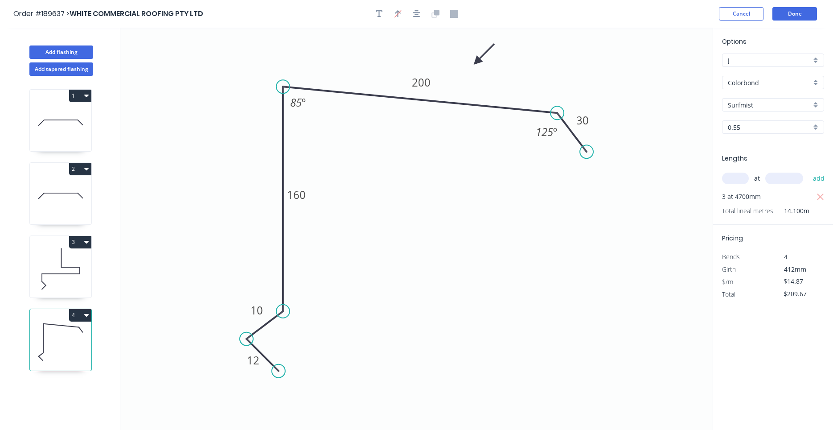
click at [803, 21] on header "Order #189637 > WHITE COMMERCIAL ROOFING PTY LTD Cancel Done" at bounding box center [416, 14] width 833 height 28
click at [803, 15] on button "Done" at bounding box center [795, 13] width 45 height 13
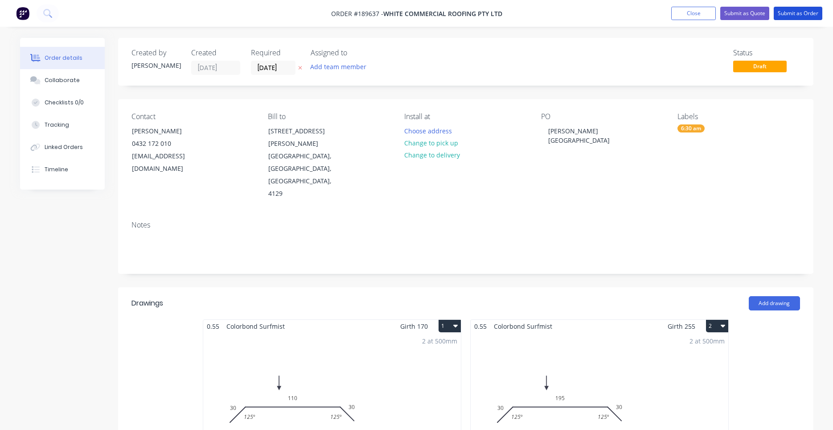
drag, startPoint x: 780, startPoint y: 14, endPoint x: 466, endPoint y: 133, distance: 336.4
click at [437, 130] on button "Choose address" at bounding box center [428, 130] width 57 height 12
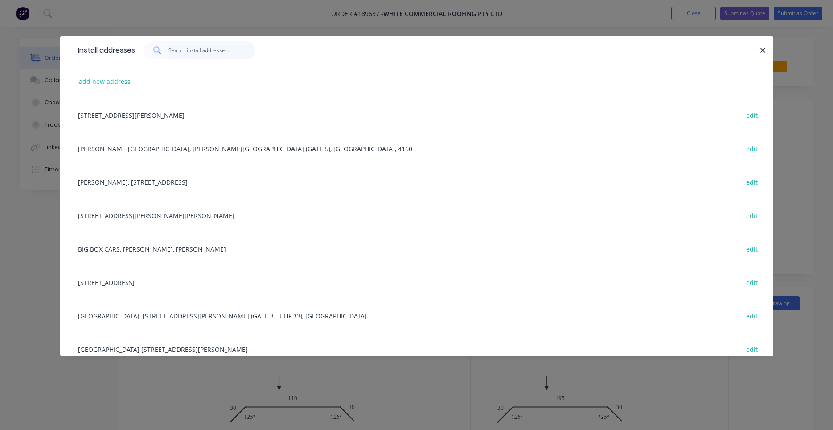
click at [222, 54] on input "text" at bounding box center [212, 50] width 87 height 18
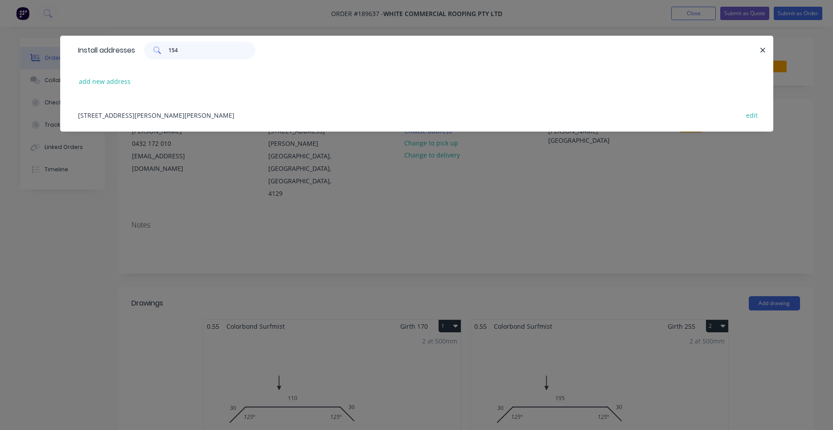
type input "154"
click at [235, 119] on div "154 BARRET ST, BRACKEN RIDGE TAVERN, BRACKEN RIDGE, Queensland, Australia edit" at bounding box center [417, 114] width 687 height 33
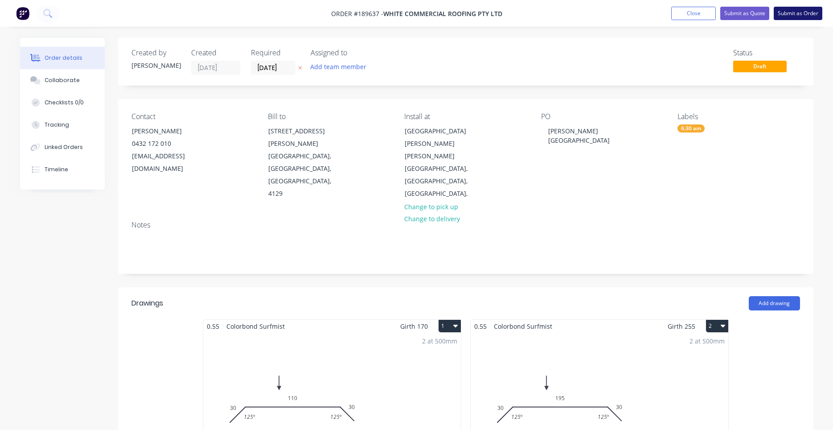
click at [799, 11] on button "Submit as Order" at bounding box center [798, 13] width 49 height 13
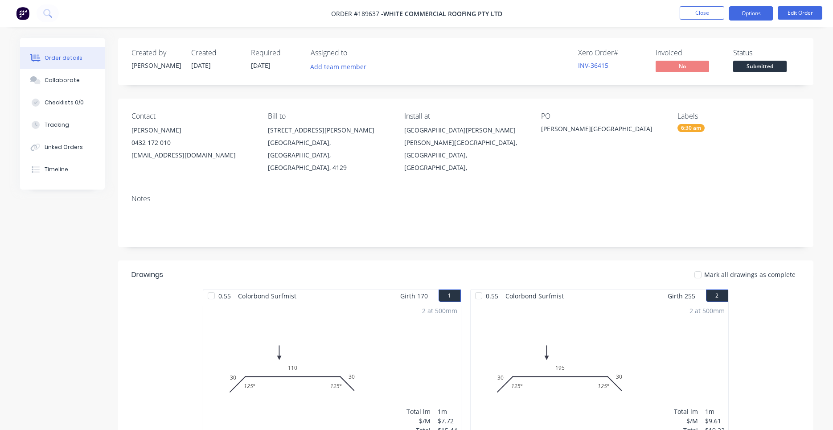
click at [742, 13] on button "Options" at bounding box center [751, 13] width 45 height 14
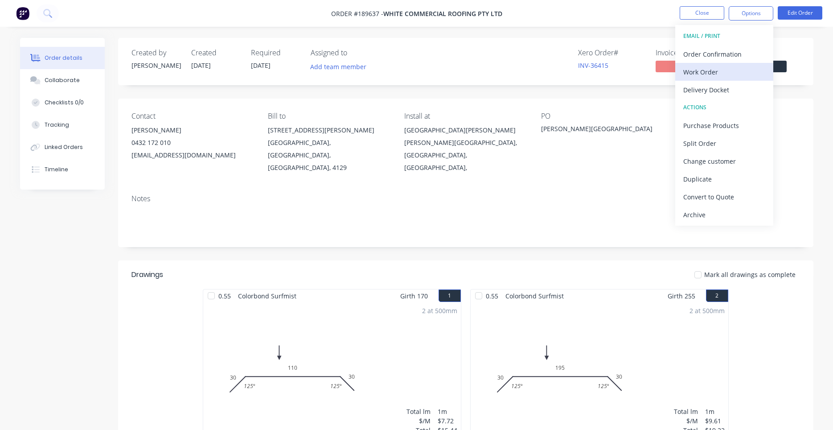
click at [716, 65] on button "Work Order" at bounding box center [725, 72] width 98 height 18
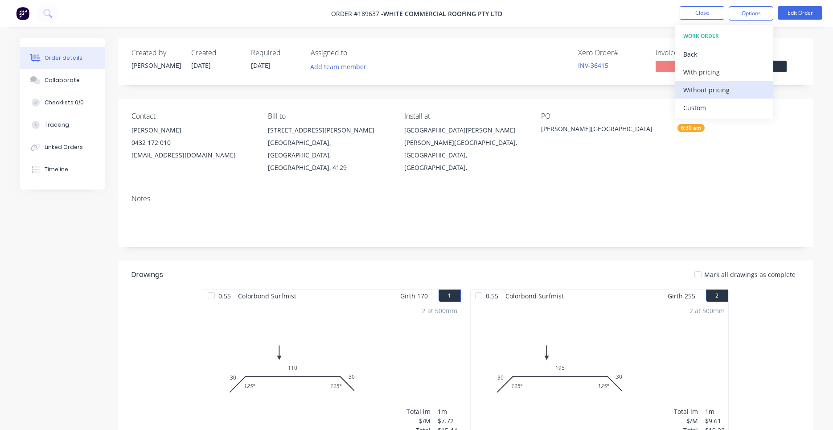
click at [690, 83] on button "Without pricing" at bounding box center [725, 90] width 98 height 18
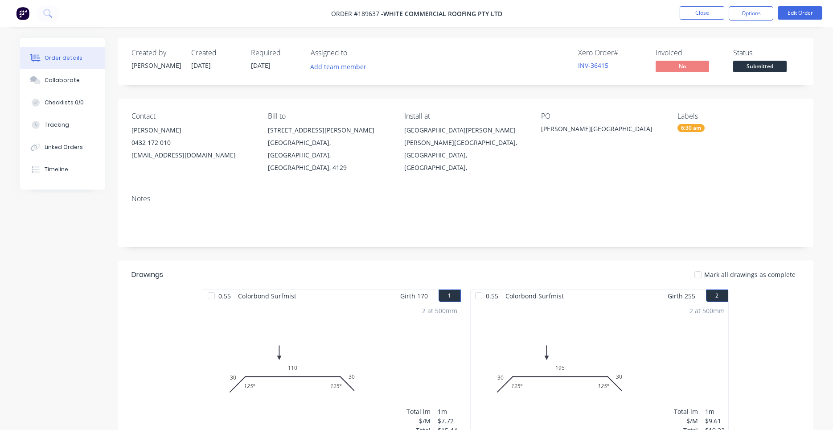
click at [502, 194] on div "Notes" at bounding box center [466, 198] width 669 height 8
click at [700, 14] on button "Close" at bounding box center [702, 12] width 45 height 13
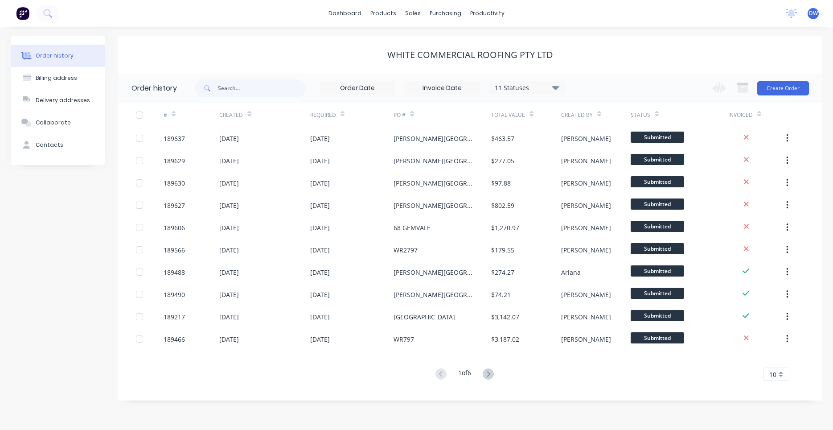
click at [808, 13] on div "DW F&M Fabricators Pty Ltd Darryn Wong Standard User (No Invoicing) Profile Sig…" at bounding box center [813, 13] width 11 height 11
click at [814, 17] on span "DW" at bounding box center [813, 13] width 9 height 8
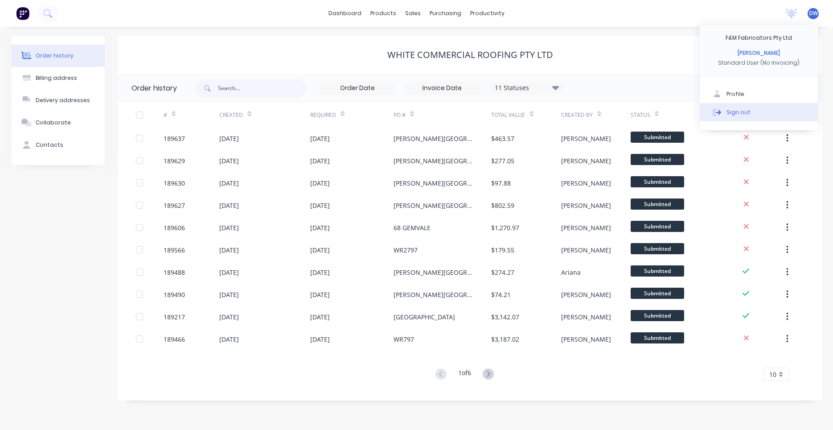
click at [762, 111] on button "Sign out" at bounding box center [759, 112] width 118 height 18
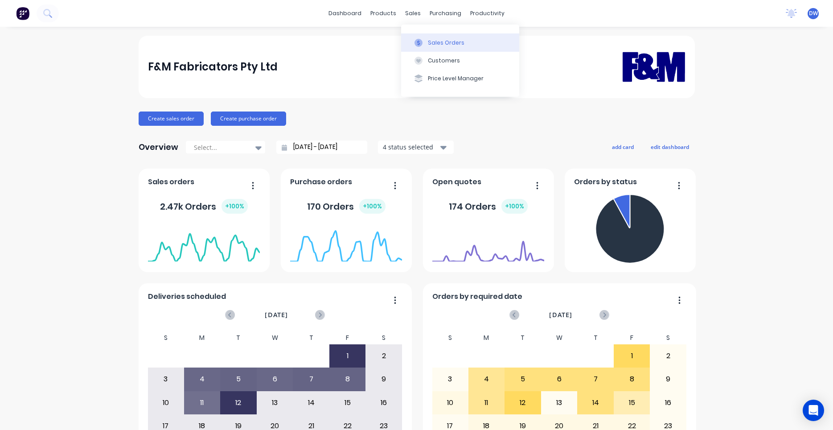
click at [415, 41] on icon at bounding box center [419, 43] width 8 height 8
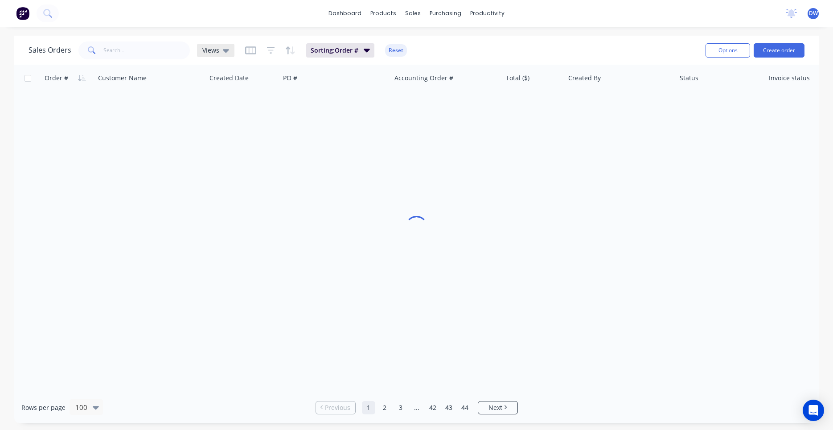
click at [231, 50] on div "Views" at bounding box center [215, 50] width 37 height 13
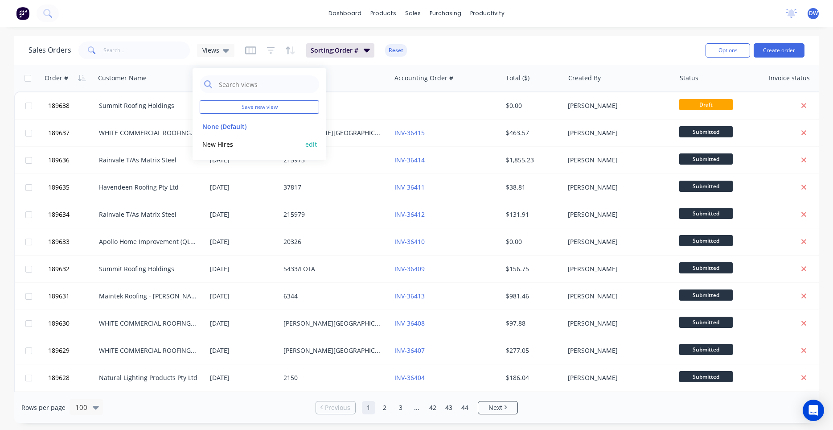
click at [223, 141] on button "New Hires" at bounding box center [251, 144] width 102 height 10
